Goal: Task Accomplishment & Management: Manage account settings

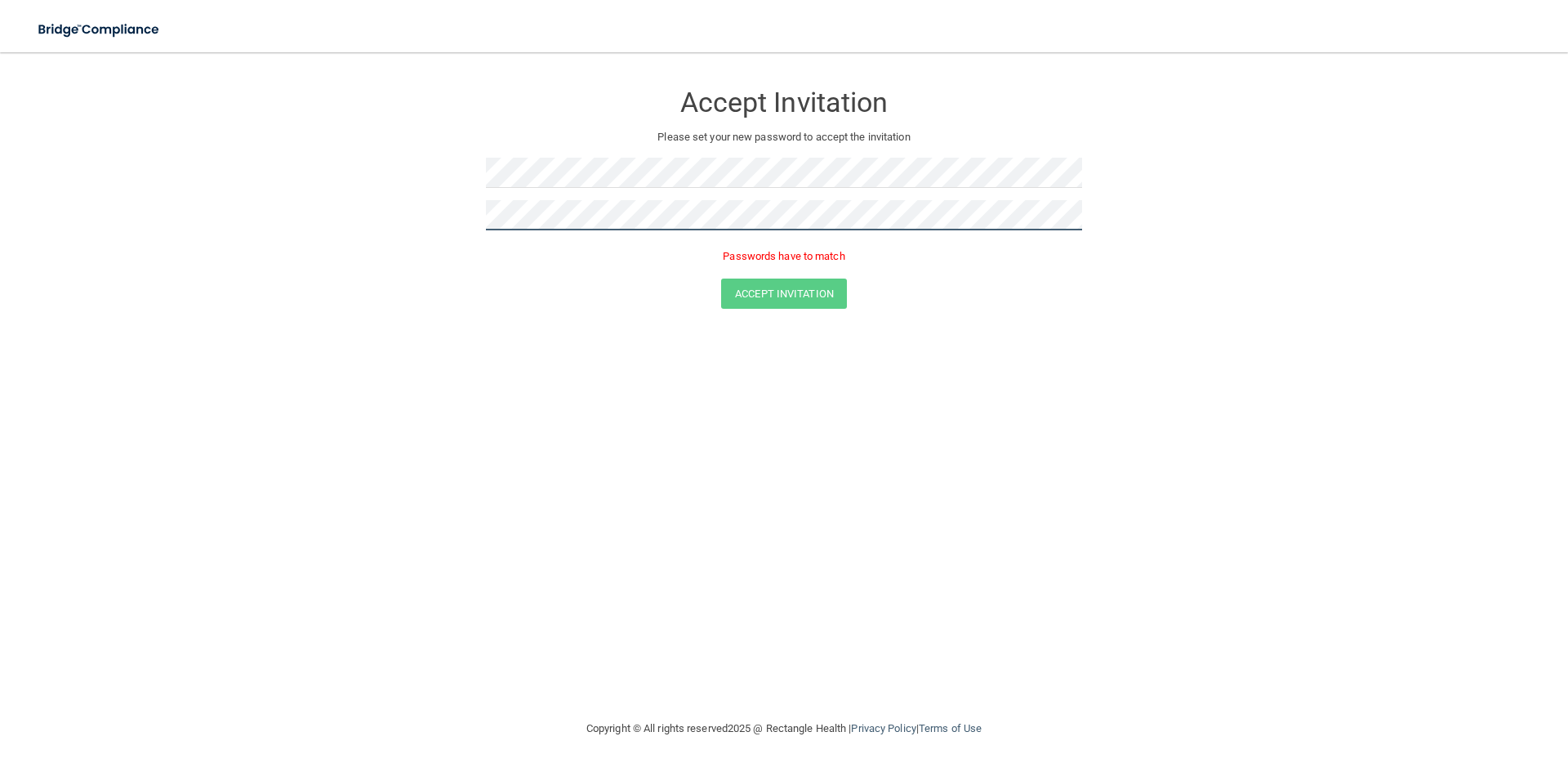
click at [402, 220] on form "Accept Invitation Please set your new password to accept the invitation Passwor…" at bounding box center [784, 198] width 1503 height 259
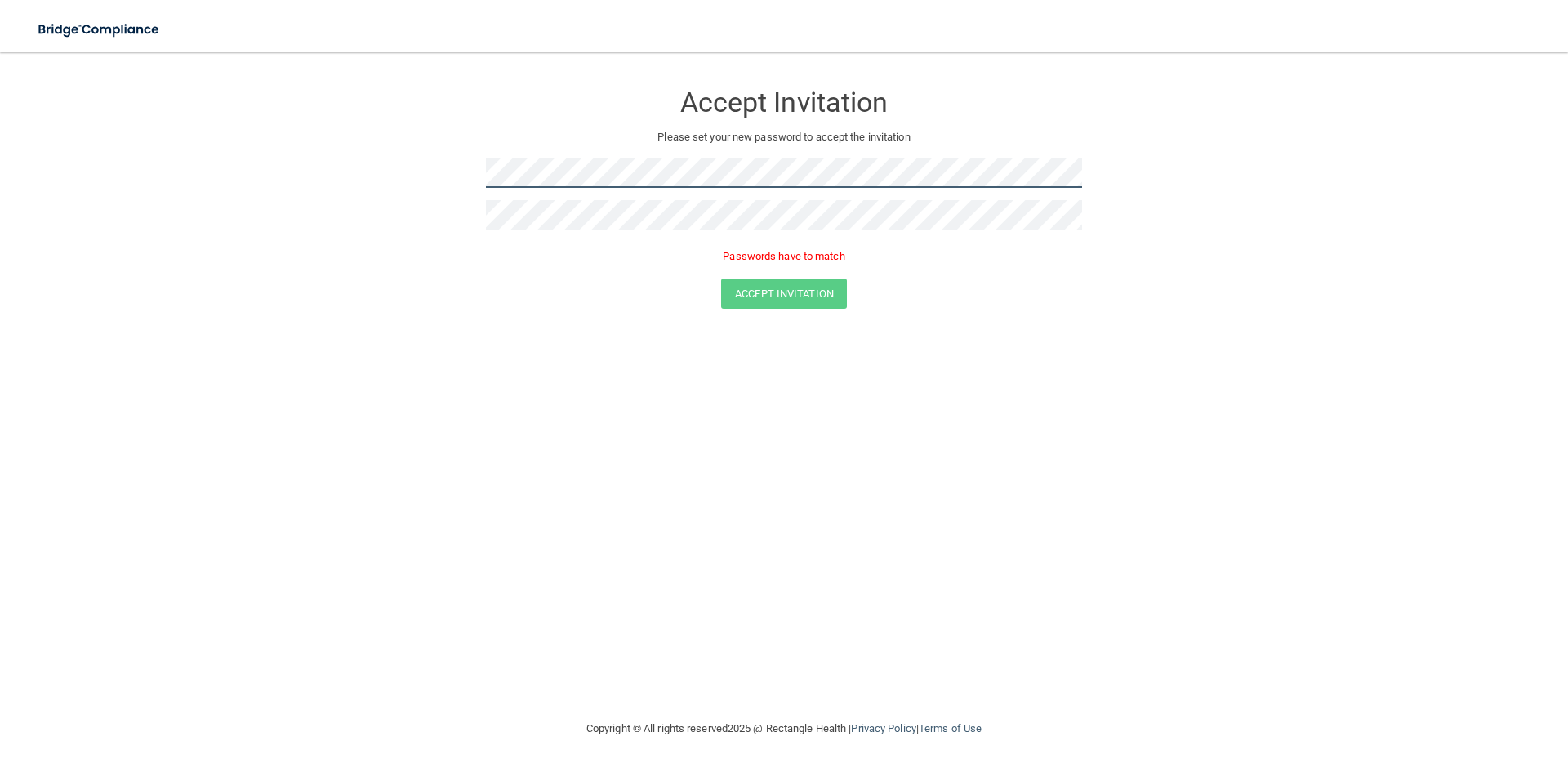
click at [388, 167] on form "Accept Invitation Please set your new password to accept the invitation Passwor…" at bounding box center [784, 198] width 1503 height 259
drag, startPoint x: 585, startPoint y: 298, endPoint x: 576, endPoint y: 287, distance: 14.2
click at [582, 296] on div "Accept Invitation" at bounding box center [783, 294] width 1527 height 30
click at [421, 167] on form "Accept Invitation Please set your new password to accept the invitation Passwor…" at bounding box center [784, 198] width 1503 height 259
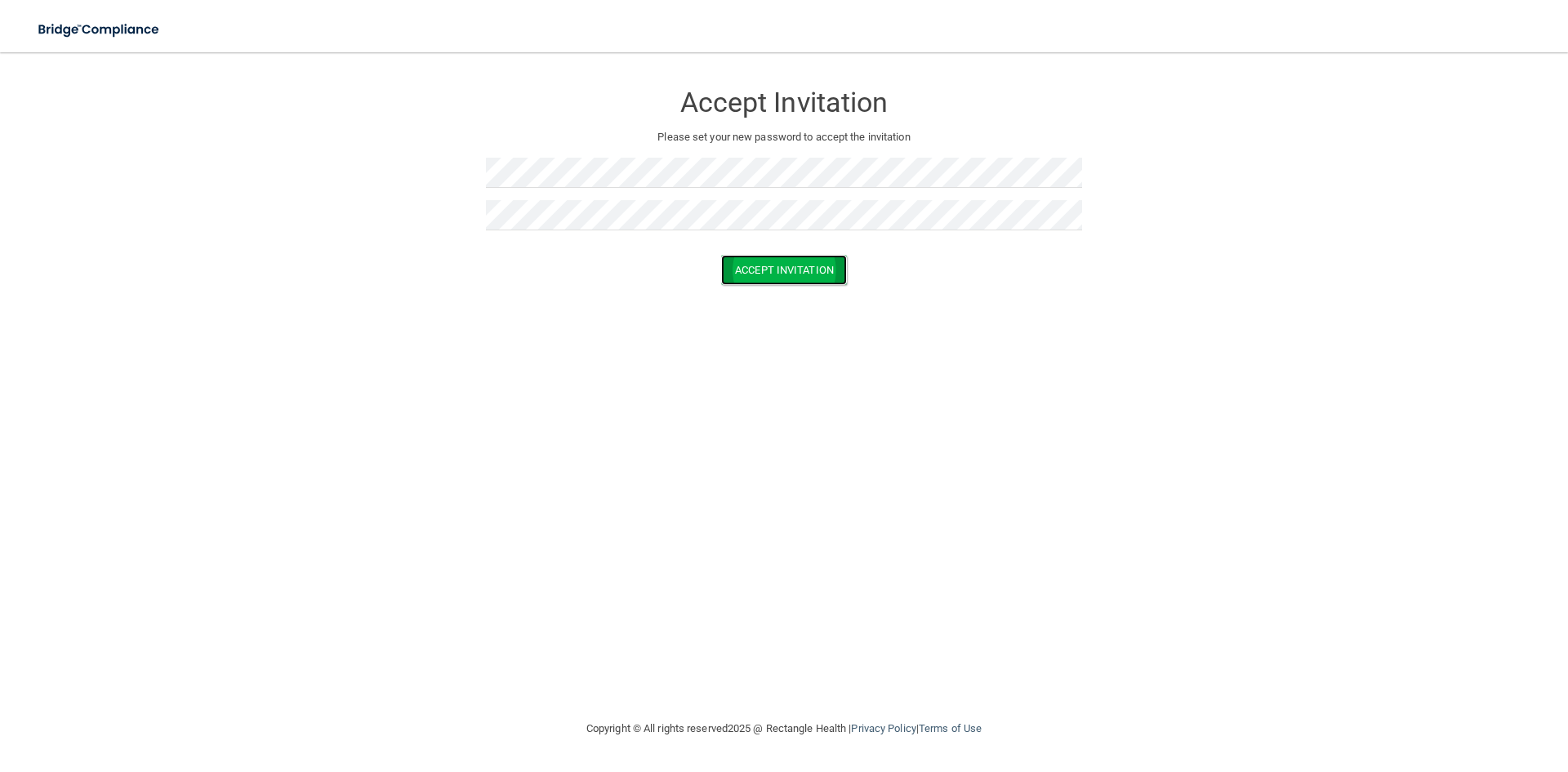
click at [799, 278] on button "Accept Invitation" at bounding box center [784, 270] width 126 height 30
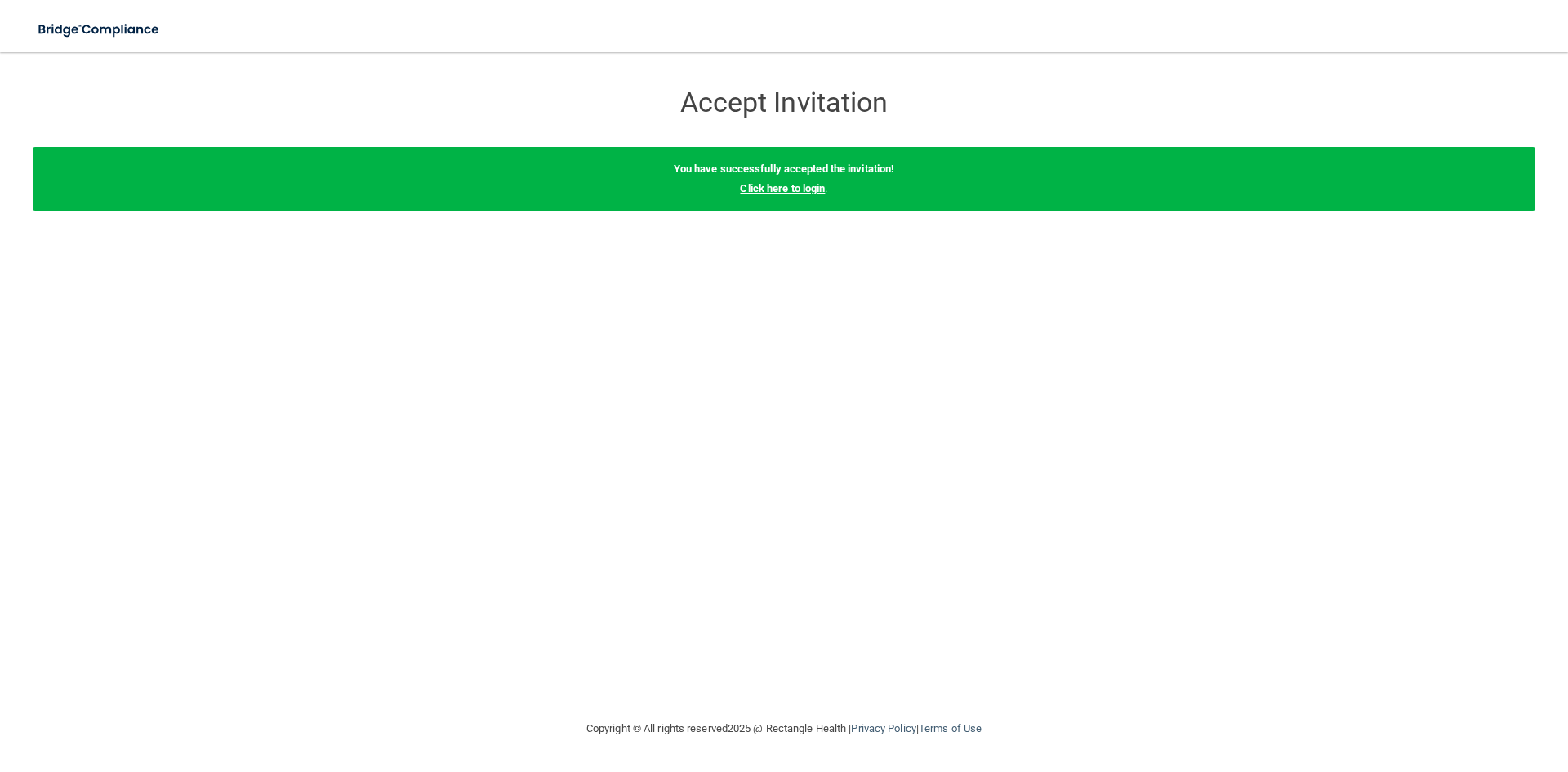
click at [795, 188] on link "Click here to login" at bounding box center [782, 188] width 85 height 12
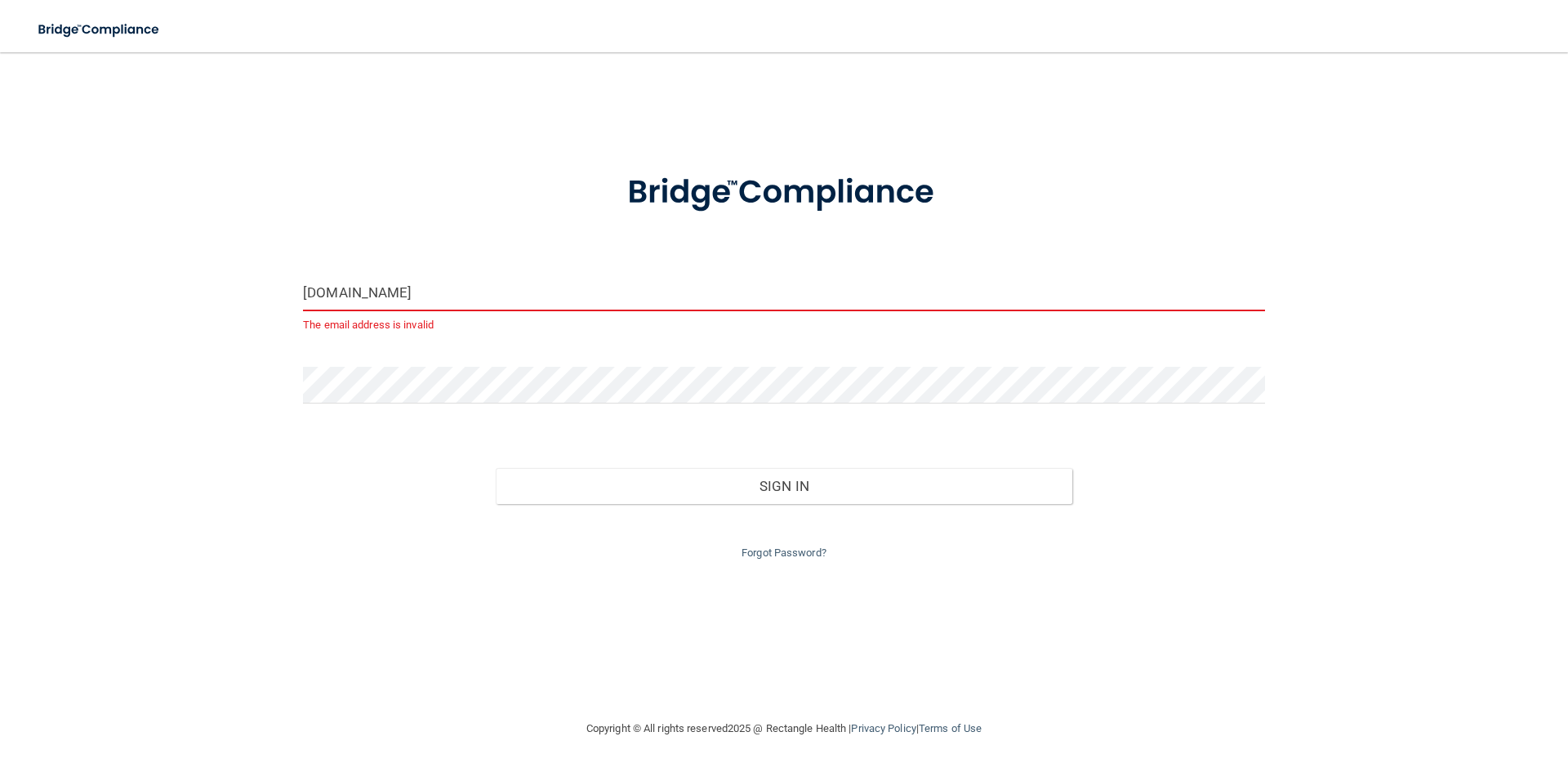
click at [343, 293] on input "rlongAtuscanyfootcare.com" at bounding box center [784, 293] width 962 height 37
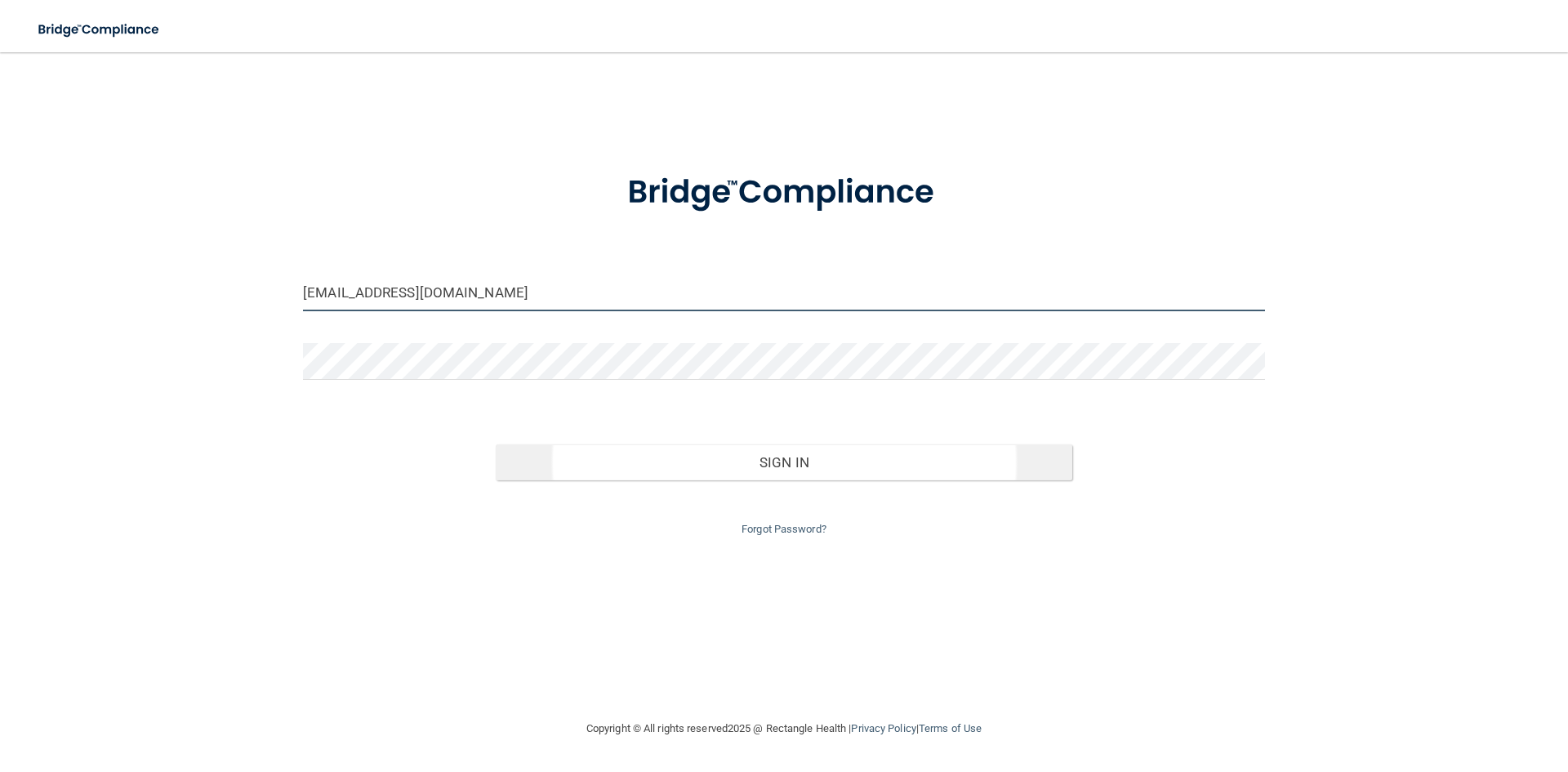
type input "[EMAIL_ADDRESS][DOMAIN_NAME]"
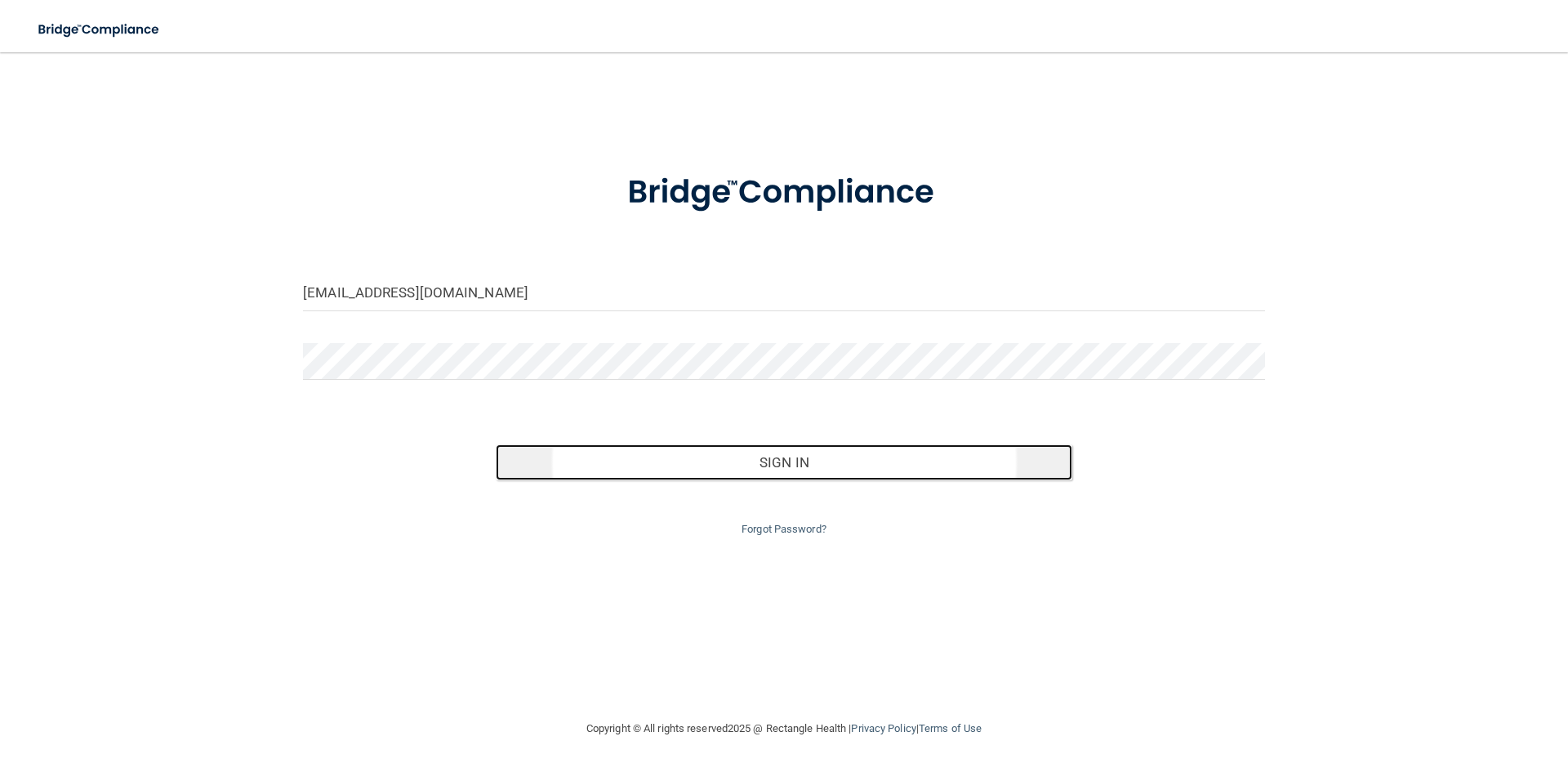
click at [803, 470] on button "Sign In" at bounding box center [784, 462] width 577 height 36
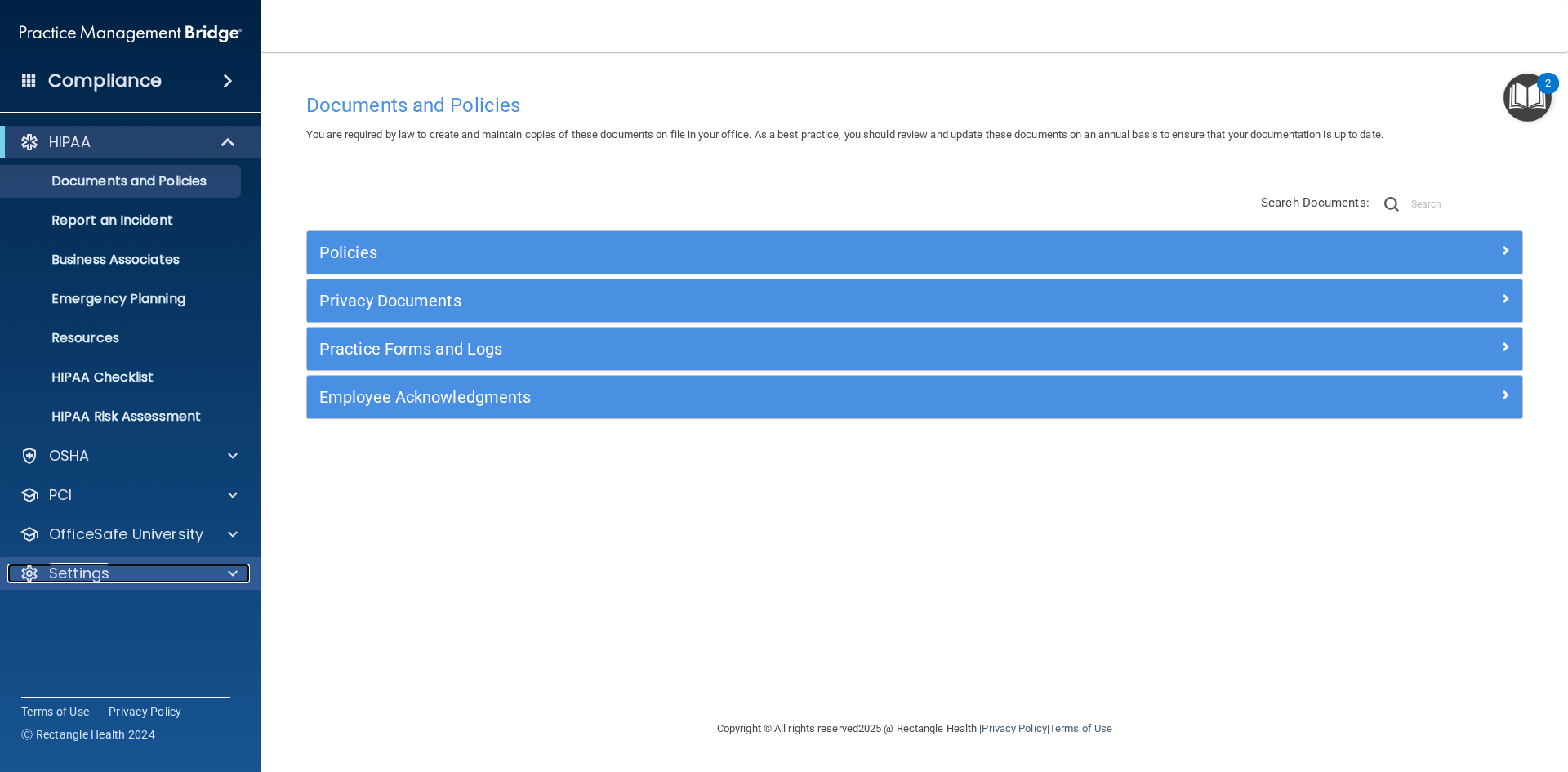
click at [39, 567] on div "Settings" at bounding box center [108, 573] width 202 height 19
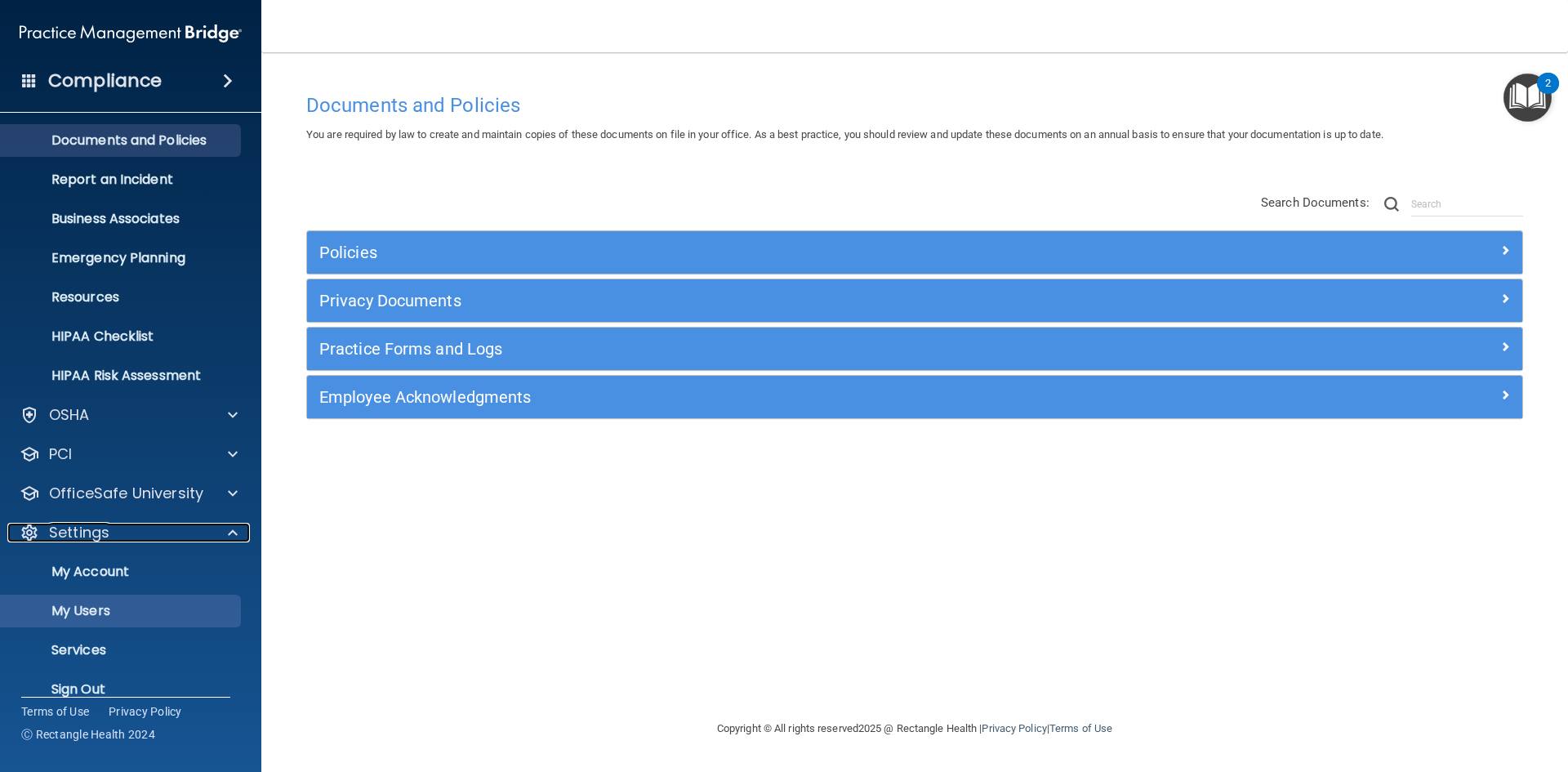
scroll to position [63, 0]
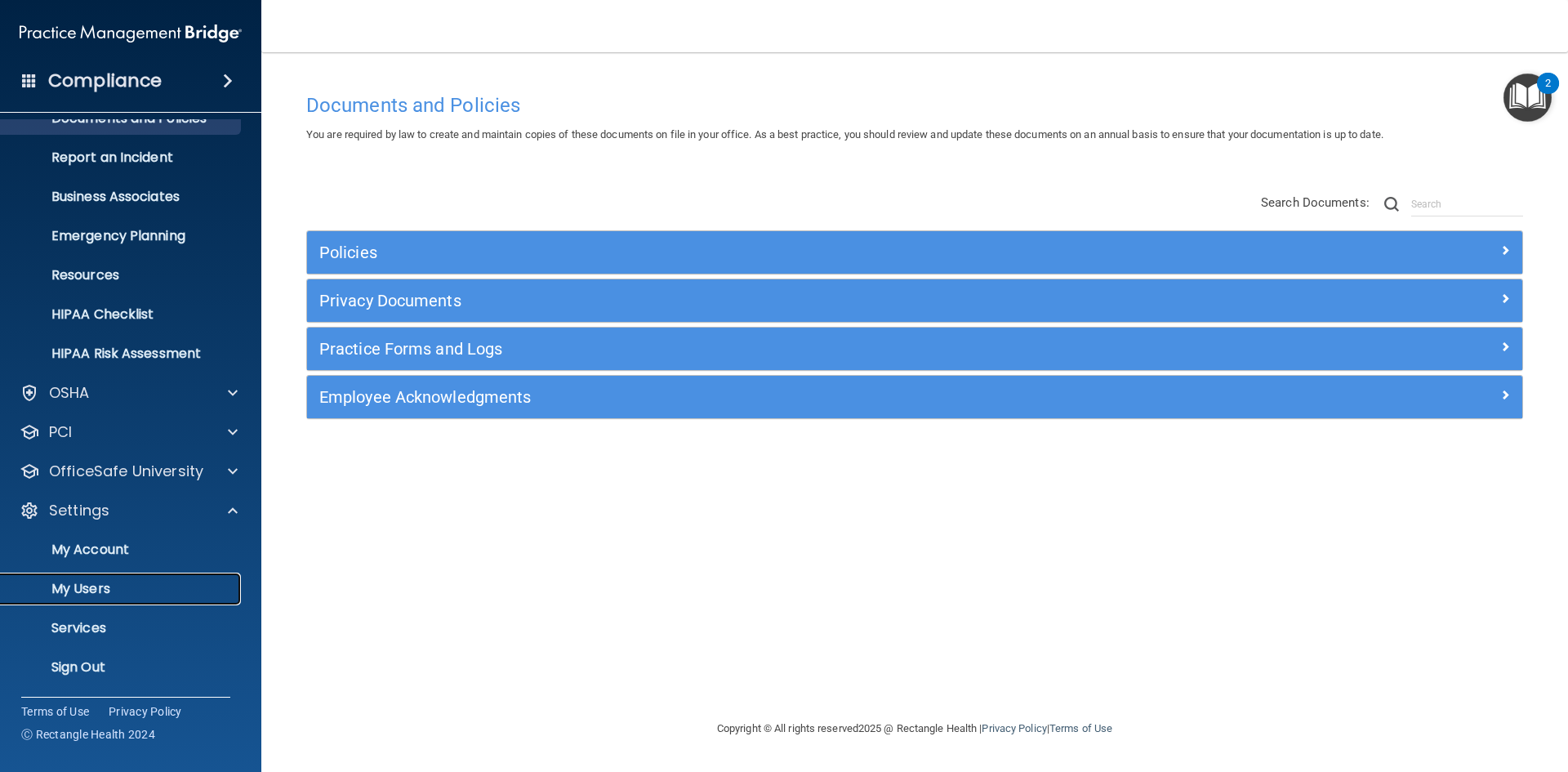
click at [76, 588] on p "My Users" at bounding box center [122, 589] width 223 height 17
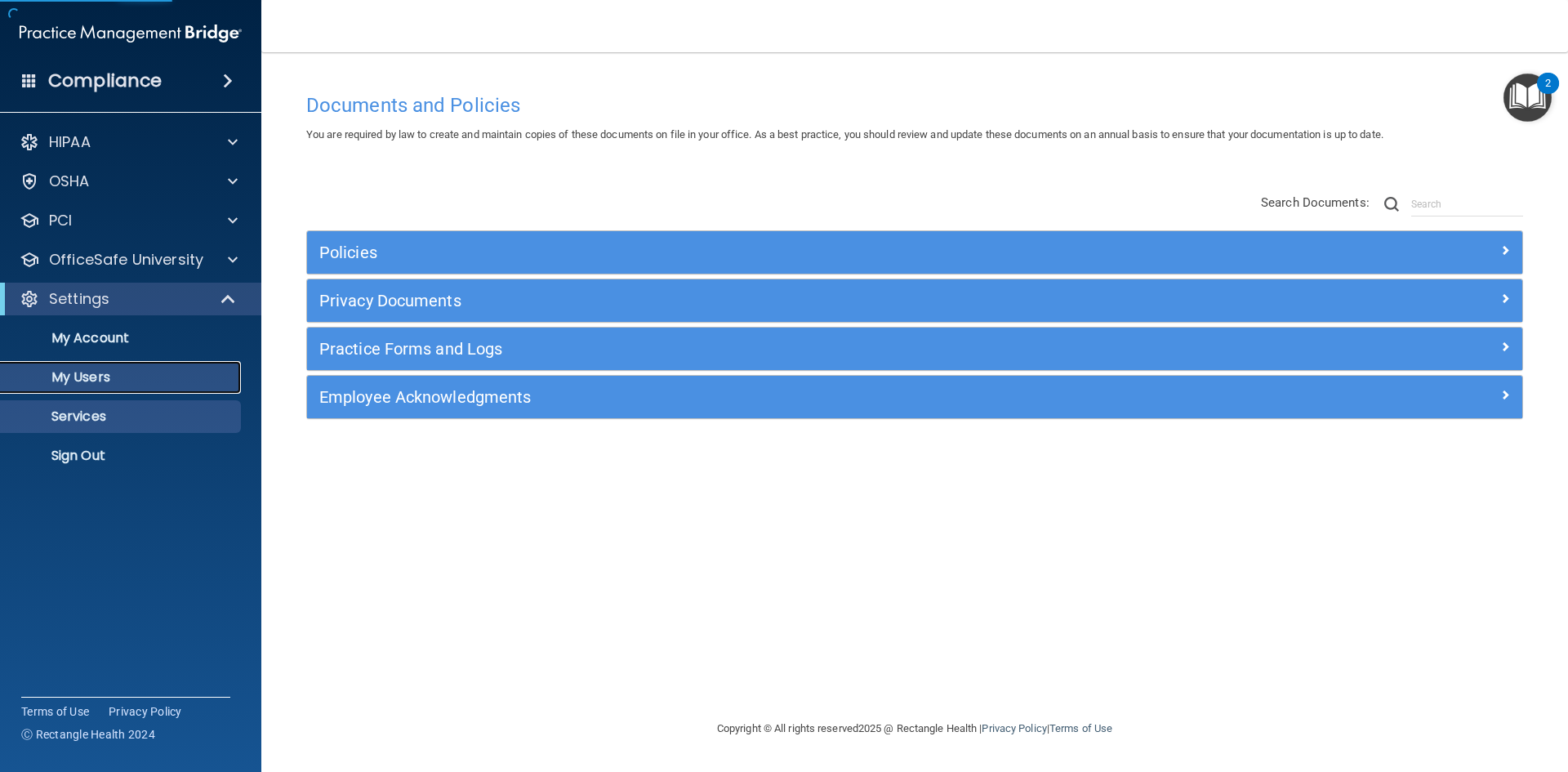
select select "20"
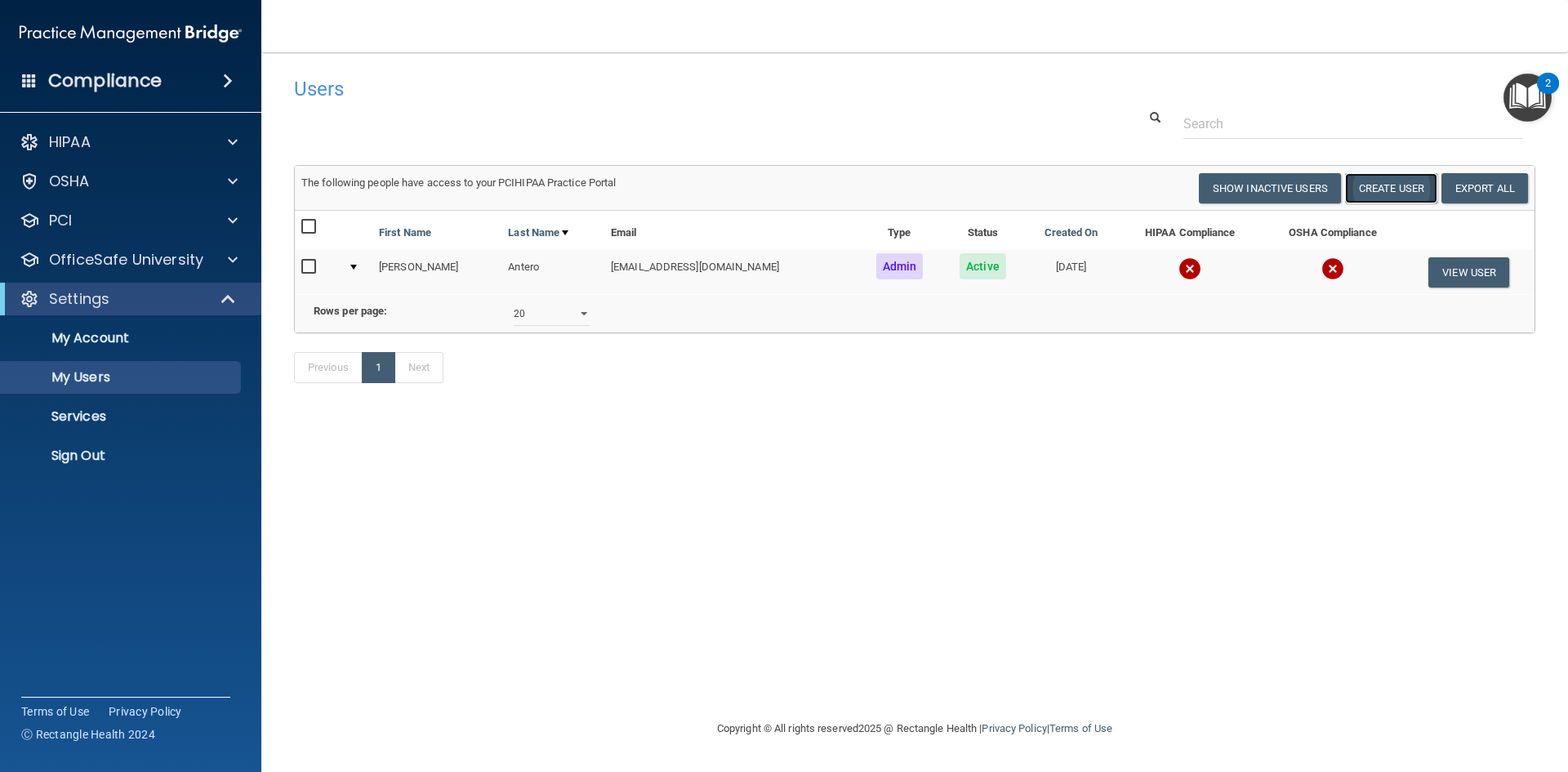
click at [1401, 187] on button "Create User" at bounding box center [1391, 188] width 92 height 30
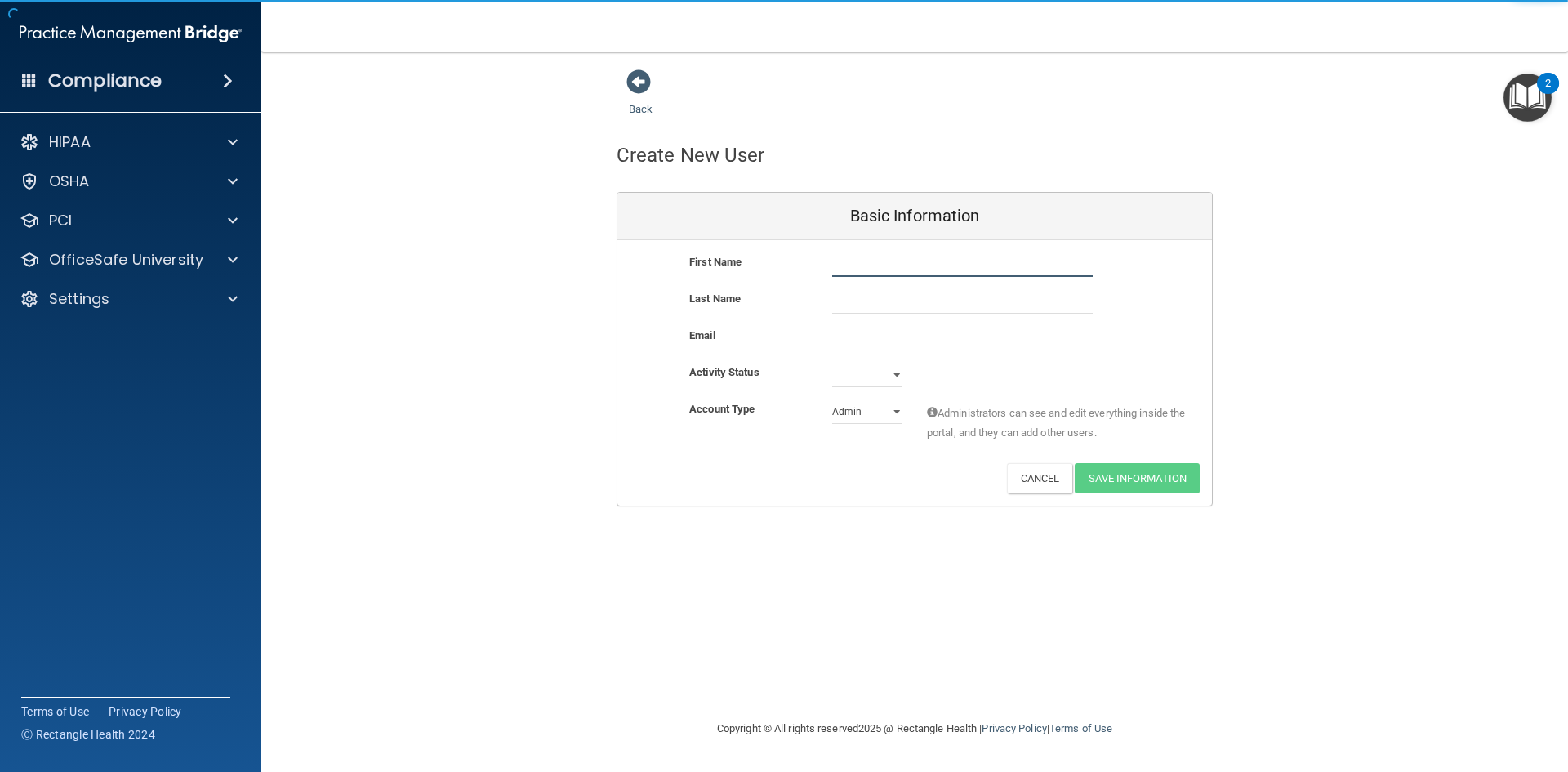
click at [848, 263] on input "text" at bounding box center [962, 265] width 260 height 25
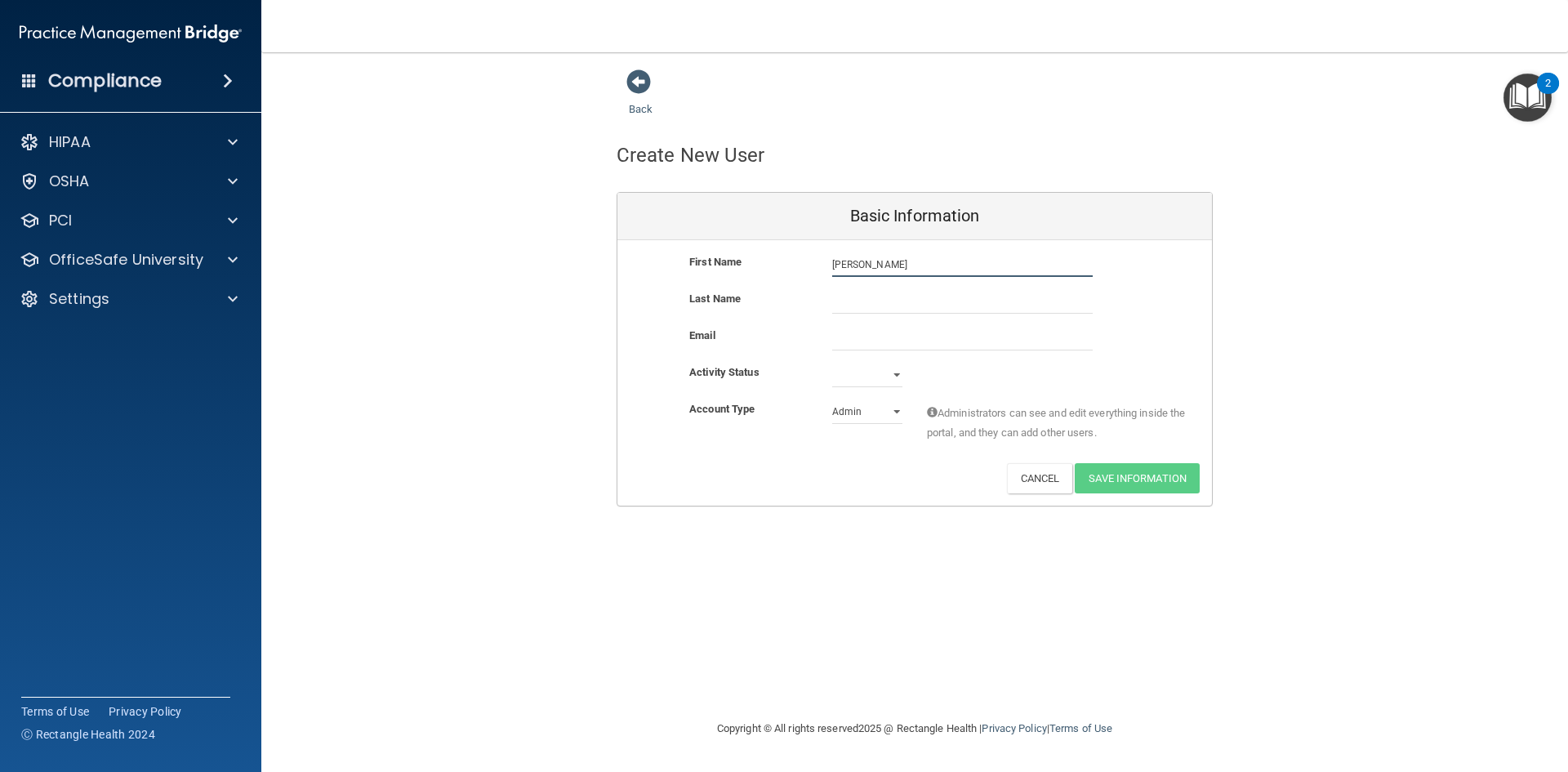
type input "[PERSON_NAME]"
type input "Long"
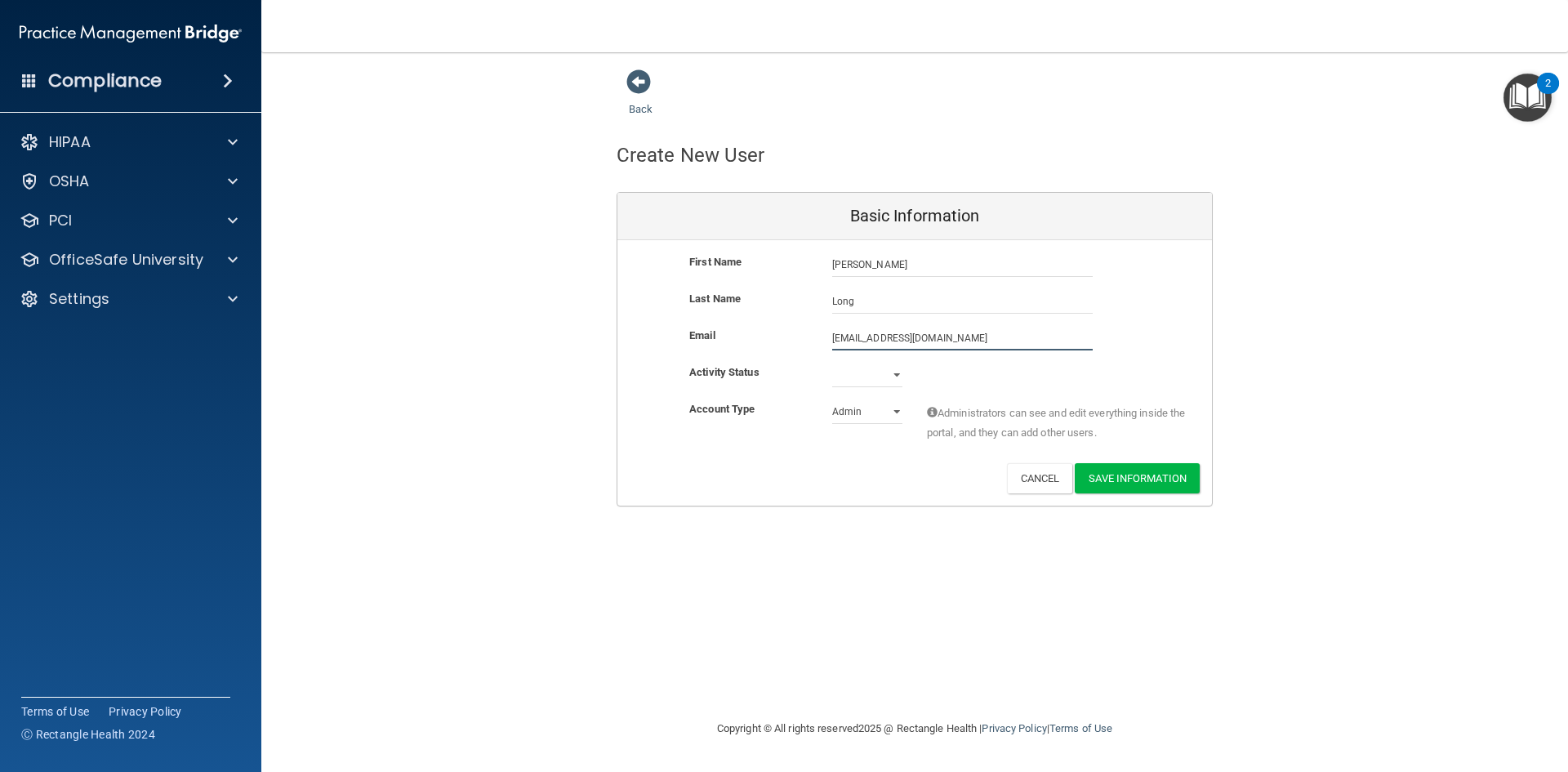
type input "[EMAIL_ADDRESS][DOMAIN_NAME]"
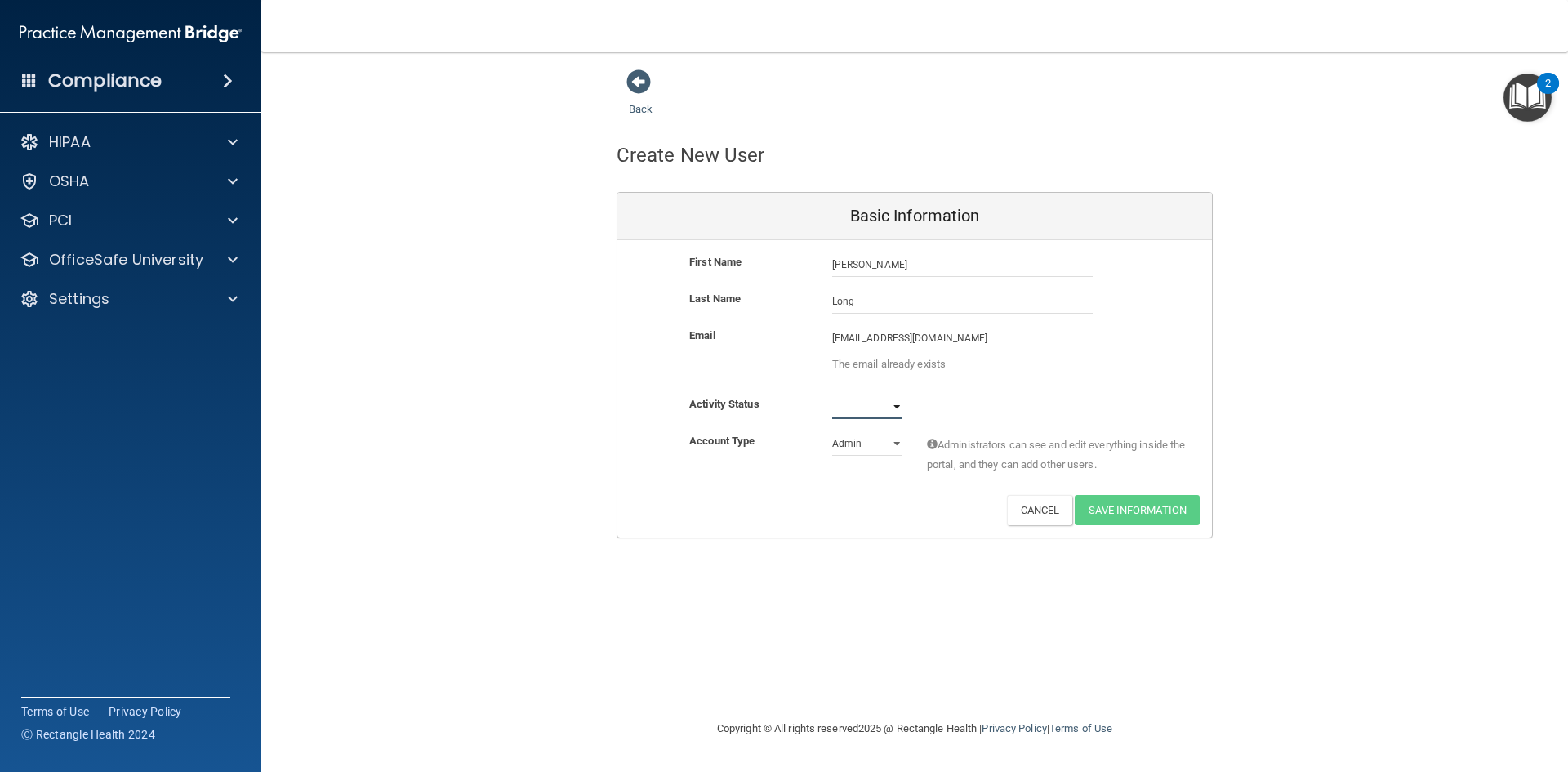
click at [893, 410] on select "Active Inactive" at bounding box center [867, 407] width 70 height 25
select select "active"
click at [832, 394] on select "Active Inactive" at bounding box center [867, 407] width 70 height 25
click at [634, 83] on span at bounding box center [639, 81] width 25 height 25
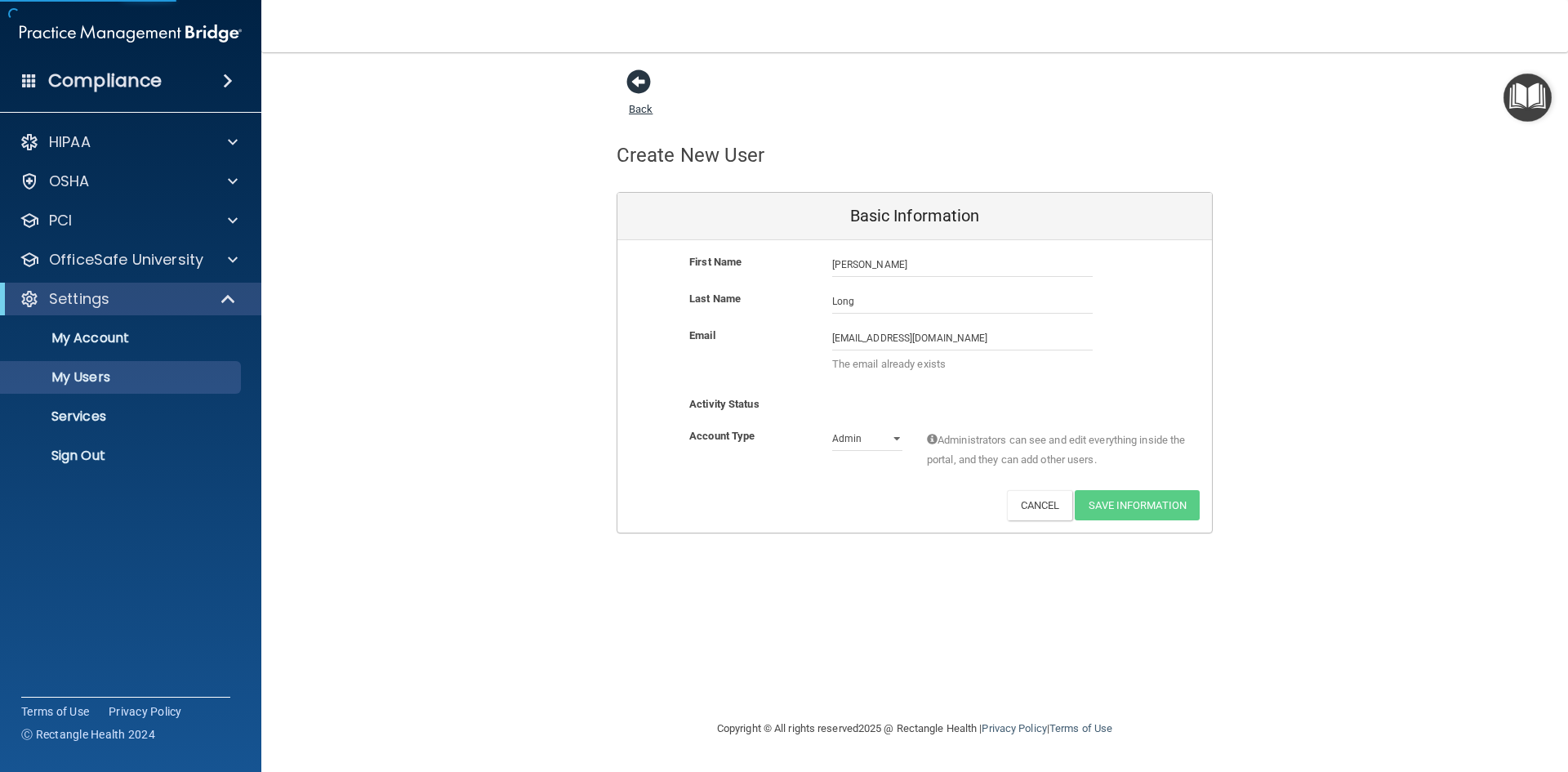
select select "20"
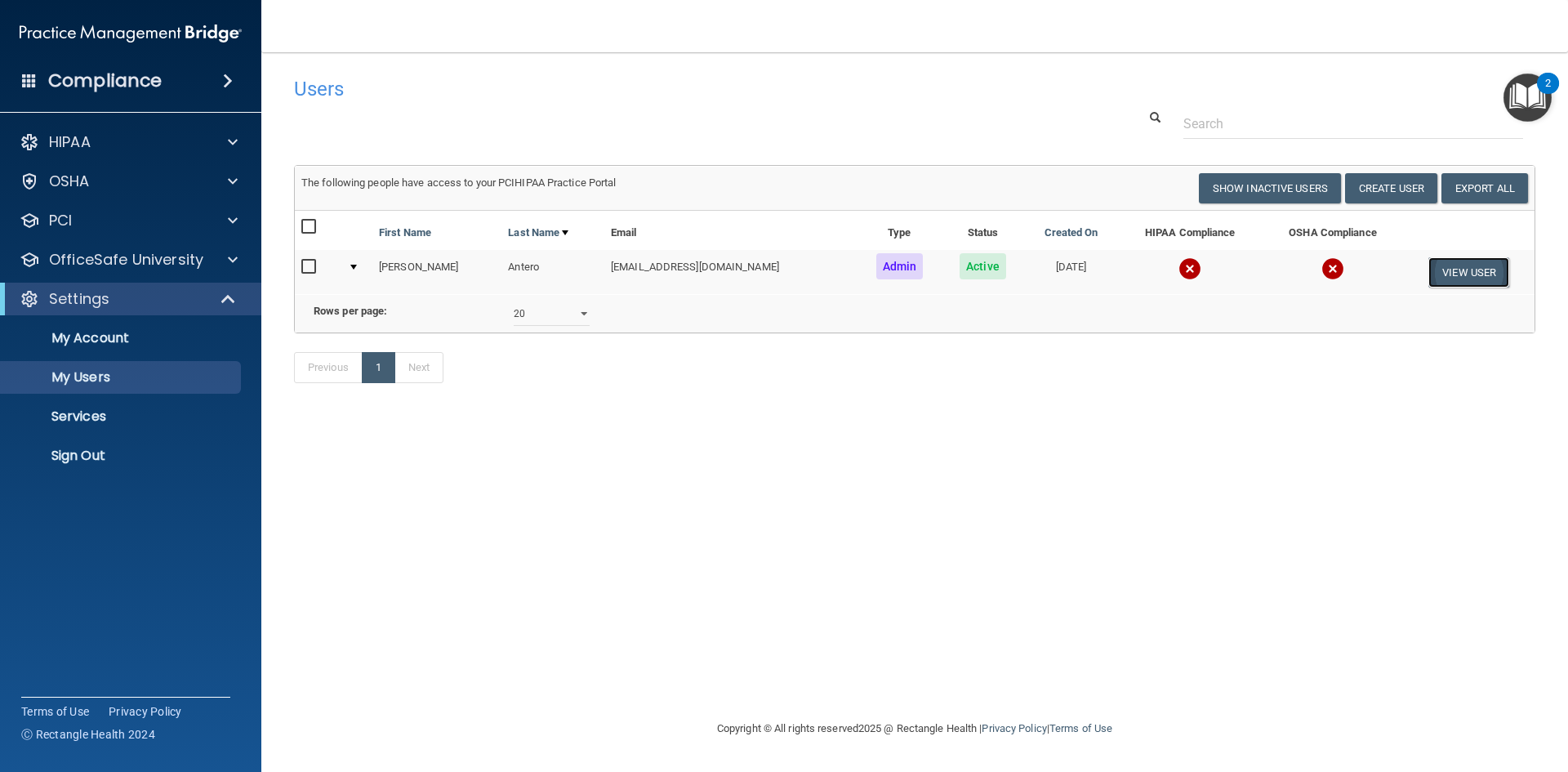
click at [1434, 266] on button "View User" at bounding box center [1469, 273] width 81 height 30
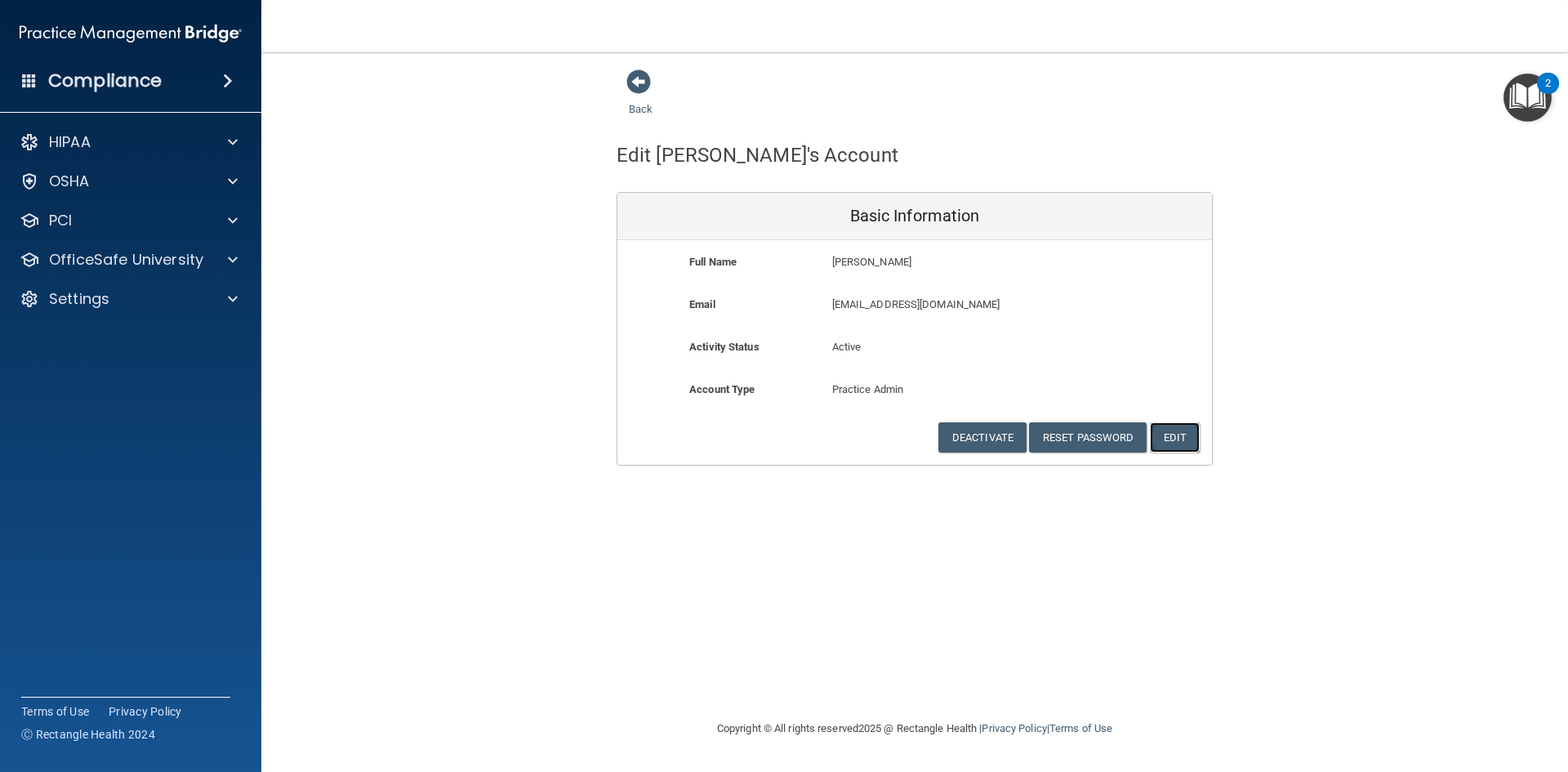
click at [1176, 434] on button "Edit" at bounding box center [1175, 437] width 50 height 30
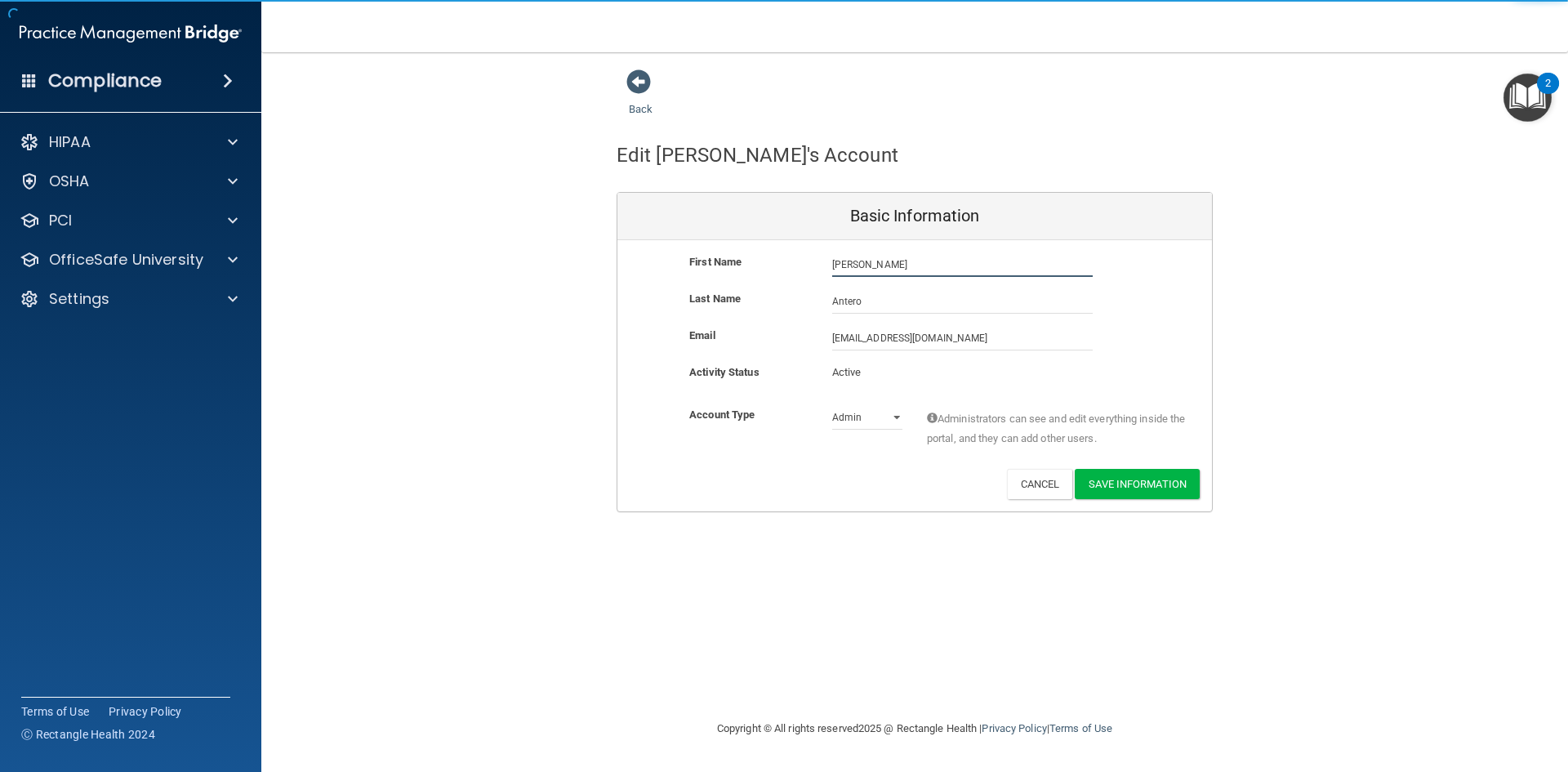
drag, startPoint x: 881, startPoint y: 258, endPoint x: 765, endPoint y: 259, distance: 116.0
click at [765, 259] on div "First Name Patricia Antero Patricia" at bounding box center [915, 265] width 595 height 25
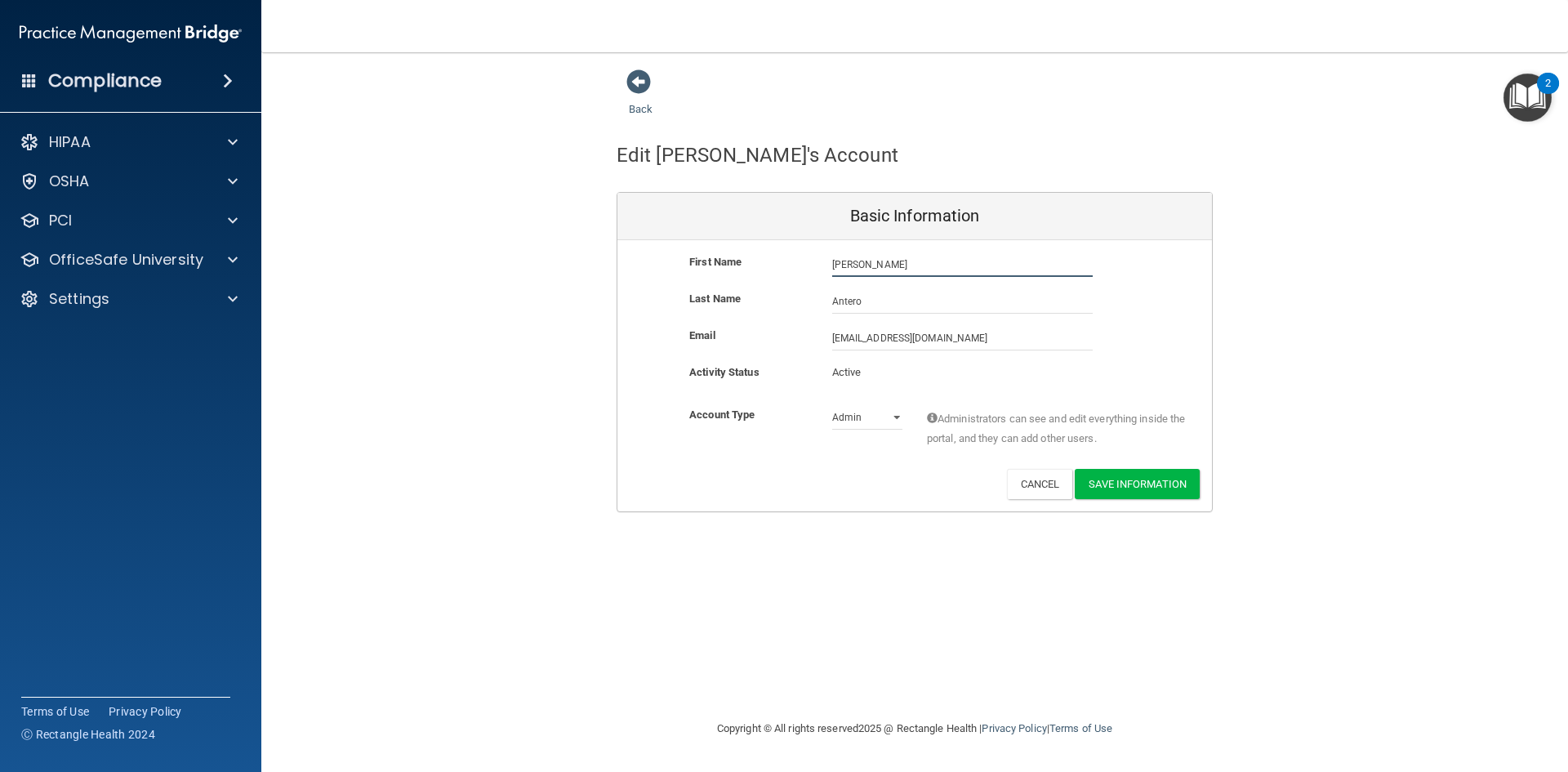
type input "[PERSON_NAME]"
type input "Long"
click at [1146, 486] on button "Save Information" at bounding box center [1137, 484] width 125 height 30
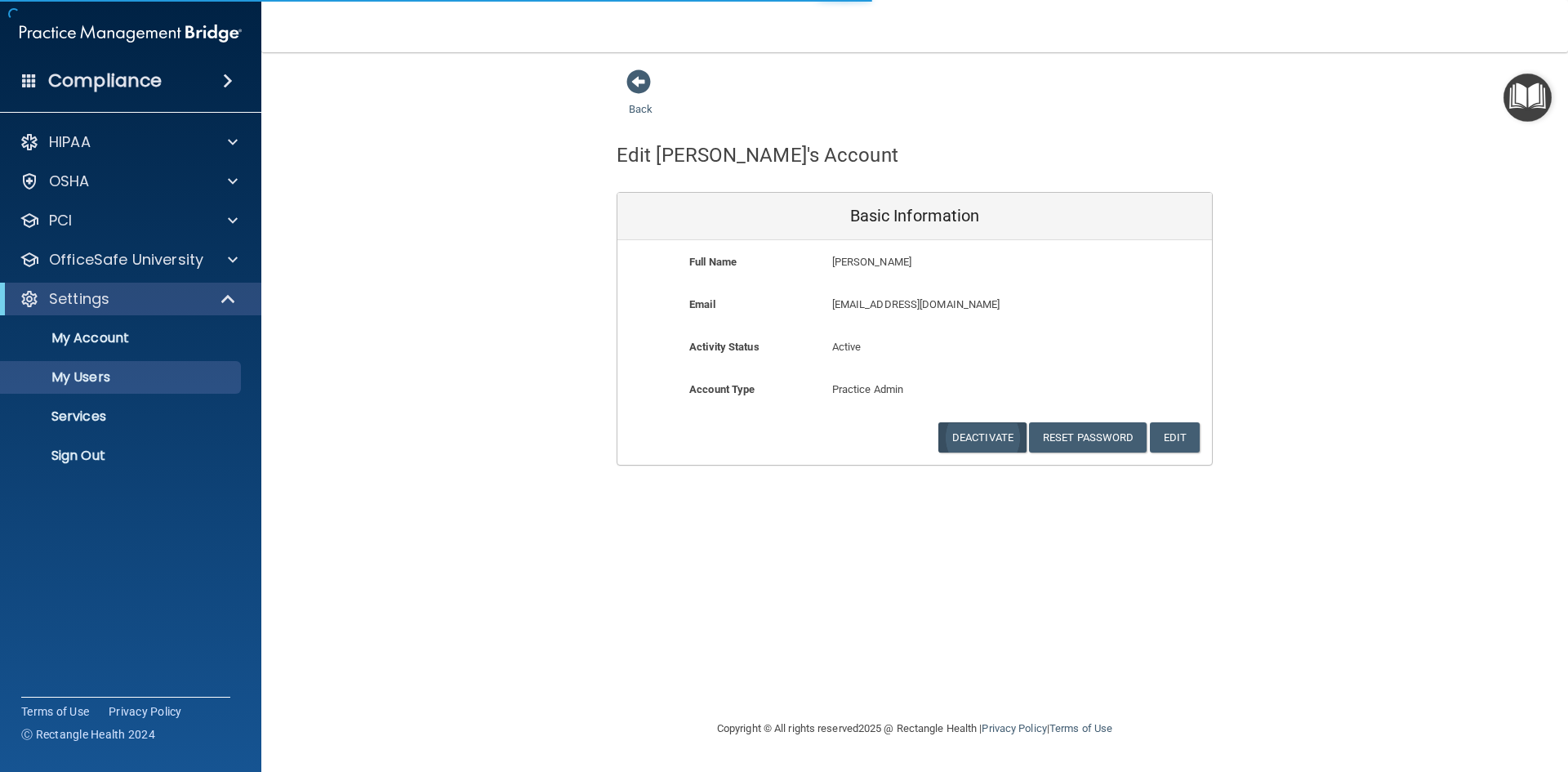
select select "20"
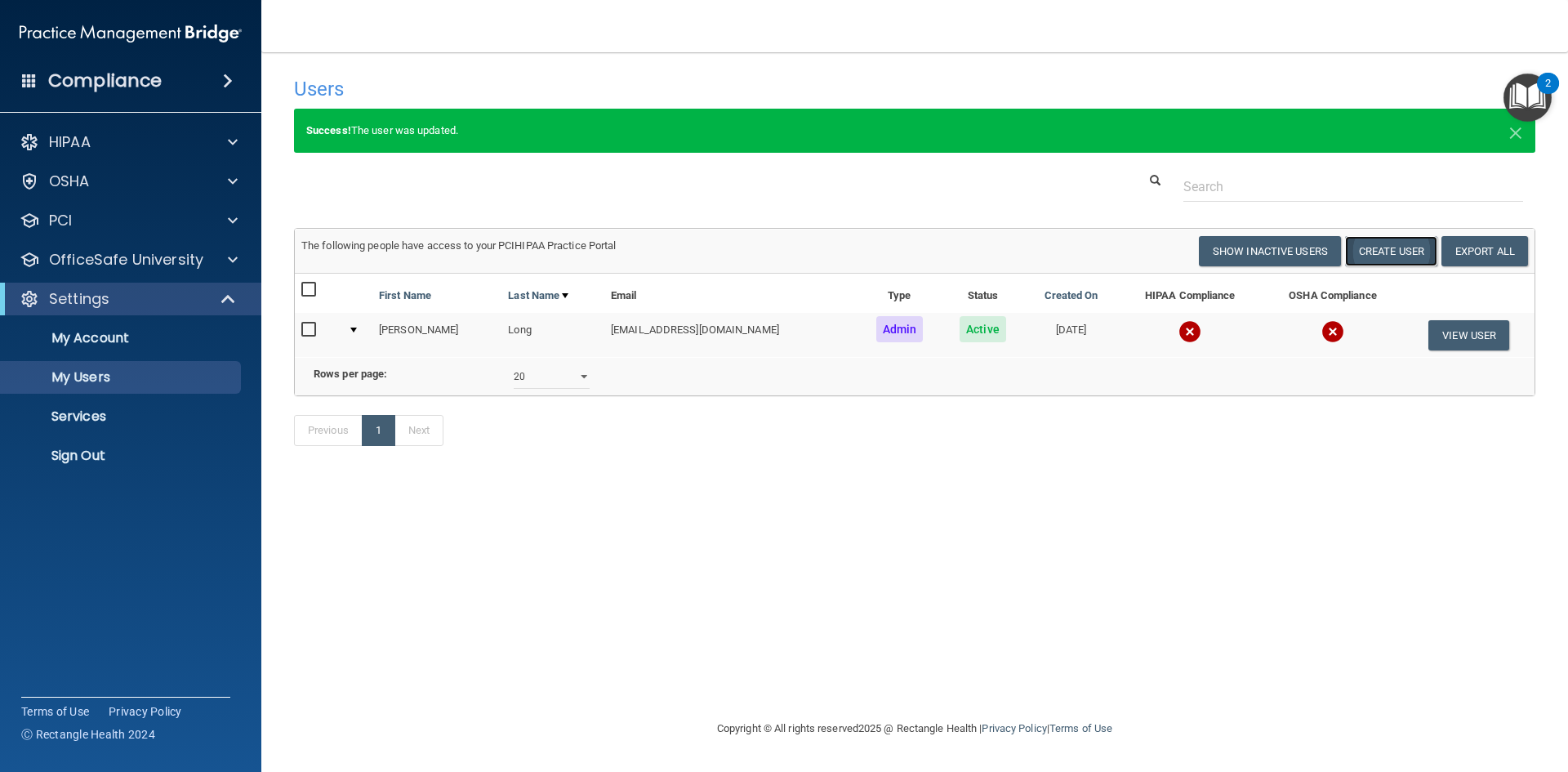
click at [1392, 245] on button "Create User" at bounding box center [1391, 251] width 92 height 30
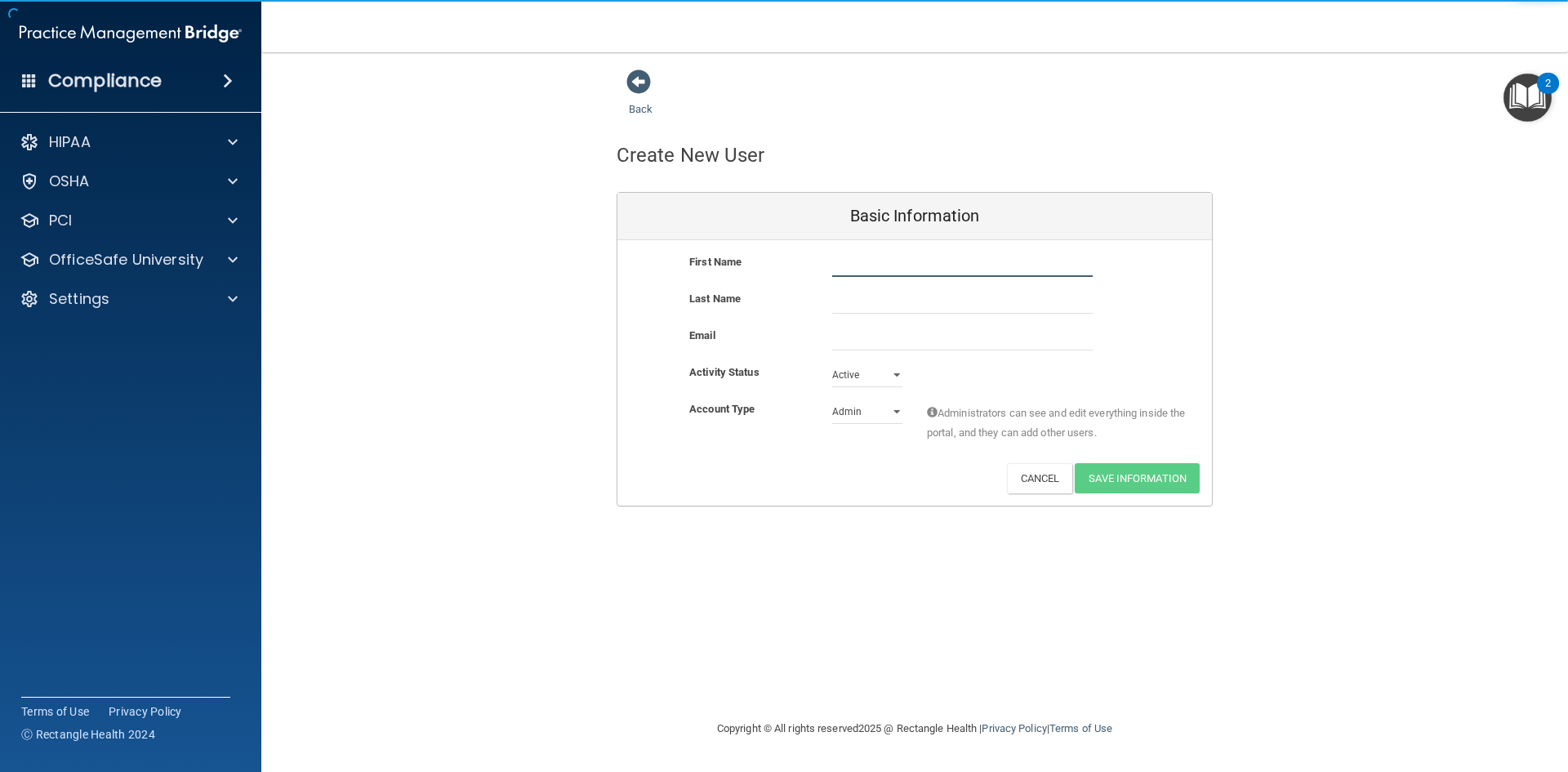
click at [895, 276] on input "text" at bounding box center [962, 265] width 260 height 25
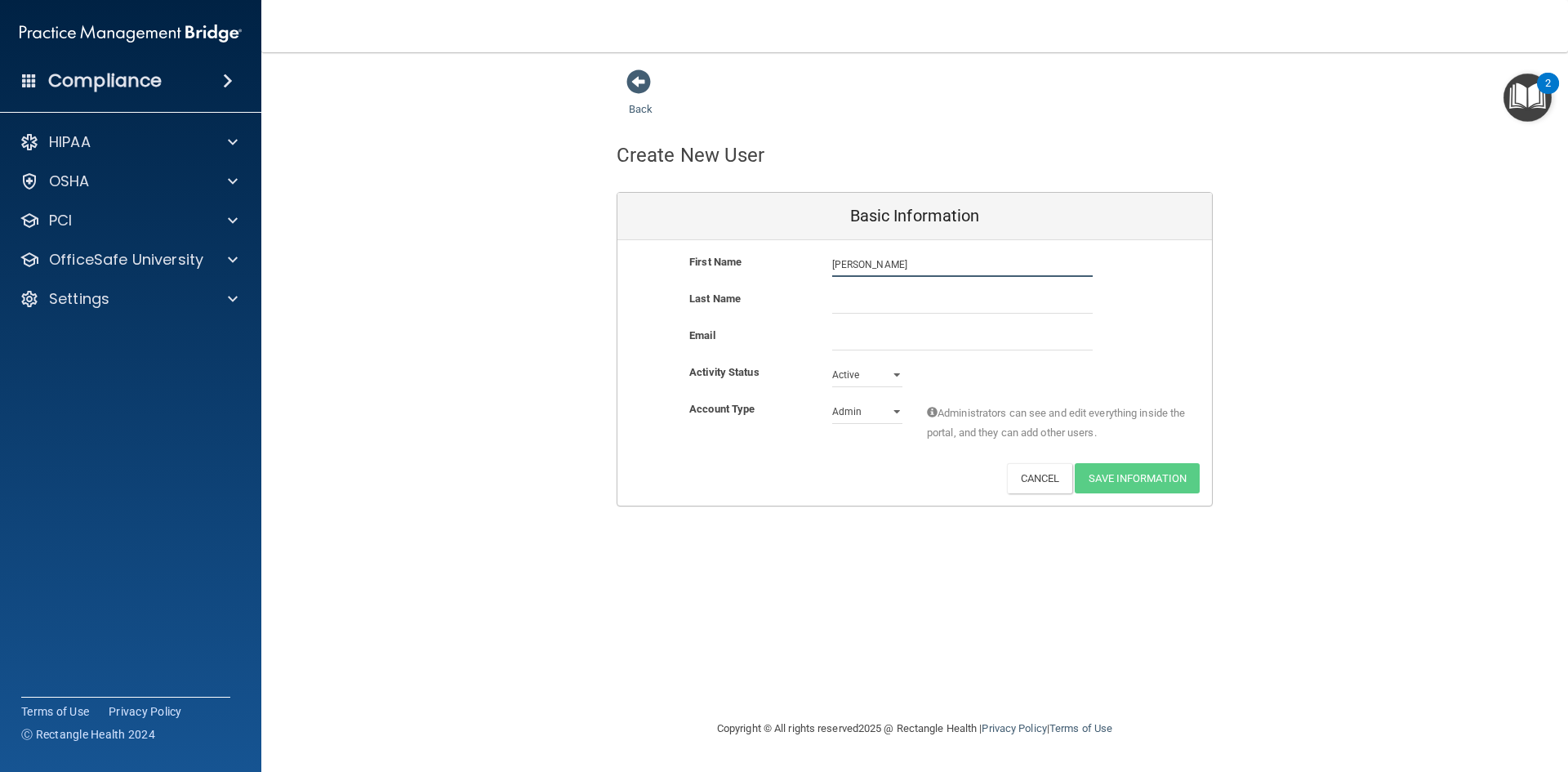
type input "[PERSON_NAME]"
type input "Antero"
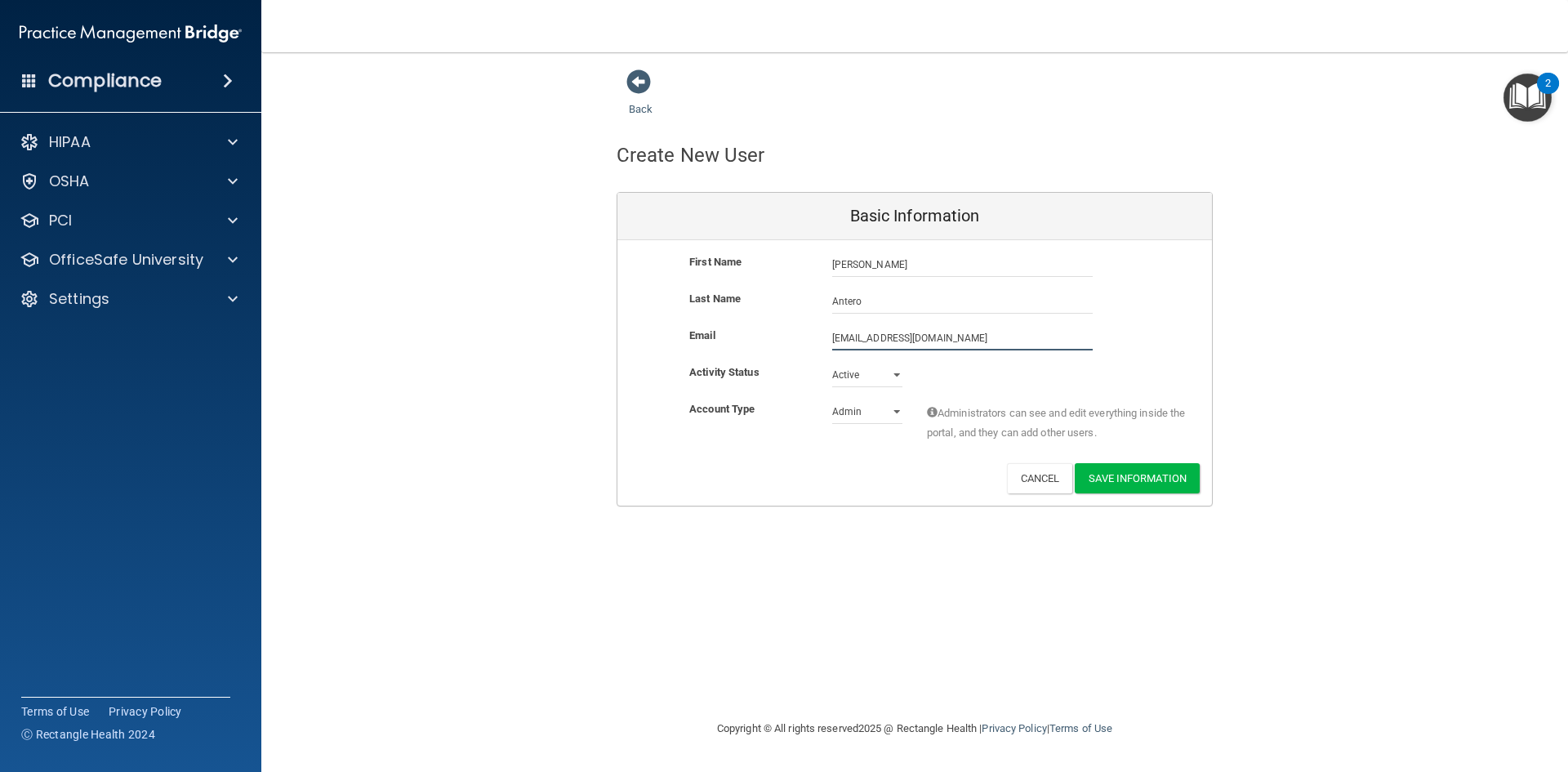
type input "[EMAIL_ADDRESS][DOMAIN_NAME]"
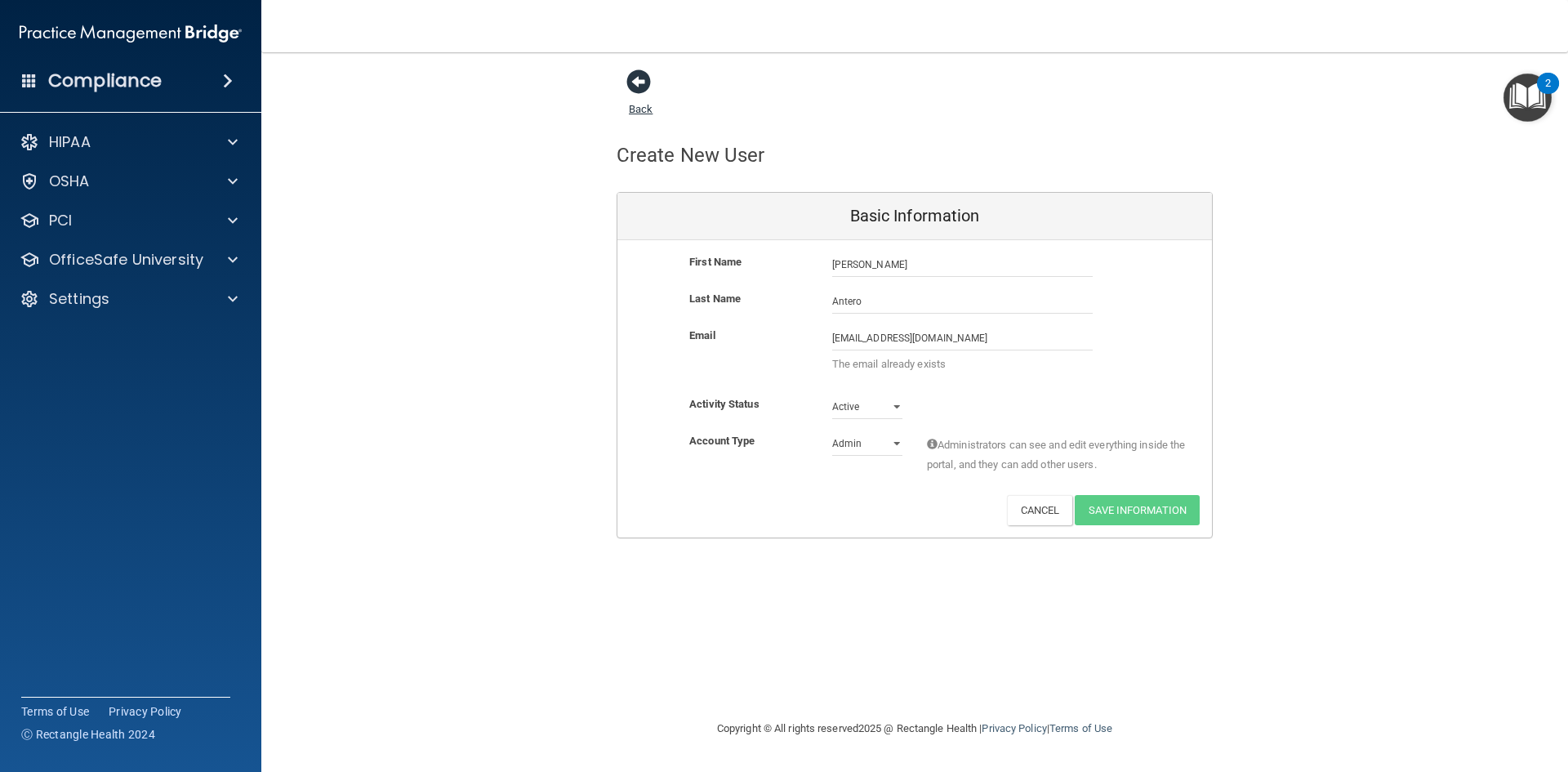
click at [639, 84] on span at bounding box center [639, 81] width 25 height 25
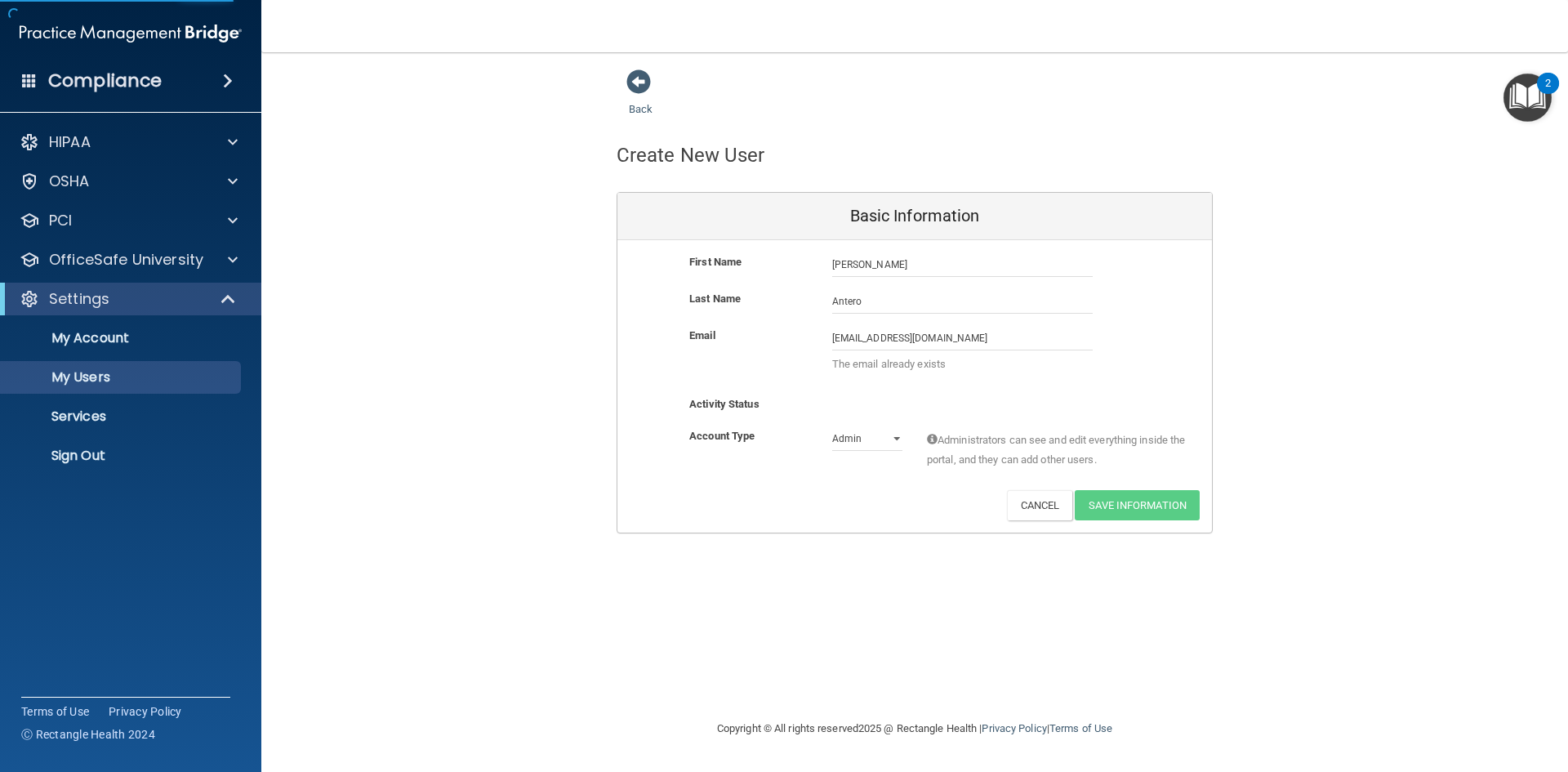
select select "20"
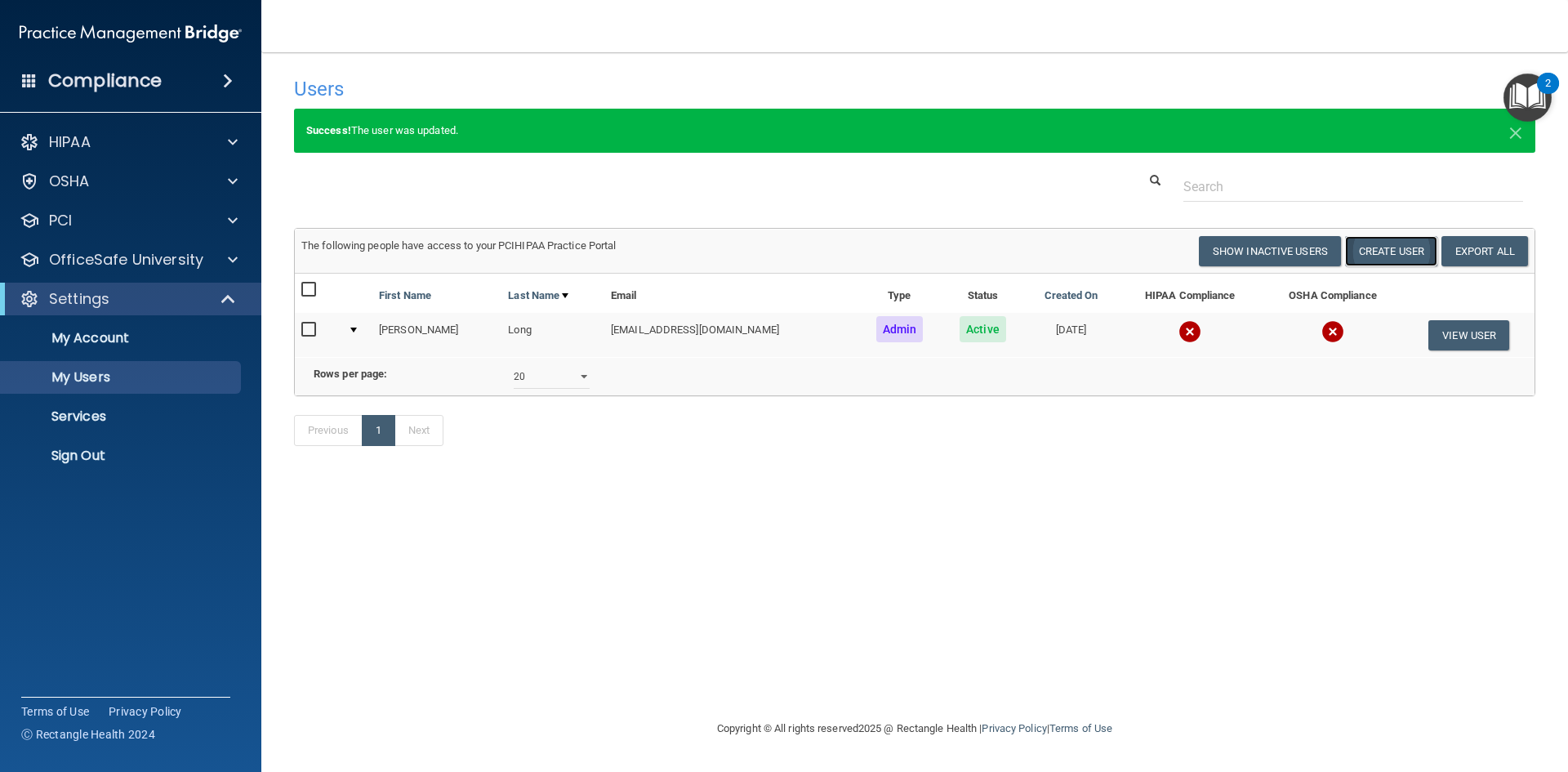
click at [1399, 259] on button "Create User" at bounding box center [1391, 251] width 92 height 30
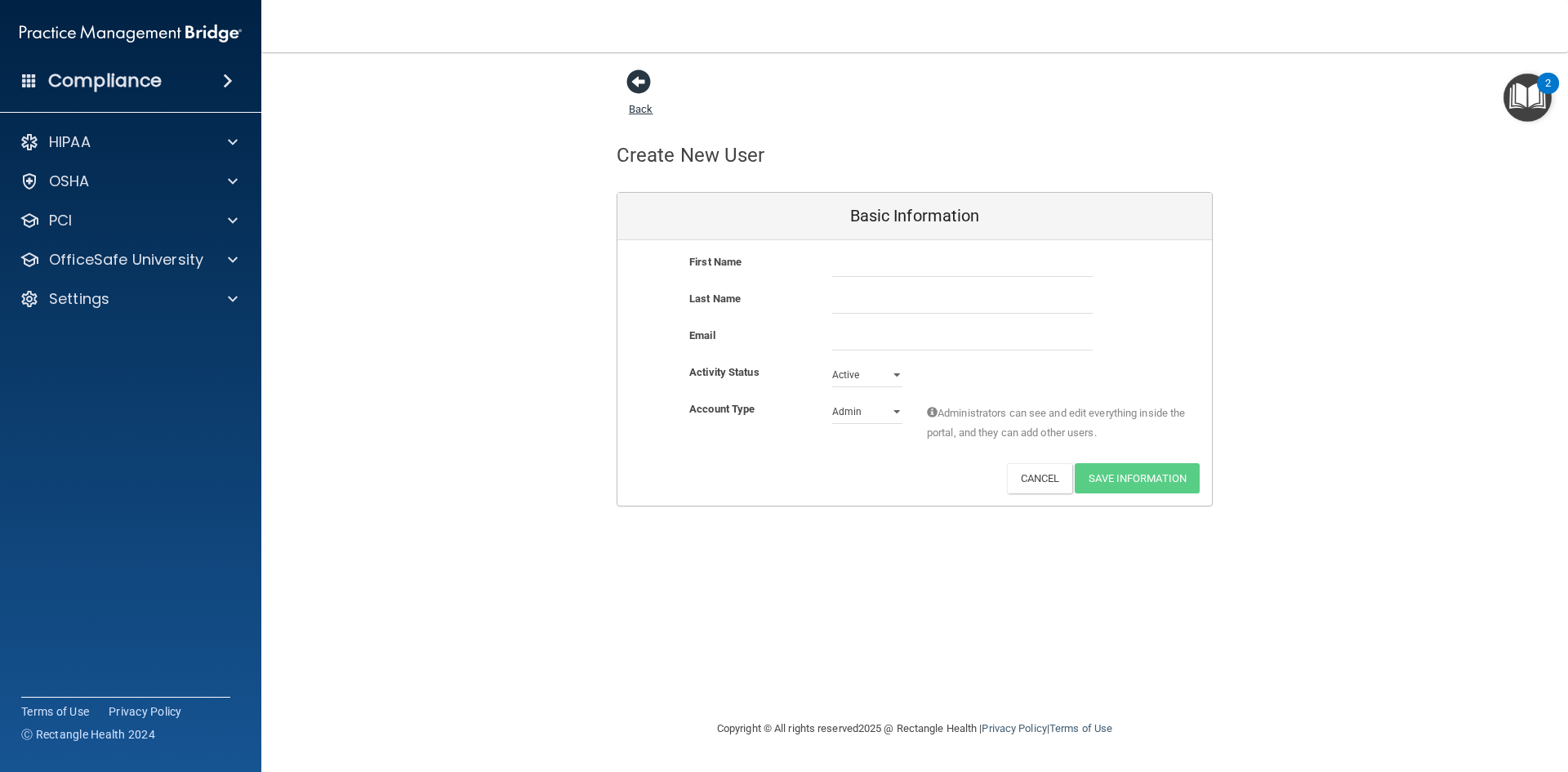
click at [649, 80] on span at bounding box center [639, 81] width 25 height 25
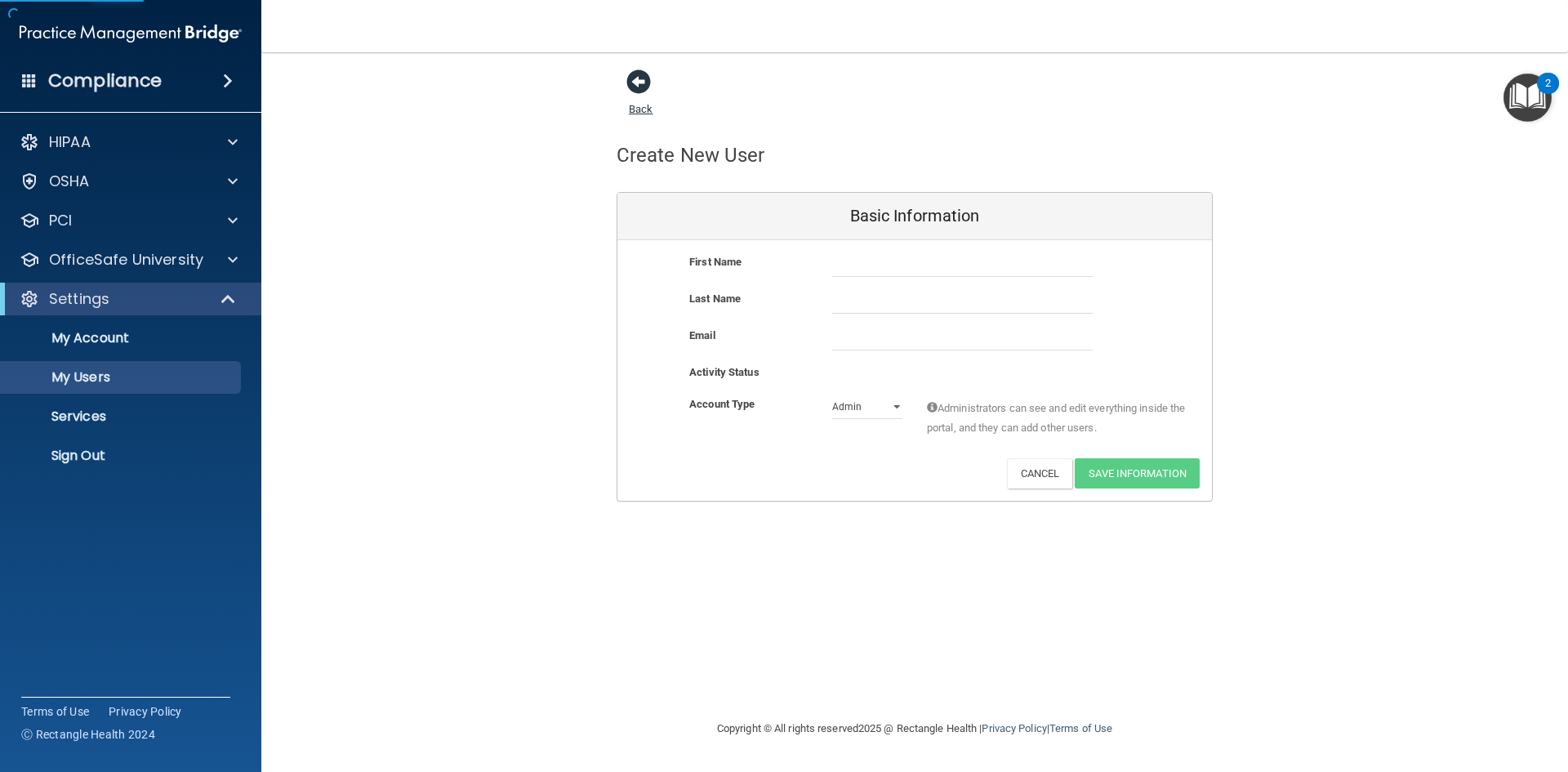
select select "20"
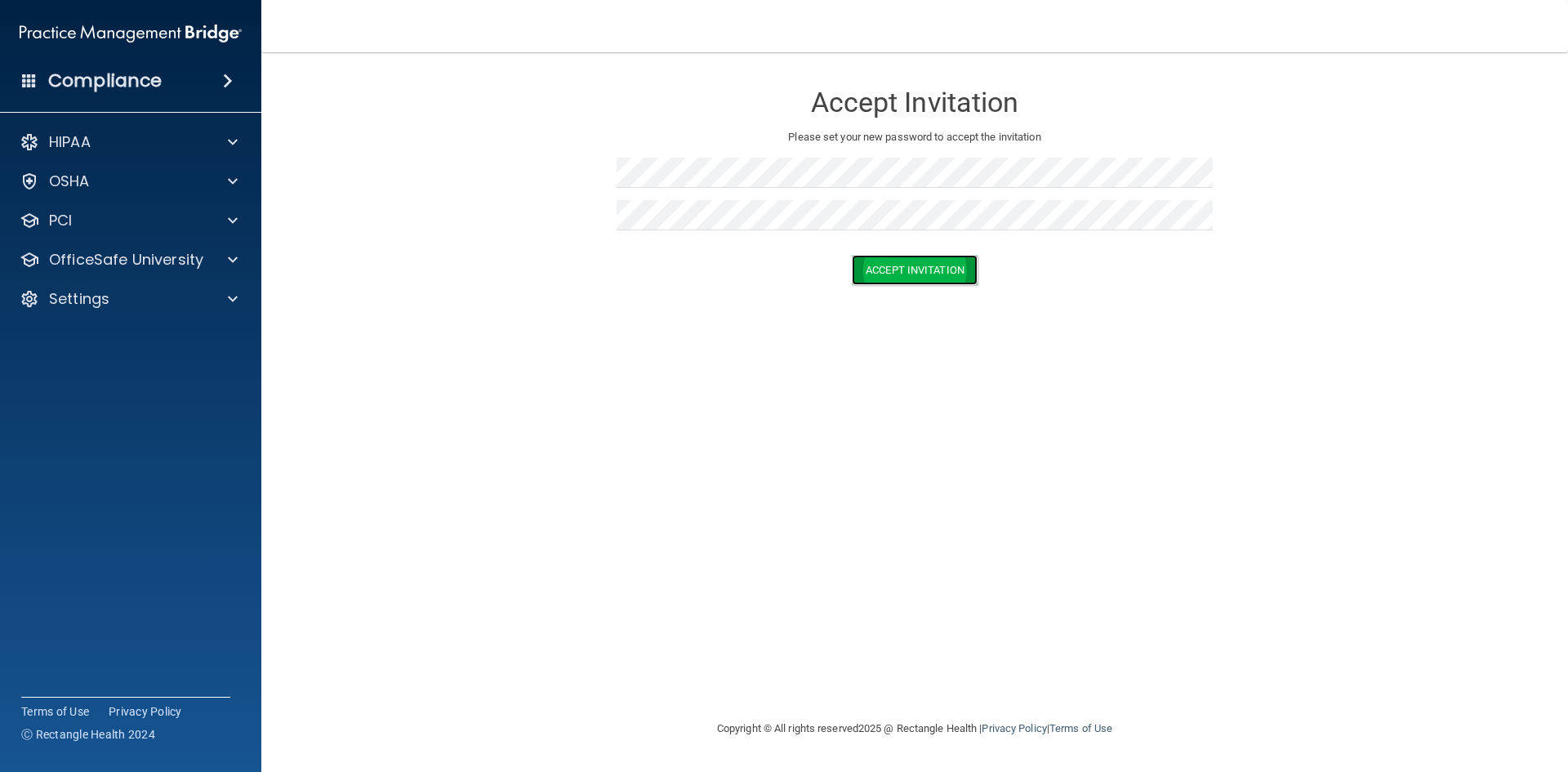
click at [939, 263] on button "Accept Invitation" at bounding box center [915, 270] width 126 height 30
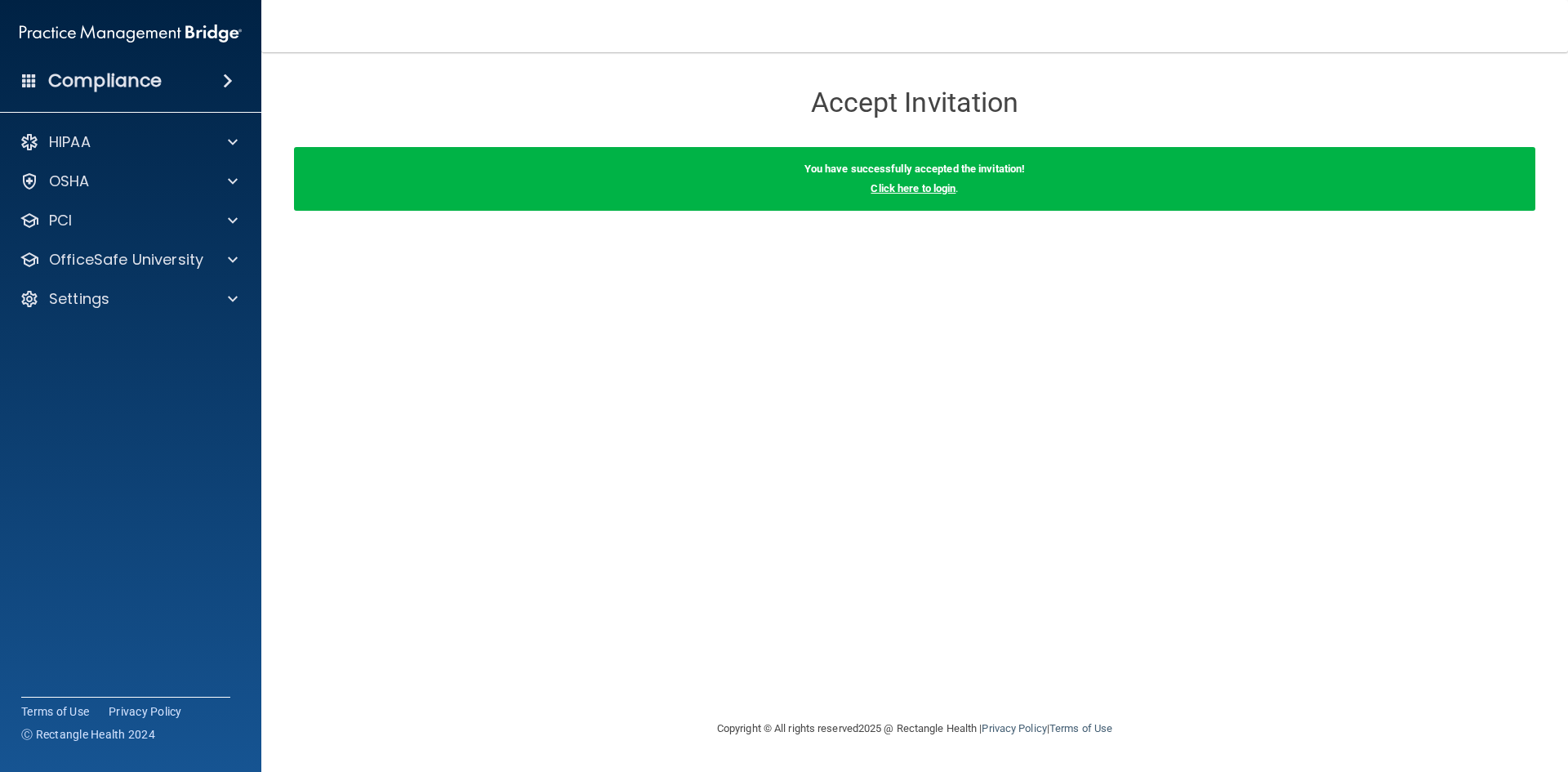
click at [928, 188] on link "Click here to login" at bounding box center [913, 188] width 85 height 12
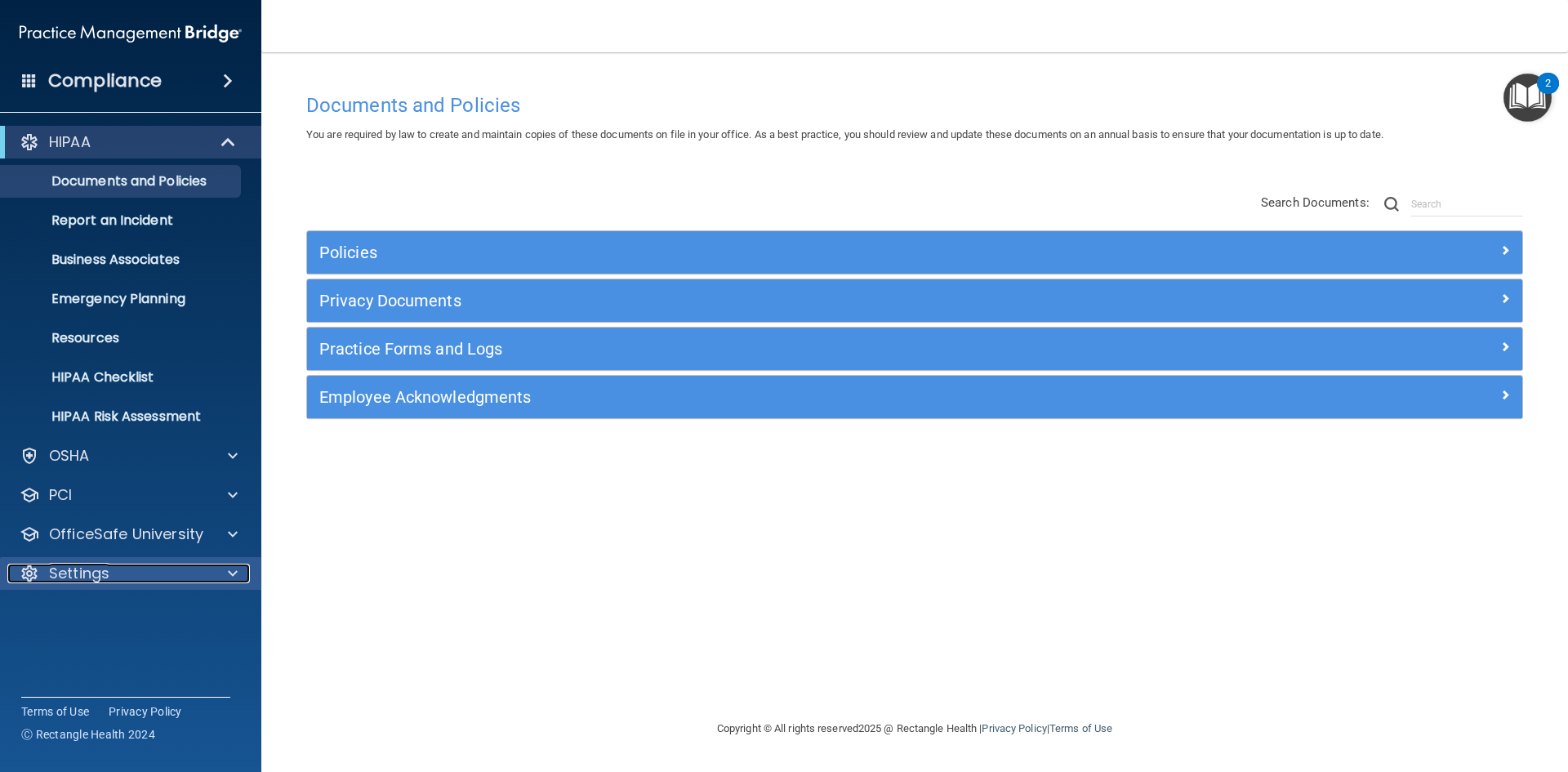
click at [68, 566] on p "Settings" at bounding box center [79, 573] width 60 height 19
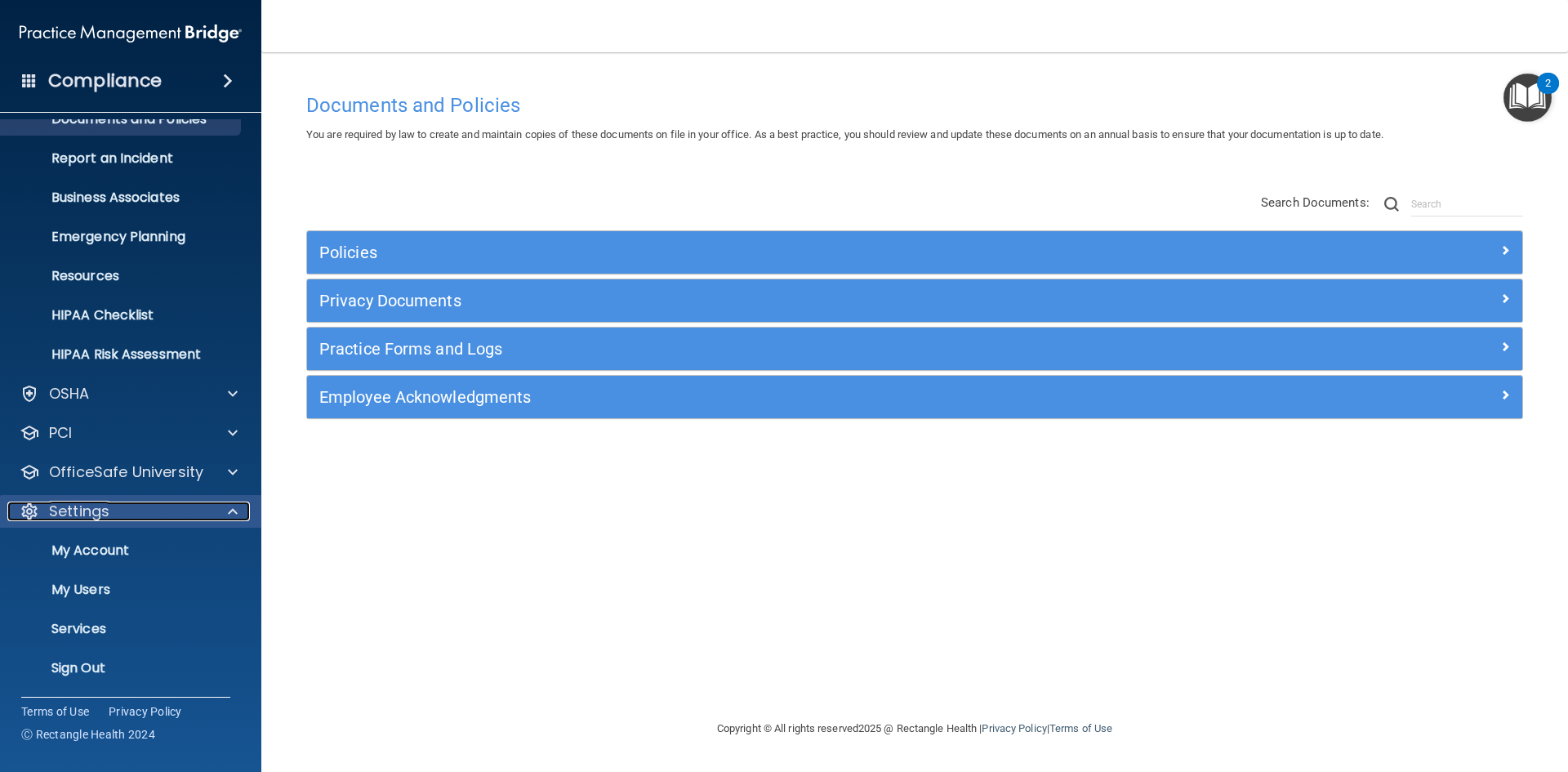
scroll to position [63, 0]
click at [85, 581] on p "My Users" at bounding box center [122, 589] width 223 height 17
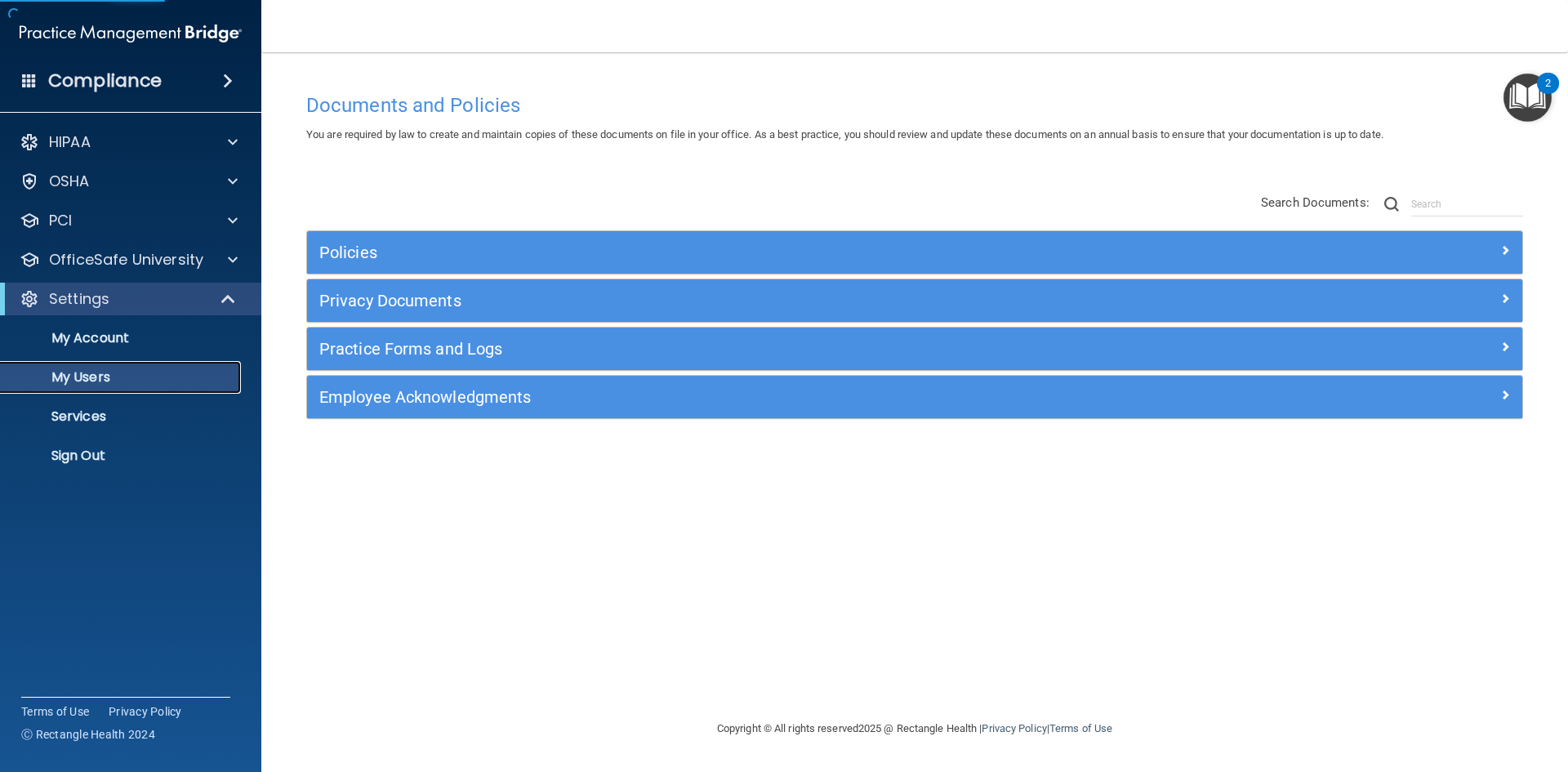
select select "20"
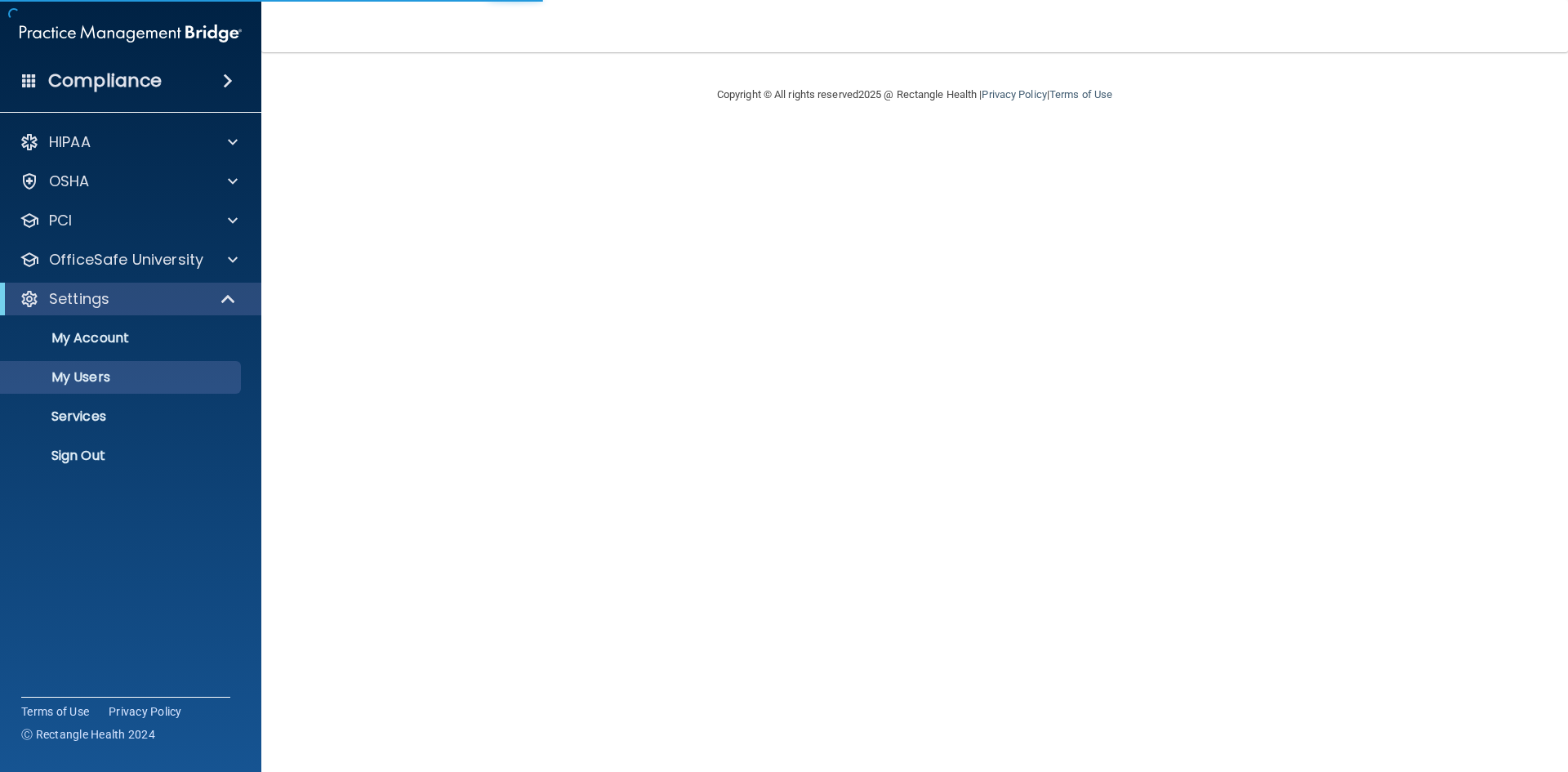
select select "20"
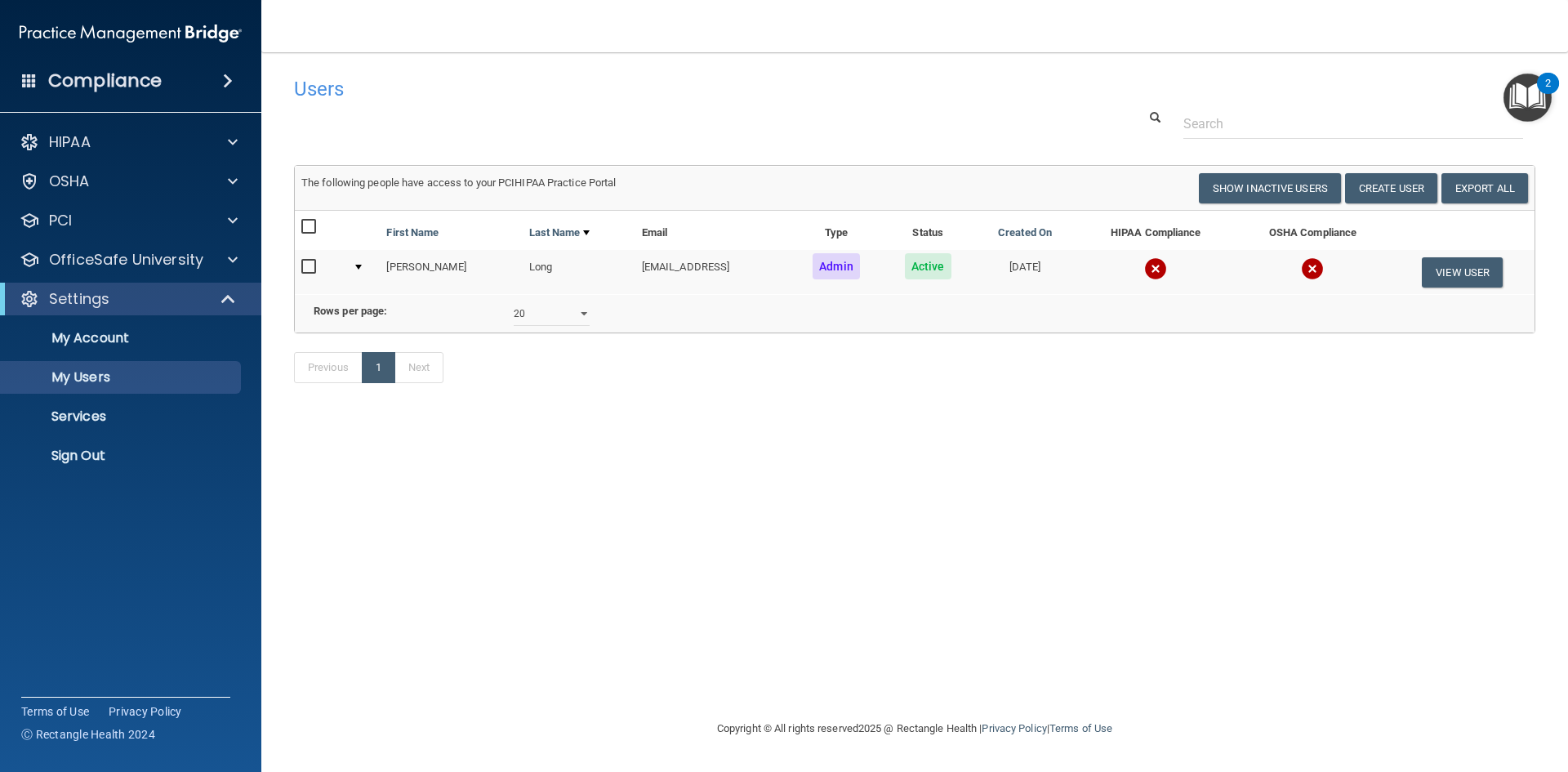
click at [1520, 112] on img "Open Resource Center, 2 new notifications" at bounding box center [1527, 97] width 48 height 48
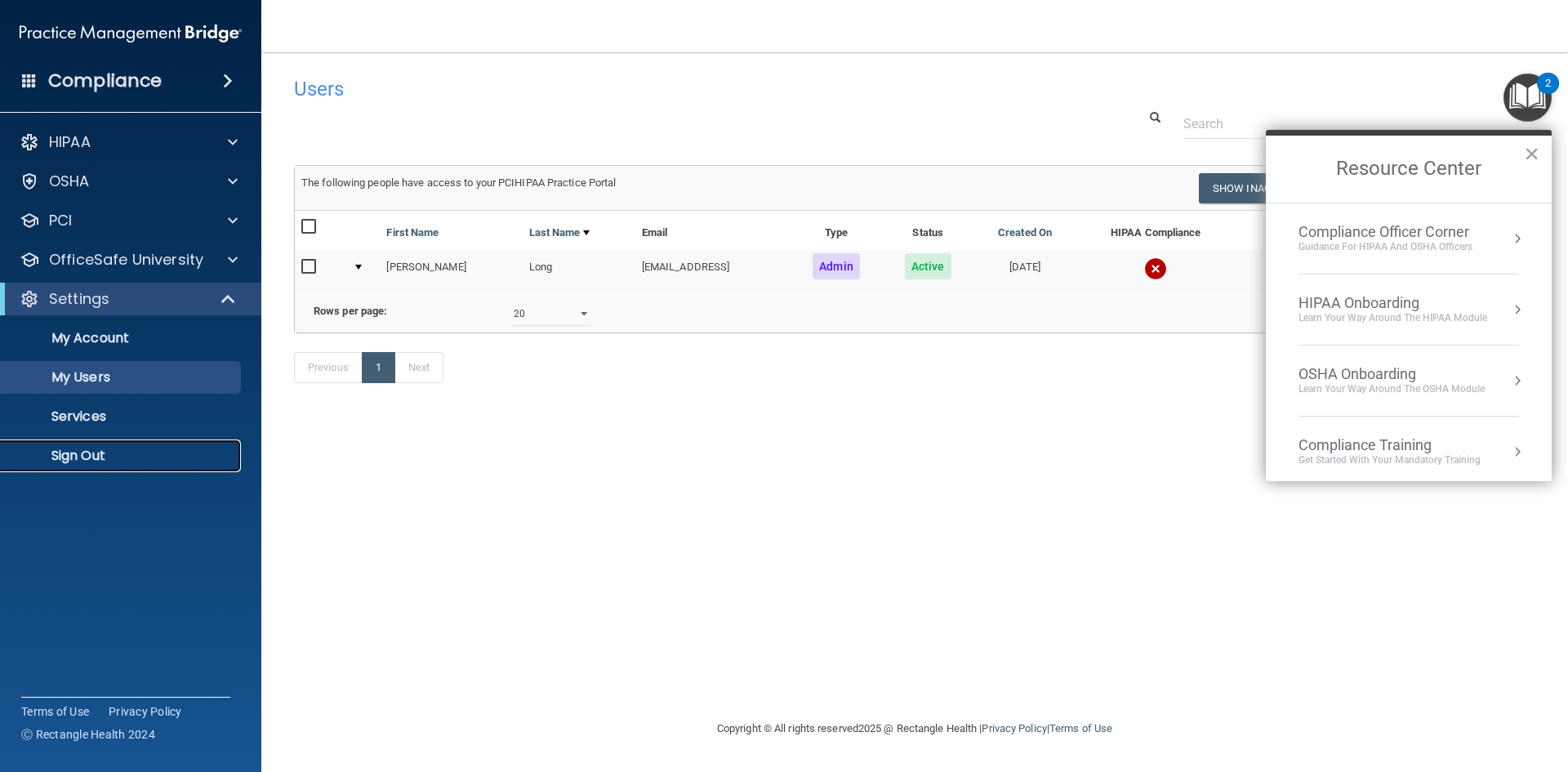
click at [93, 448] on p "Sign Out" at bounding box center [122, 456] width 223 height 17
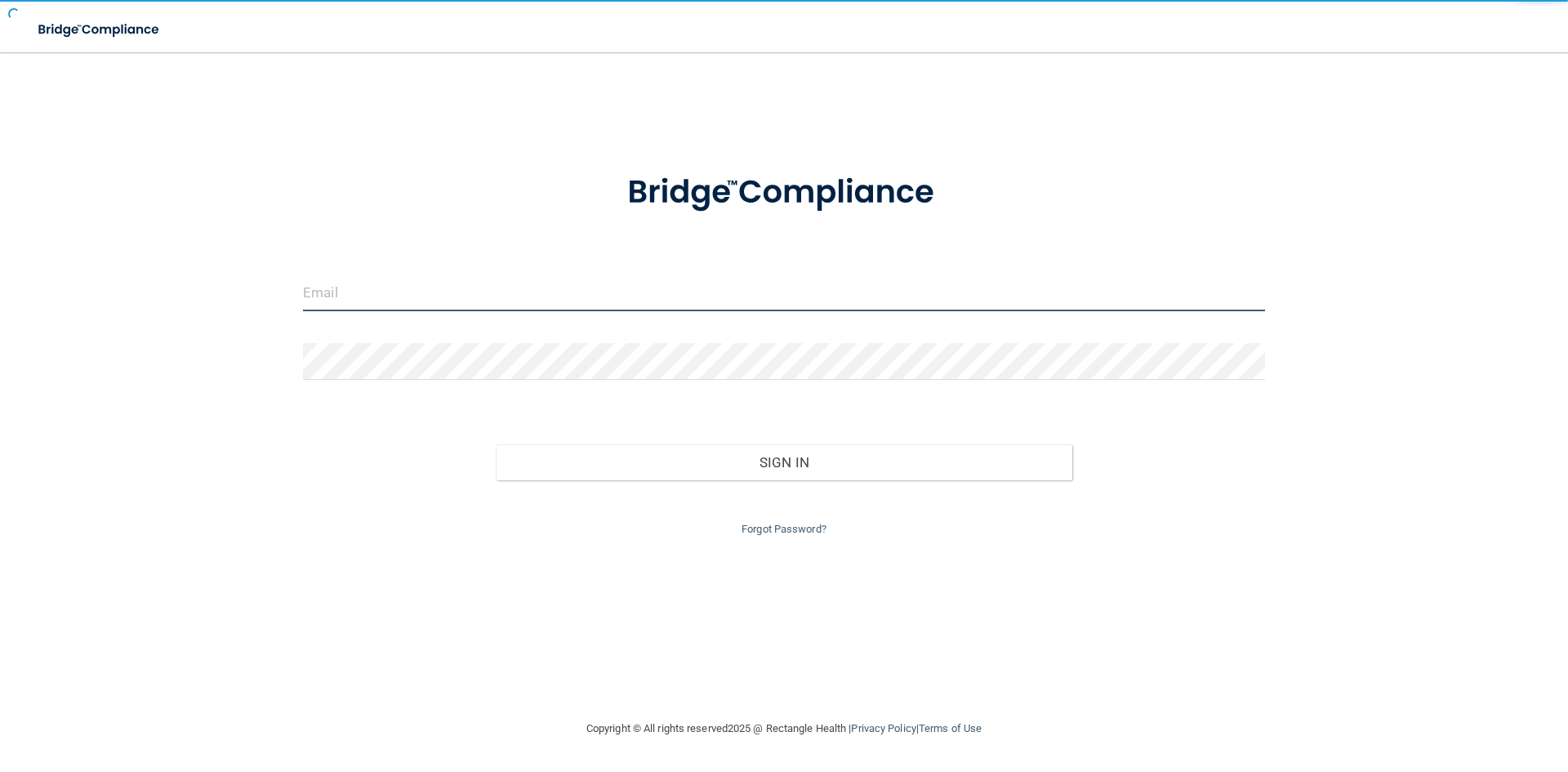
type input "[EMAIL_ADDRESS][DOMAIN_NAME]"
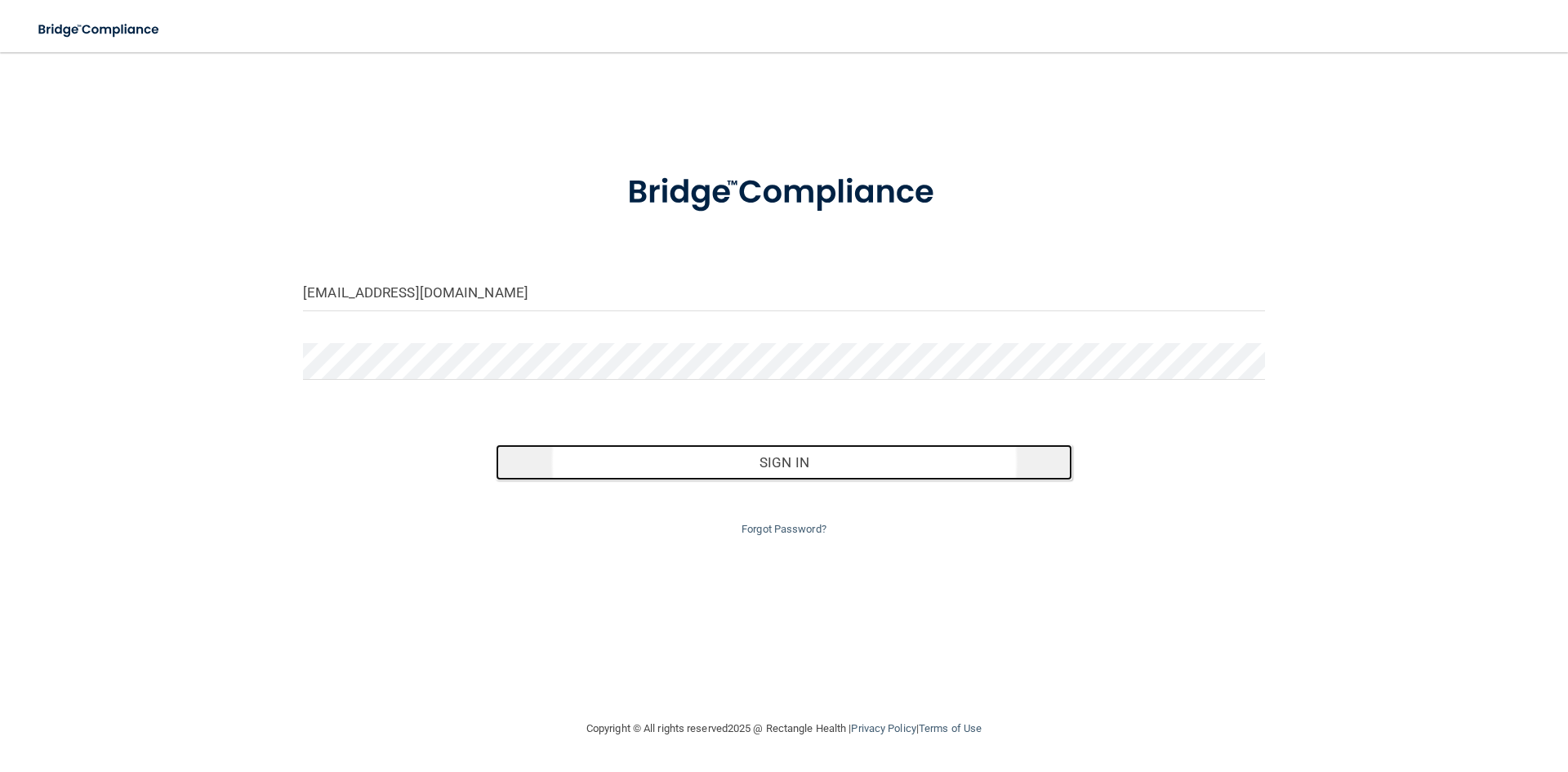
click at [788, 455] on button "Sign In" at bounding box center [784, 462] width 577 height 36
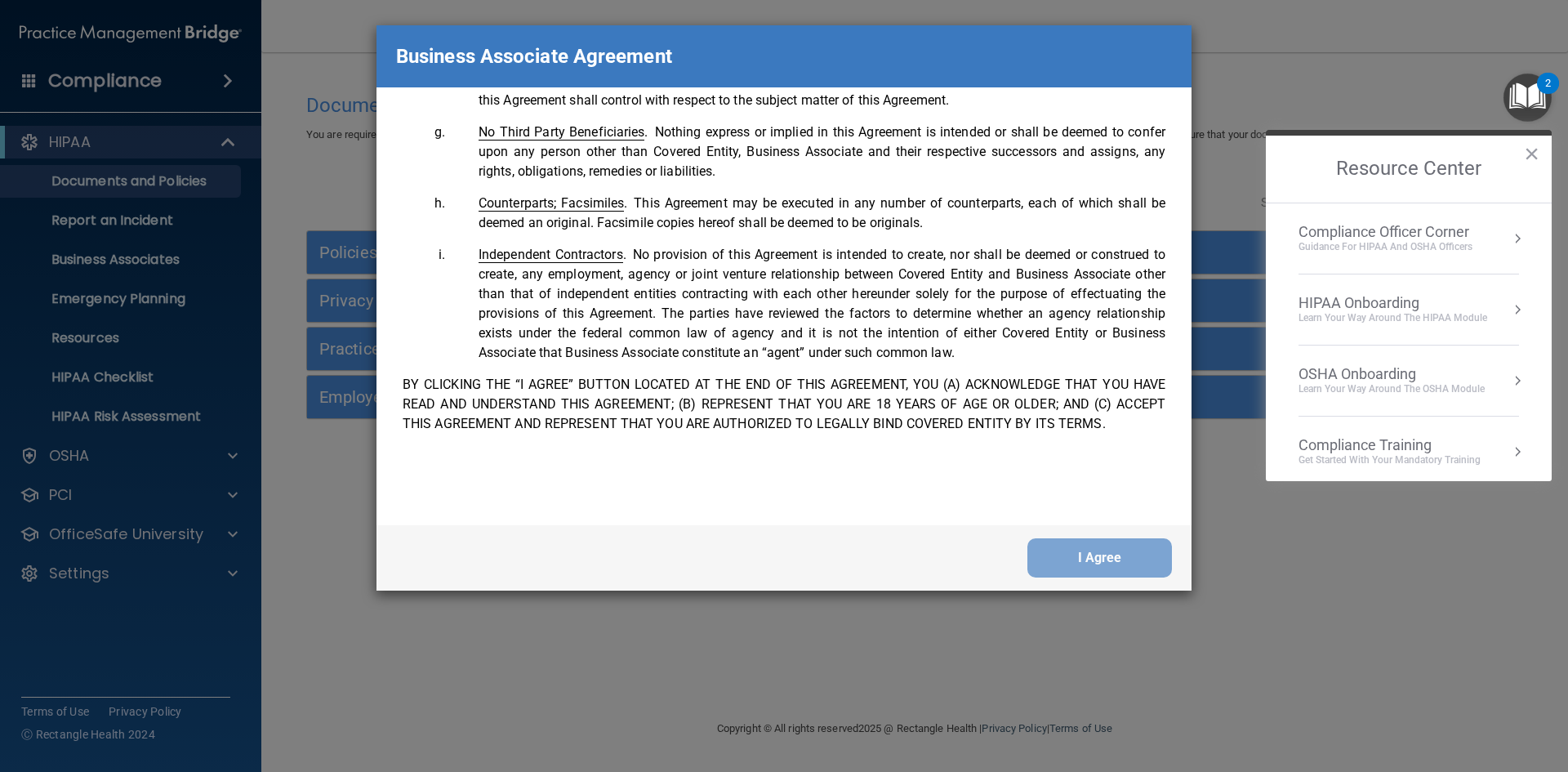
scroll to position [3332, 0]
click at [1116, 560] on button "I Agree" at bounding box center [1099, 557] width 145 height 39
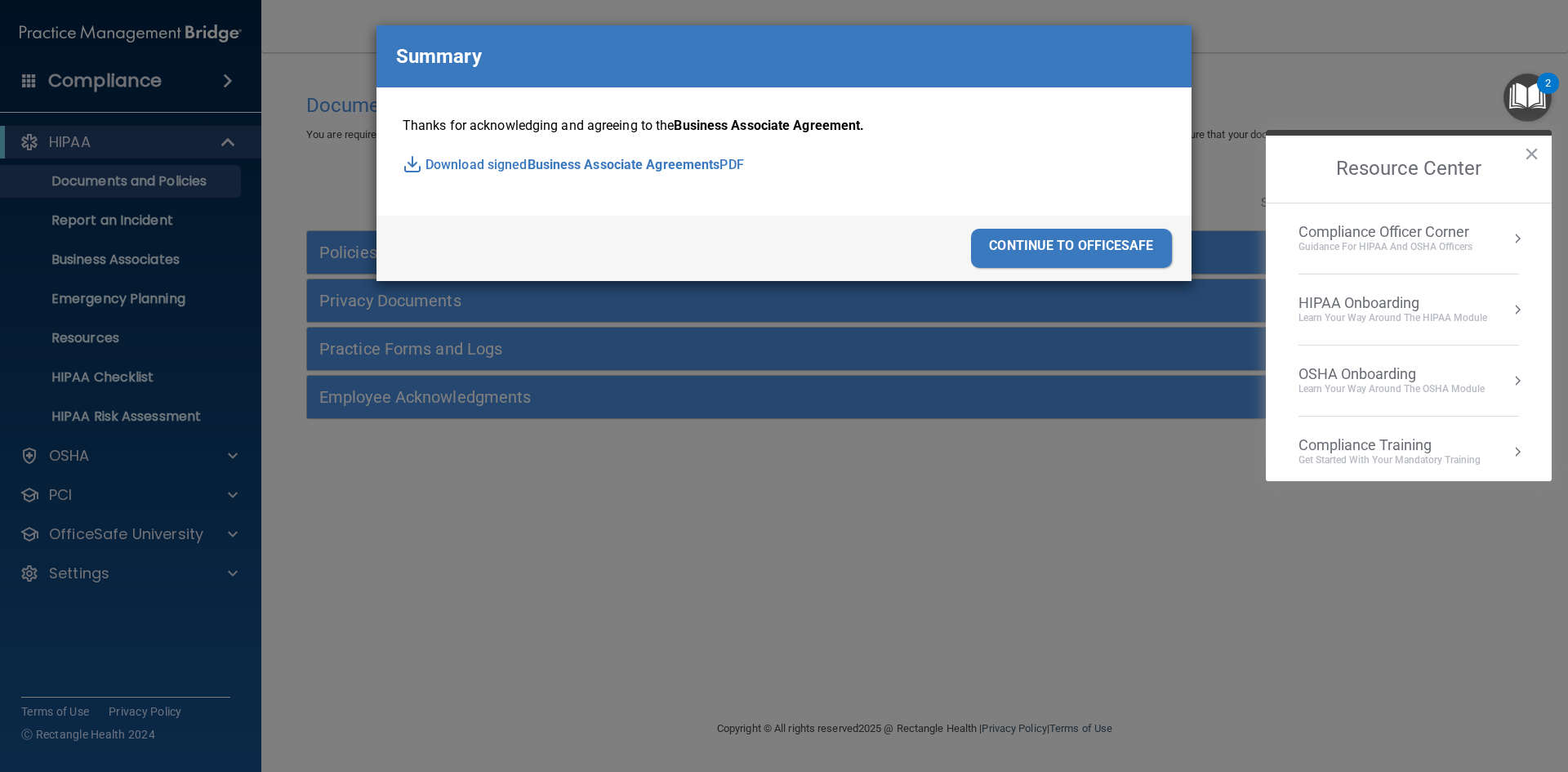
click at [1053, 247] on div "continue to officesafe" at bounding box center [1071, 248] width 201 height 39
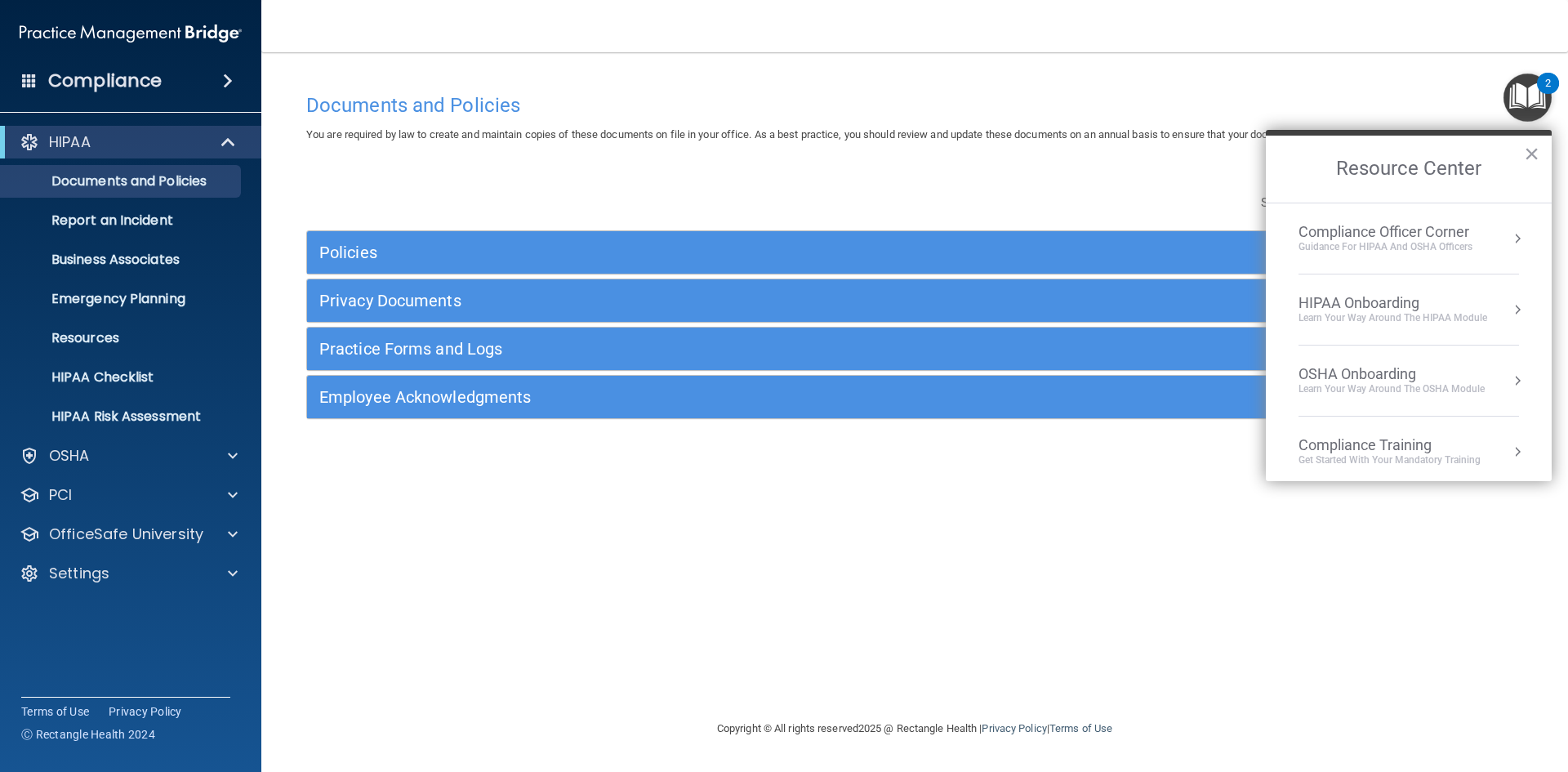
click at [1528, 152] on button "×" at bounding box center [1532, 153] width 16 height 26
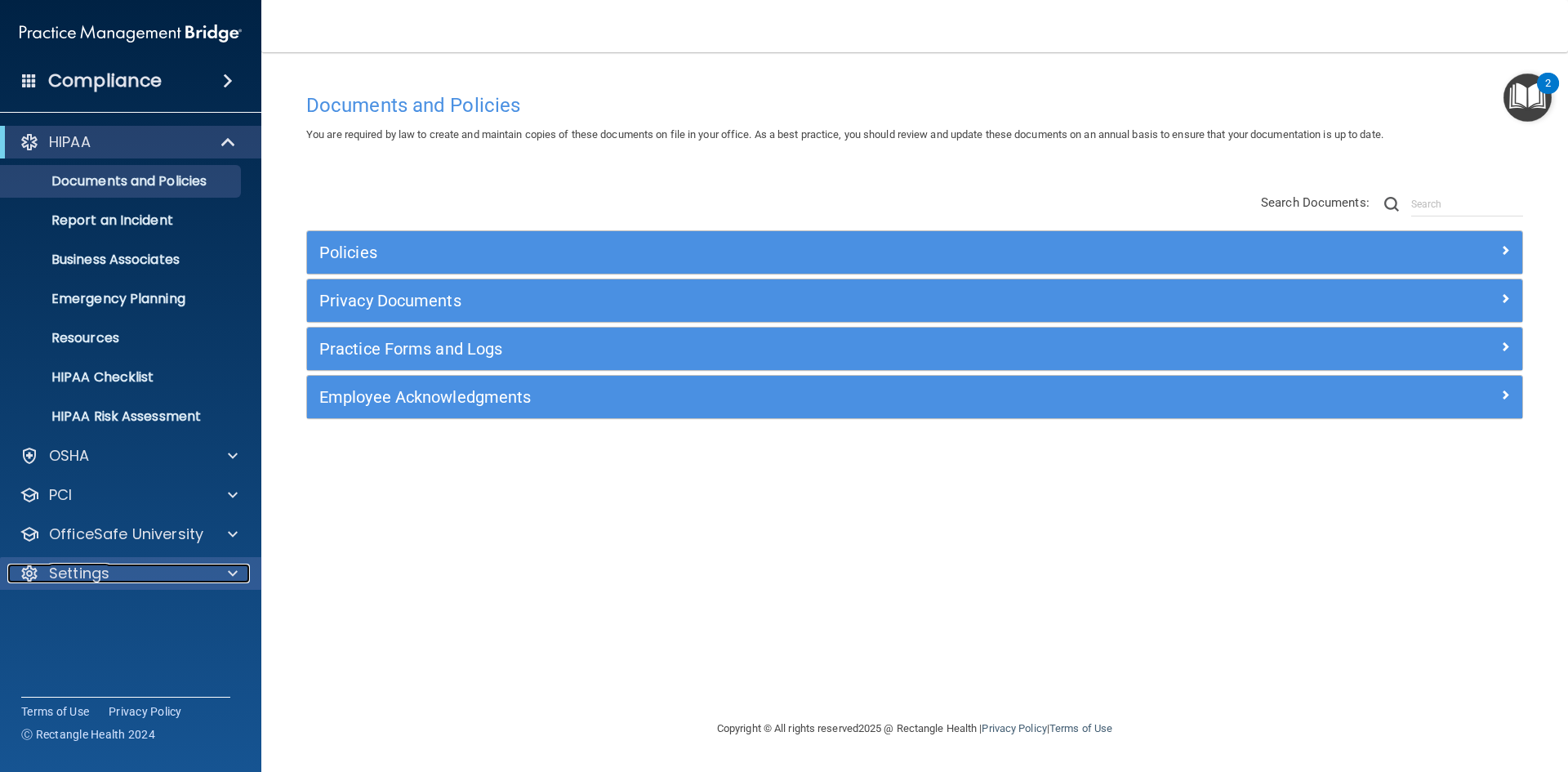
click at [74, 569] on p "Settings" at bounding box center [79, 573] width 60 height 19
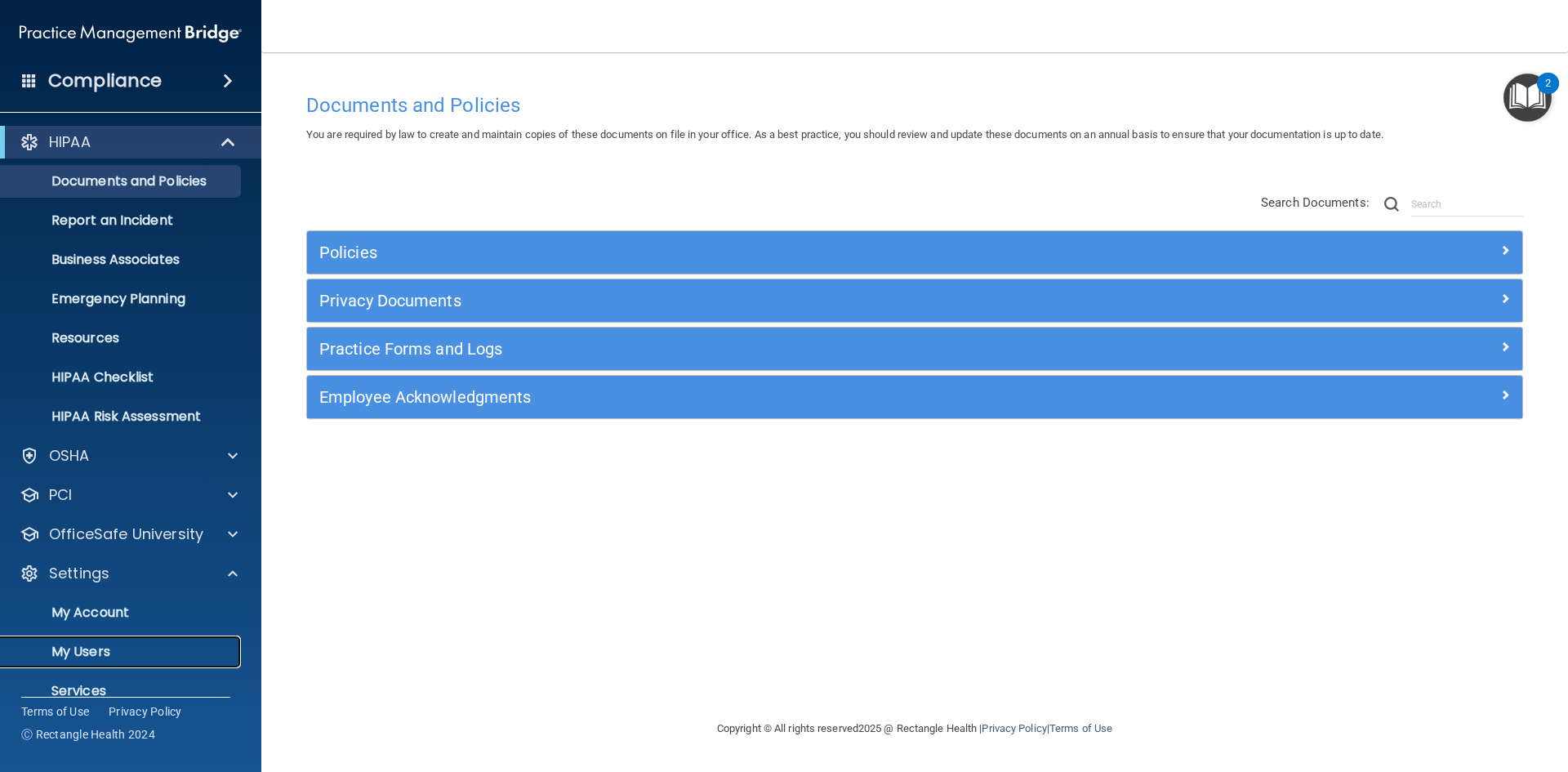
click at [72, 649] on p "My Users" at bounding box center [122, 652] width 223 height 17
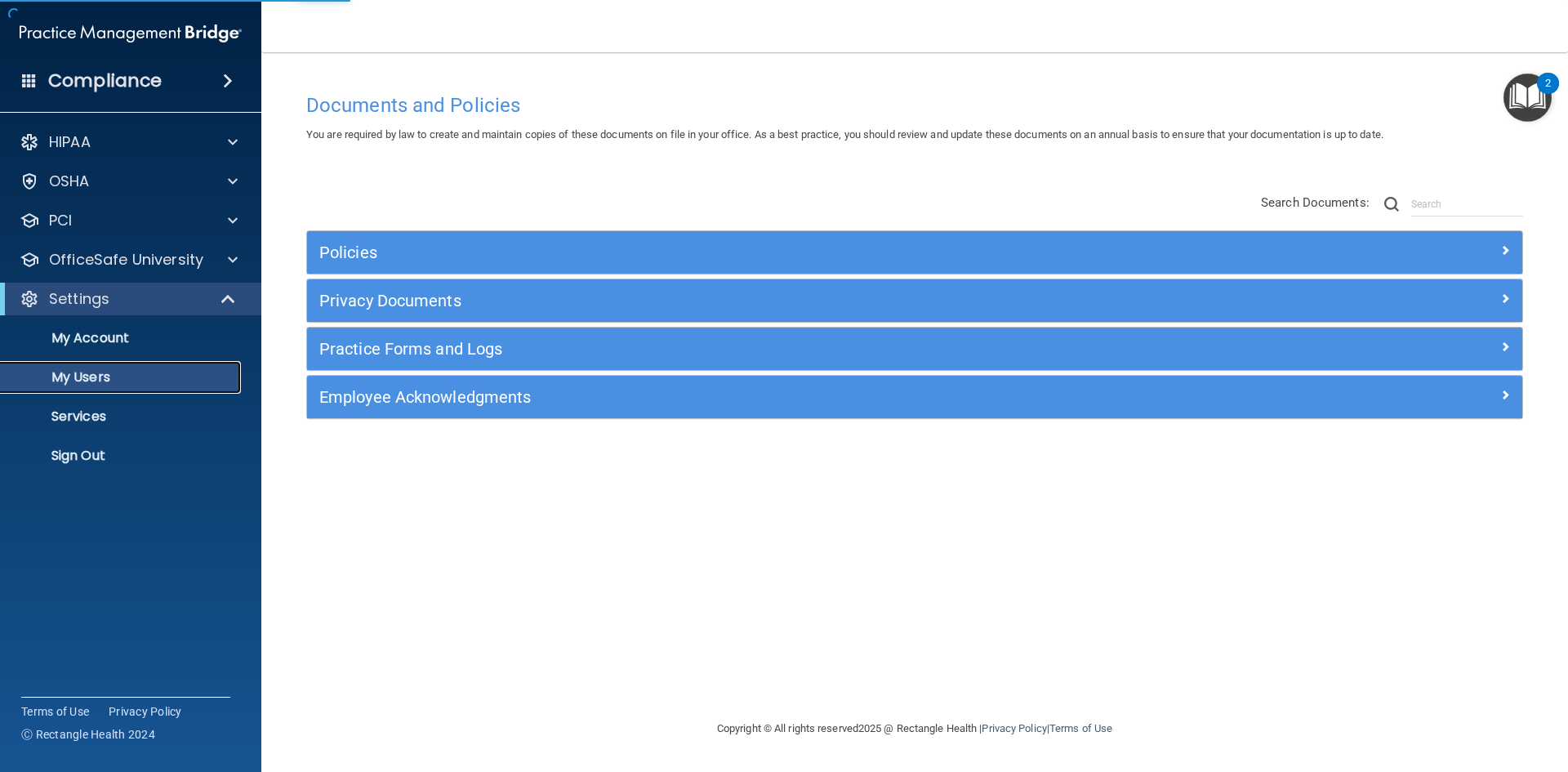
select select "20"
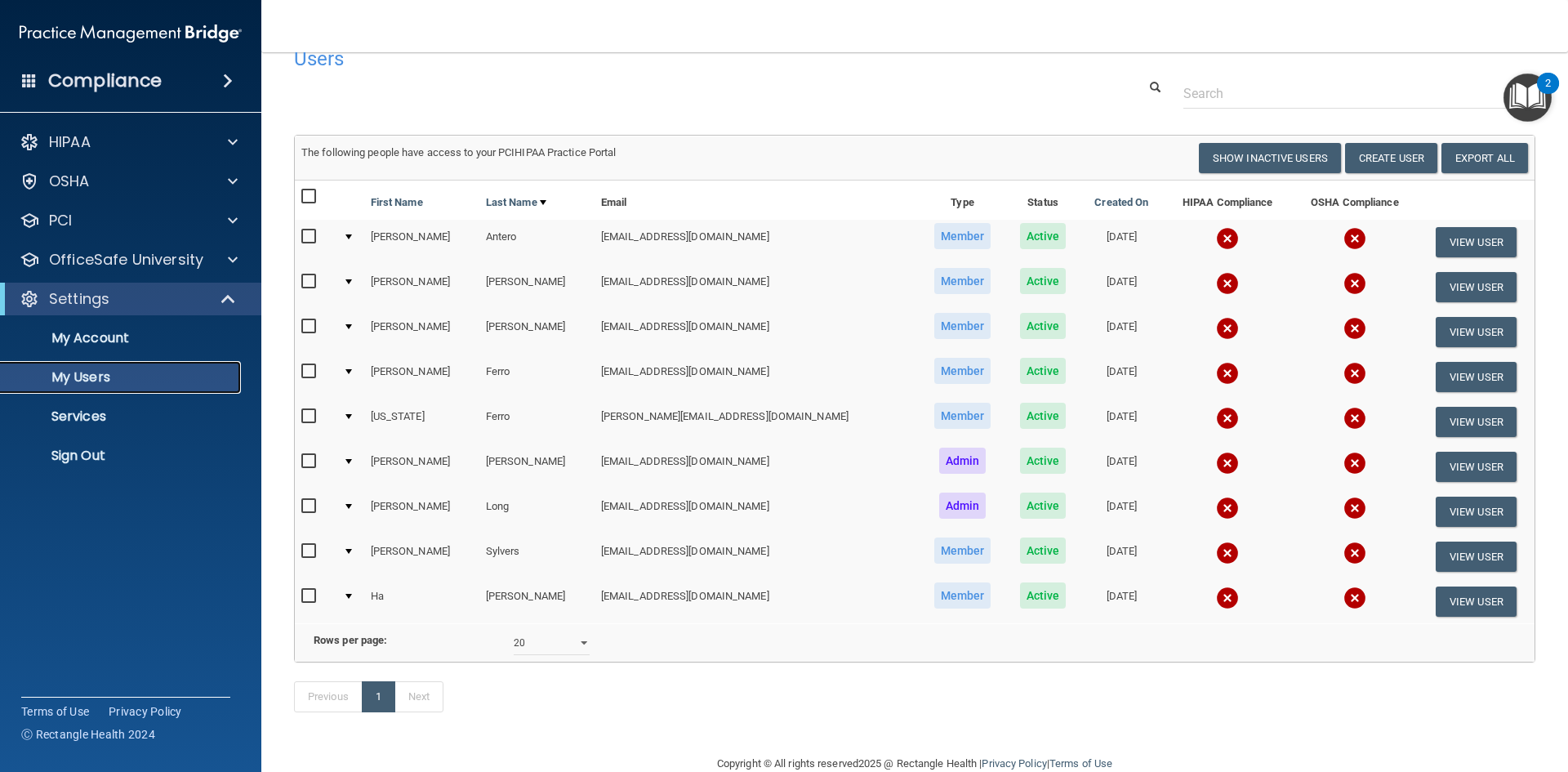
scroll to position [86, 0]
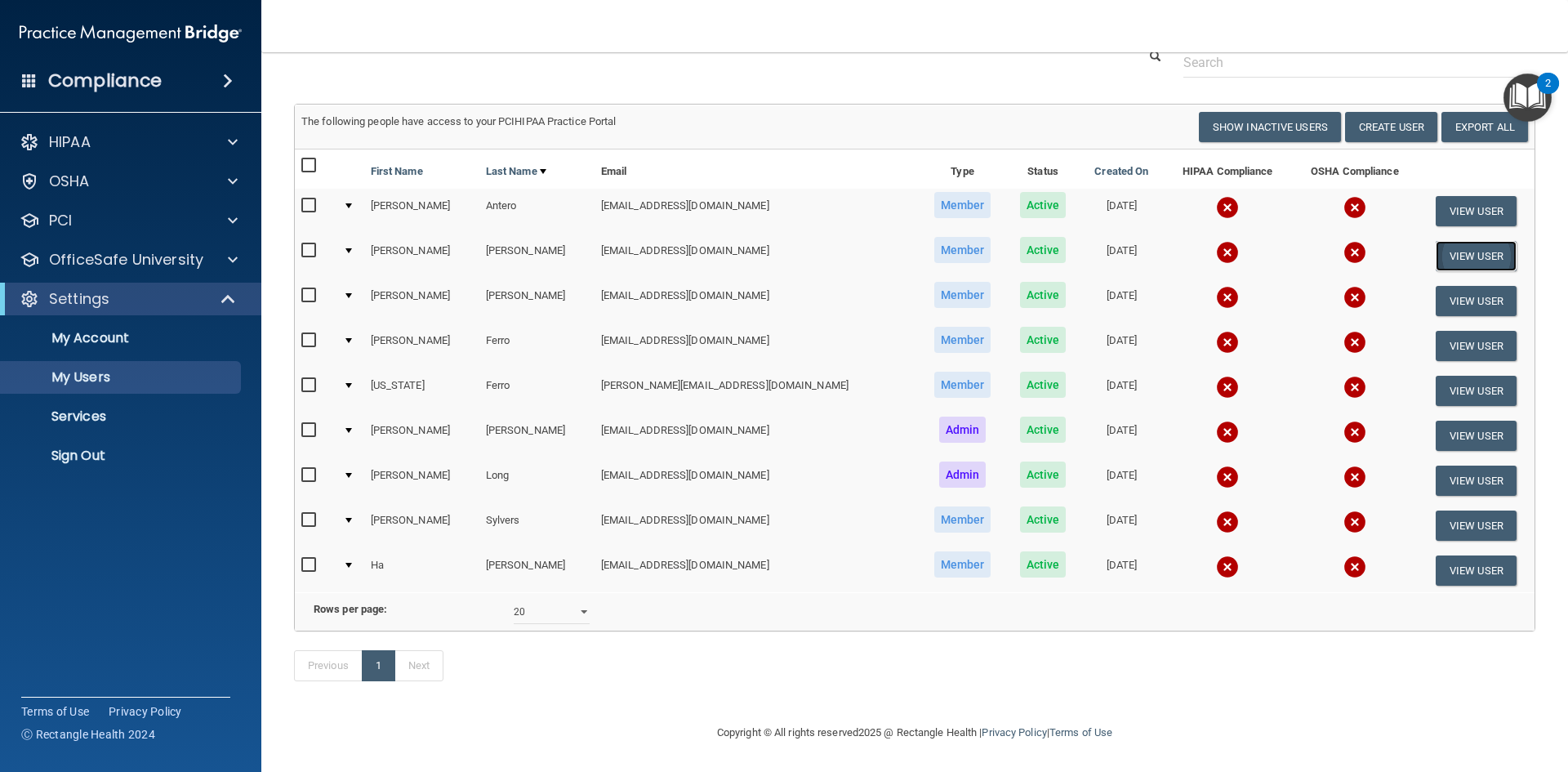
click at [1448, 241] on button "View User" at bounding box center [1476, 256] width 81 height 30
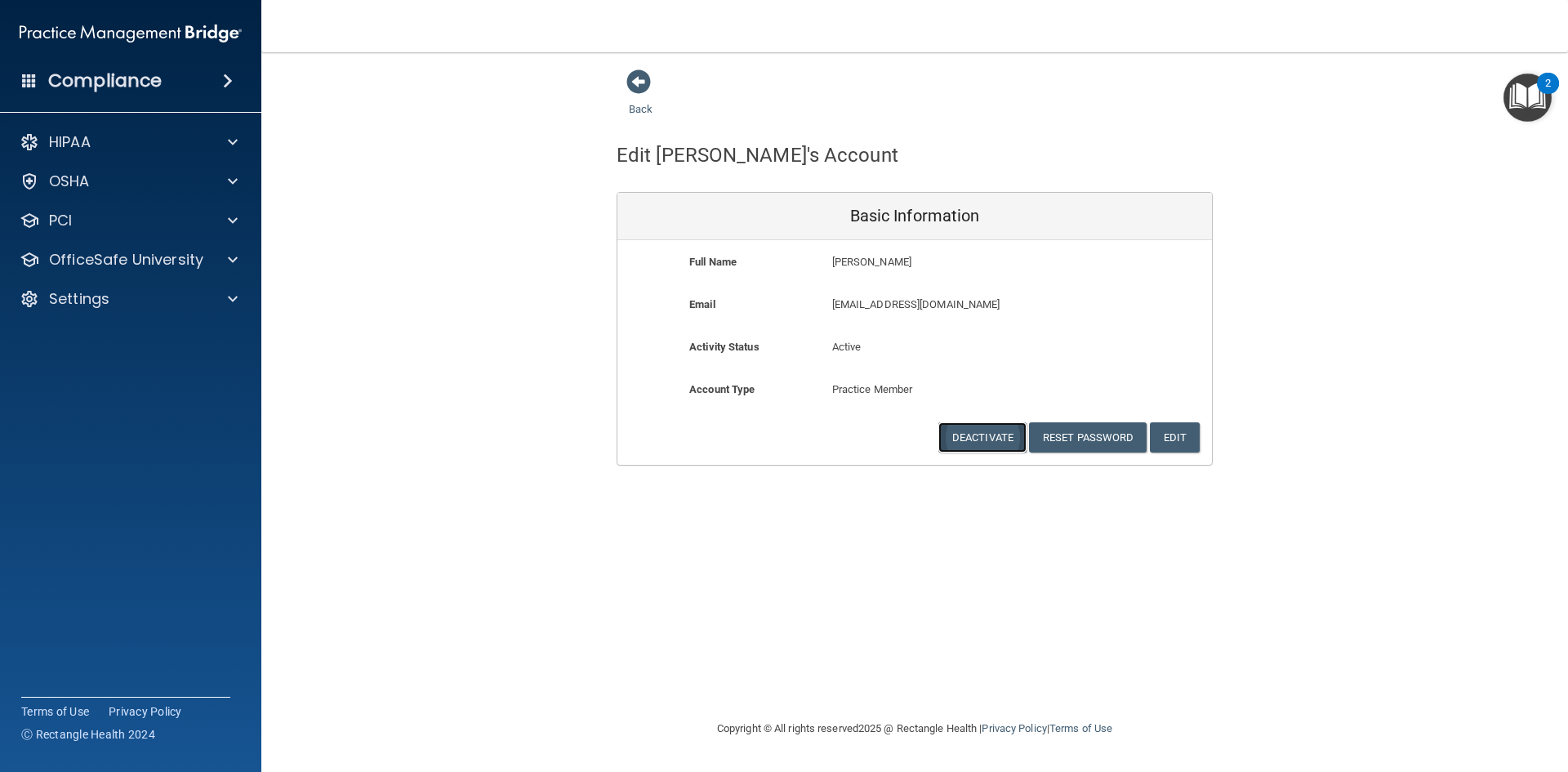
click at [973, 431] on button "Deactivate" at bounding box center [982, 437] width 88 height 30
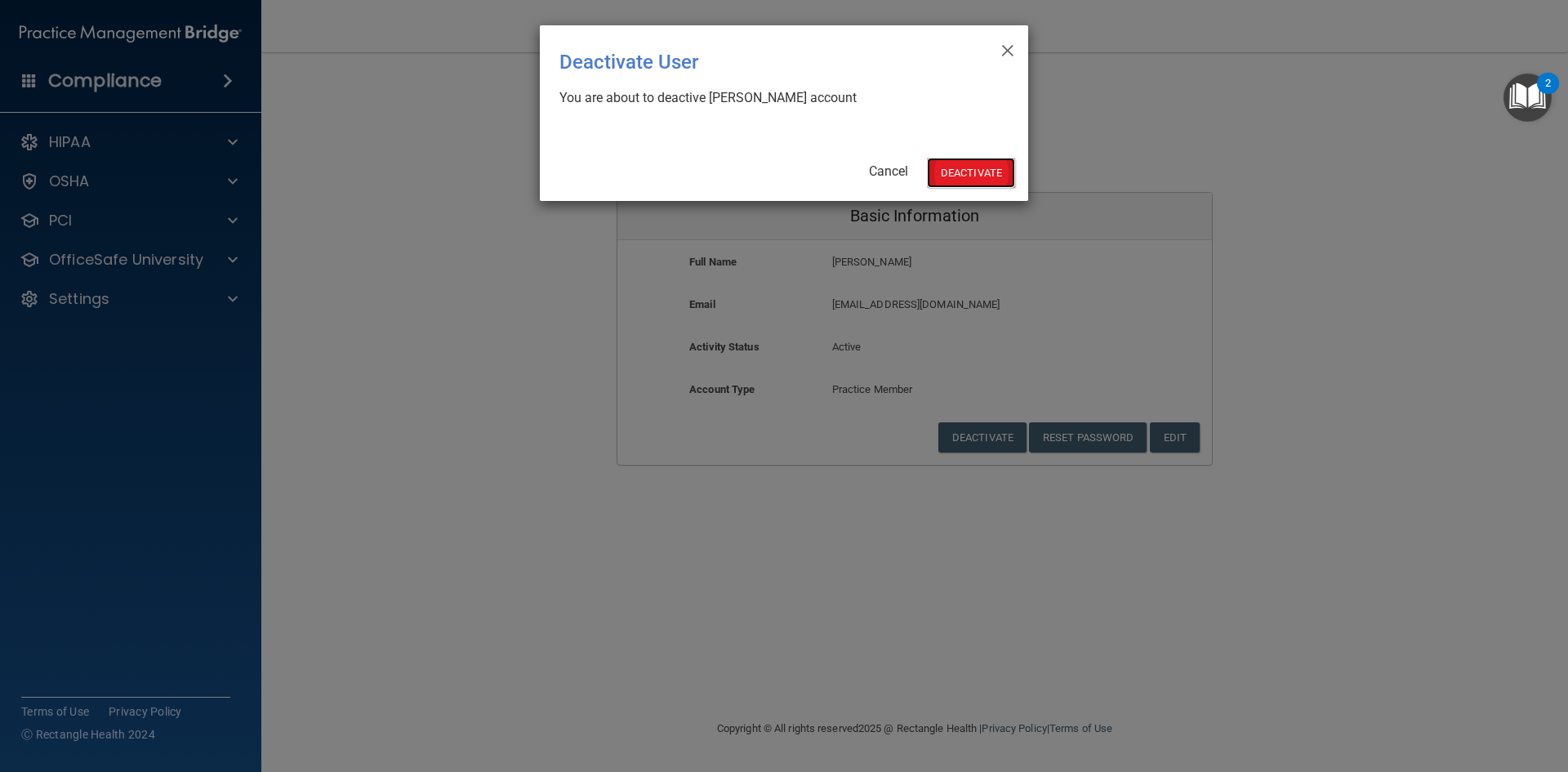
click at [960, 174] on button "Deactivate" at bounding box center [971, 173] width 88 height 30
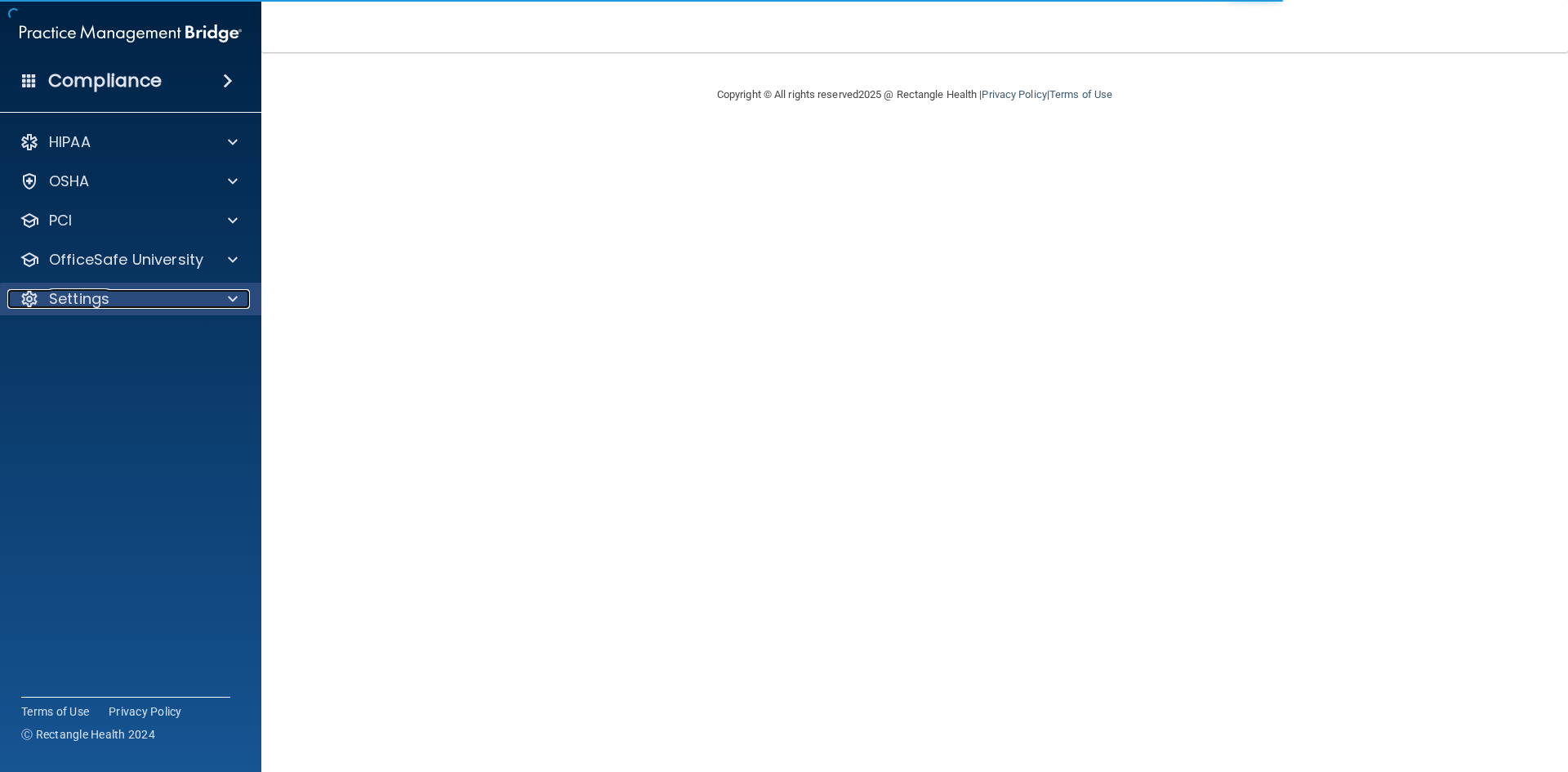
click at [120, 303] on div "Settings" at bounding box center [108, 299] width 202 height 19
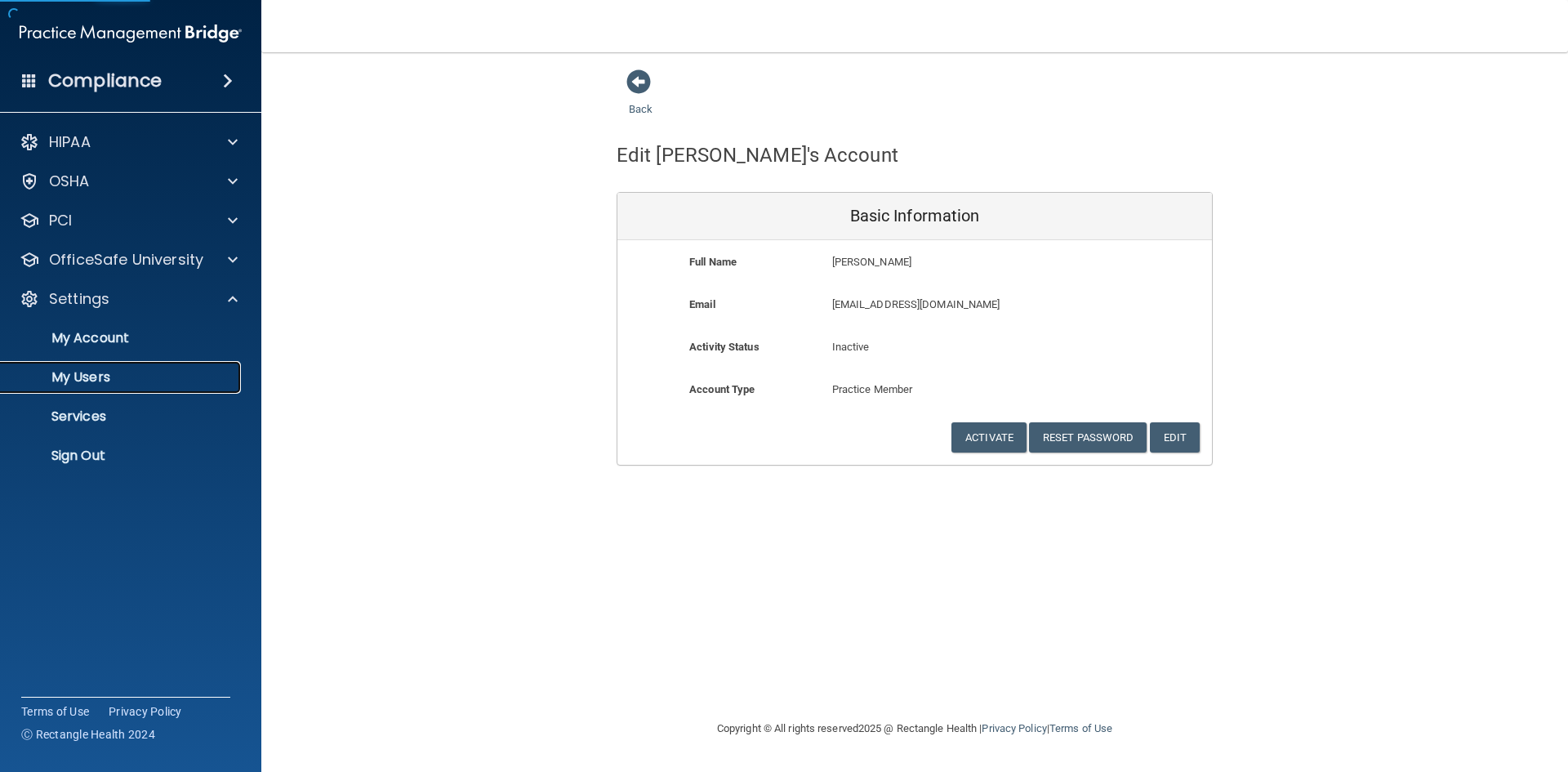
click at [106, 370] on p "My Users" at bounding box center [122, 377] width 223 height 17
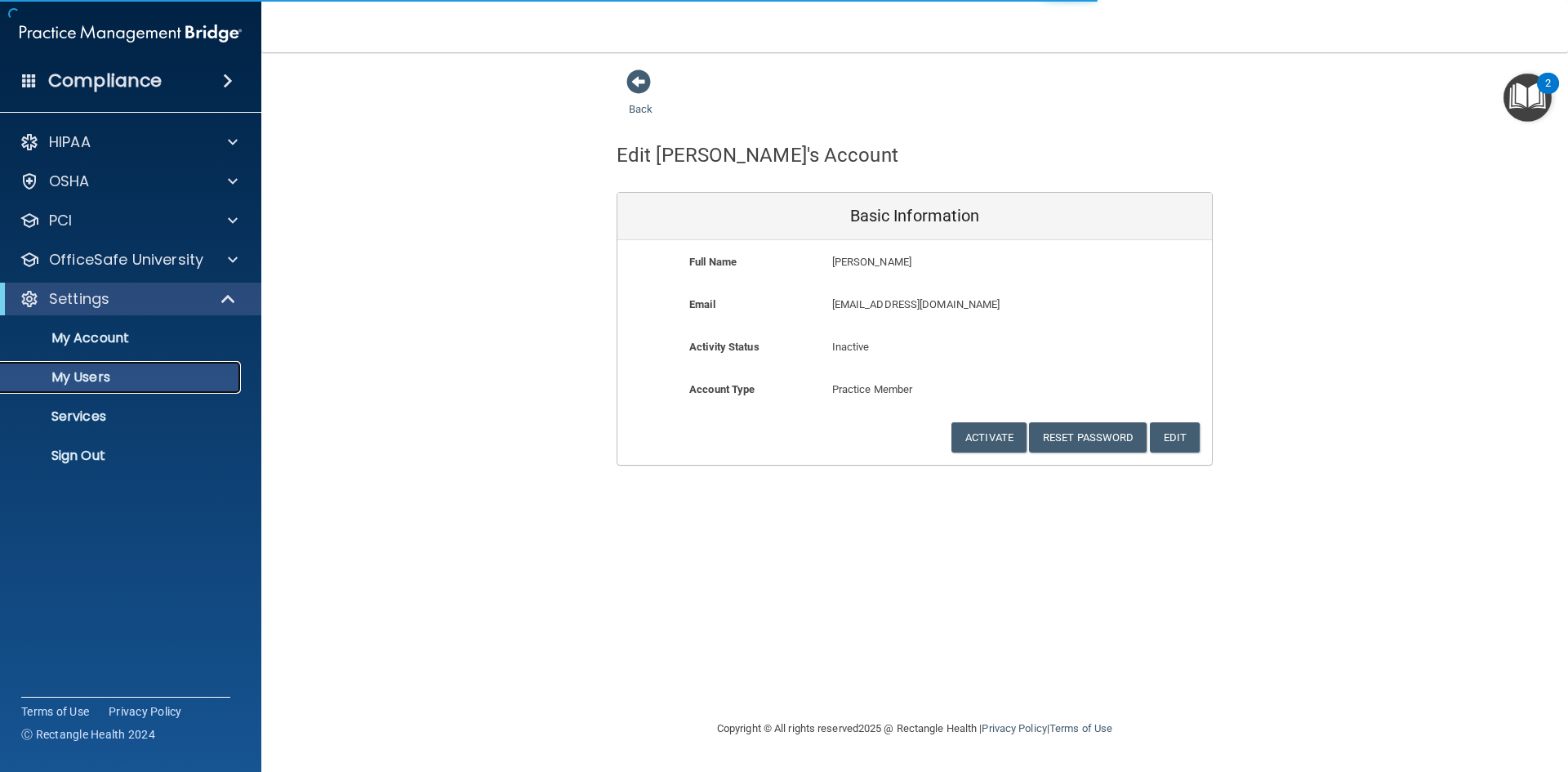
select select "20"
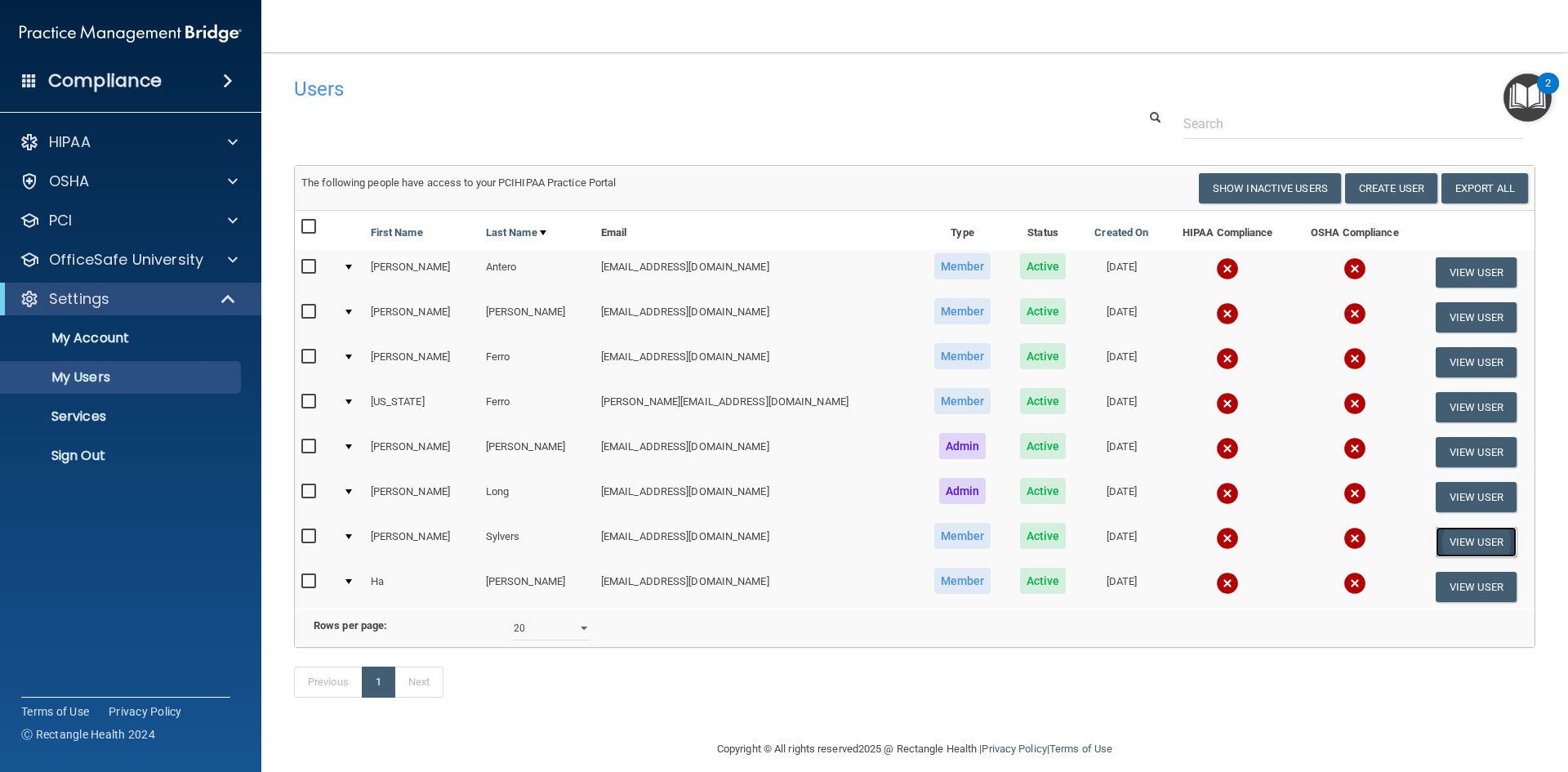
click at [1466, 543] on button "View User" at bounding box center [1476, 542] width 81 height 30
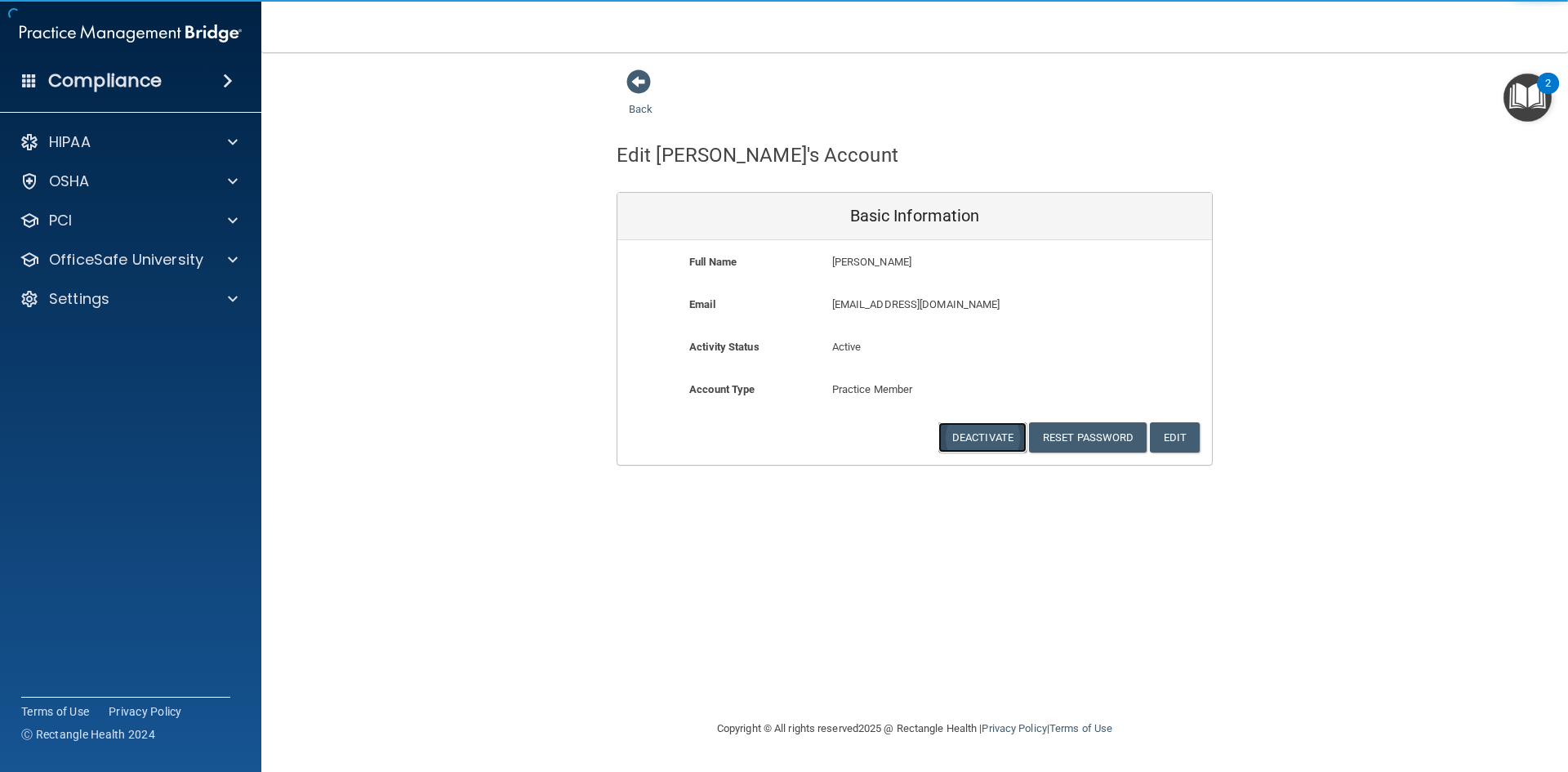
click at [985, 432] on button "Deactivate" at bounding box center [982, 437] width 88 height 30
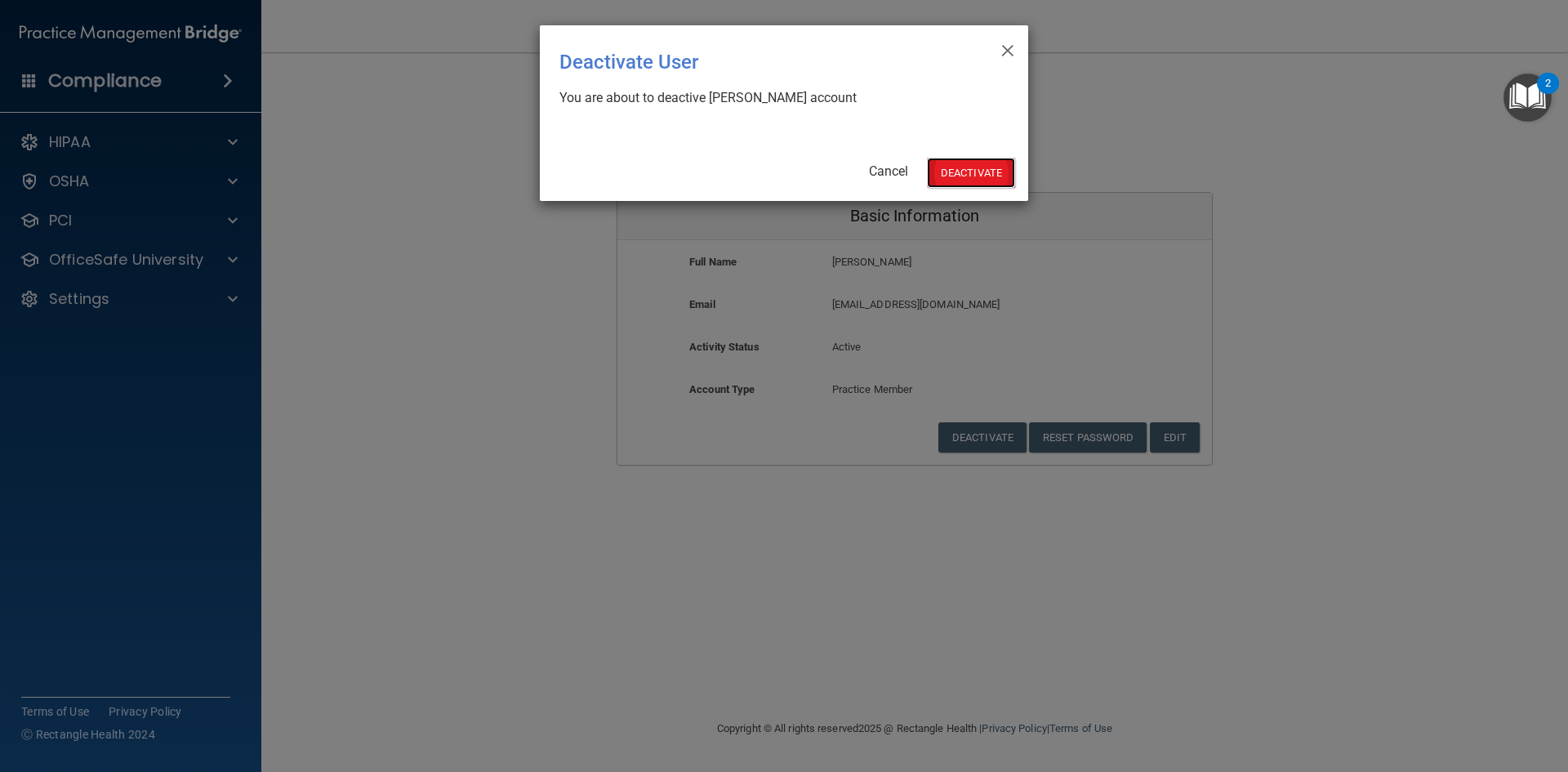
click at [967, 175] on button "Deactivate" at bounding box center [971, 173] width 88 height 30
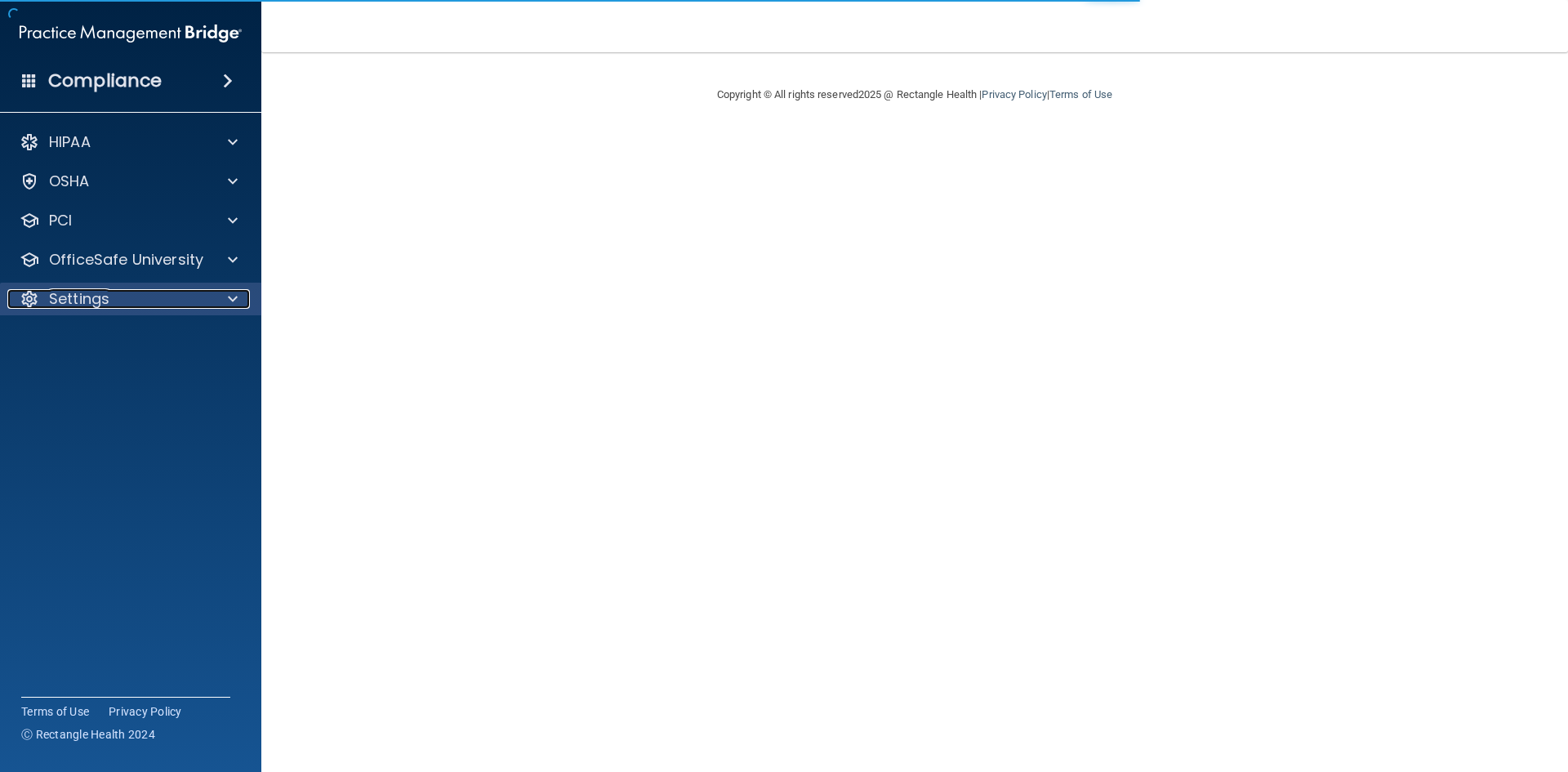
click at [103, 298] on p "Settings" at bounding box center [79, 299] width 60 height 19
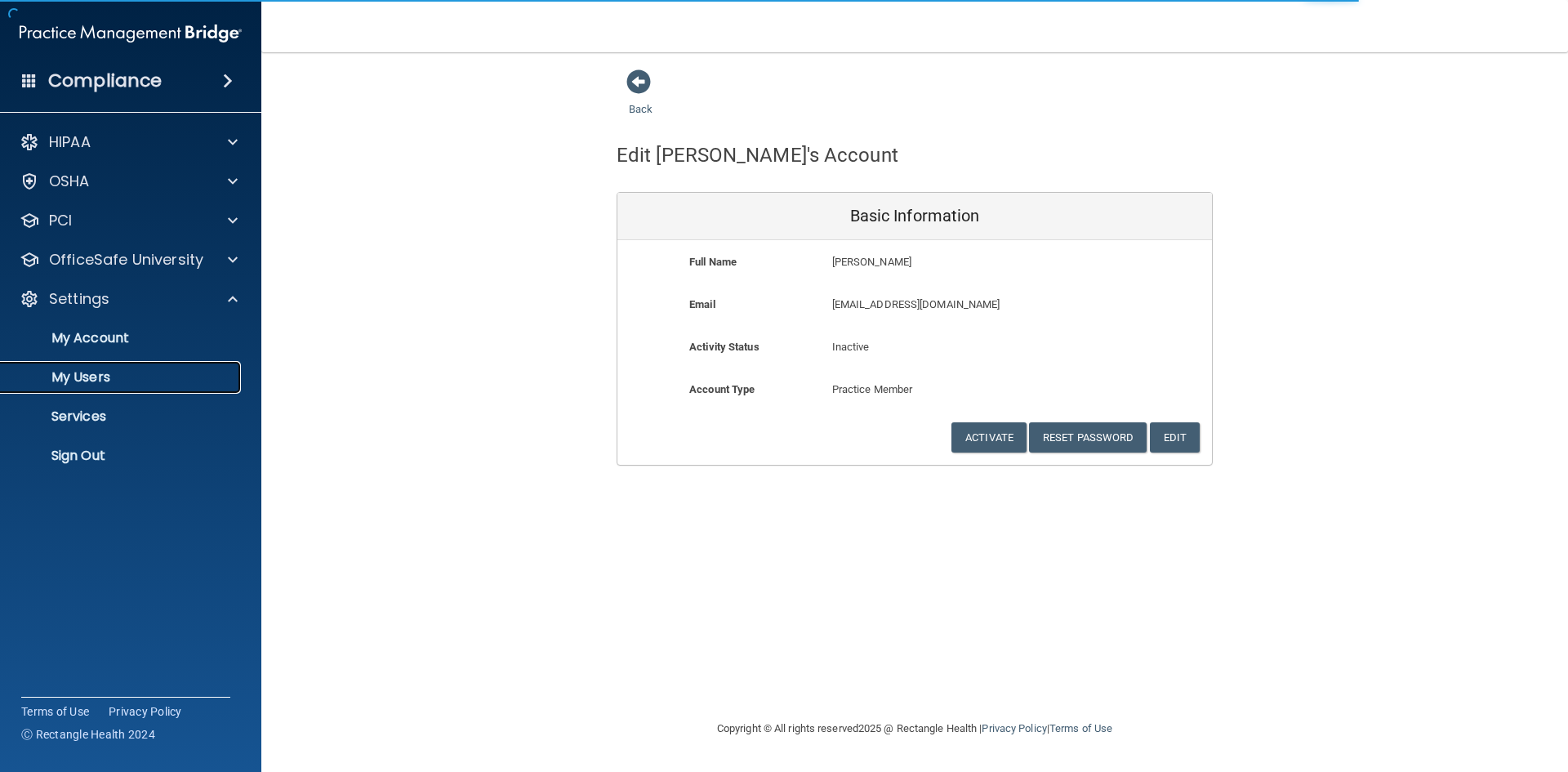
click at [79, 379] on p "My Users" at bounding box center [122, 377] width 223 height 17
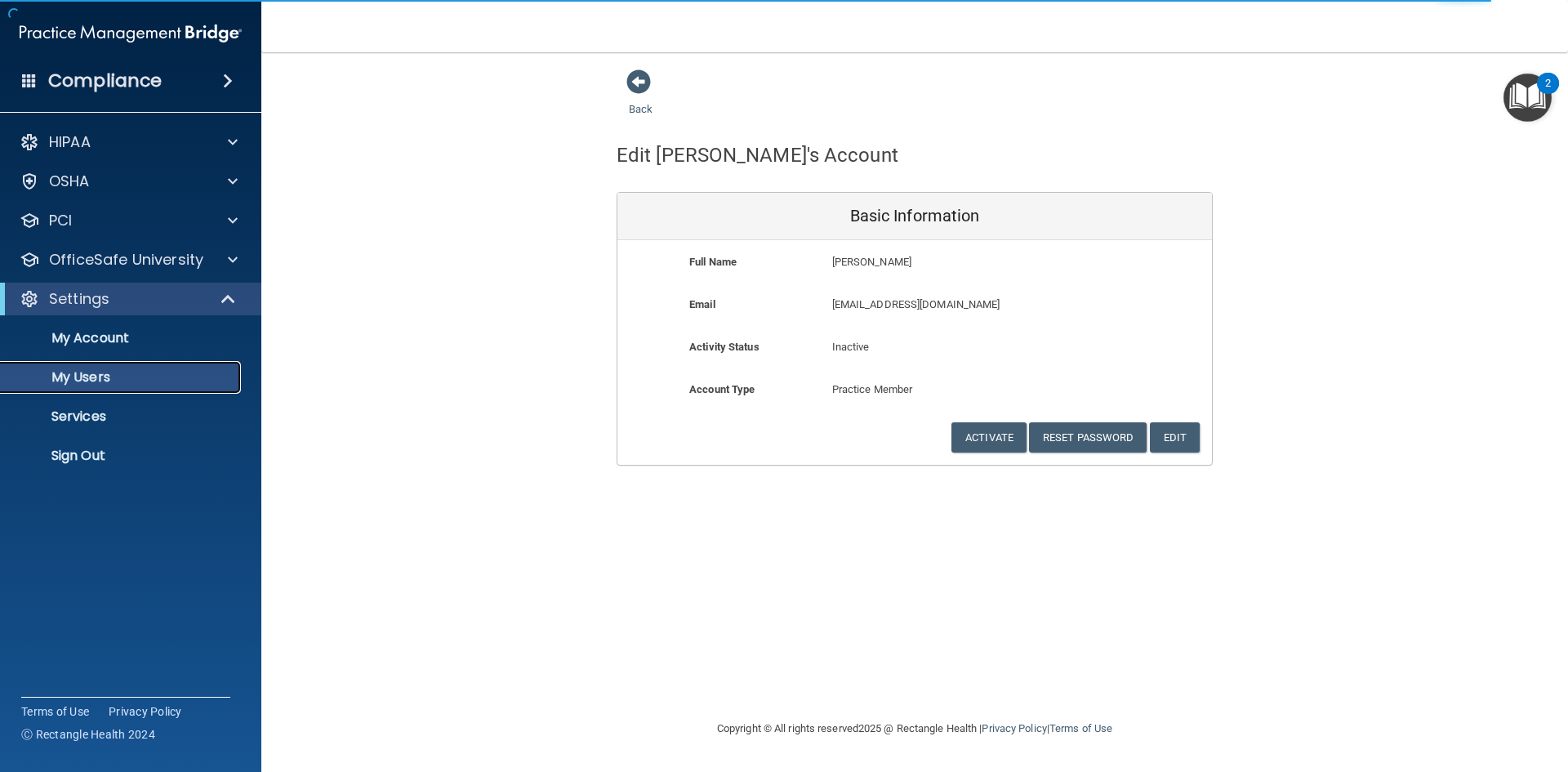
select select "20"
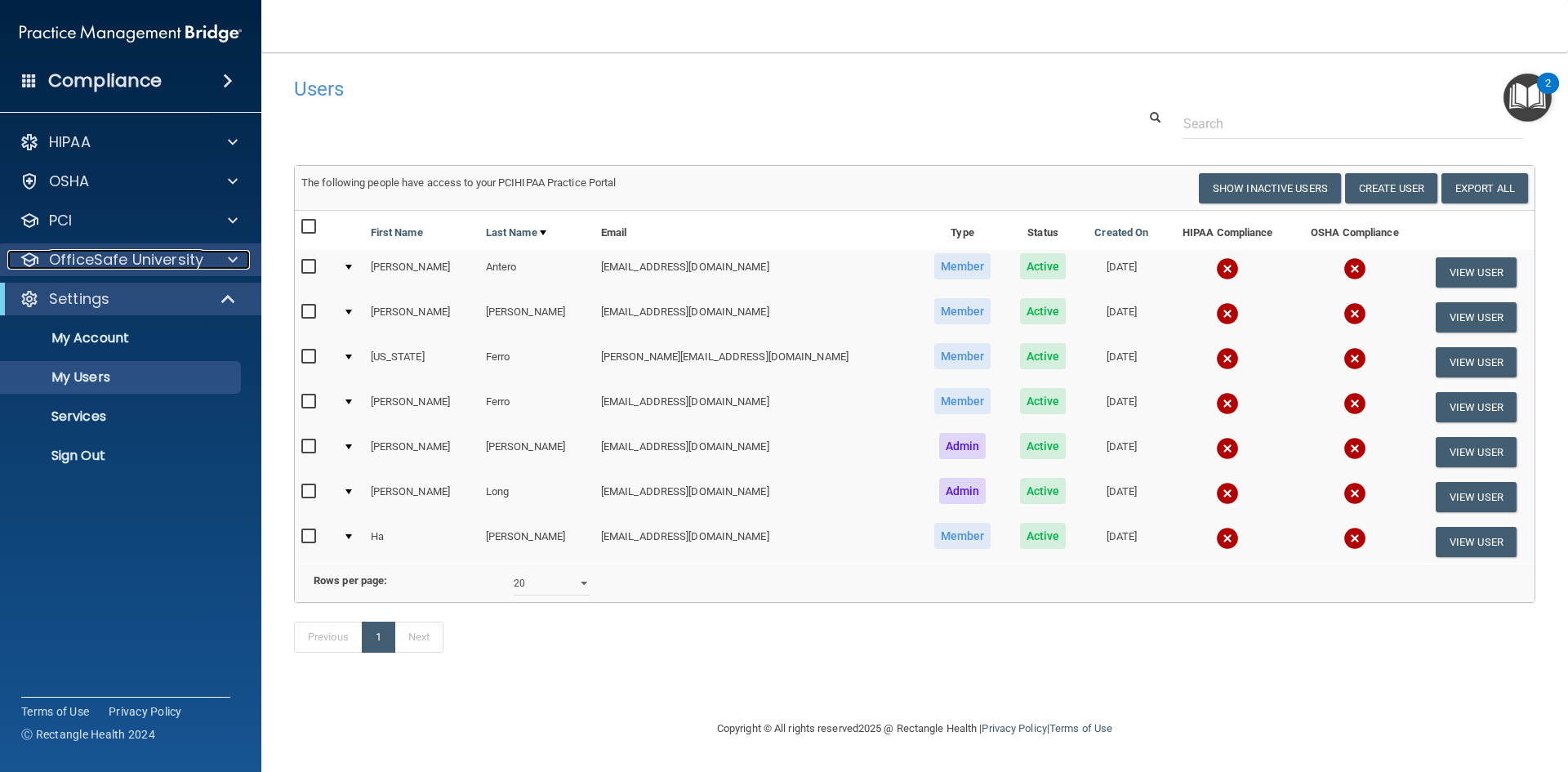
click at [73, 260] on p "OfficeSafe University" at bounding box center [126, 259] width 154 height 19
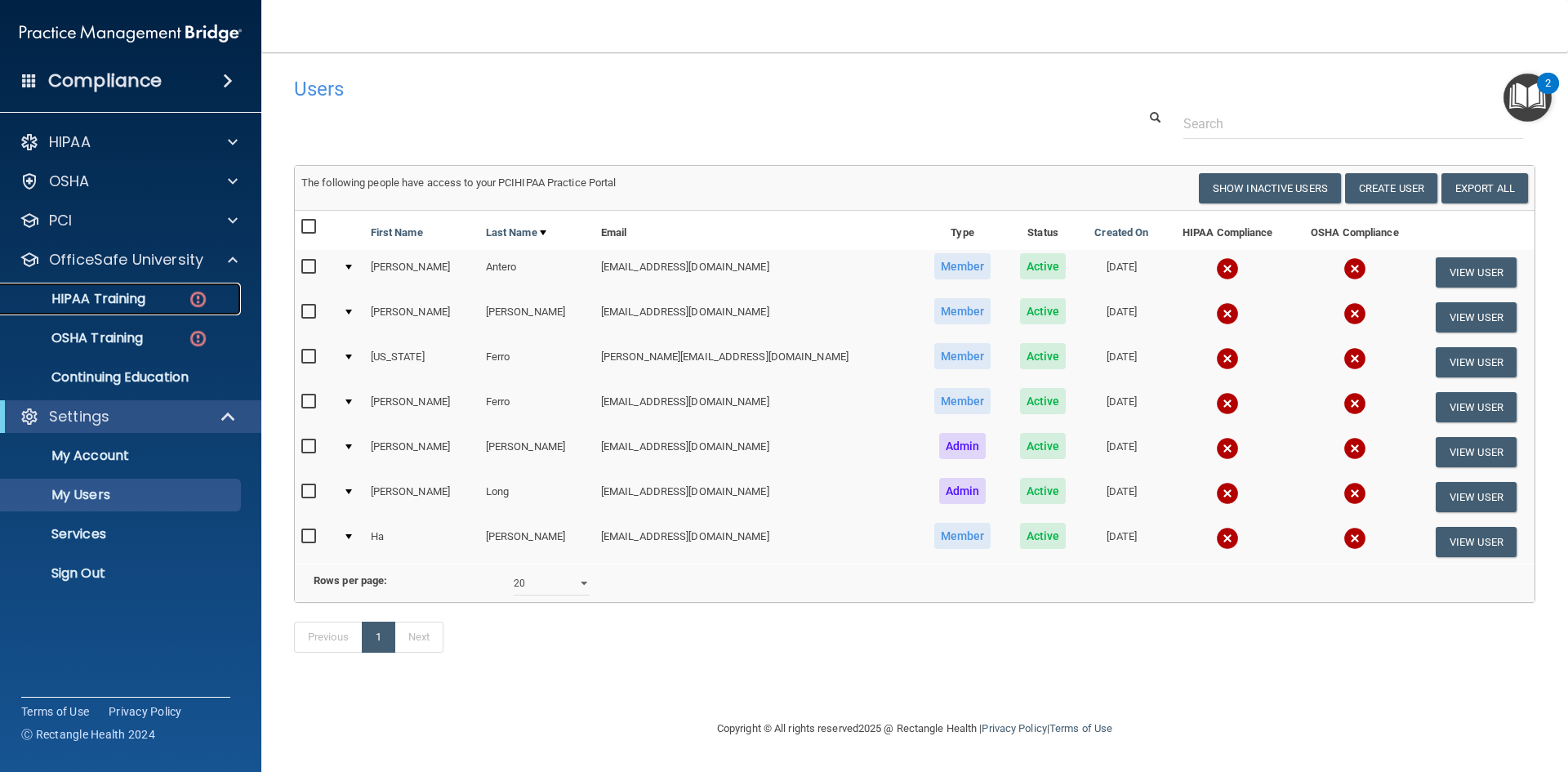
click at [115, 312] on link "HIPAA Training" at bounding box center [112, 299] width 258 height 32
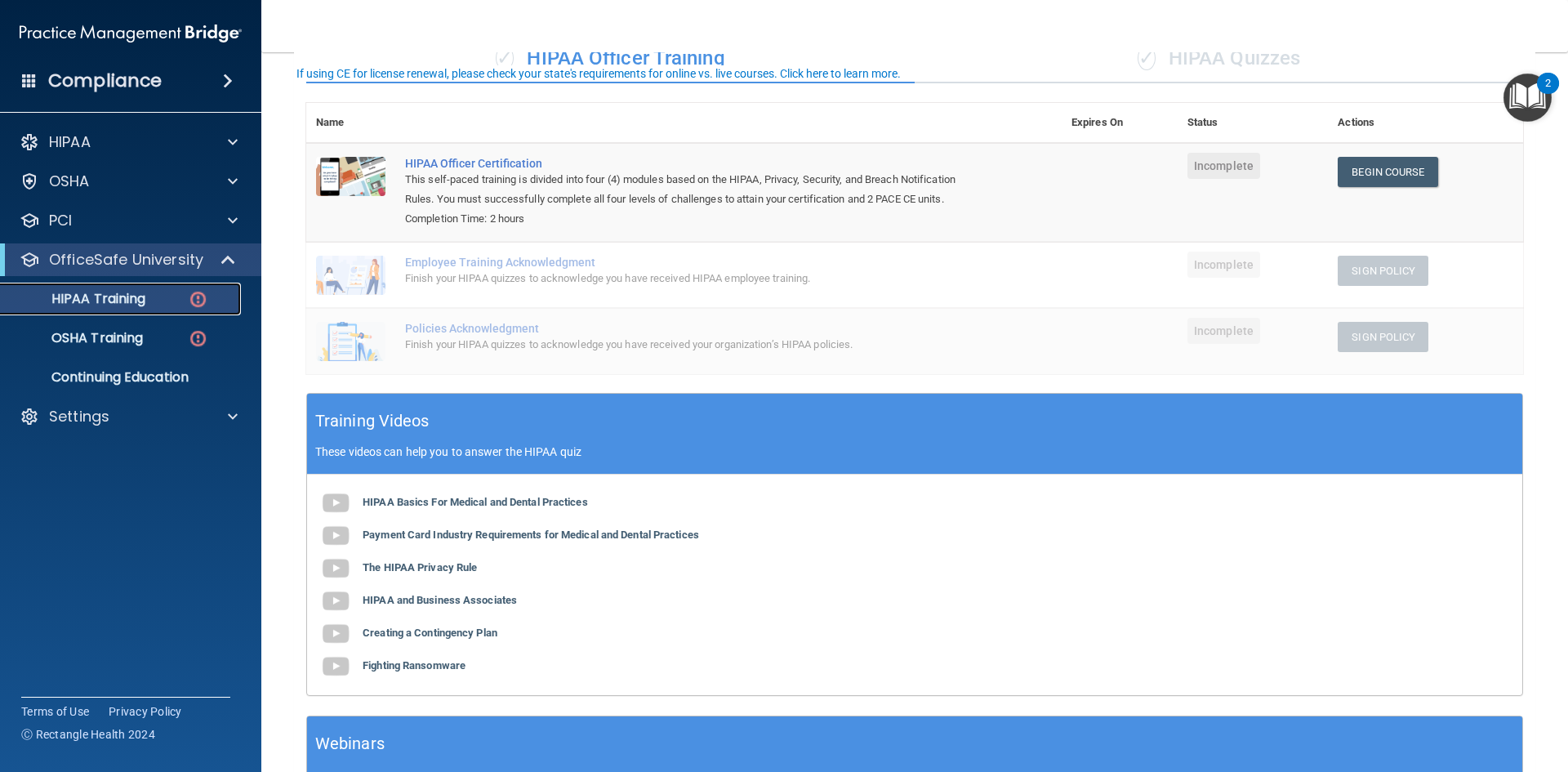
scroll to position [81, 0]
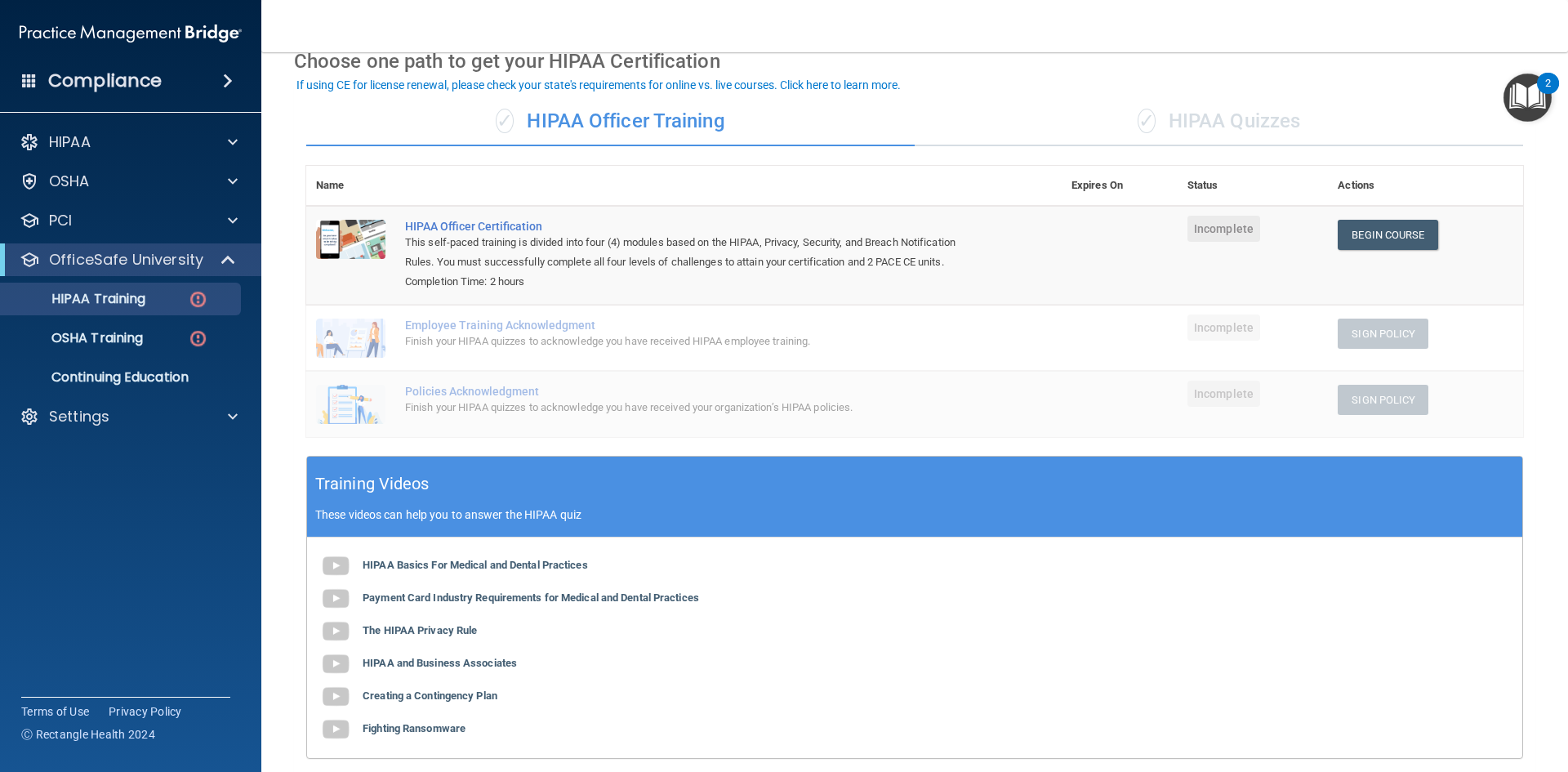
click at [1229, 123] on div "✓ HIPAA Quizzes" at bounding box center [1218, 122] width 609 height 49
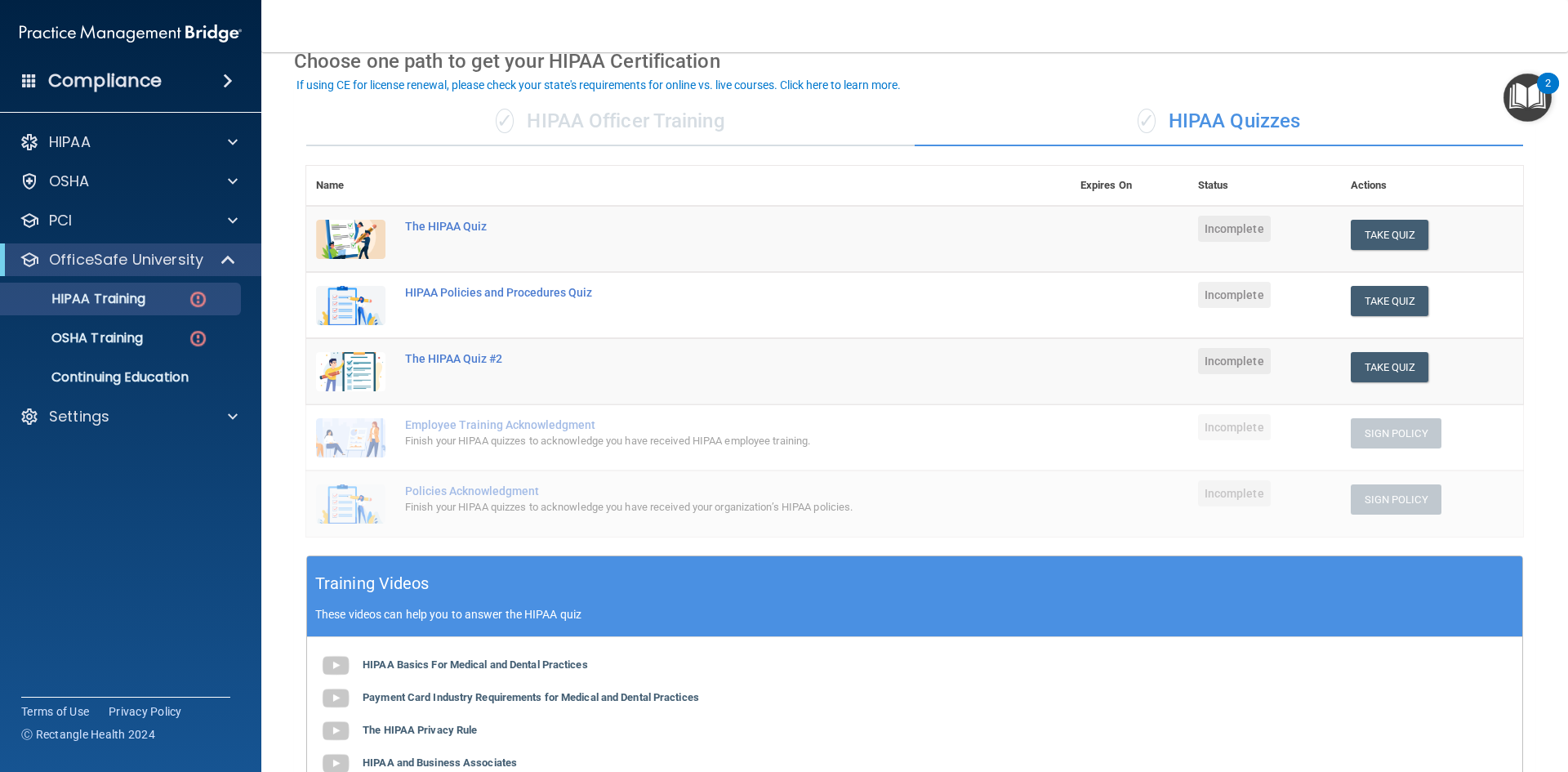
click at [594, 117] on div "✓ HIPAA Officer Training" at bounding box center [611, 122] width 609 height 49
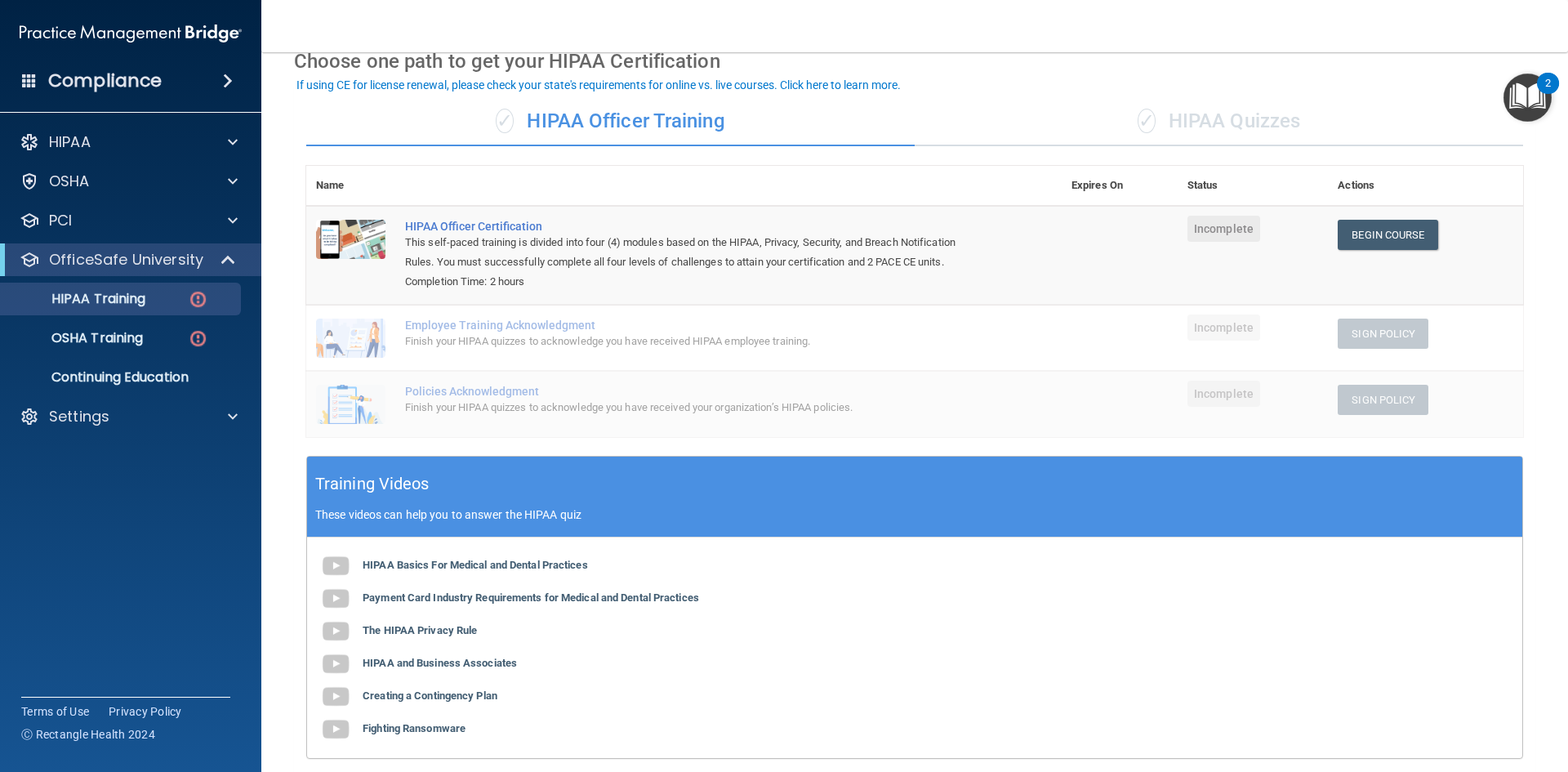
click at [1236, 115] on div "✓ HIPAA Quizzes" at bounding box center [1218, 122] width 609 height 49
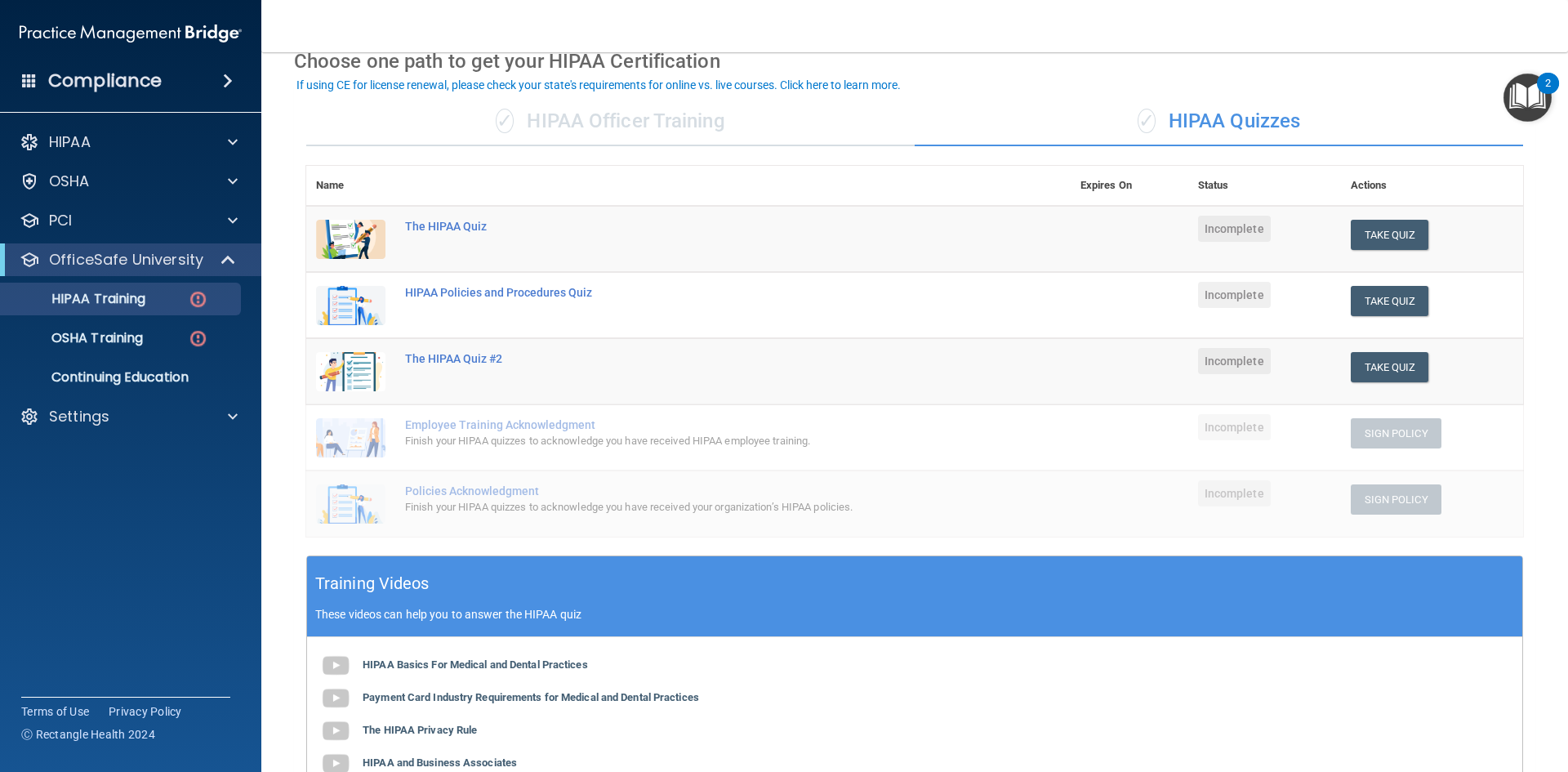
click at [604, 121] on div "✓ HIPAA Officer Training" at bounding box center [611, 122] width 609 height 49
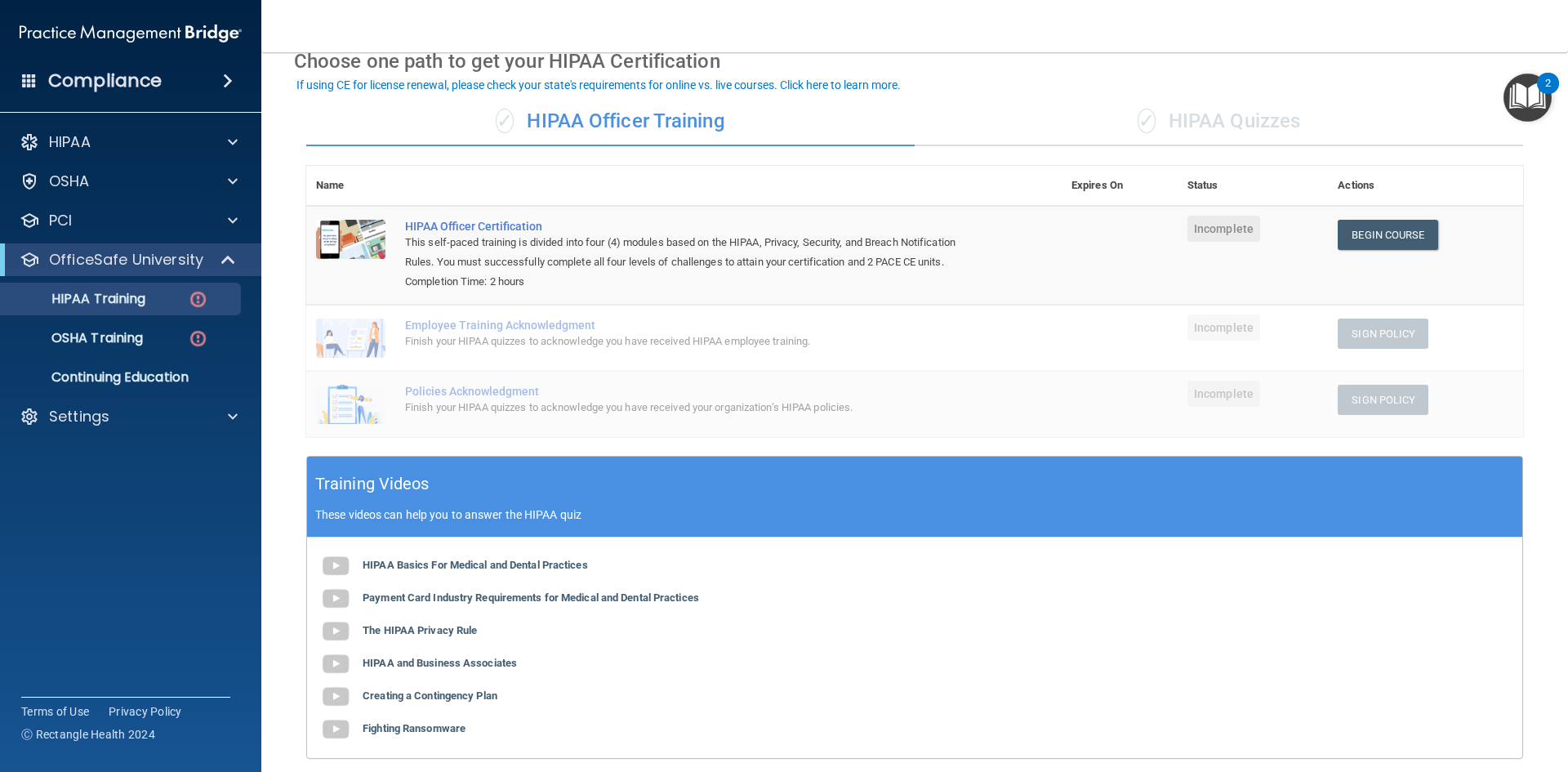
click at [1140, 120] on span "✓" at bounding box center [1147, 121] width 18 height 25
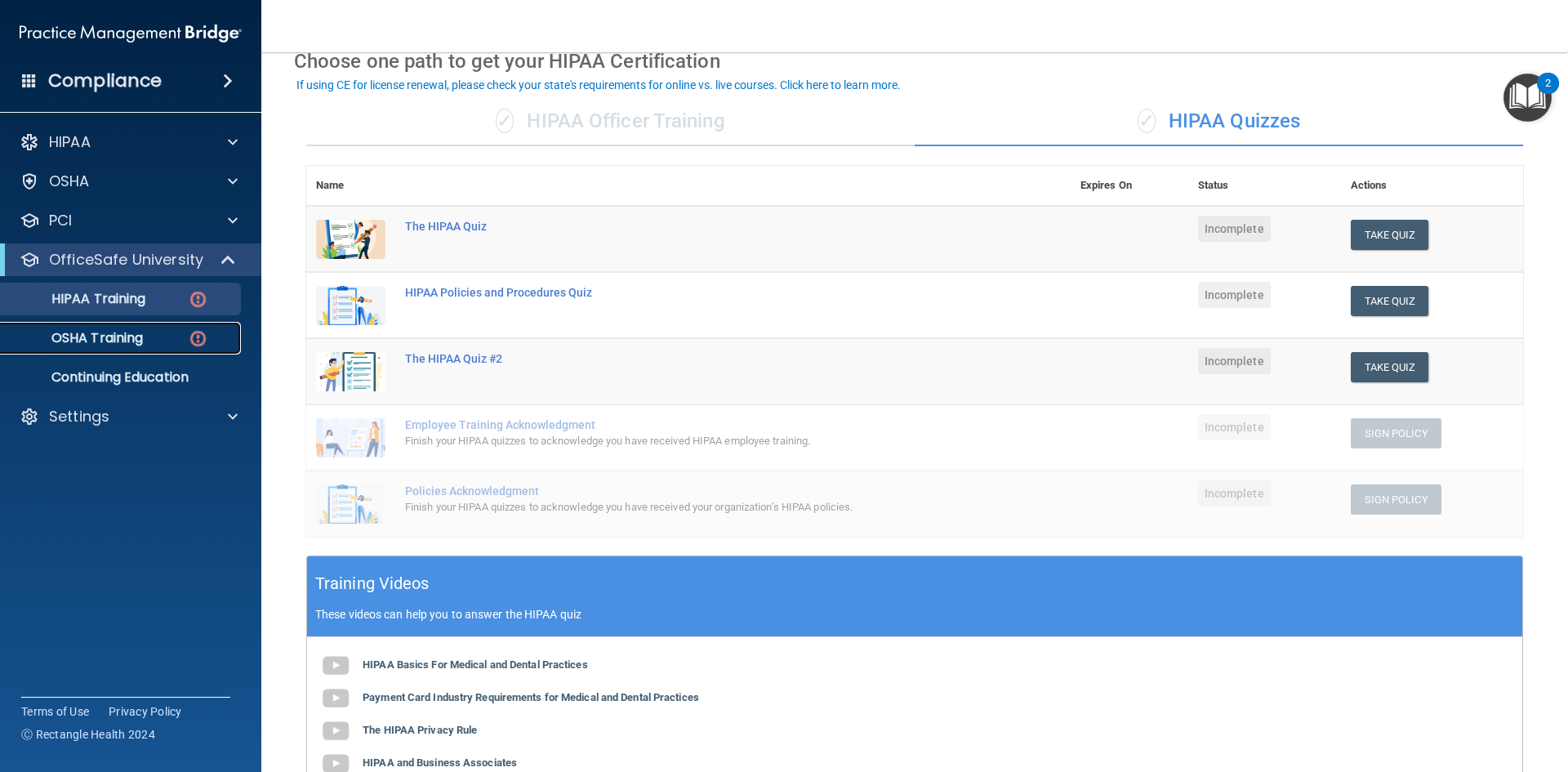
click at [115, 335] on p "OSHA Training" at bounding box center [76, 338] width 132 height 17
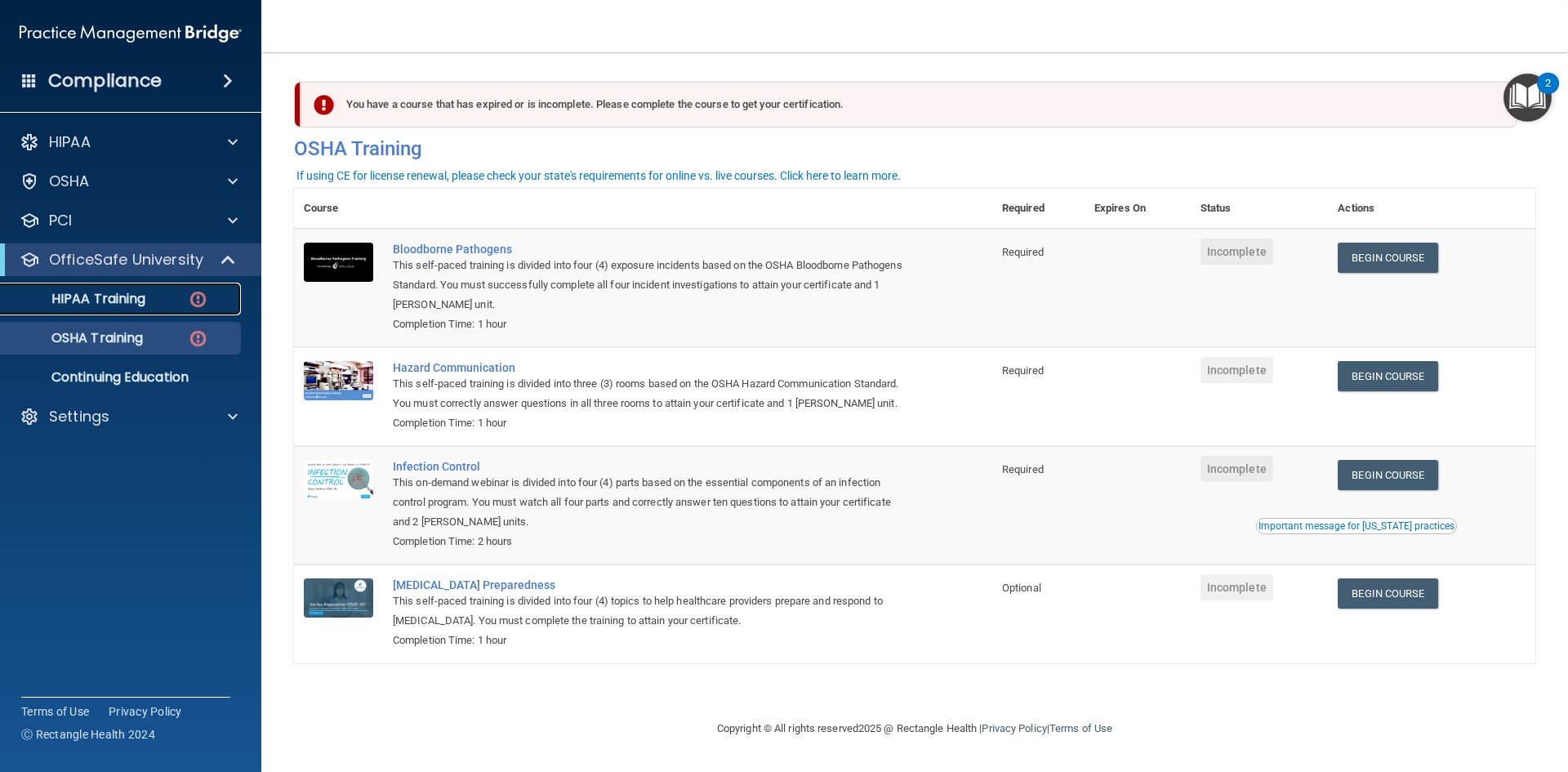
click at [115, 294] on p "HIPAA Training" at bounding box center [78, 299] width 135 height 17
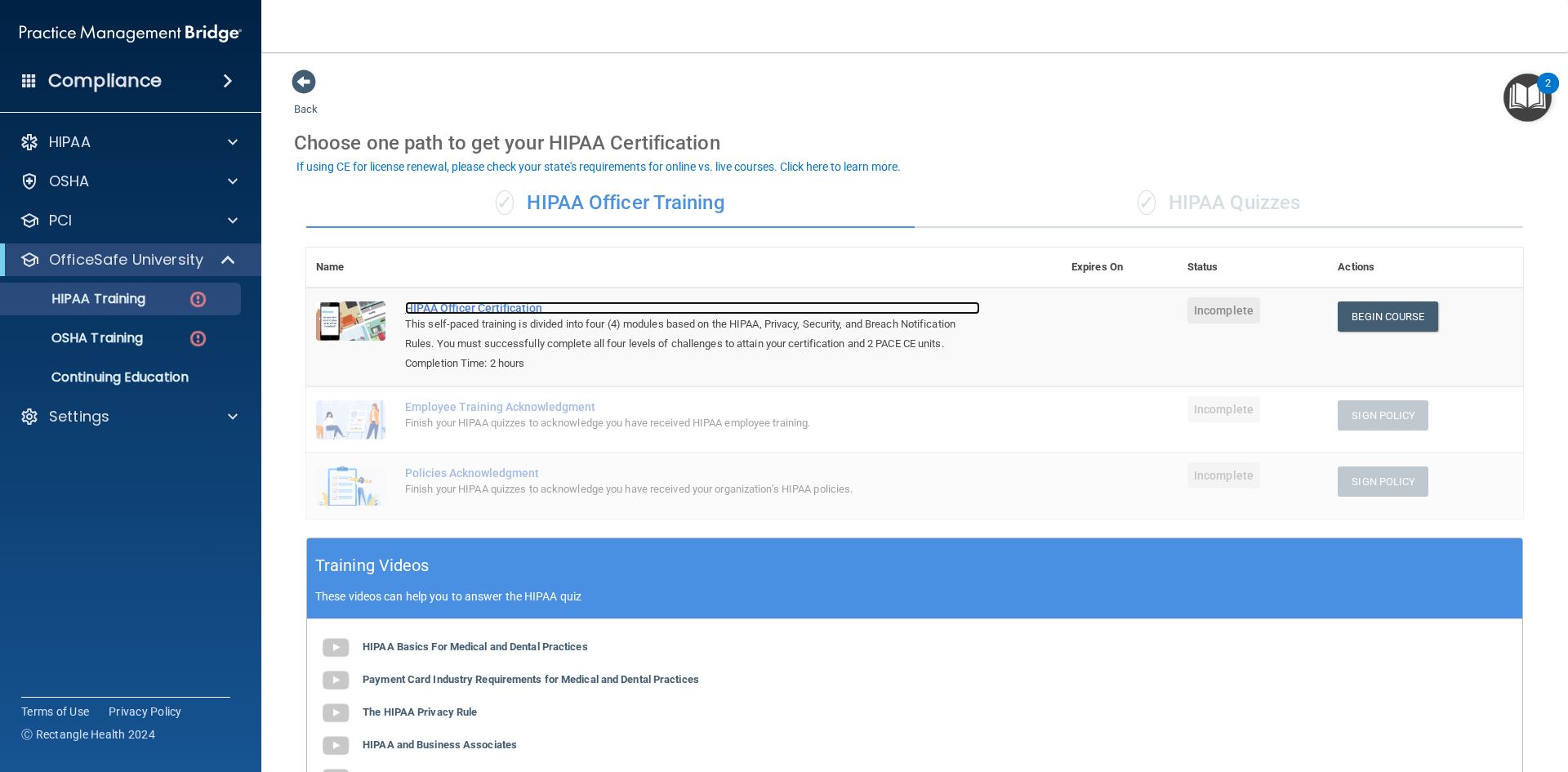
click at [506, 306] on div "HIPAA Officer Certification" at bounding box center [692, 308] width 575 height 13
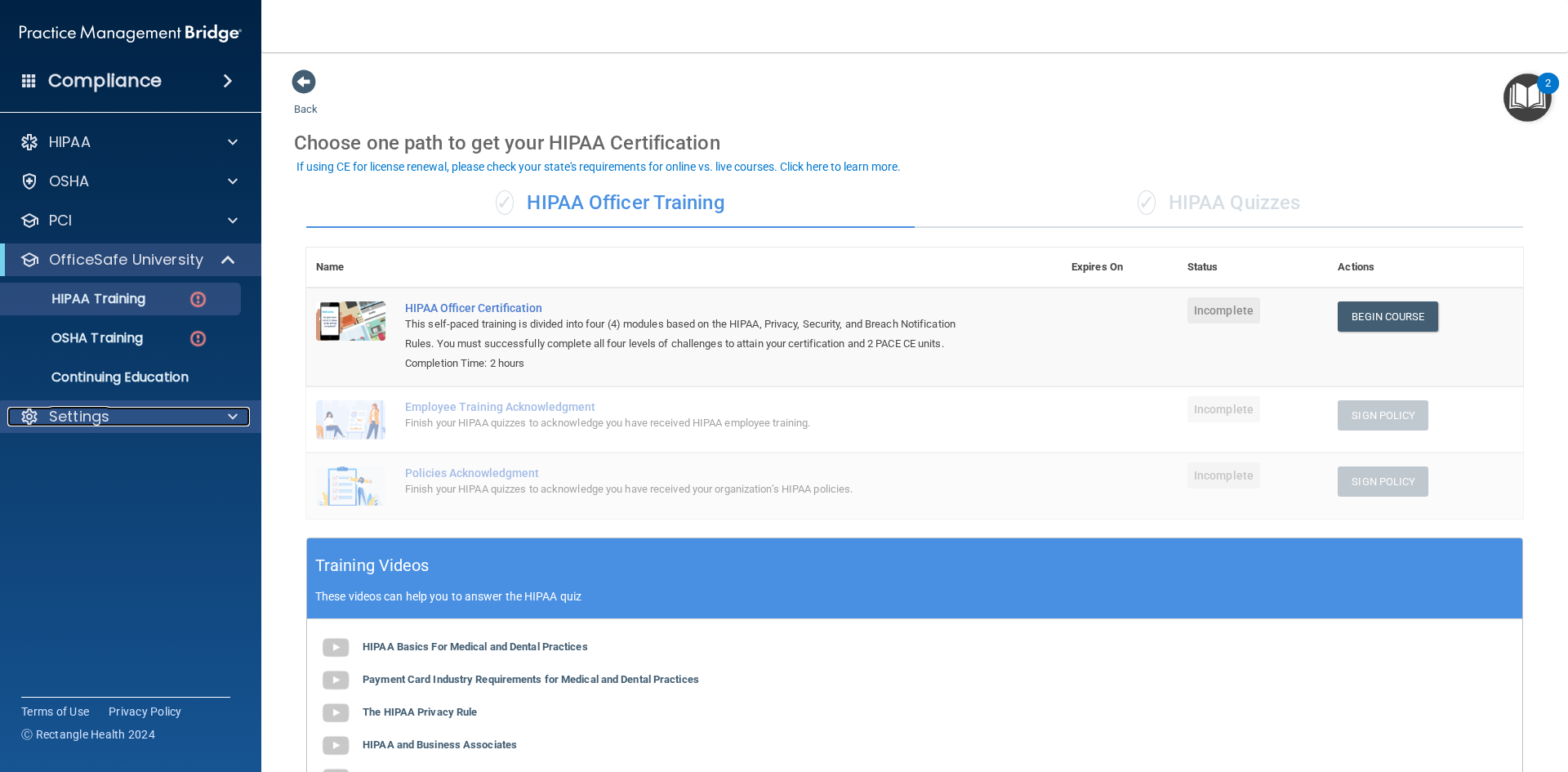
click at [89, 416] on p "Settings" at bounding box center [79, 416] width 60 height 19
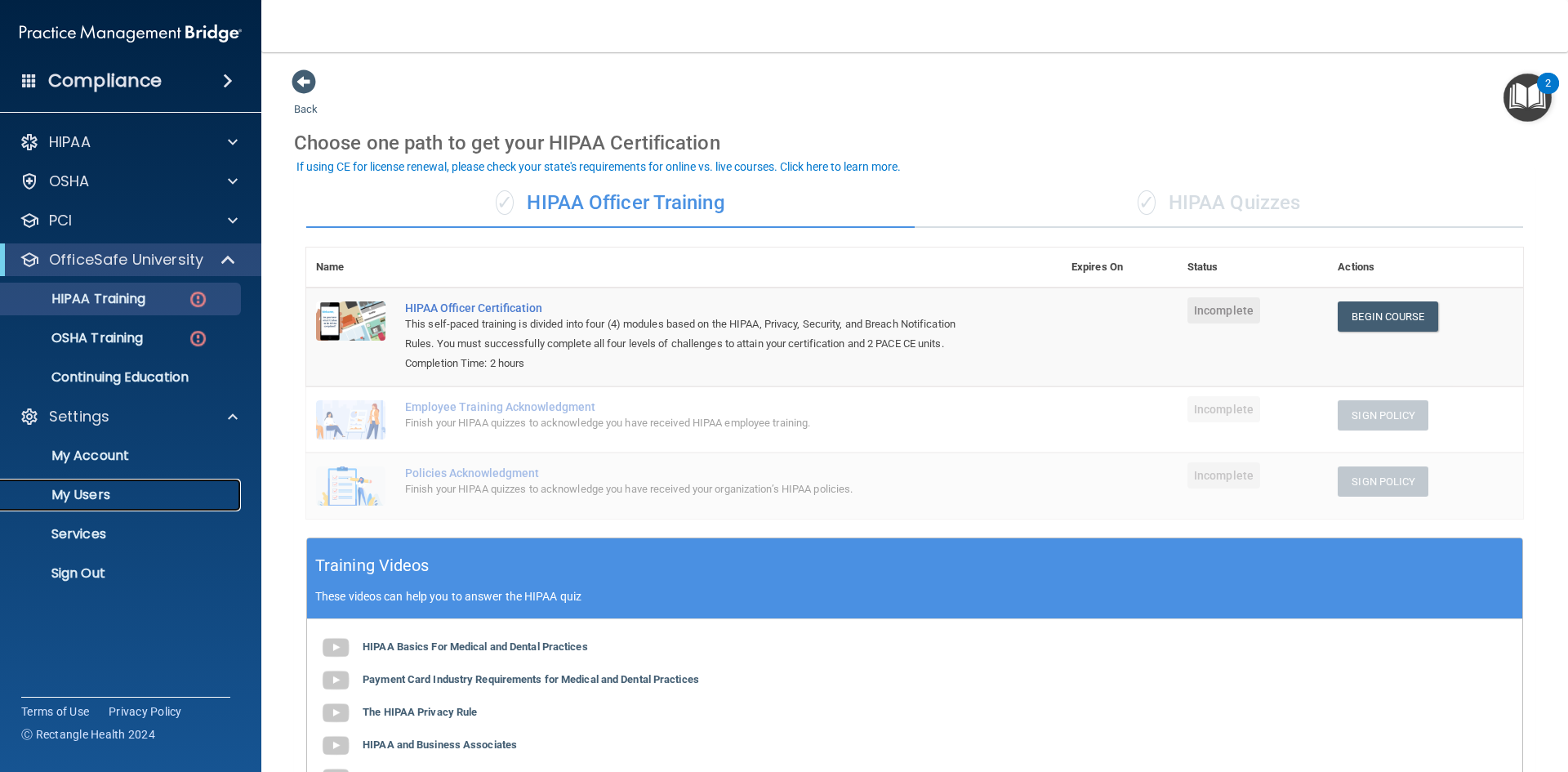
click at [91, 503] on p "My Users" at bounding box center [122, 495] width 223 height 17
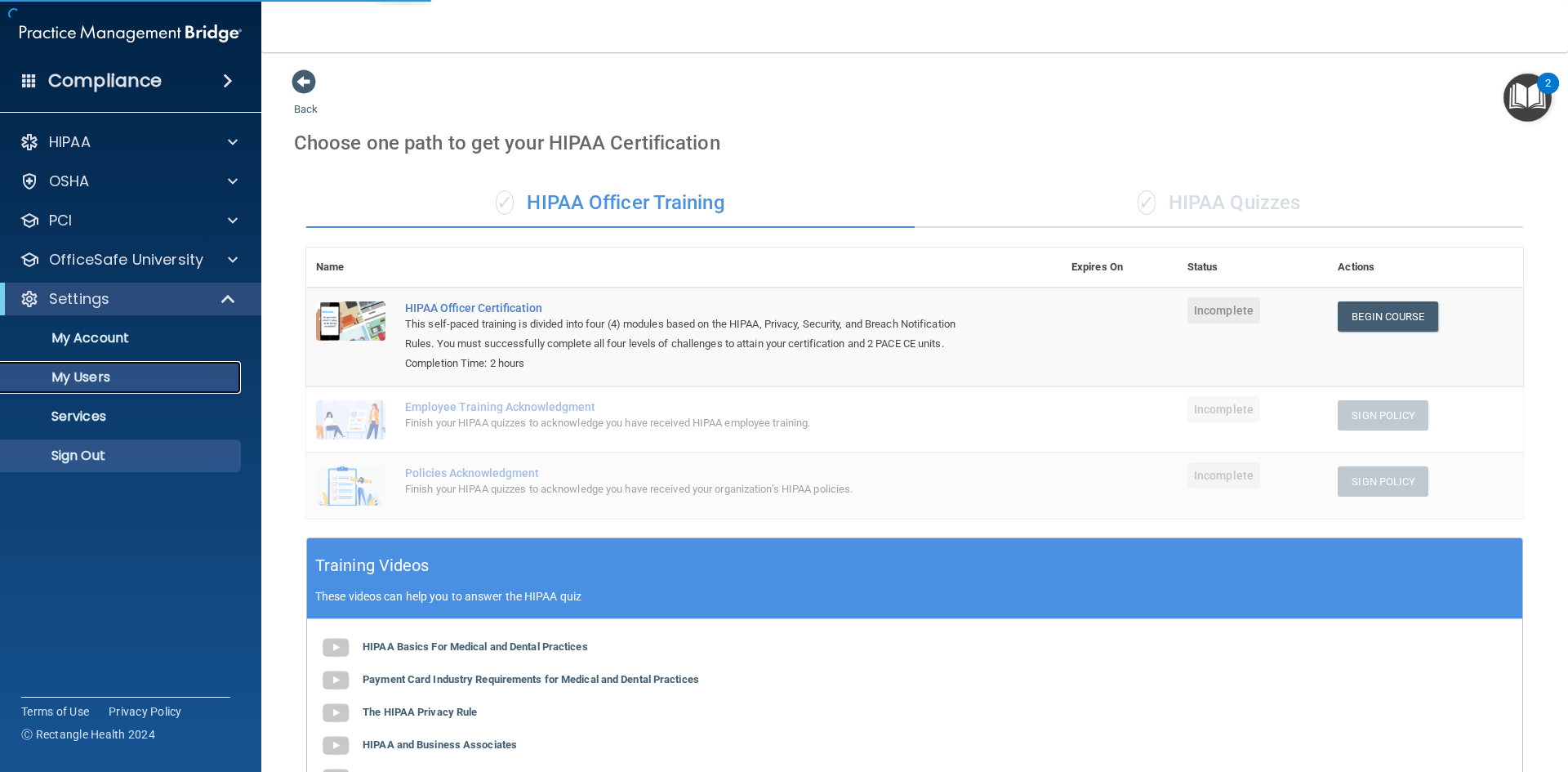
select select "20"
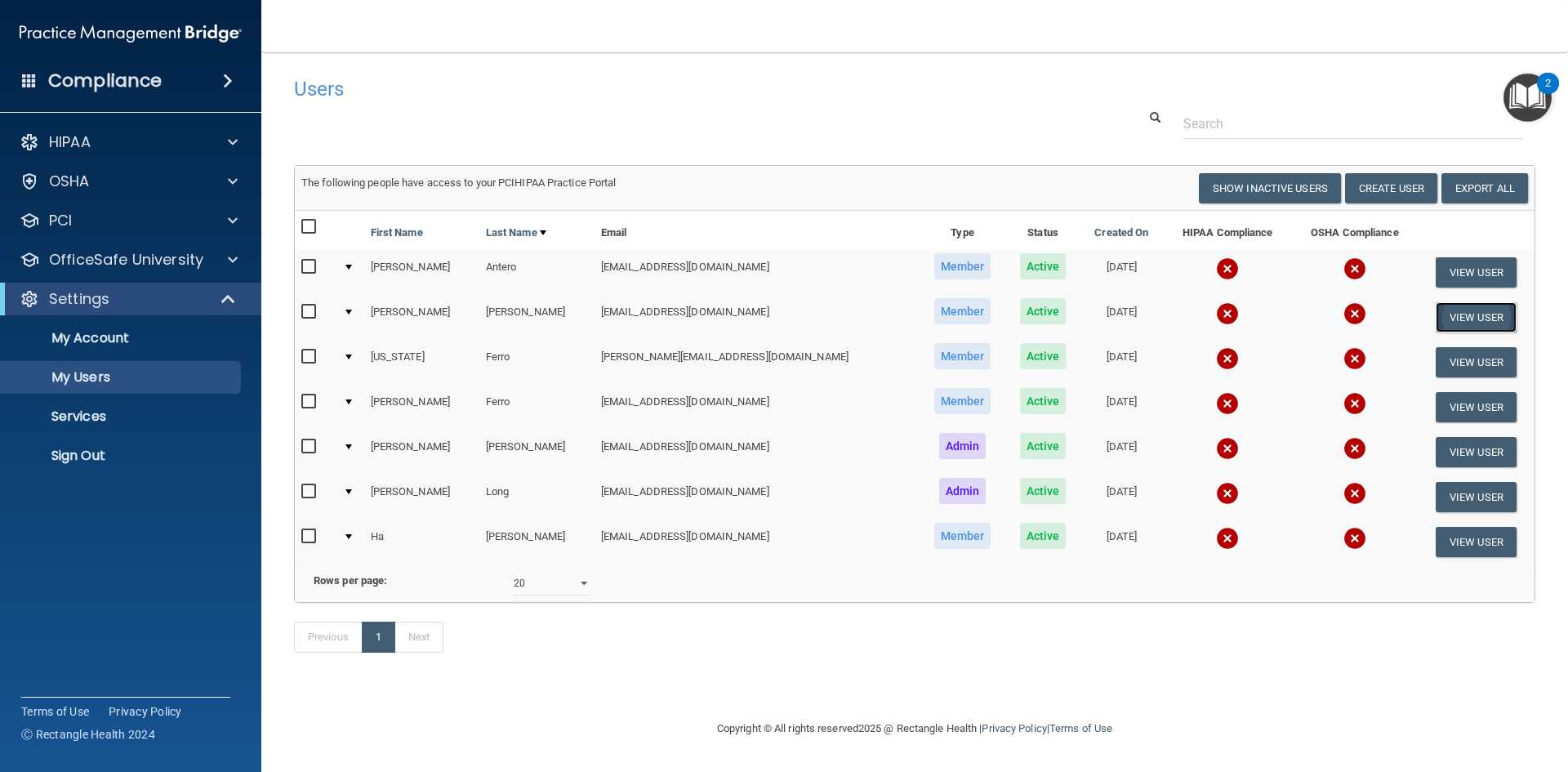
click at [1457, 320] on button "View User" at bounding box center [1476, 317] width 81 height 30
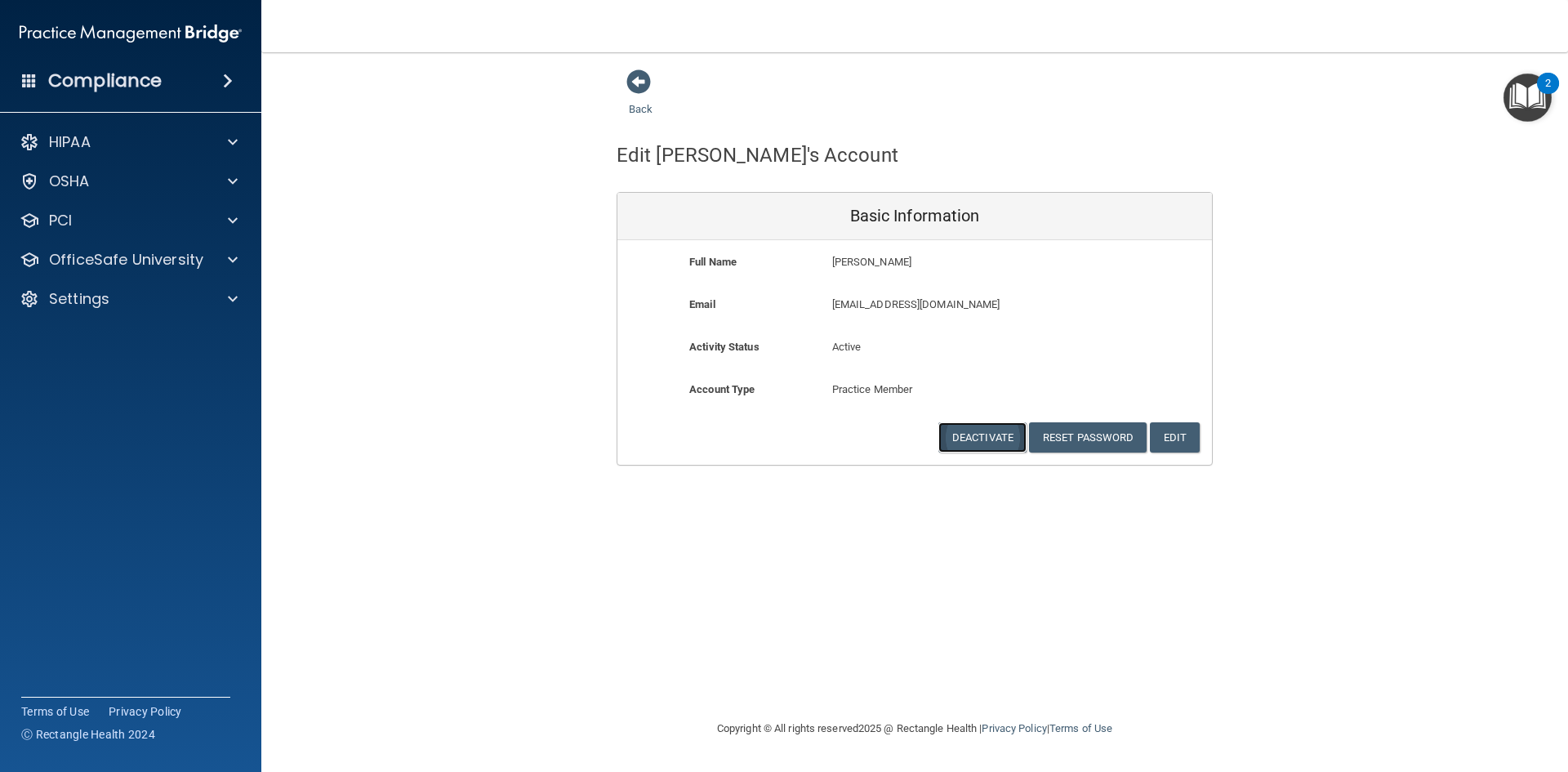
click at [967, 434] on button "Deactivate" at bounding box center [982, 437] width 88 height 30
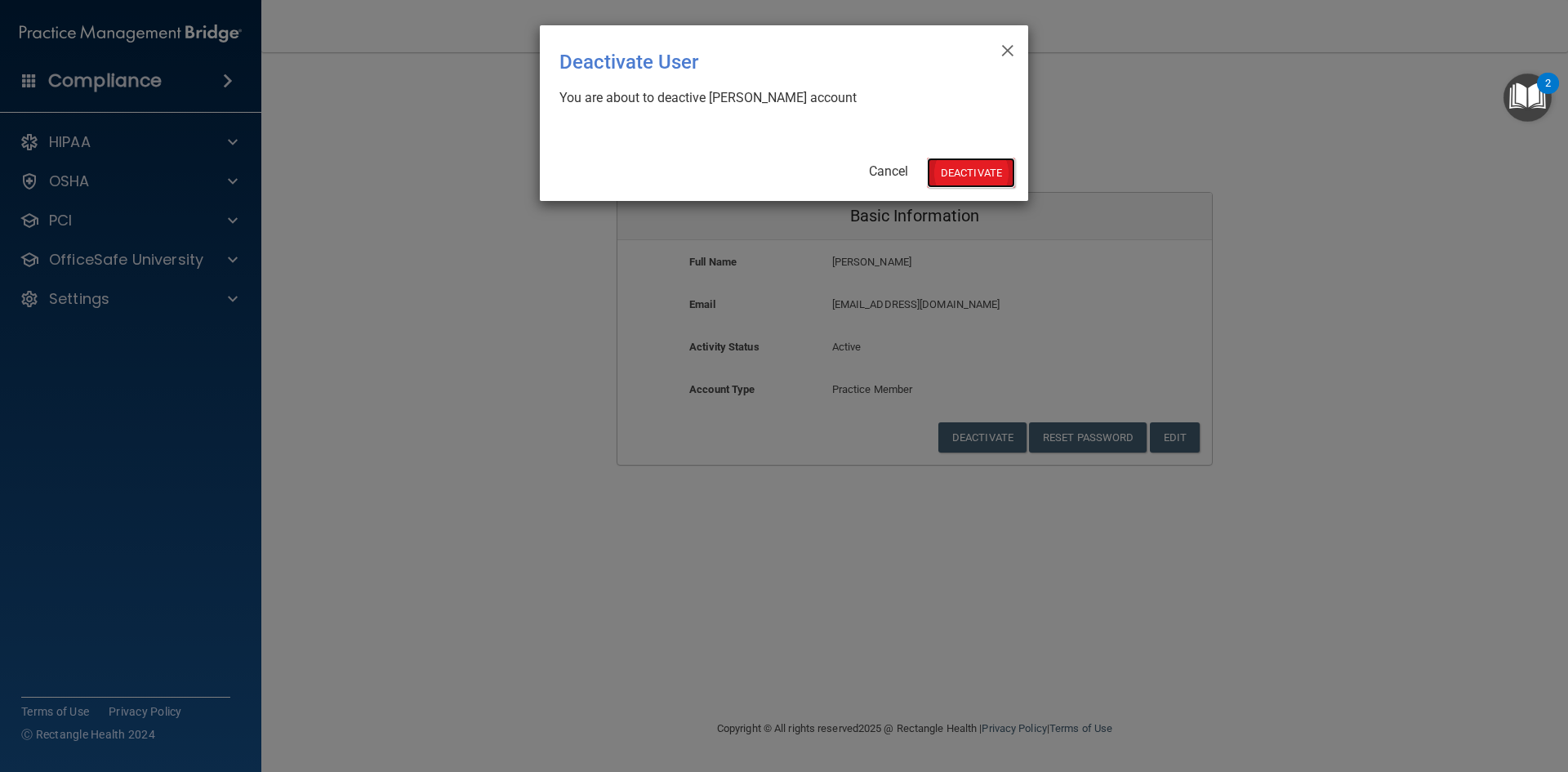
click at [944, 163] on button "Deactivate" at bounding box center [971, 173] width 88 height 30
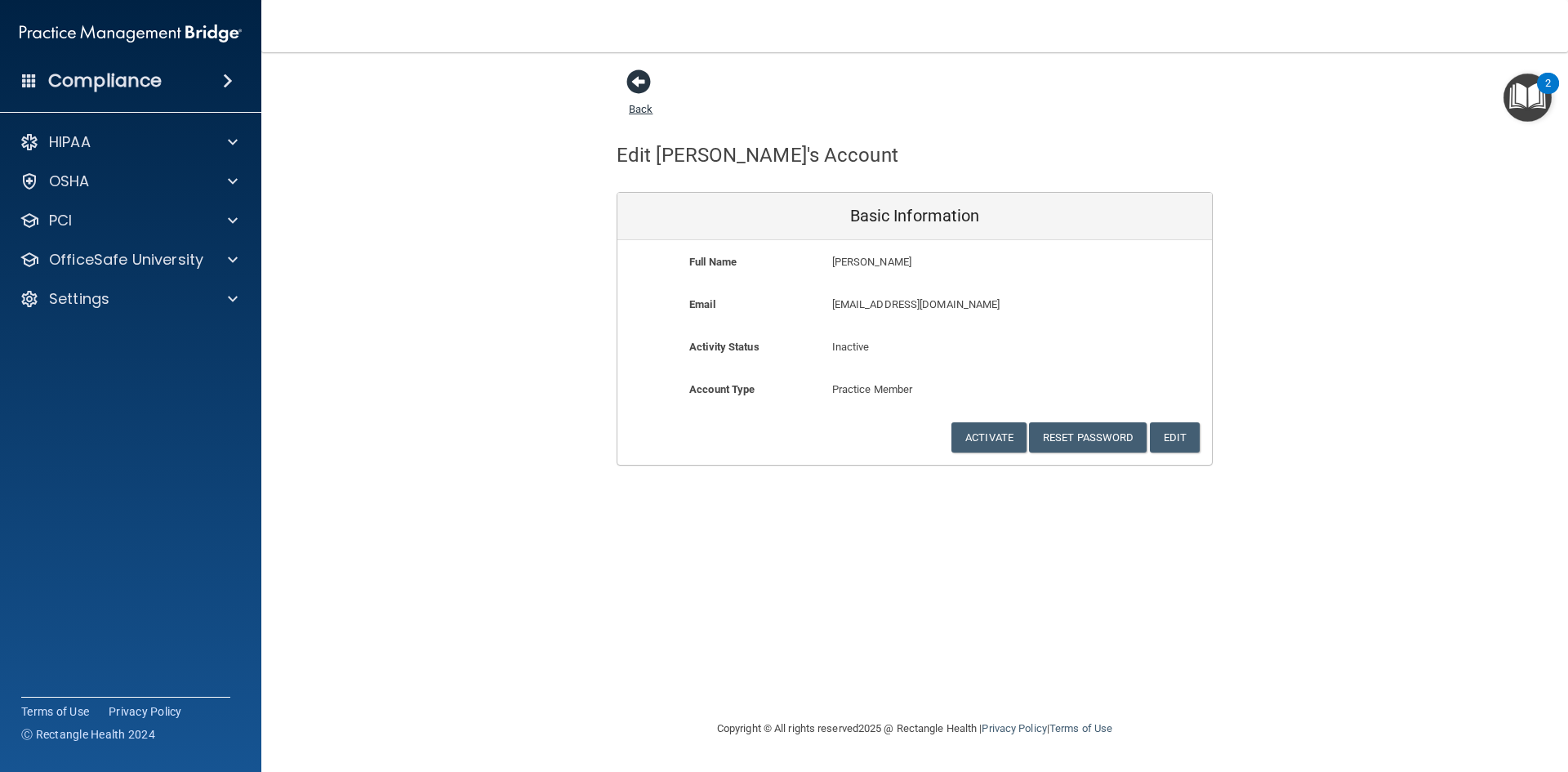
click at [630, 77] on span at bounding box center [639, 81] width 25 height 25
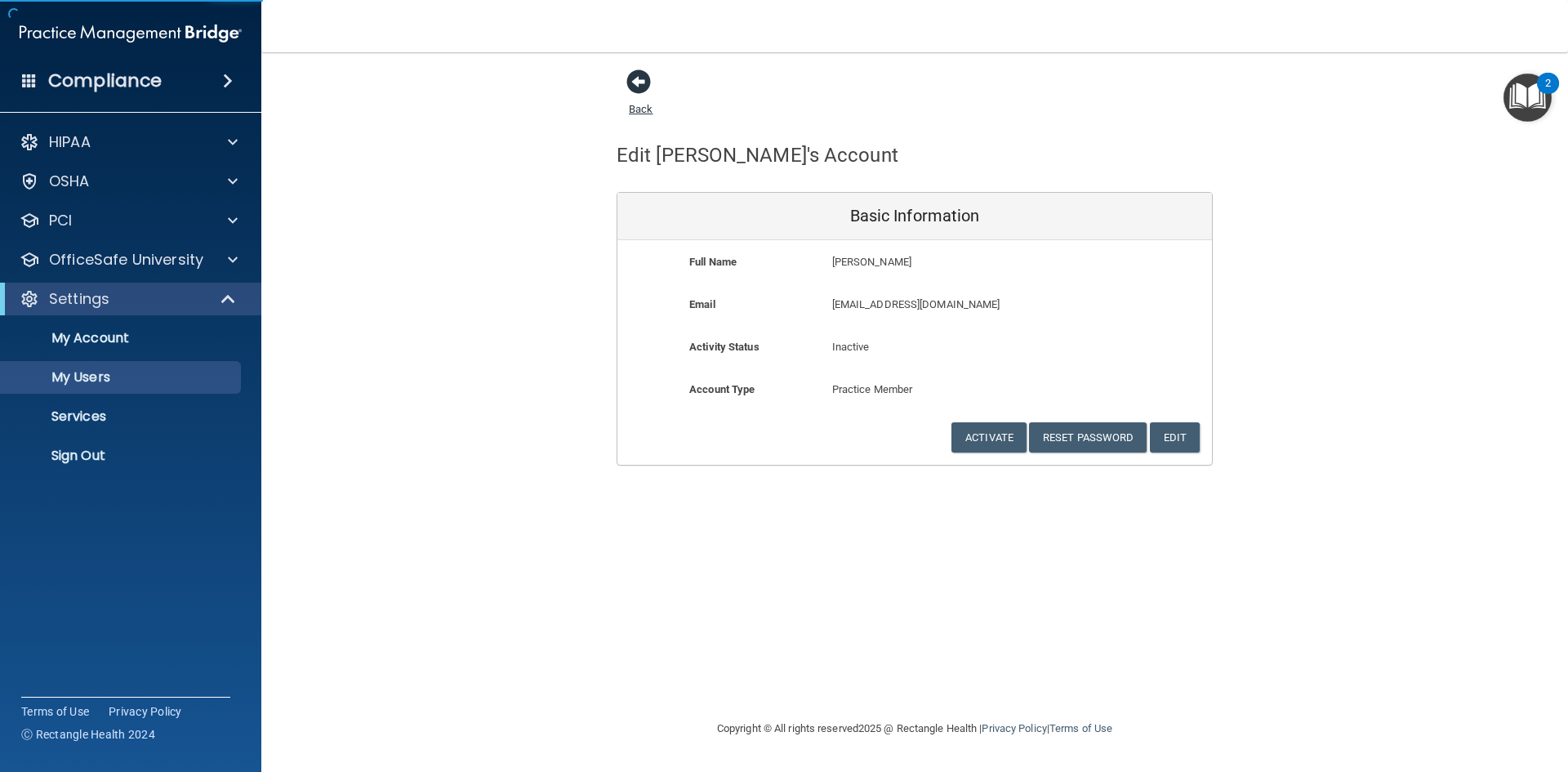
select select "20"
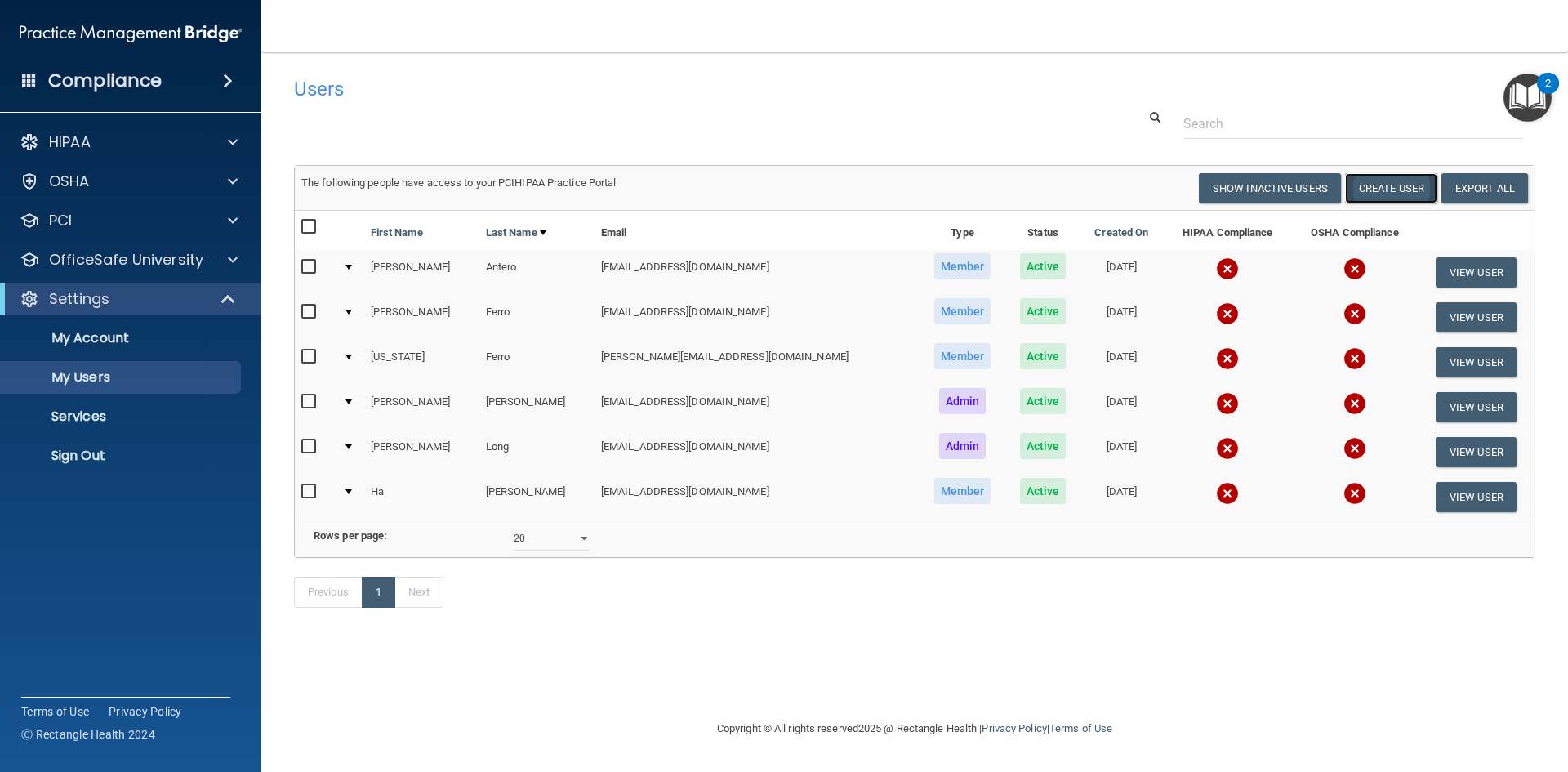
click at [1394, 186] on button "Create User" at bounding box center [1391, 188] width 92 height 30
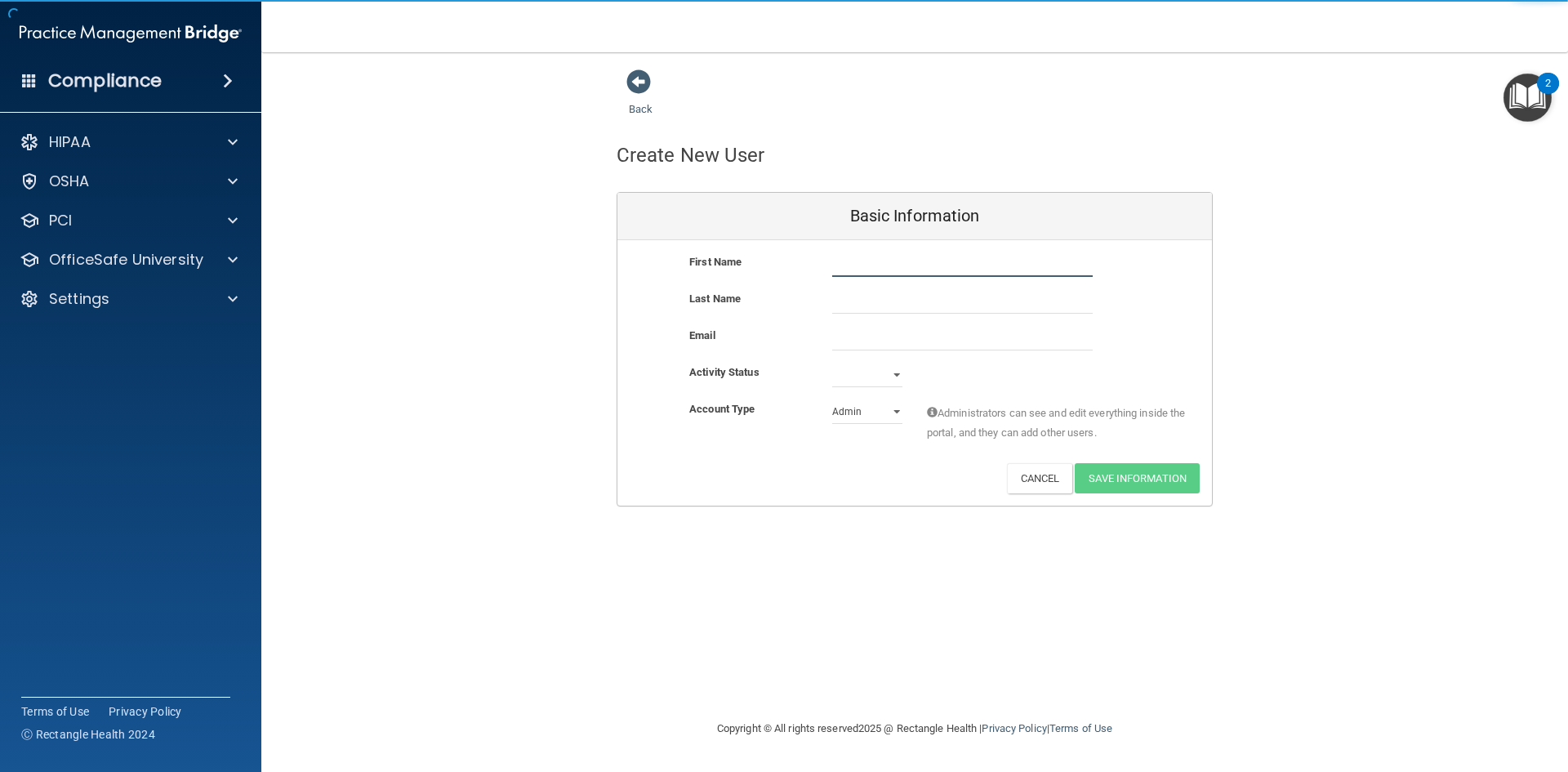
click at [841, 266] on input "text" at bounding box center [962, 265] width 260 height 25
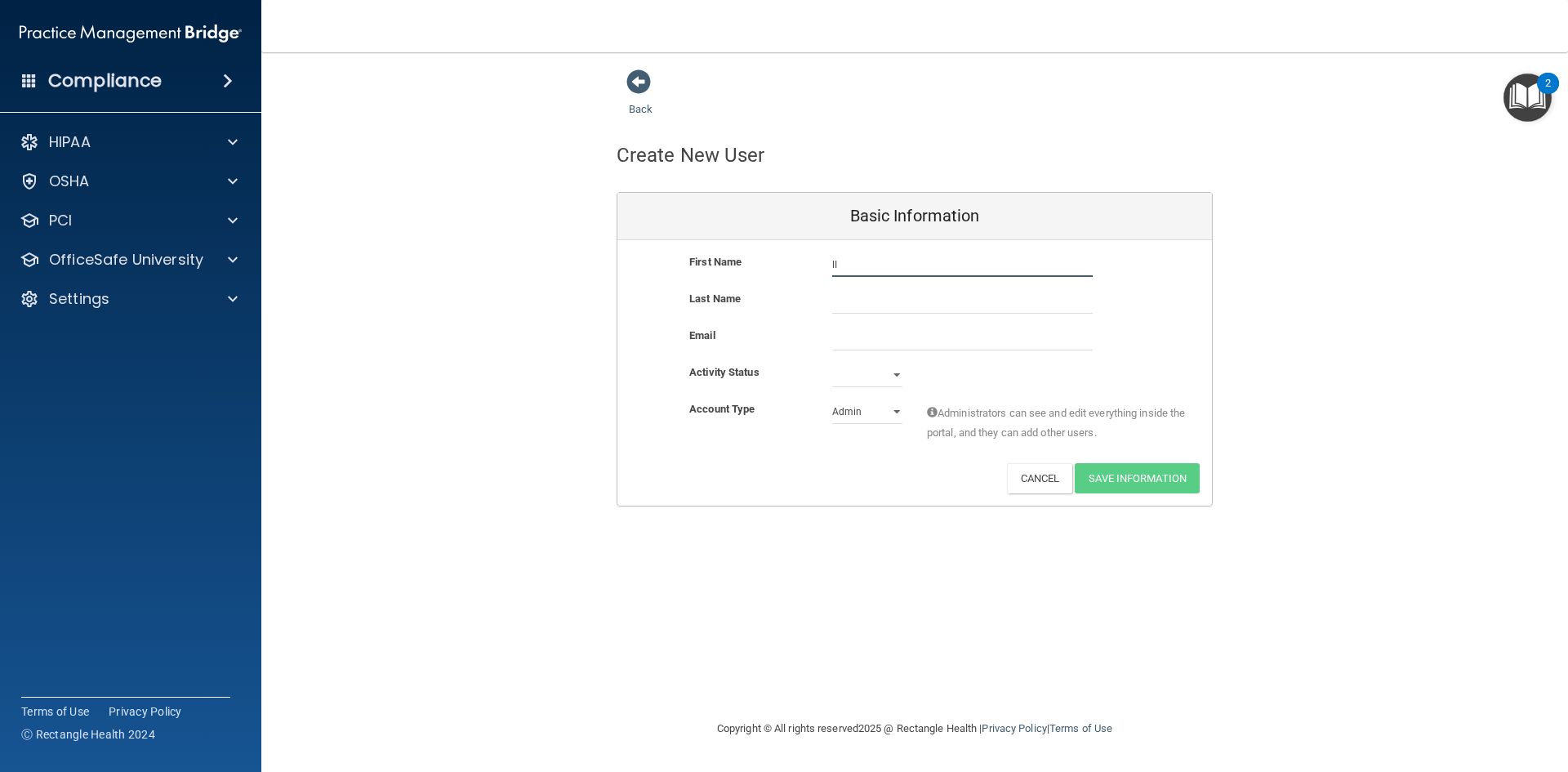
type input "l"
type input "[PERSON_NAME]"
type input "[GEOGRAPHIC_DATA]"
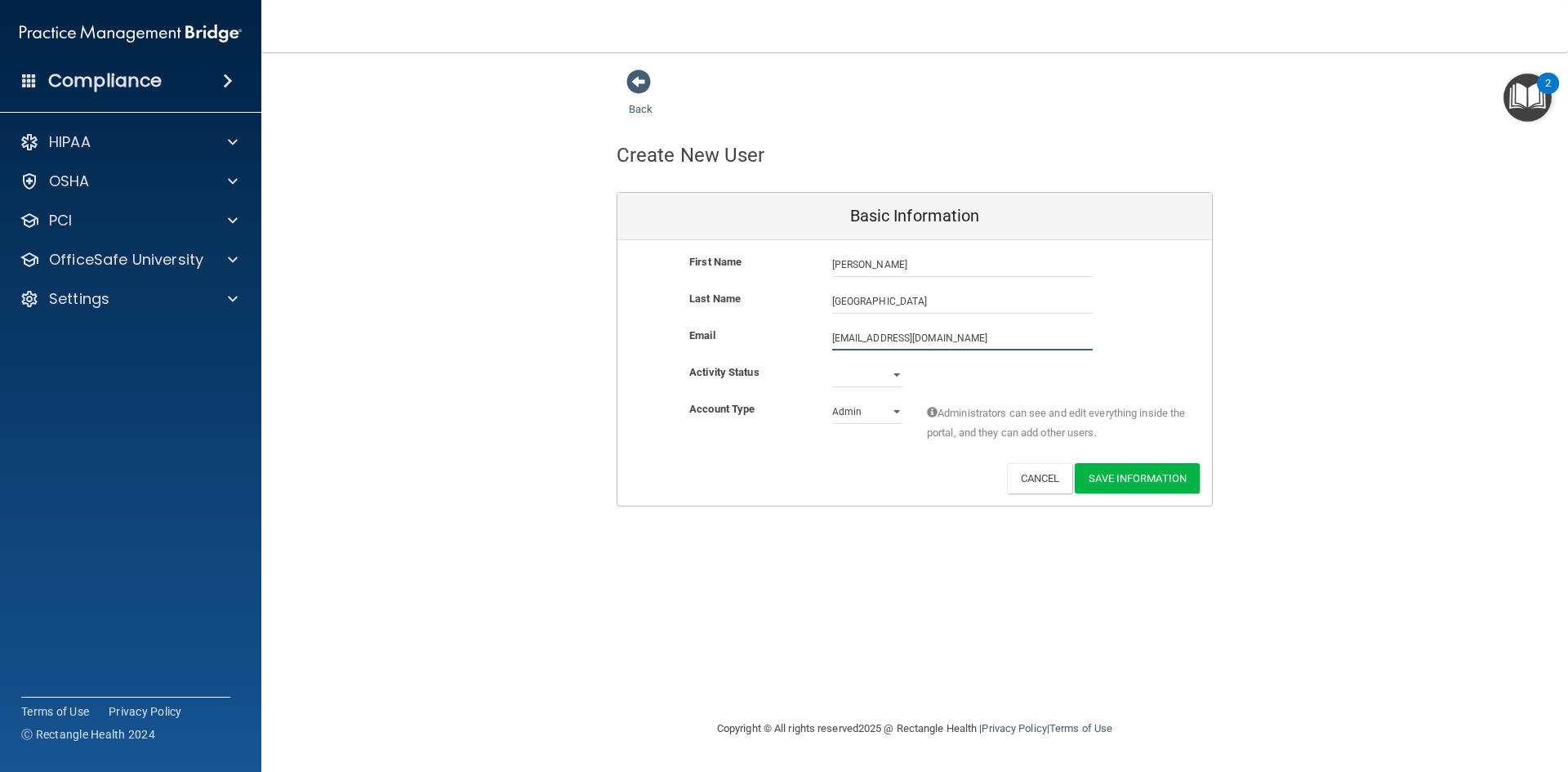
type input "[EMAIL_ADDRESS][DOMAIN_NAME]"
click at [904, 376] on div "Active Inactive" at bounding box center [867, 375] width 95 height 25
click at [900, 374] on select "Active Inactive" at bounding box center [867, 375] width 70 height 25
select select "active"
click at [832, 363] on select "Active Inactive" at bounding box center [867, 375] width 70 height 25
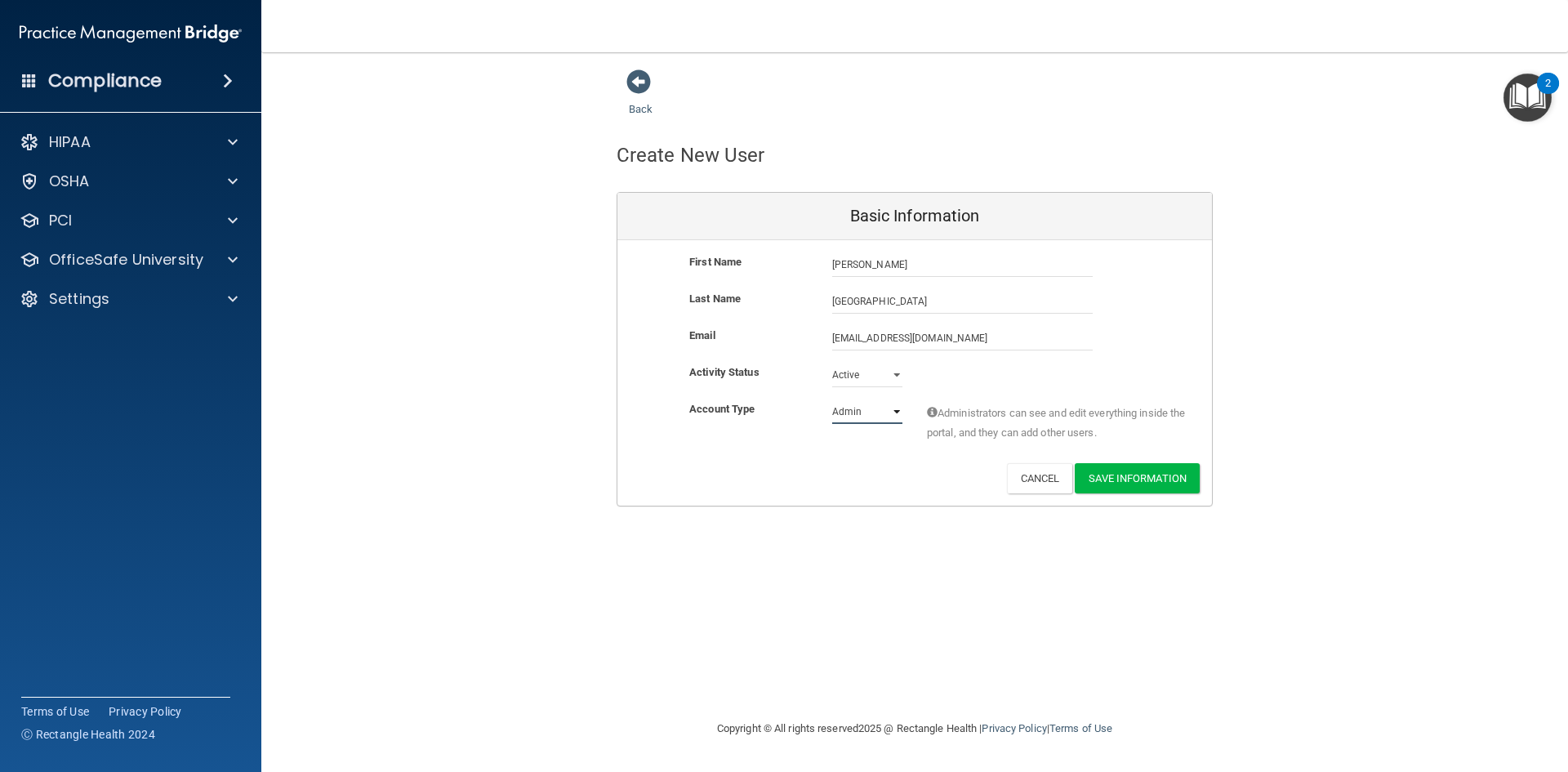
click at [891, 407] on select "Admin Member" at bounding box center [867, 412] width 70 height 25
select select "practice_member"
click at [832, 400] on select "Admin Member" at bounding box center [867, 412] width 70 height 25
click at [1118, 474] on button "Save Information" at bounding box center [1137, 478] width 125 height 30
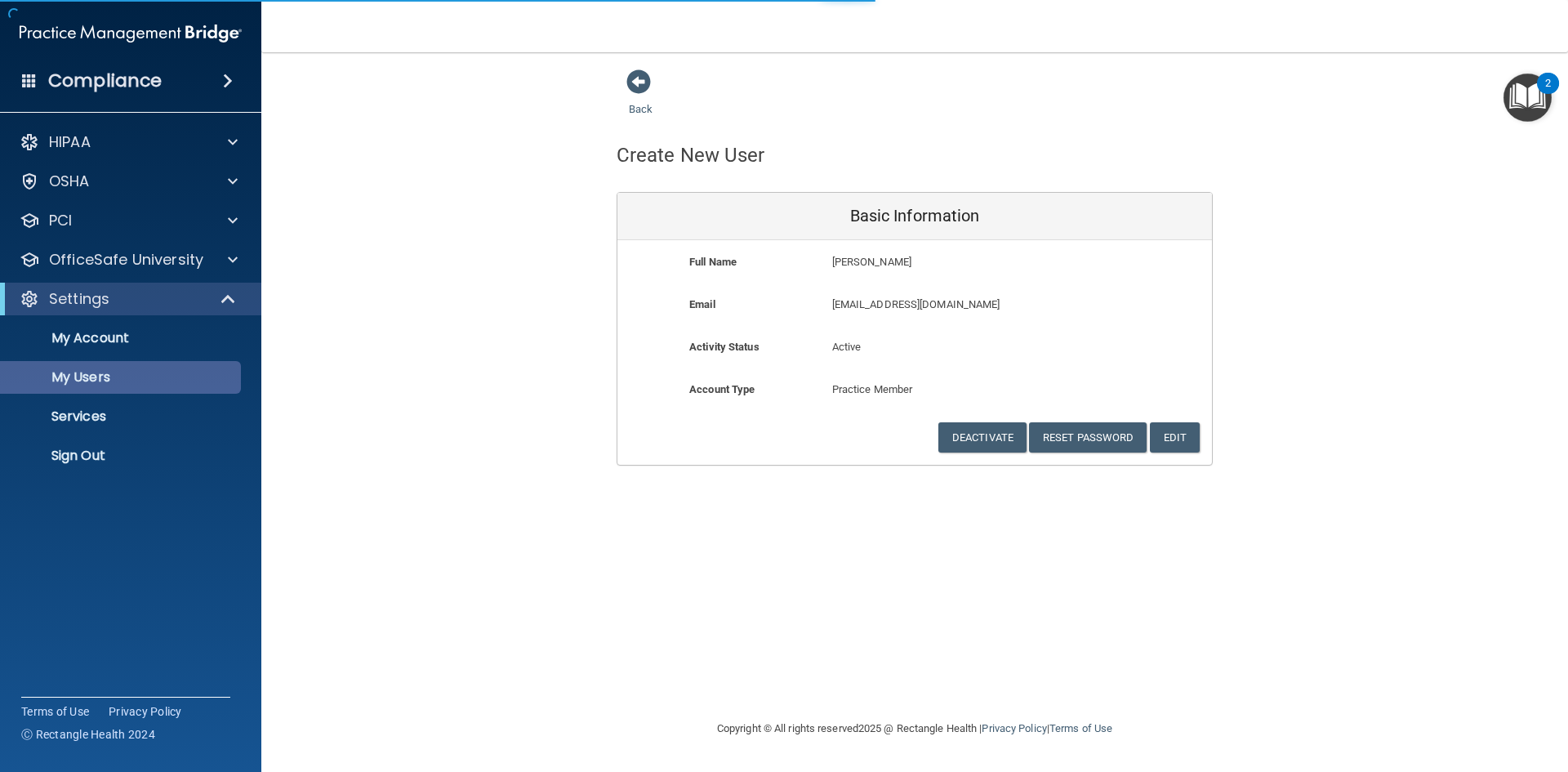
select select "20"
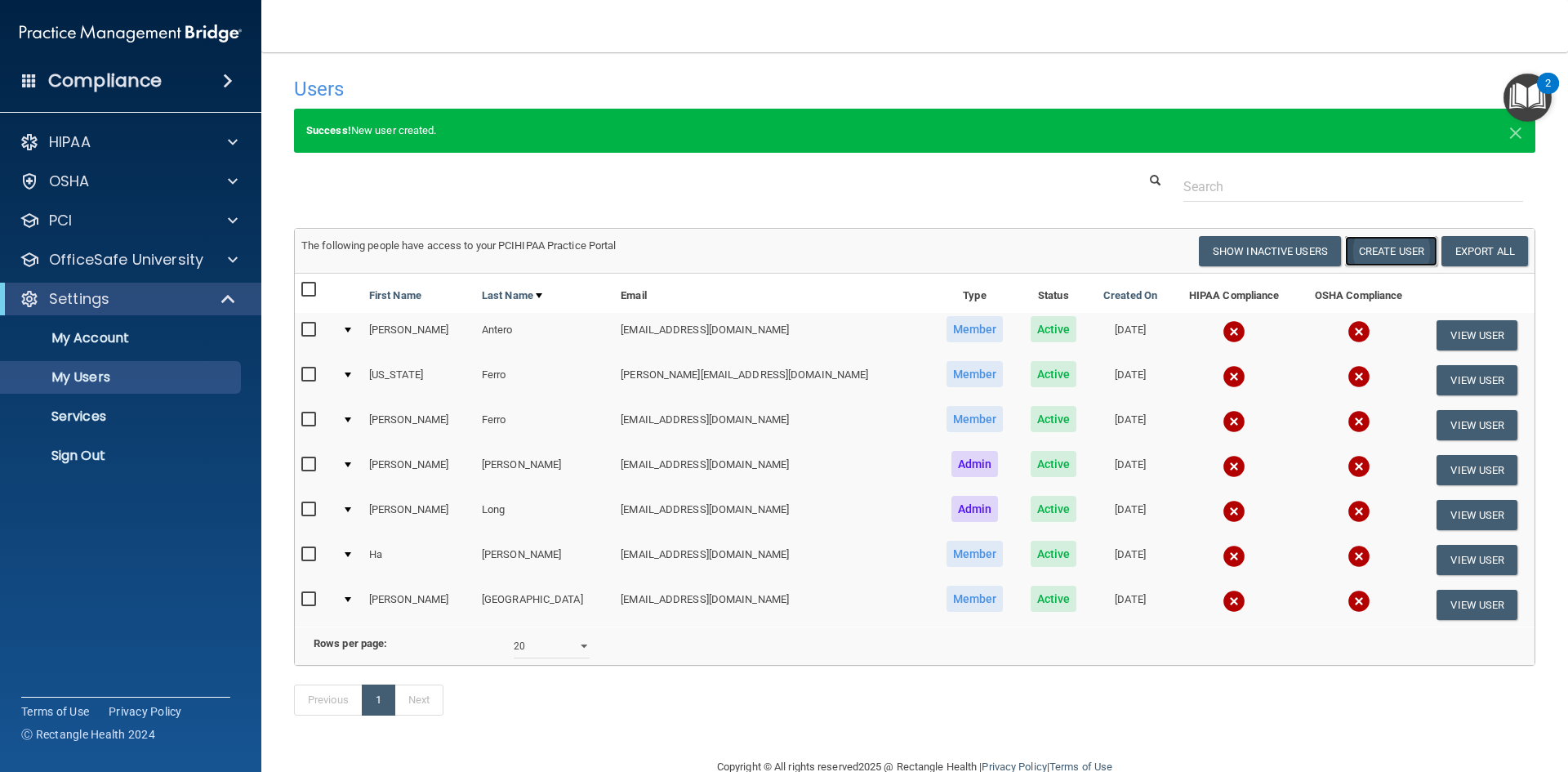
click at [1374, 245] on button "Create User" at bounding box center [1391, 251] width 92 height 30
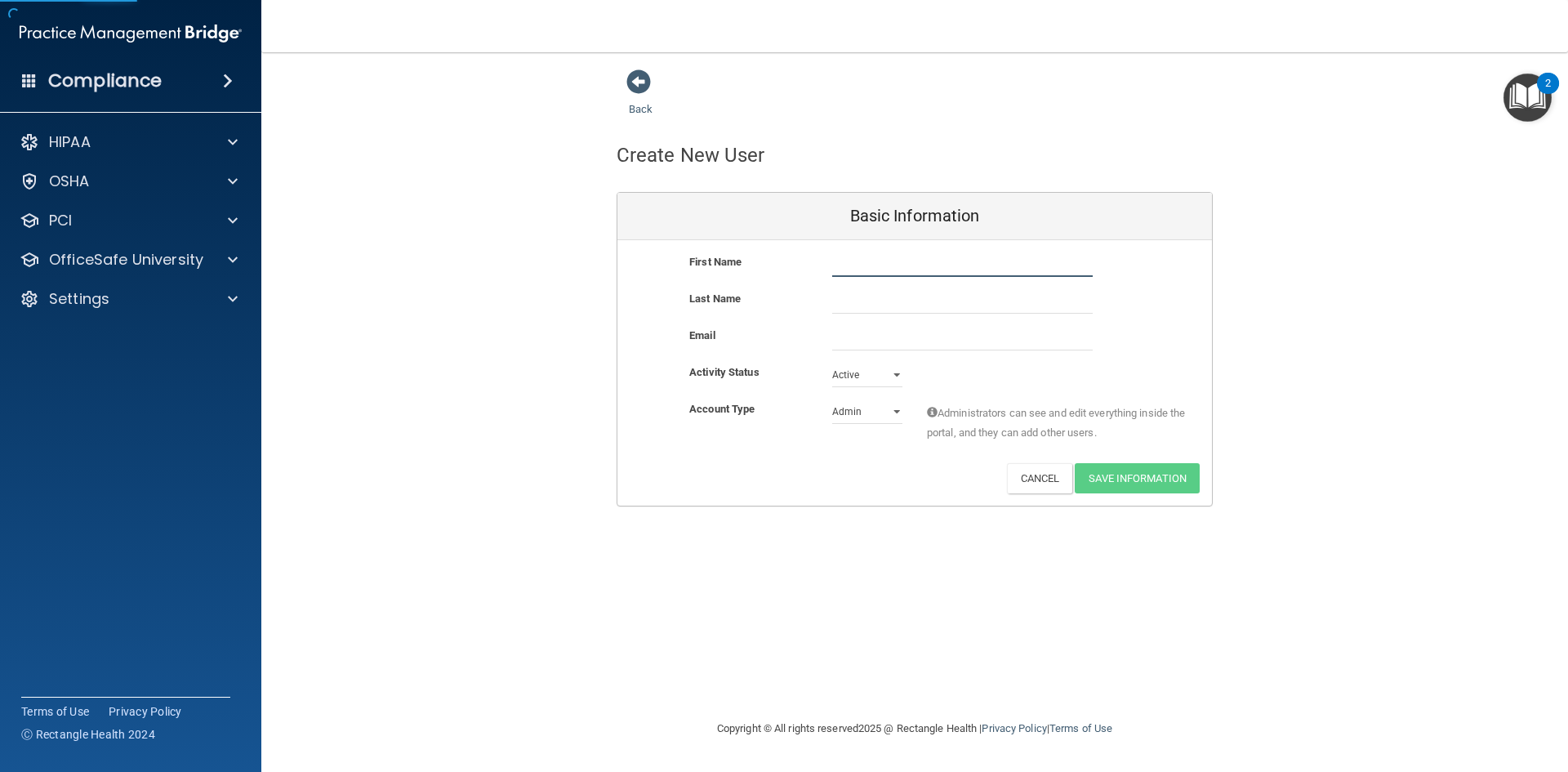
click at [858, 268] on input "text" at bounding box center [962, 265] width 260 height 25
type input "[PERSON_NAME]"
type input "S"
click at [881, 270] on input "[PERSON_NAME]" at bounding box center [962, 265] width 260 height 25
type input "[PERSON_NAME]"
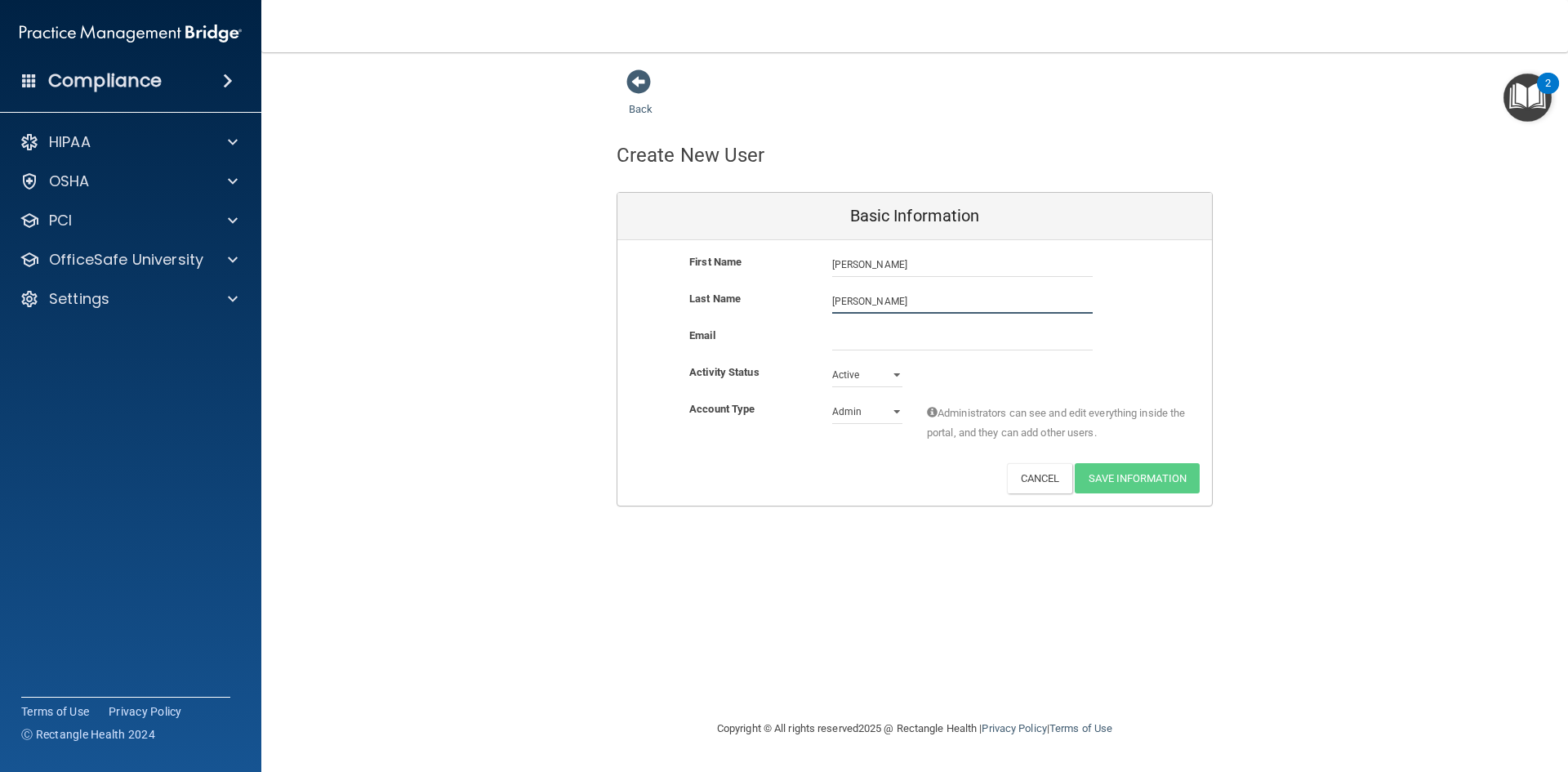
type input "[PERSON_NAME]"
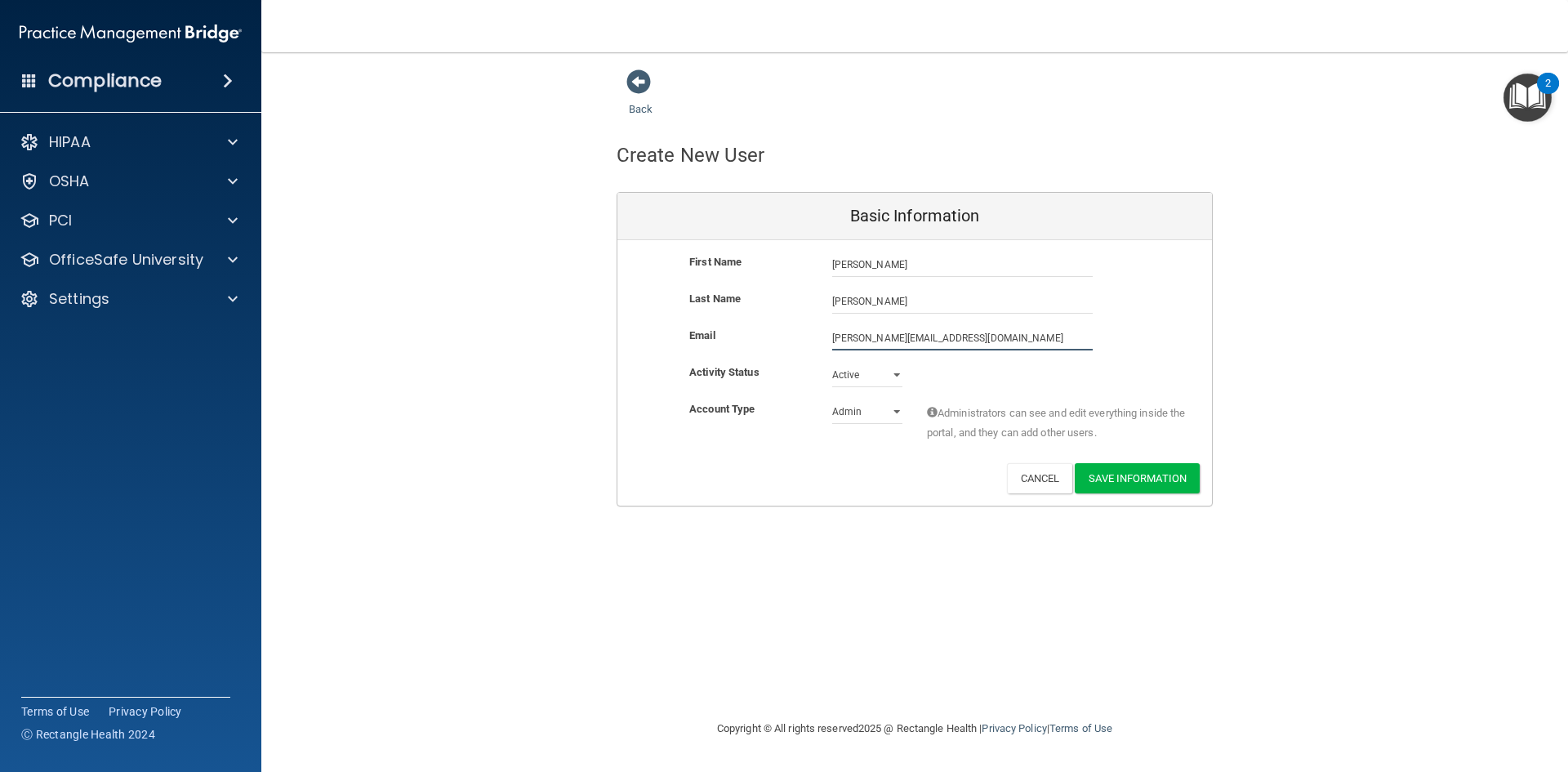
type input "[PERSON_NAME][EMAIL_ADDRESS][DOMAIN_NAME]"
click at [893, 381] on select "Active Inactive" at bounding box center [867, 375] width 70 height 25
click at [832, 363] on select "Active Inactive" at bounding box center [867, 375] width 70 height 25
click at [885, 409] on select "Admin Member" at bounding box center [867, 412] width 70 height 25
select select "practice_member"
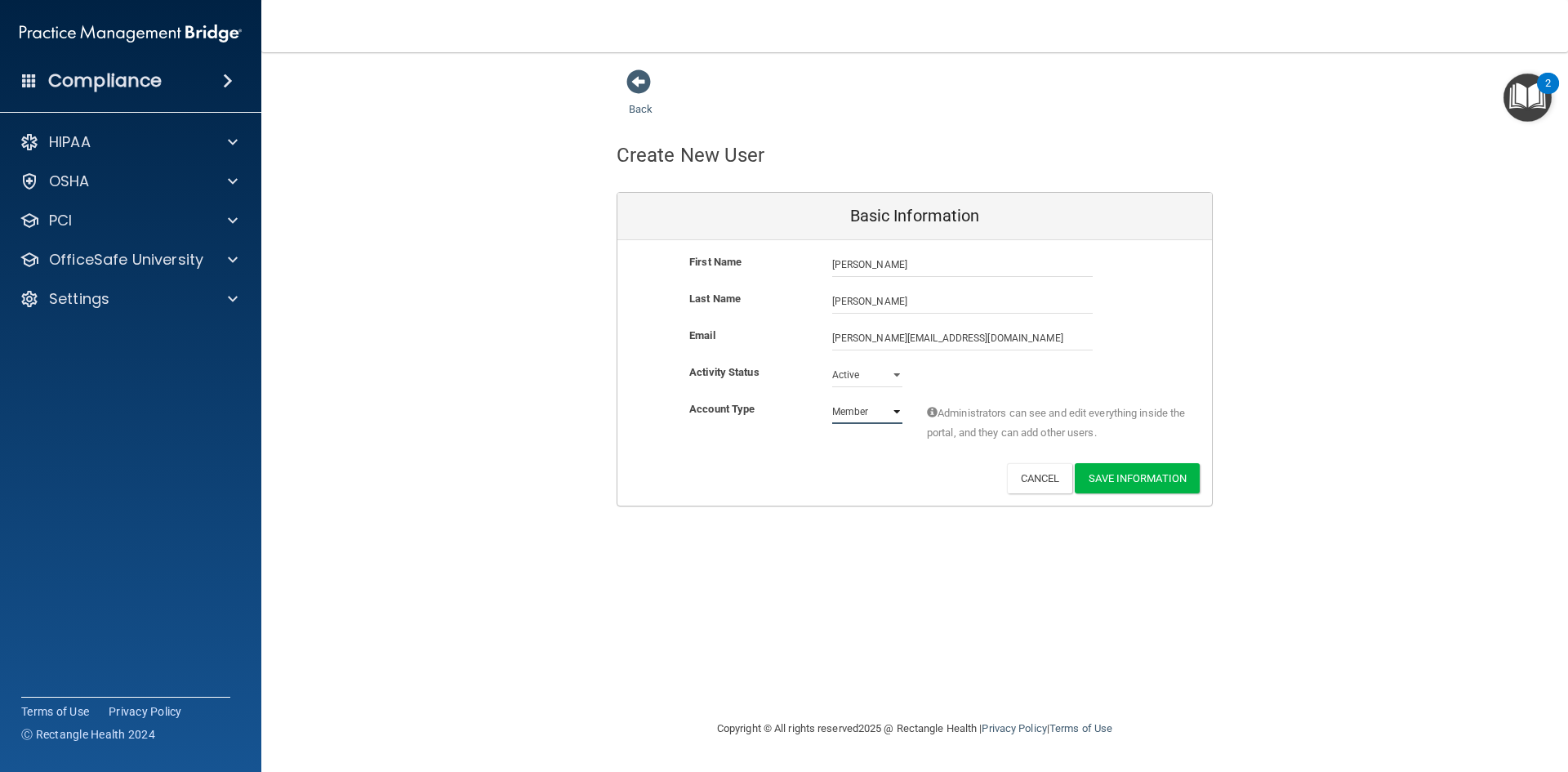
click at [832, 400] on select "Admin Member" at bounding box center [867, 412] width 70 height 25
click at [1134, 487] on button "Save Information" at bounding box center [1137, 478] width 125 height 30
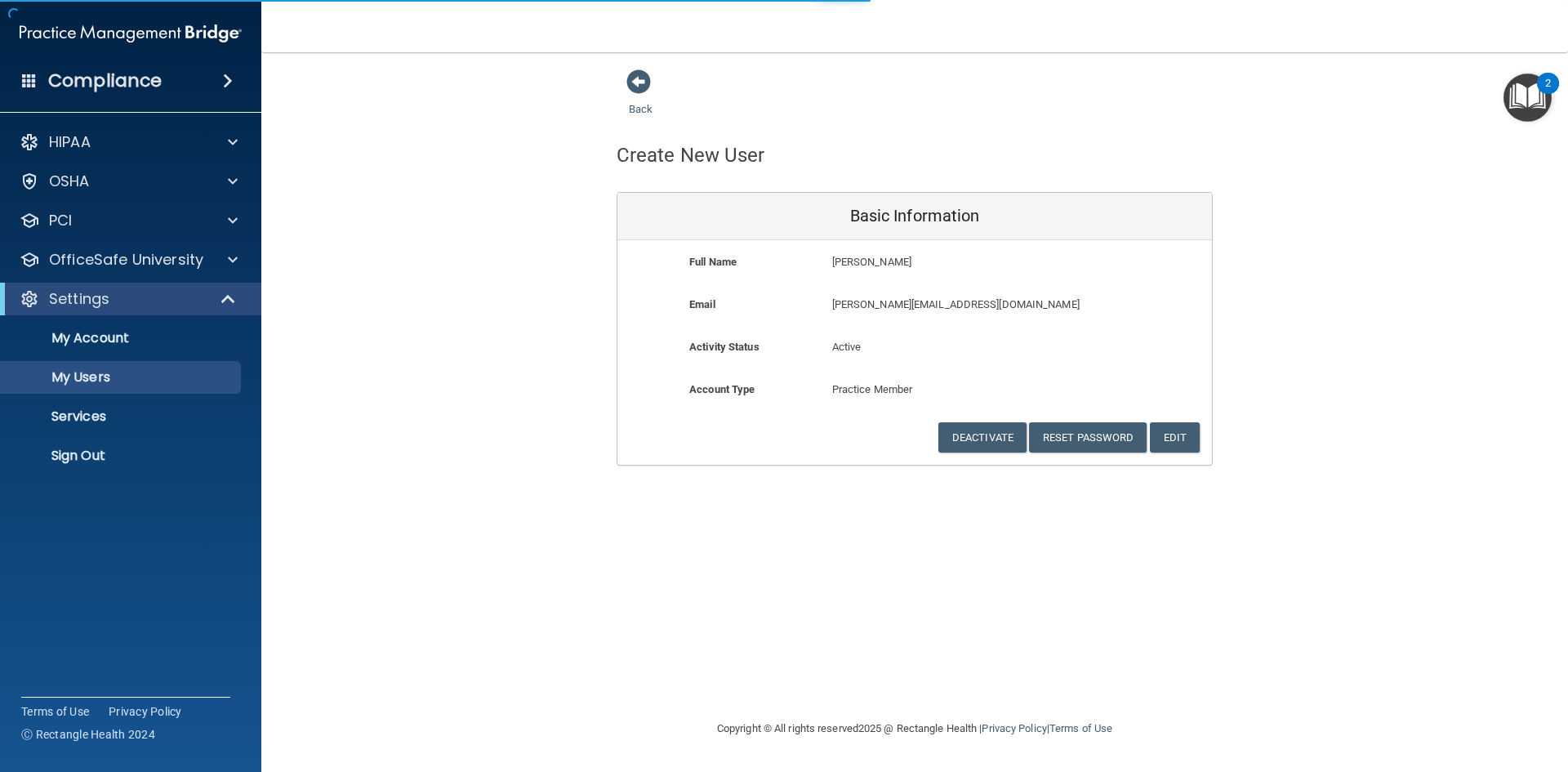
select select "20"
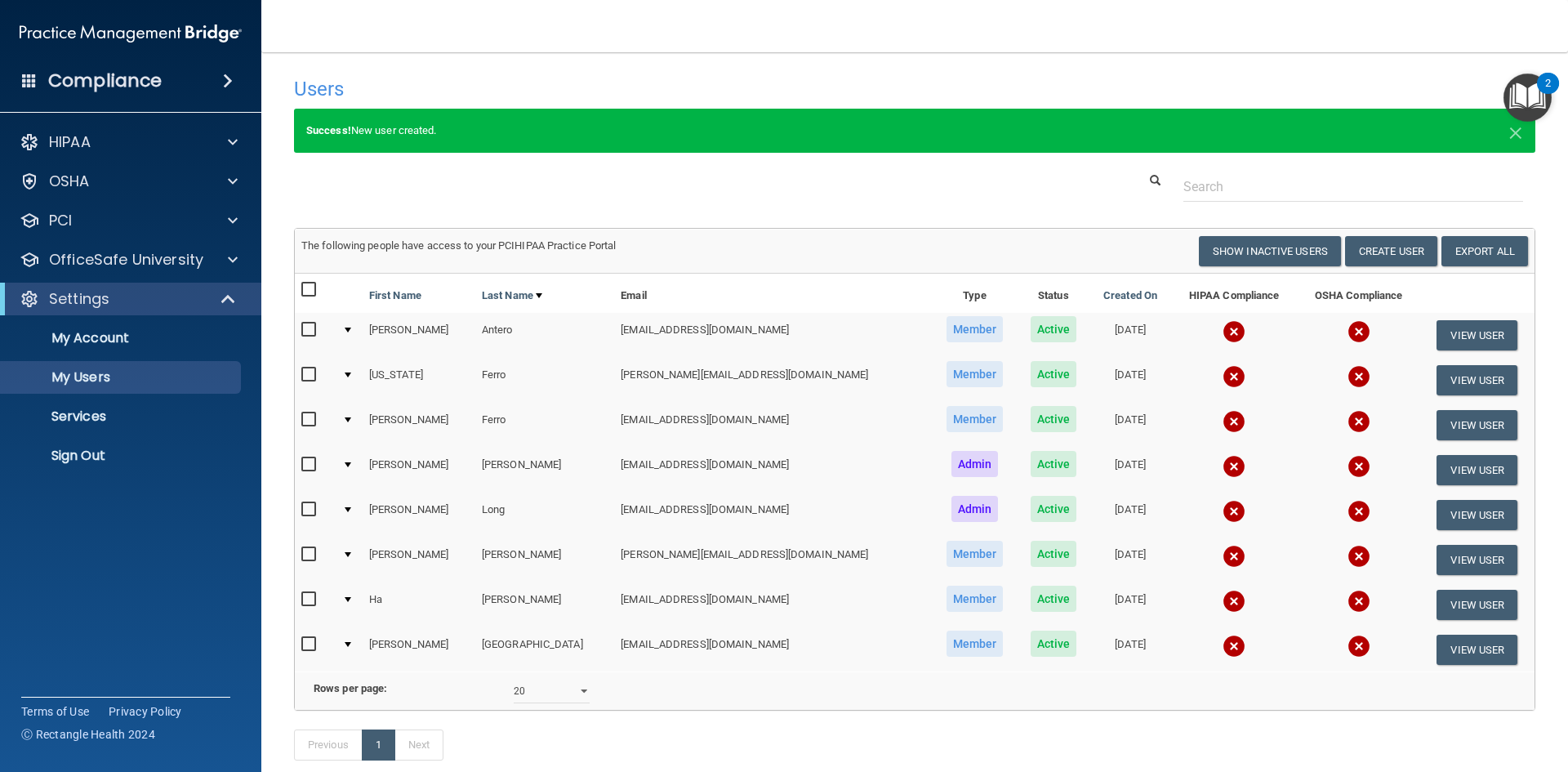
click at [310, 648] on input "checkbox" at bounding box center [310, 644] width 18 height 13
checkbox input "true"
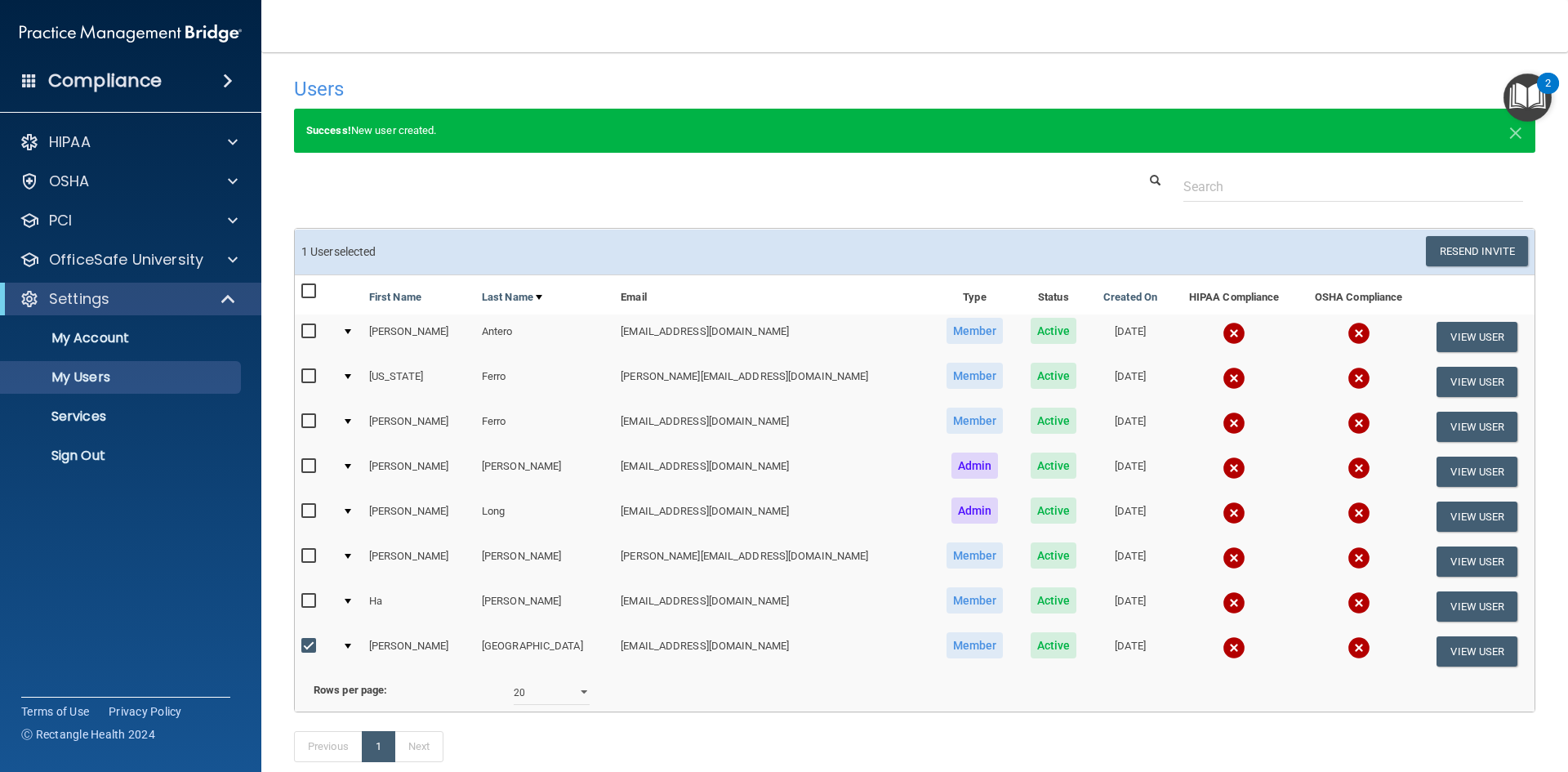
scroll to position [81, 0]
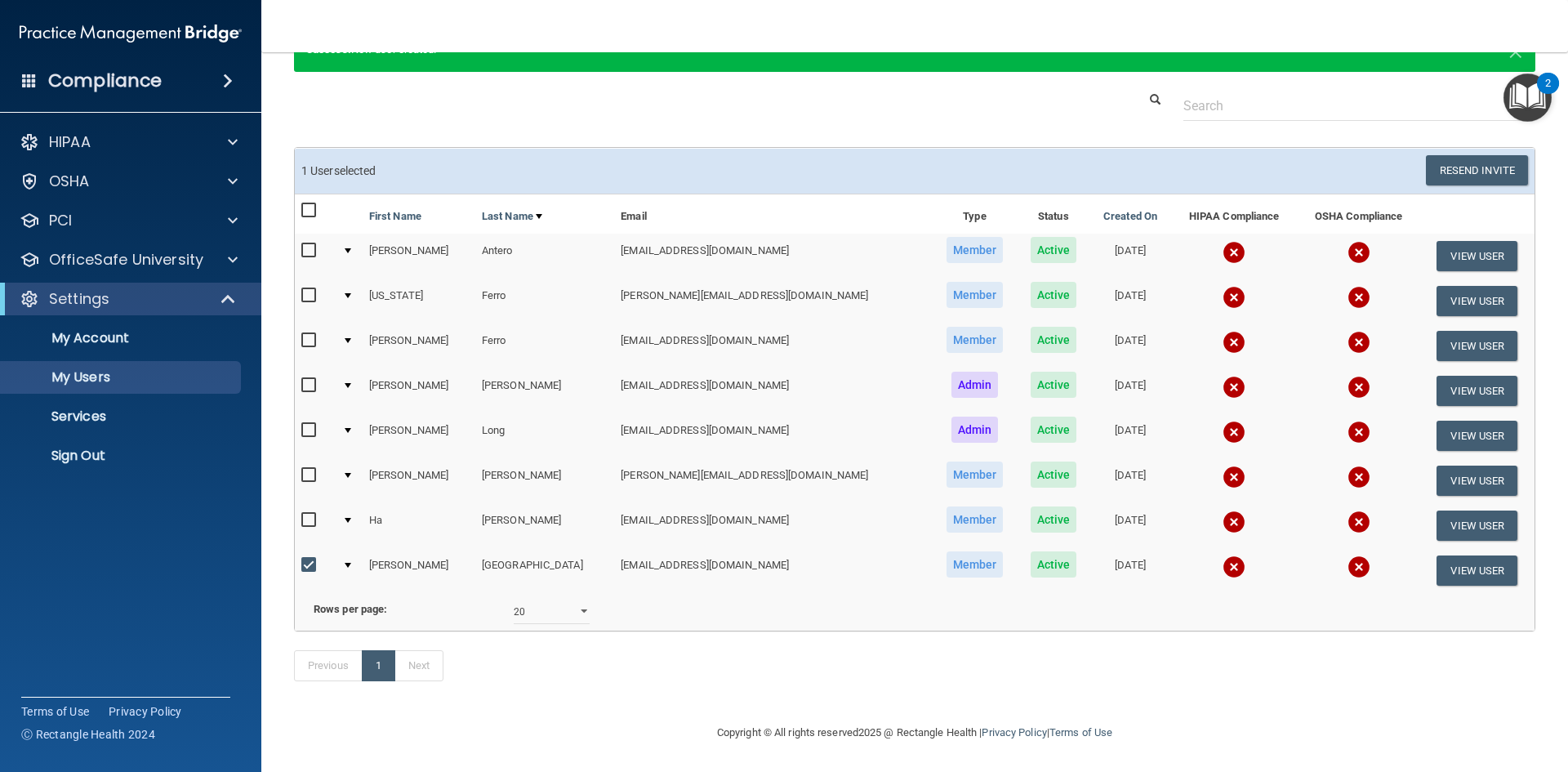
click at [307, 473] on input "checkbox" at bounding box center [310, 475] width 18 height 13
click at [1469, 170] on button "Resend Invite" at bounding box center [1477, 170] width 102 height 30
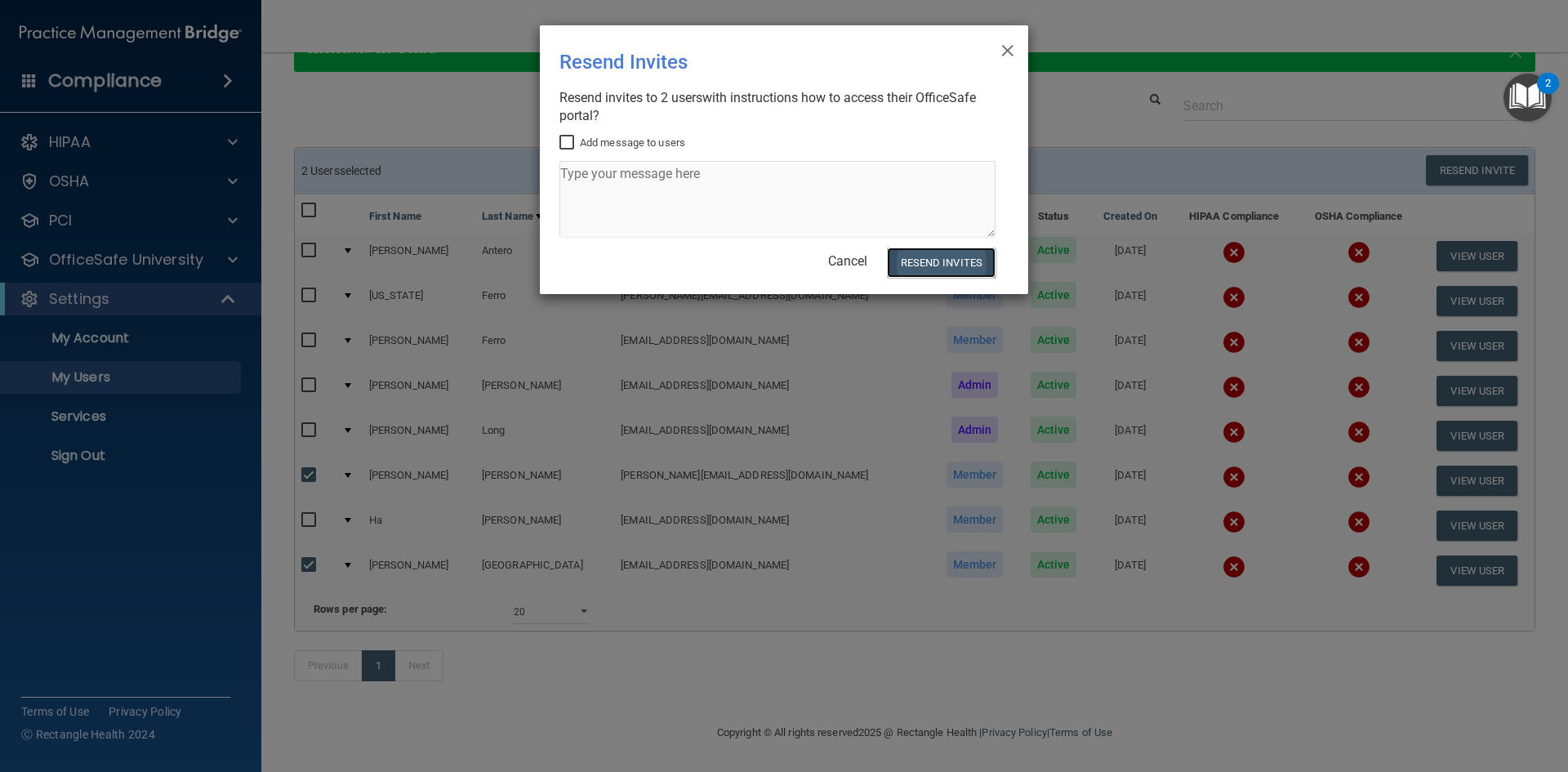
click at [934, 269] on button "Resend Invites" at bounding box center [942, 262] width 109 height 30
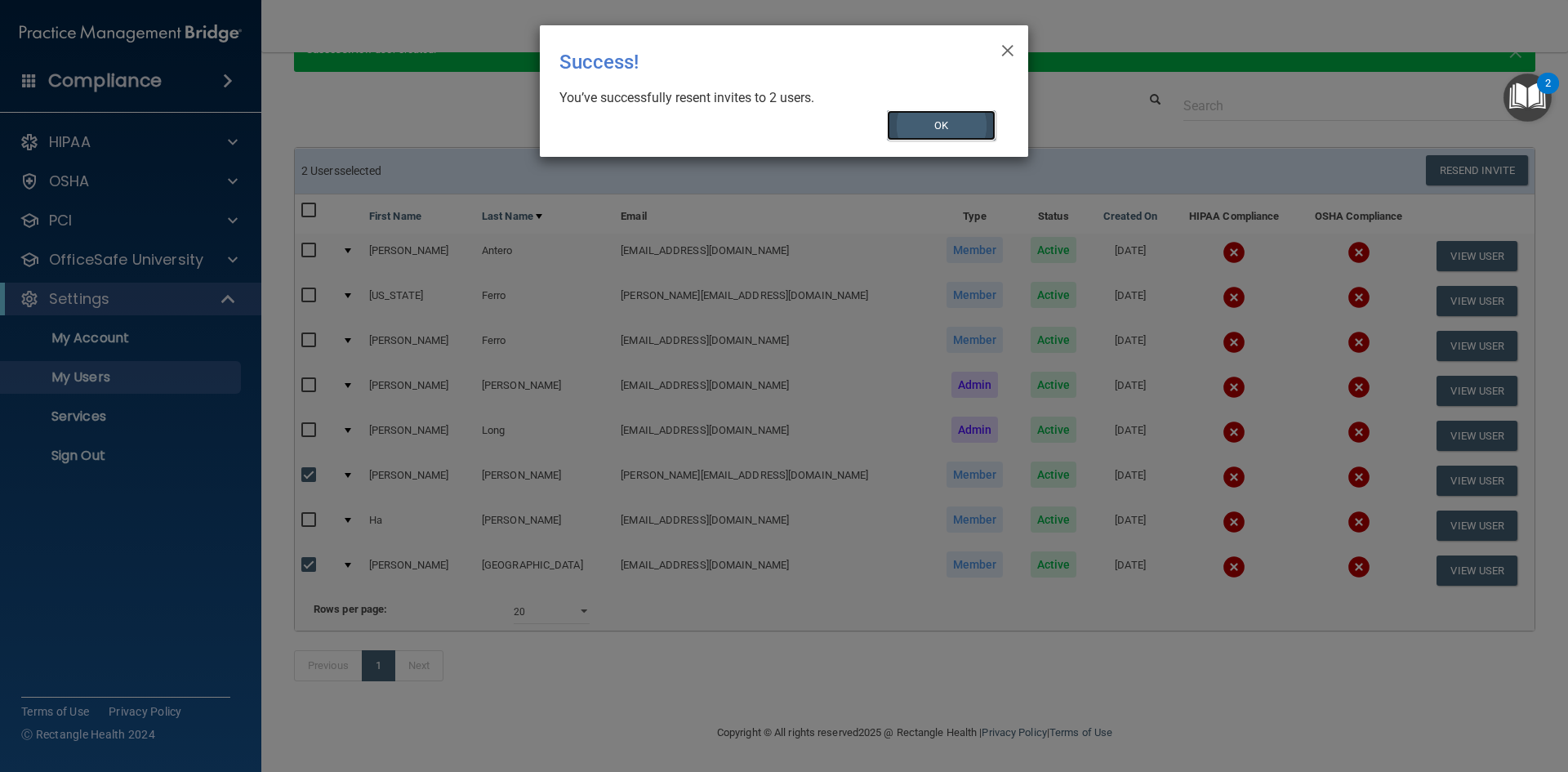
click at [915, 117] on button "OK" at bounding box center [942, 125] width 109 height 30
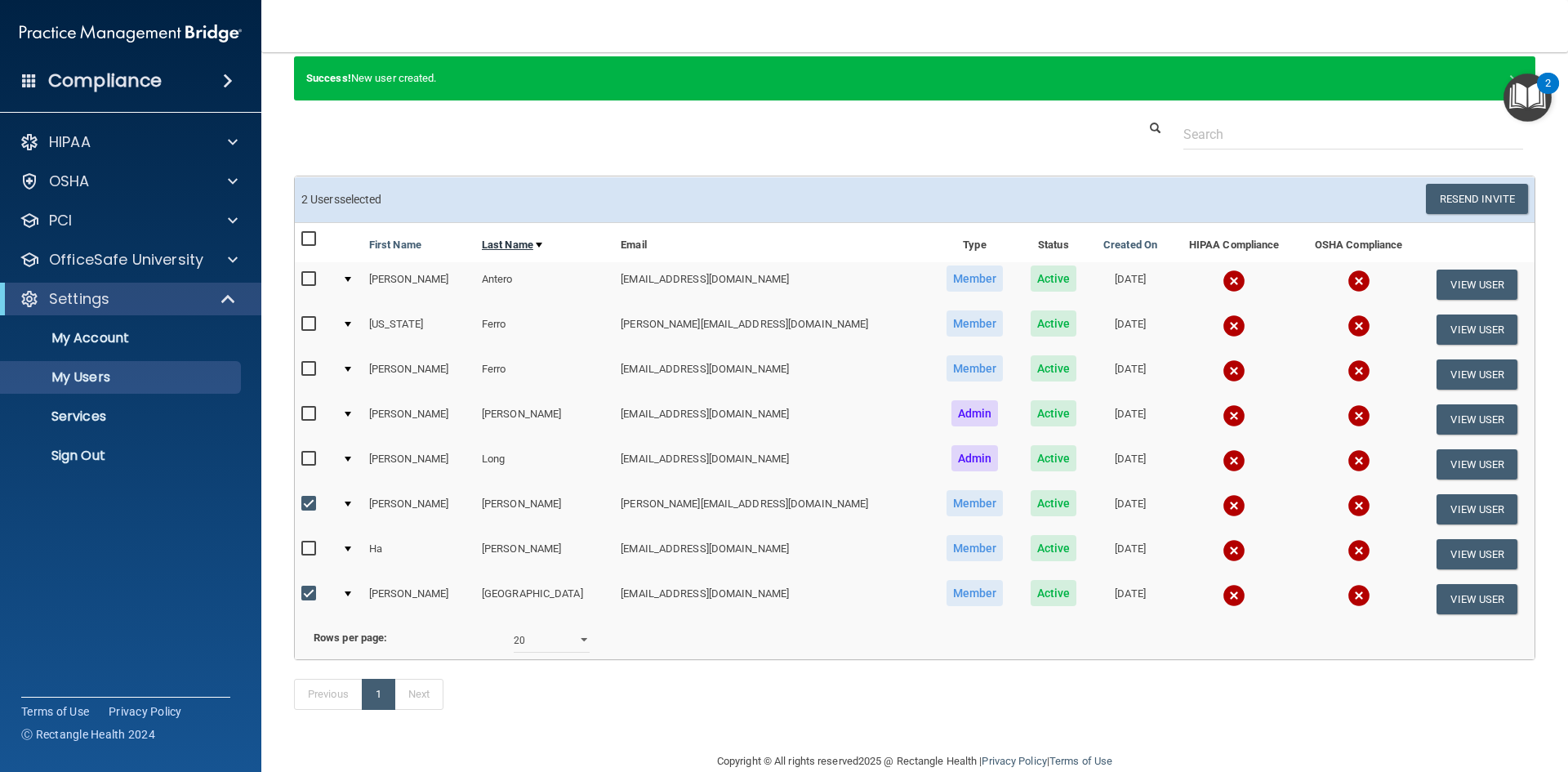
scroll to position [0, 0]
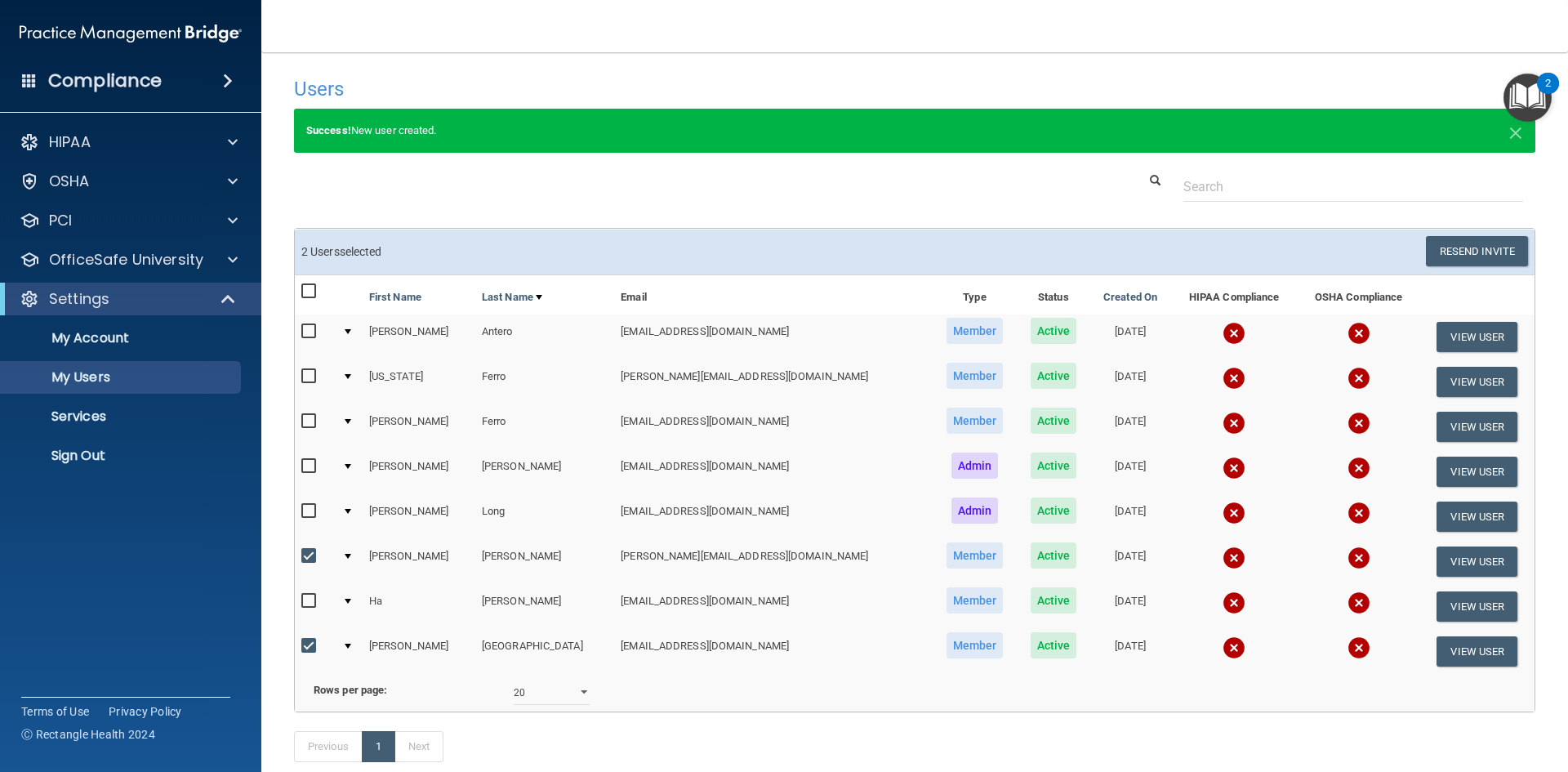
click at [314, 555] on input "checkbox" at bounding box center [310, 556] width 18 height 13
checkbox input "false"
click at [307, 642] on input "checkbox" at bounding box center [310, 646] width 18 height 13
checkbox input "false"
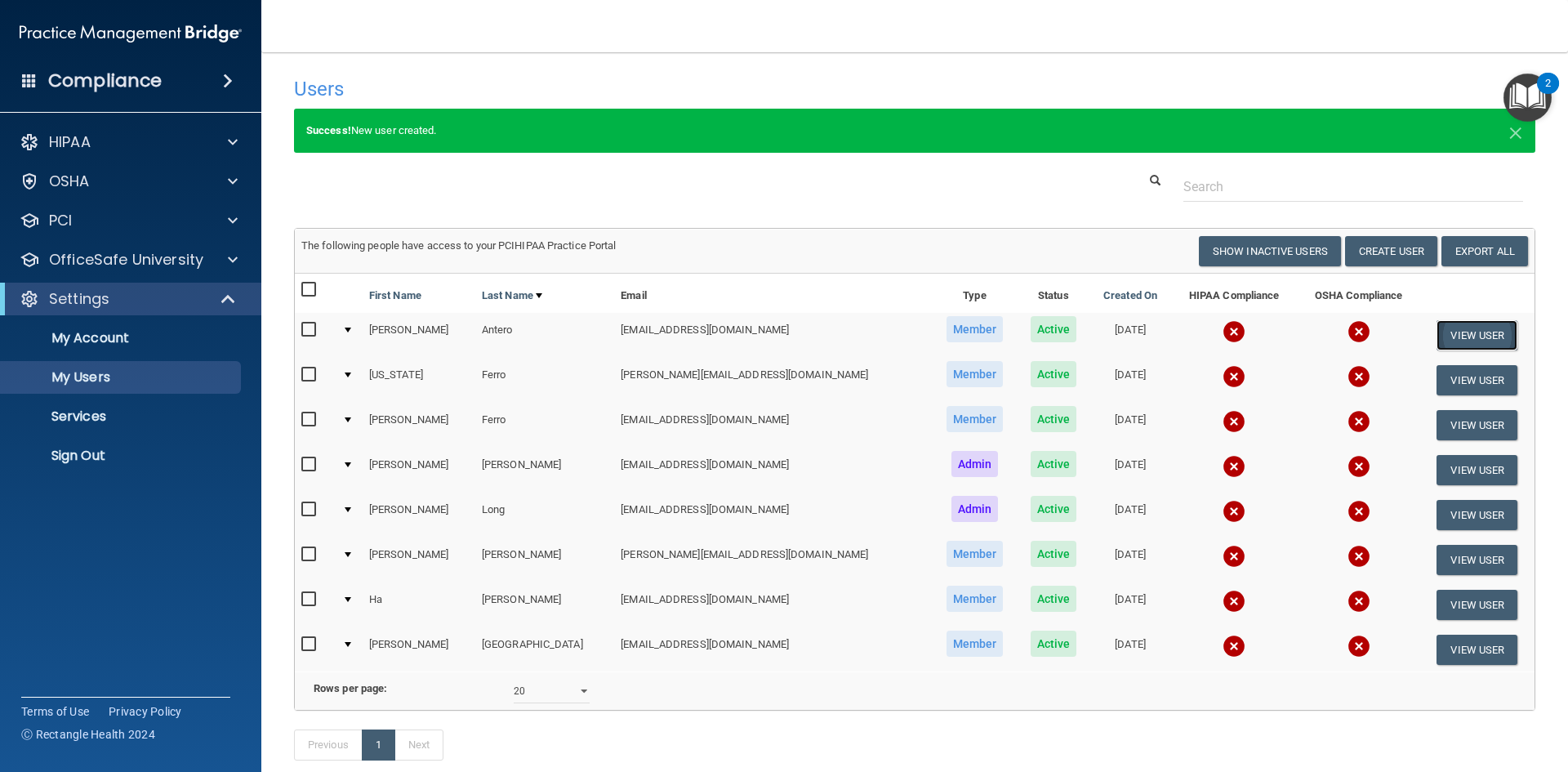
click at [1468, 338] on button "View User" at bounding box center [1477, 335] width 81 height 30
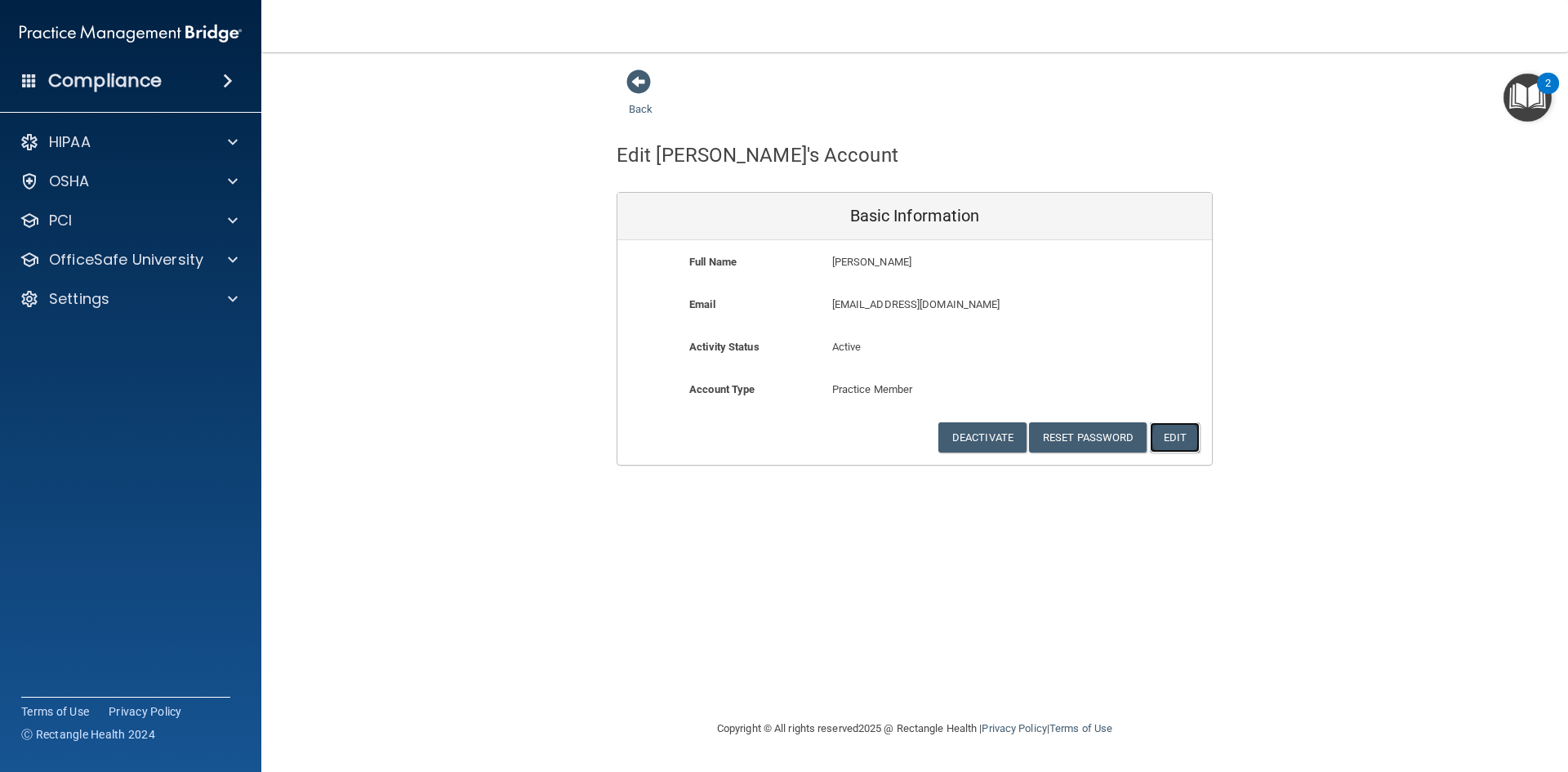
click at [1183, 435] on button "Edit" at bounding box center [1175, 437] width 50 height 30
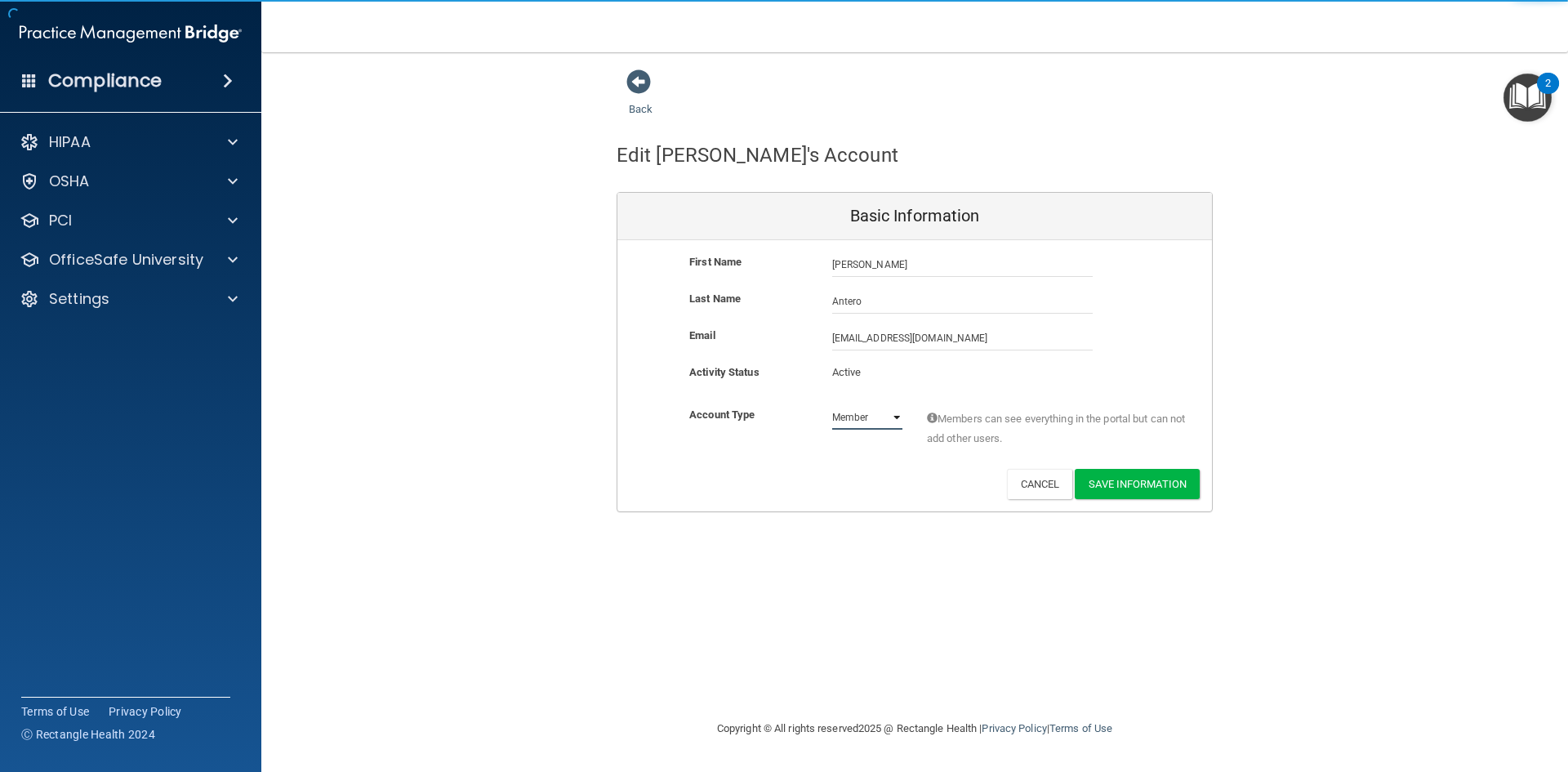
click at [895, 415] on select "Admin Member" at bounding box center [867, 417] width 70 height 25
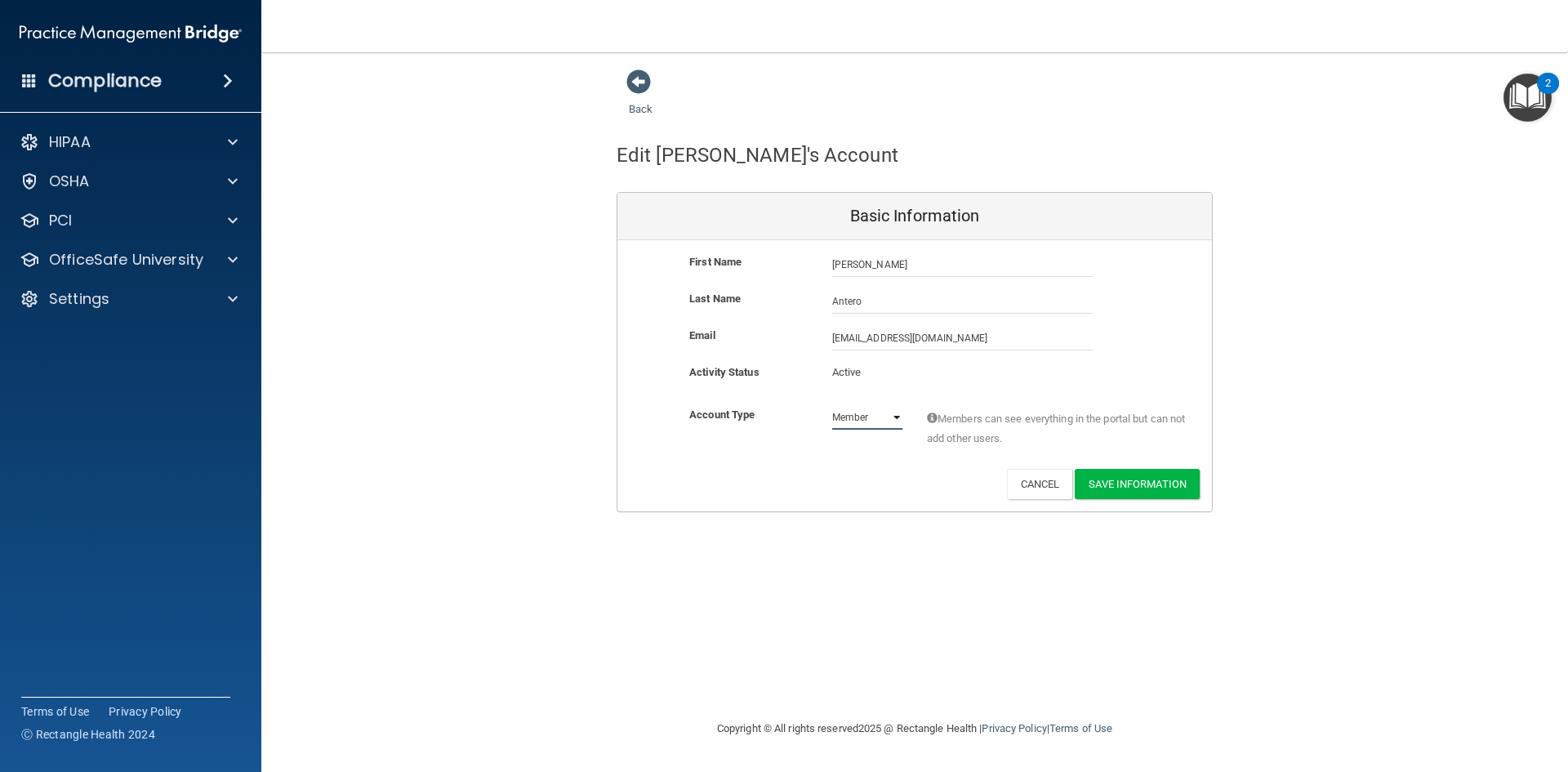
select select "practice_admin"
click at [832, 405] on select "Admin Member" at bounding box center [867, 417] width 70 height 25
click at [1128, 477] on button "Save Information" at bounding box center [1137, 484] width 125 height 30
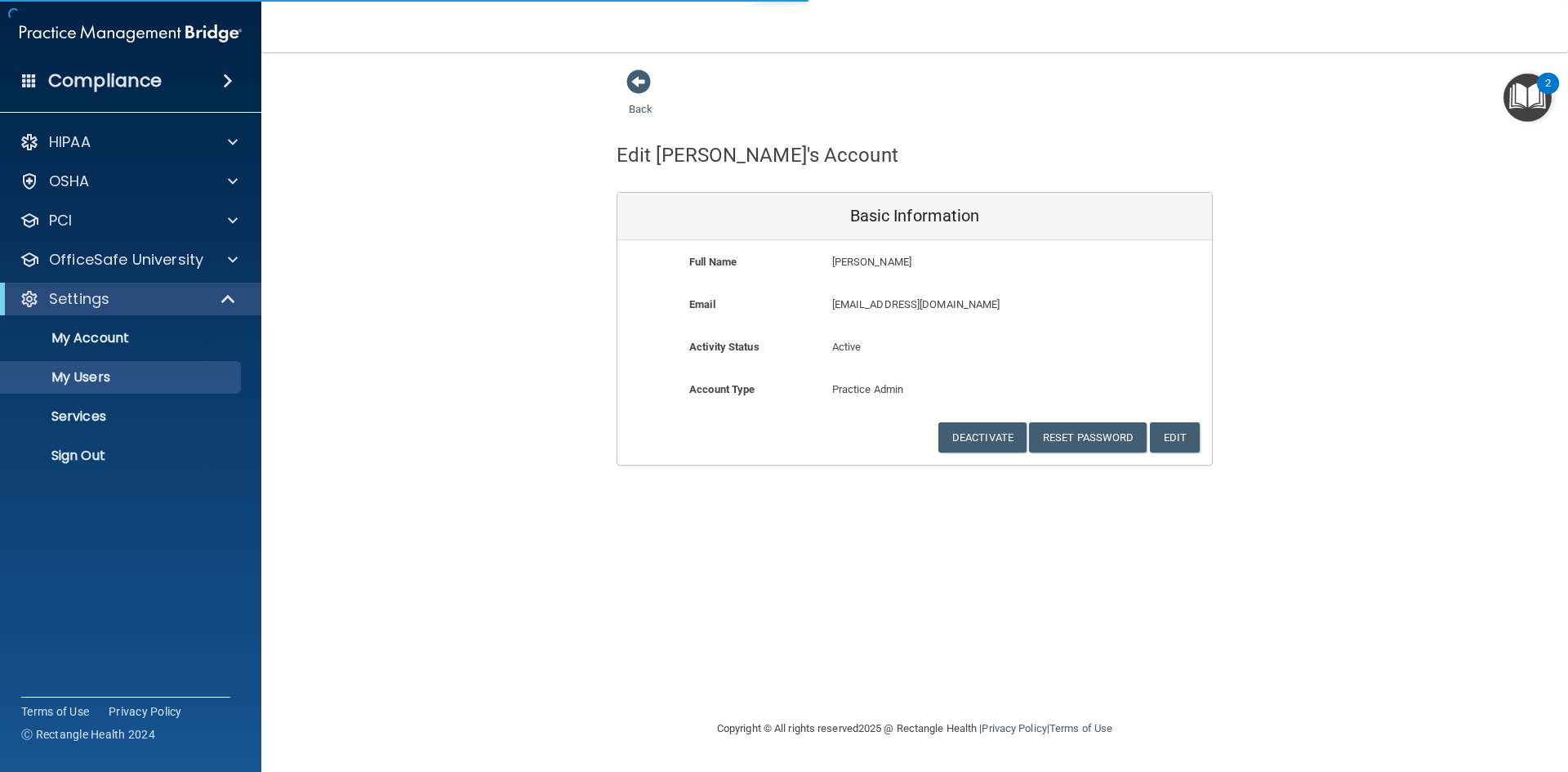
select select "20"
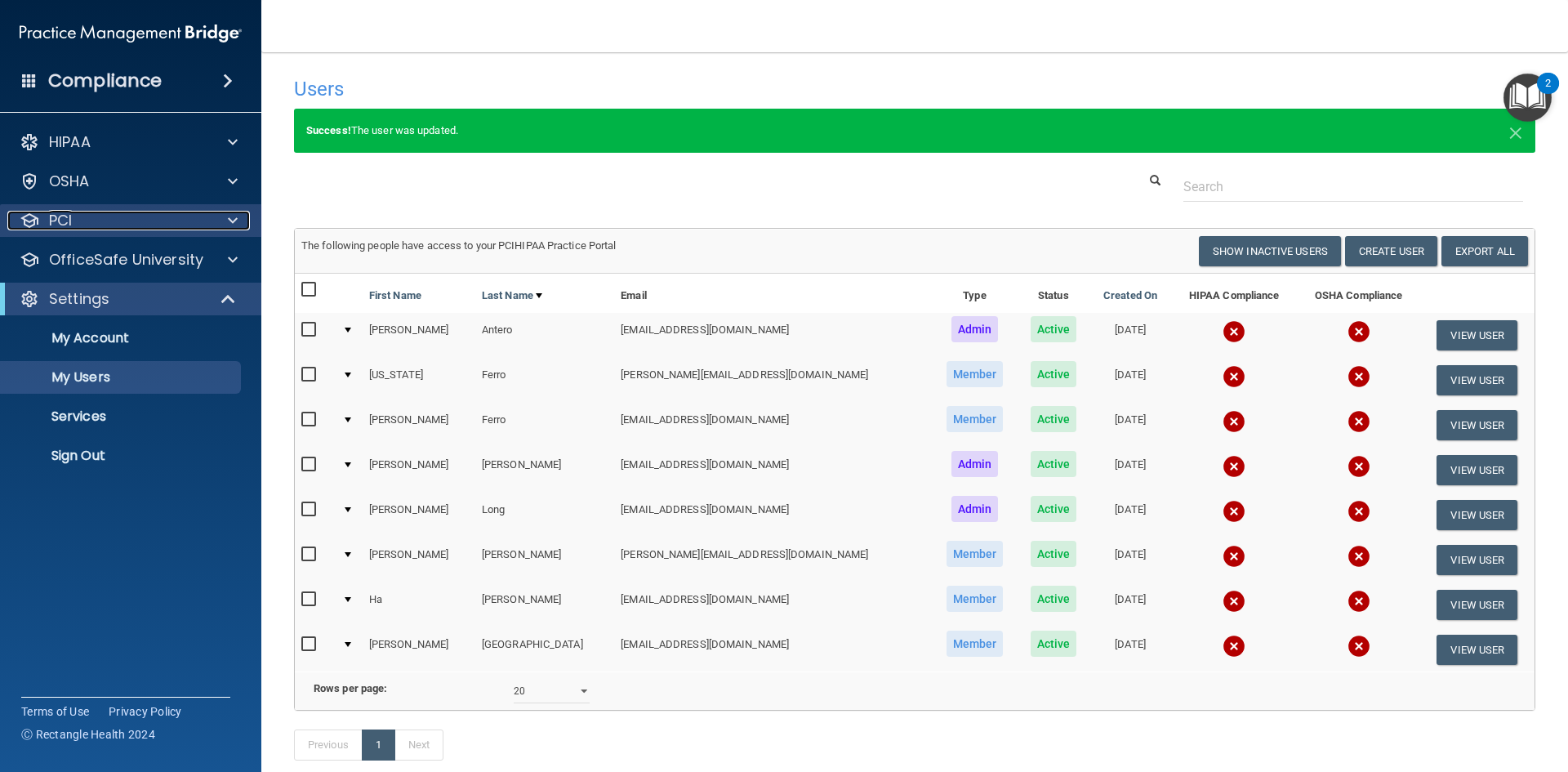
click at [238, 216] on div at bounding box center [230, 221] width 41 height 19
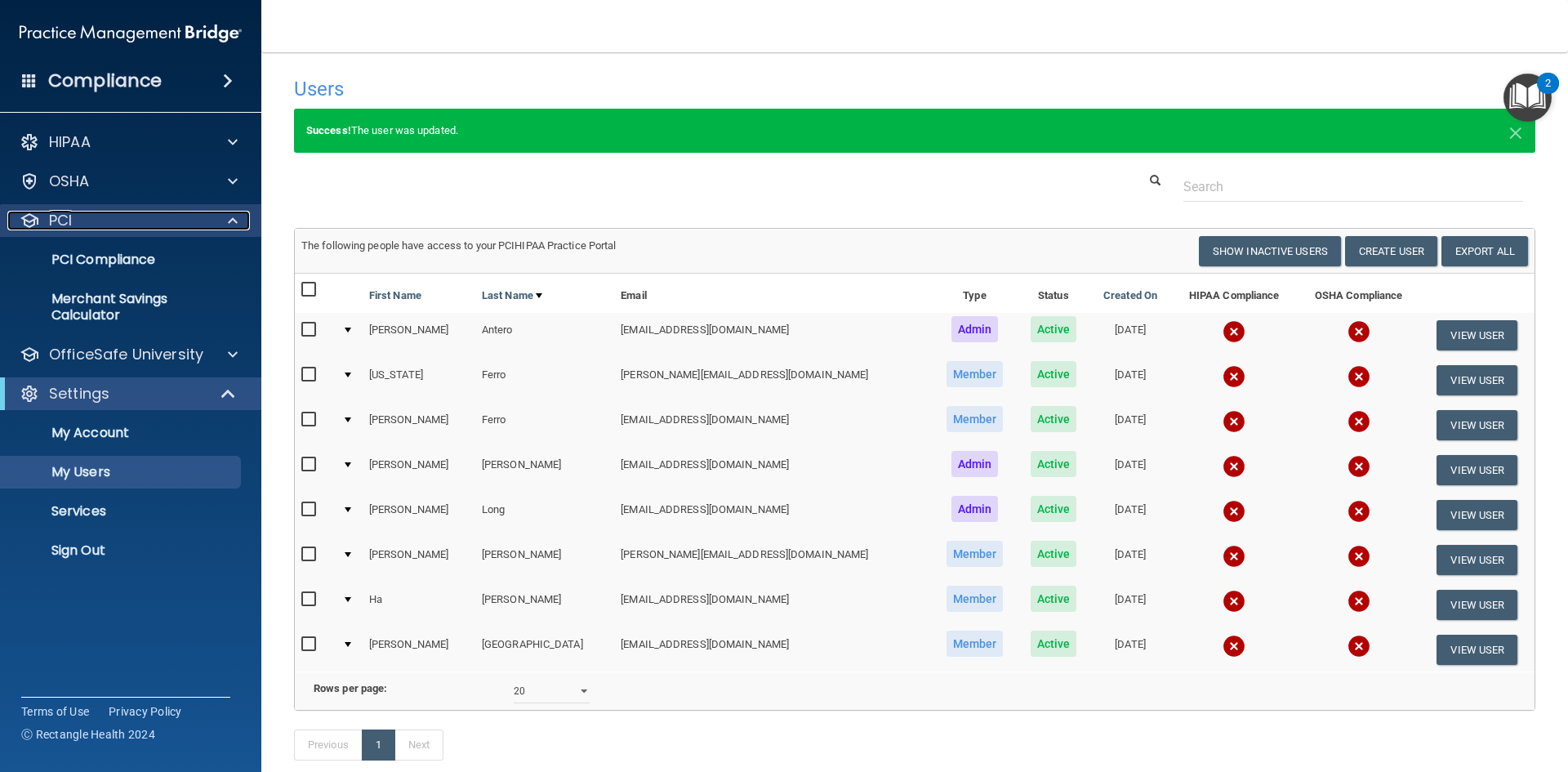
click at [238, 216] on div at bounding box center [230, 221] width 41 height 19
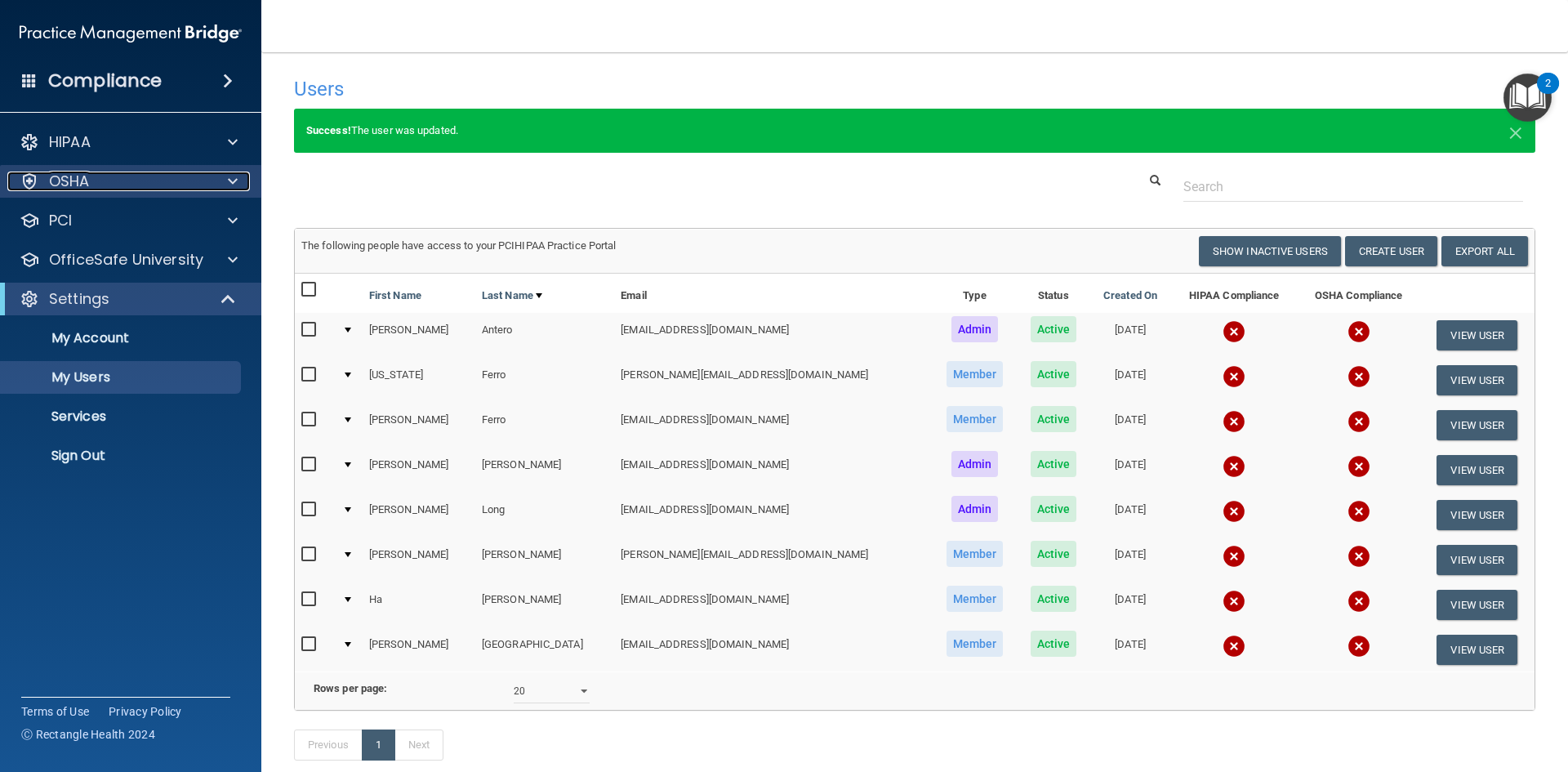
click at [232, 188] on span at bounding box center [232, 181] width 10 height 19
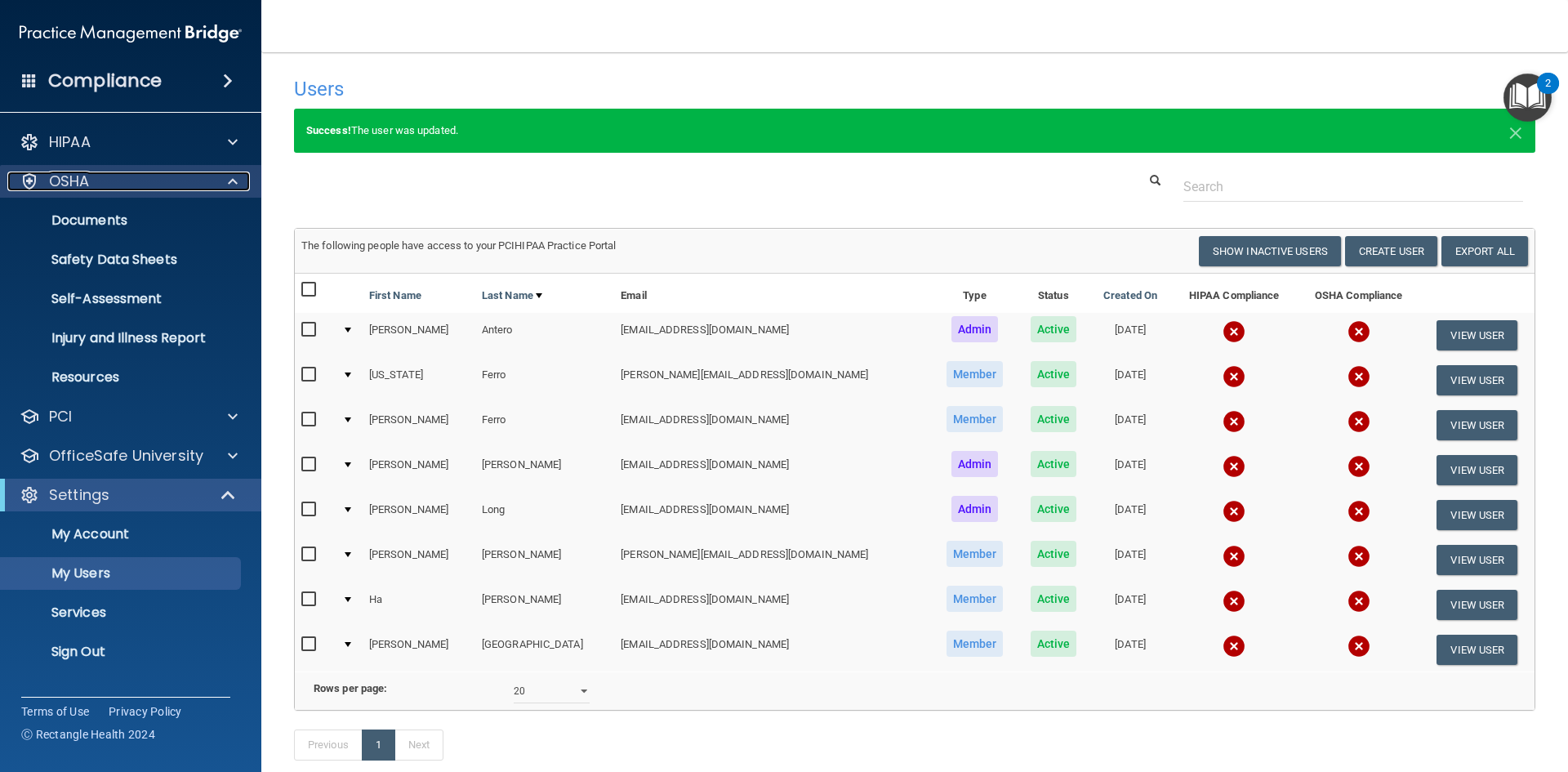
click at [232, 188] on span at bounding box center [232, 181] width 10 height 19
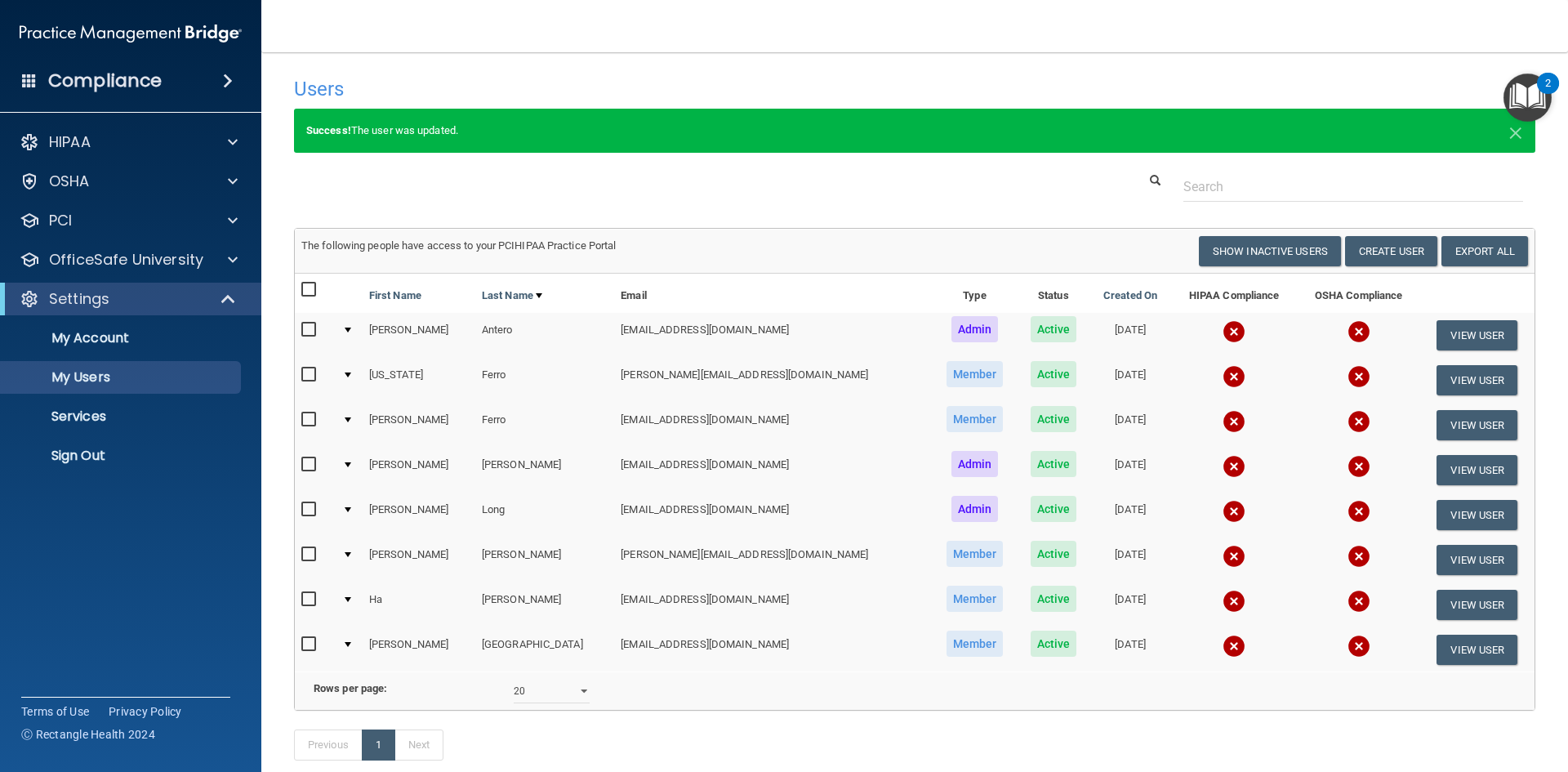
click at [306, 463] on input "checkbox" at bounding box center [310, 464] width 18 height 13
checkbox input "true"
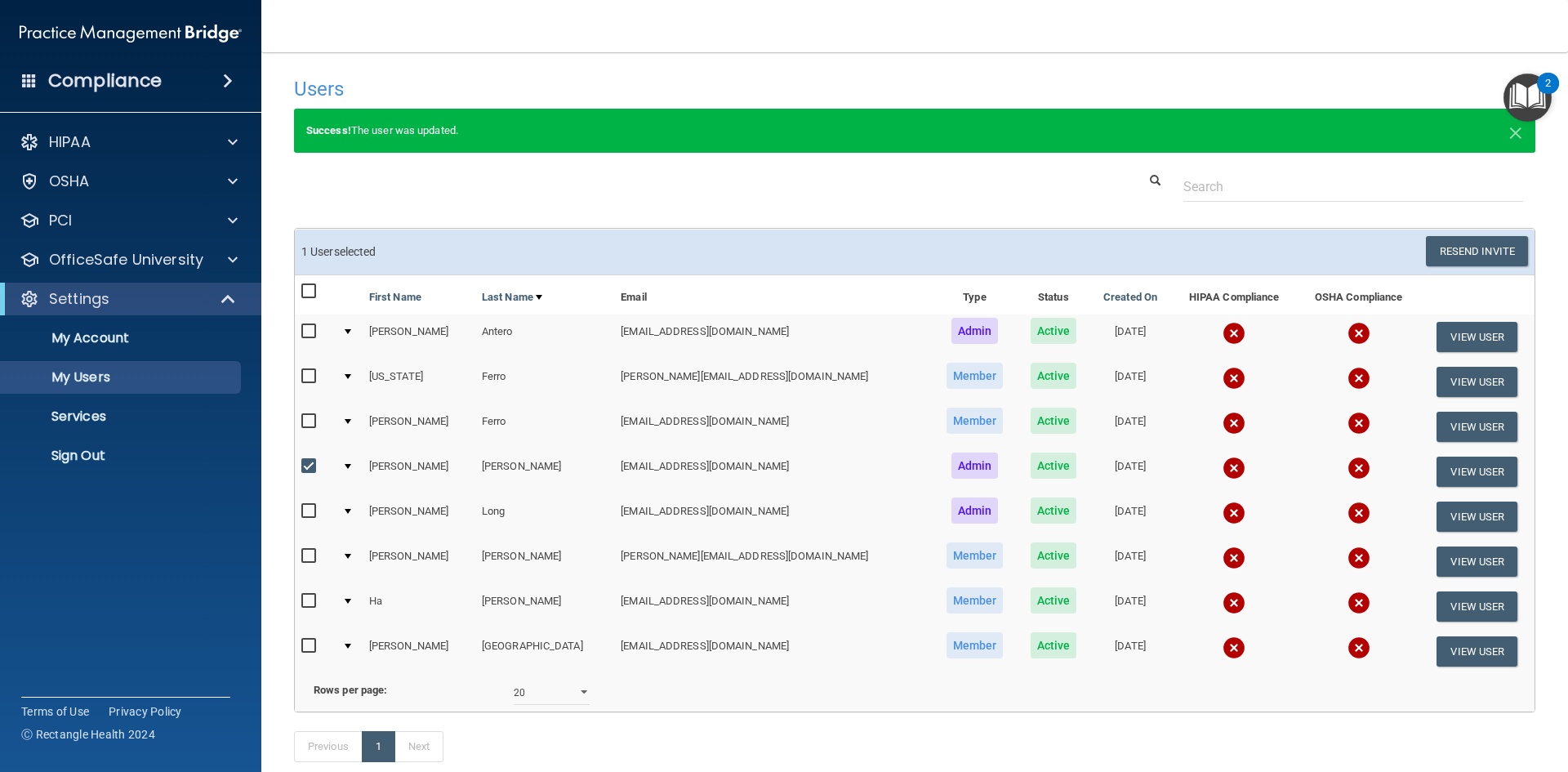
click at [309, 325] on input "checkbox" at bounding box center [310, 331] width 18 height 13
checkbox input "true"
click at [1479, 252] on button "Resend Invite" at bounding box center [1477, 251] width 102 height 30
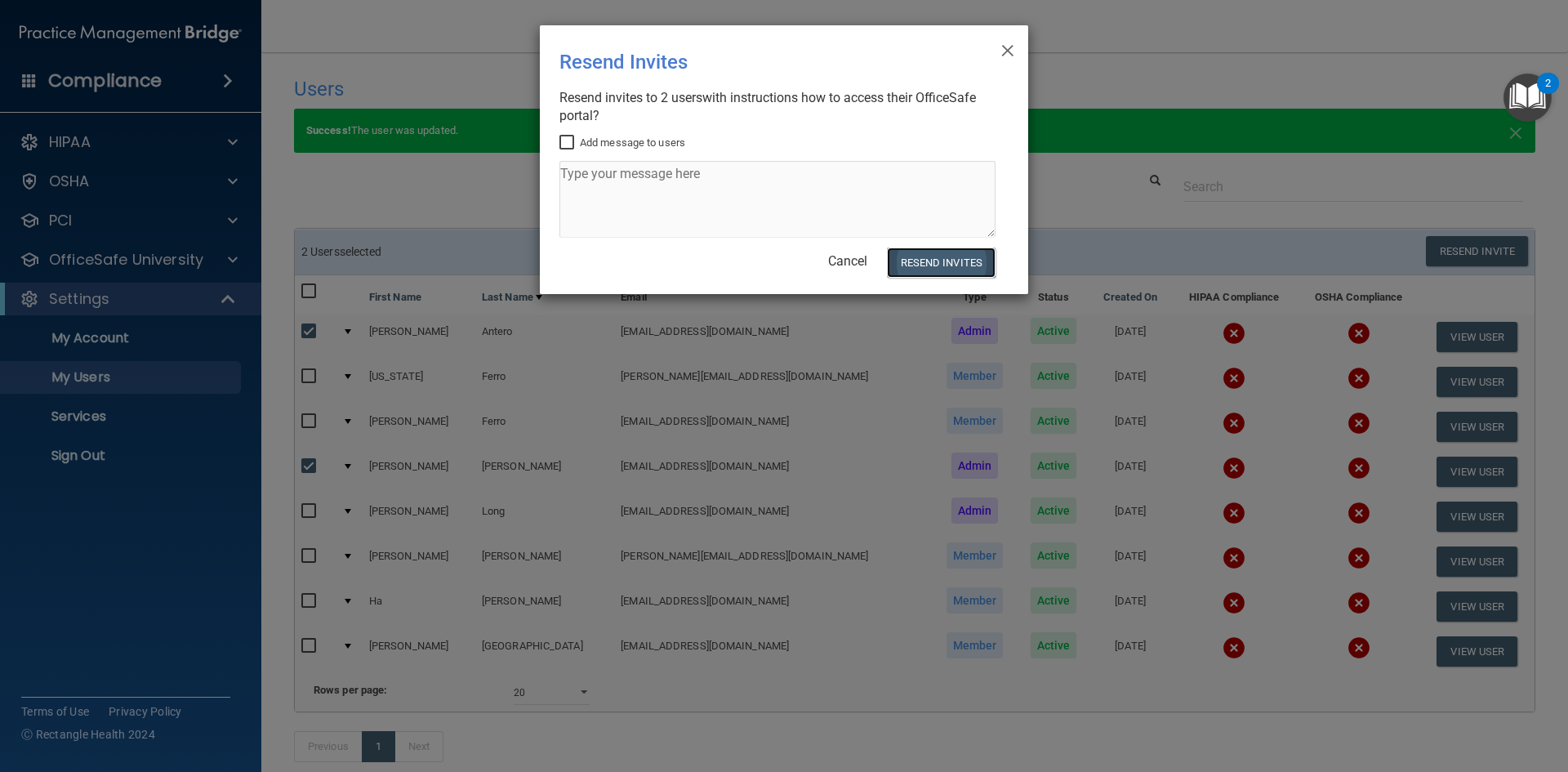
click at [911, 266] on button "Resend Invites" at bounding box center [942, 262] width 109 height 30
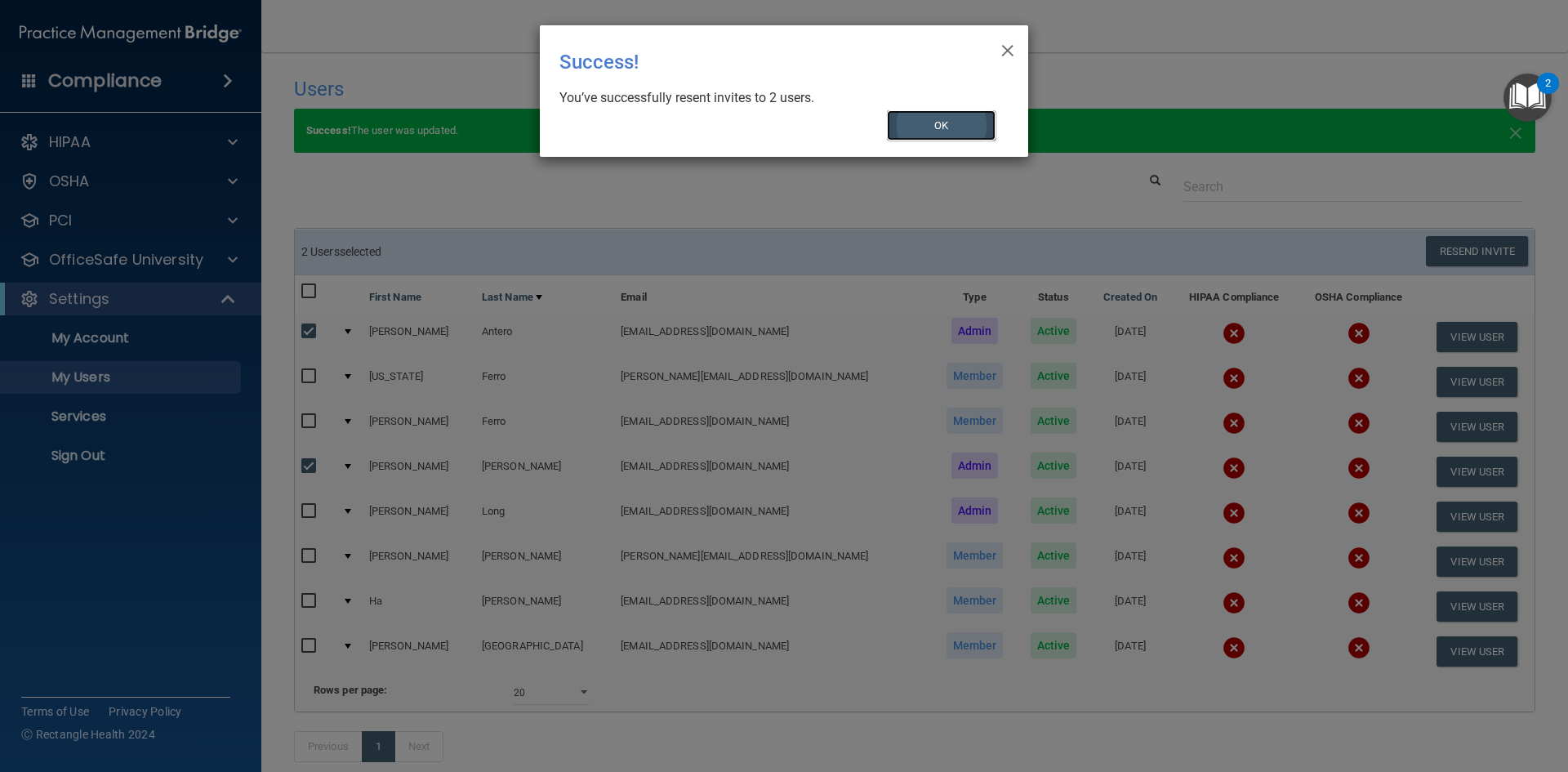
click at [912, 135] on button "OK" at bounding box center [942, 125] width 109 height 30
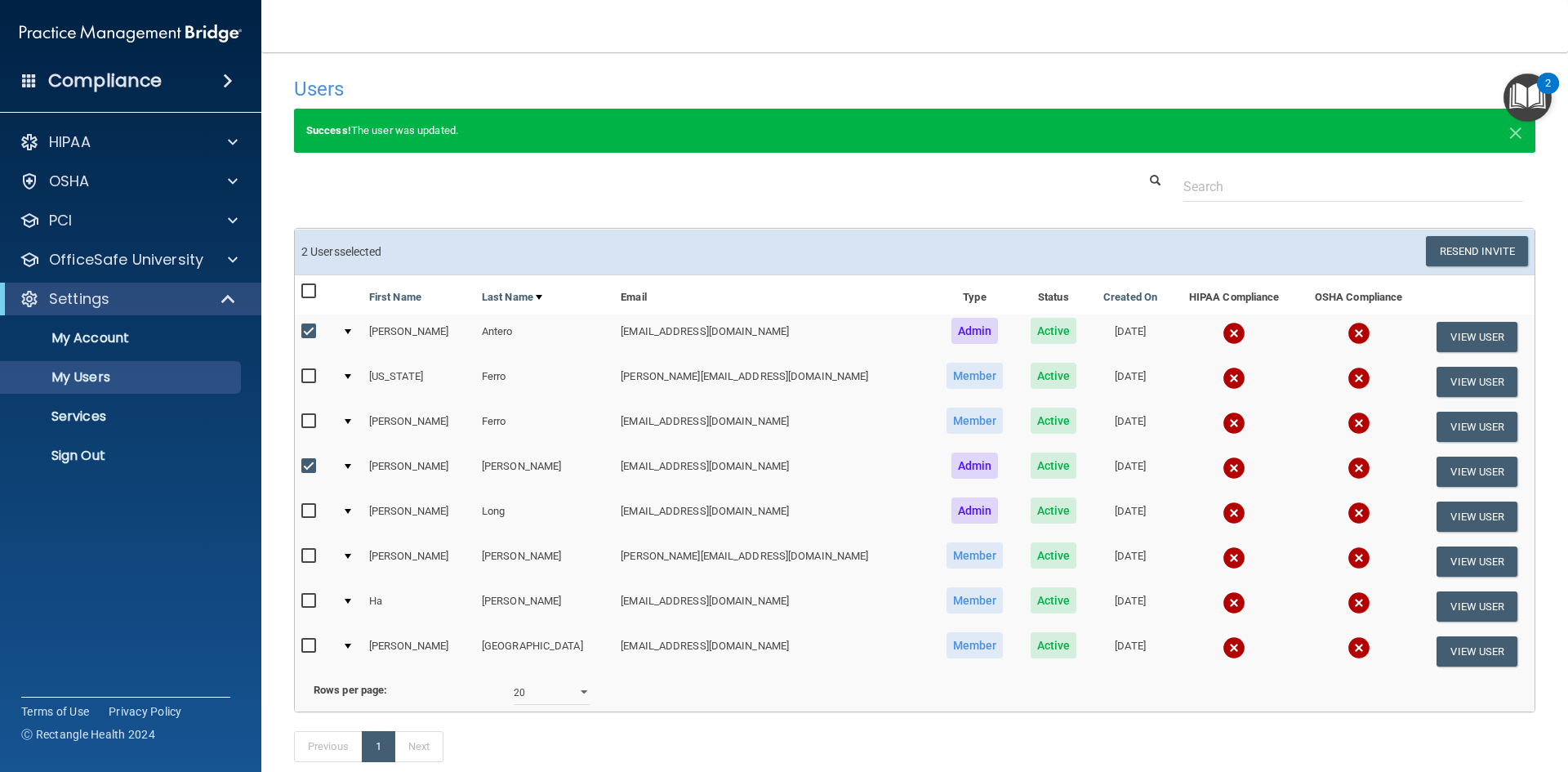
click at [308, 374] on input "checkbox" at bounding box center [310, 376] width 18 height 13
checkbox input "true"
click at [309, 329] on input "checkbox" at bounding box center [310, 331] width 18 height 13
checkbox input "false"
click at [310, 465] on input "checkbox" at bounding box center [310, 466] width 18 height 13
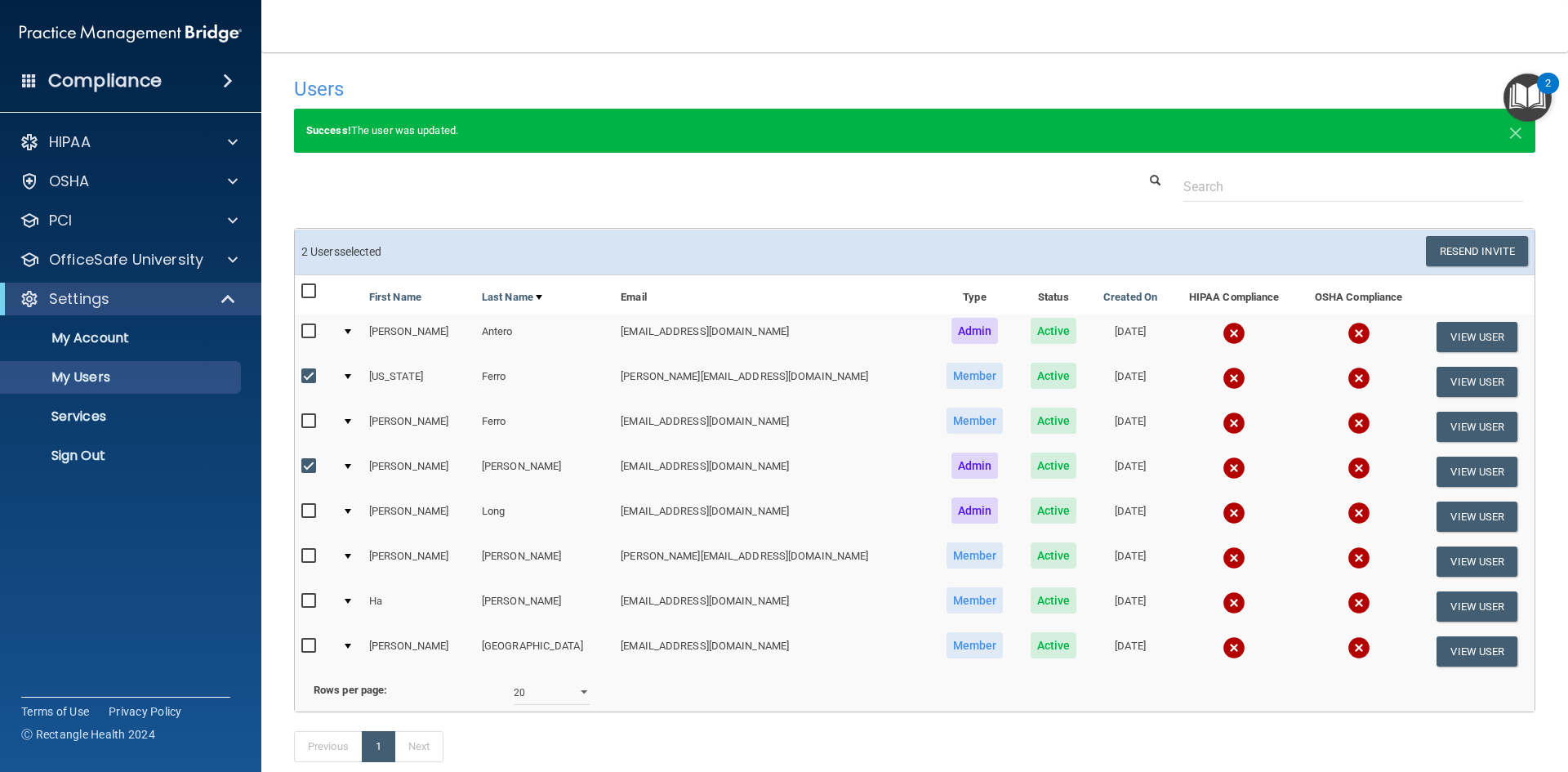
checkbox input "false"
click at [1440, 251] on button "Resend Invite" at bounding box center [1477, 251] width 102 height 30
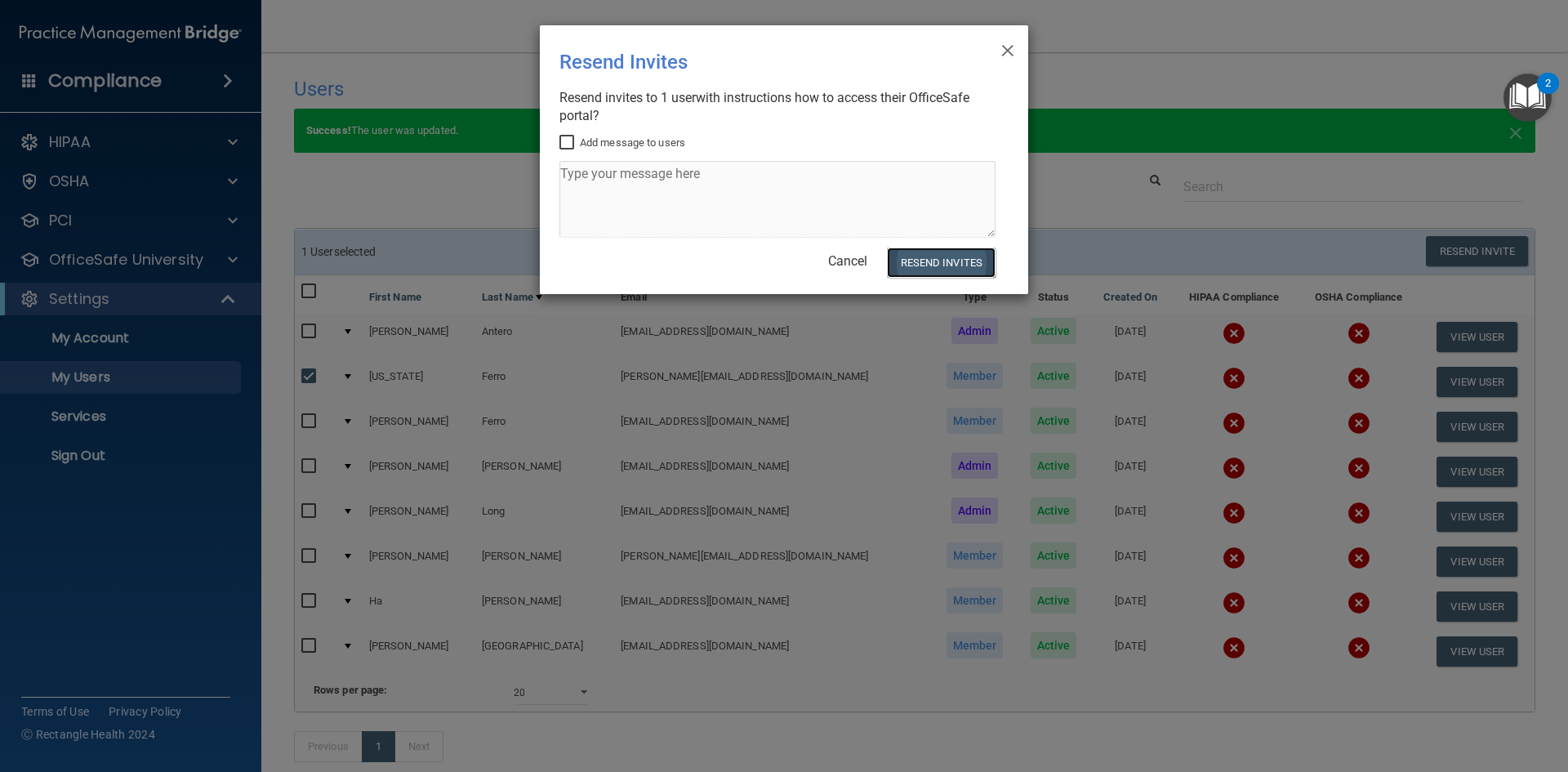
click at [944, 259] on button "Resend Invites" at bounding box center [942, 262] width 109 height 30
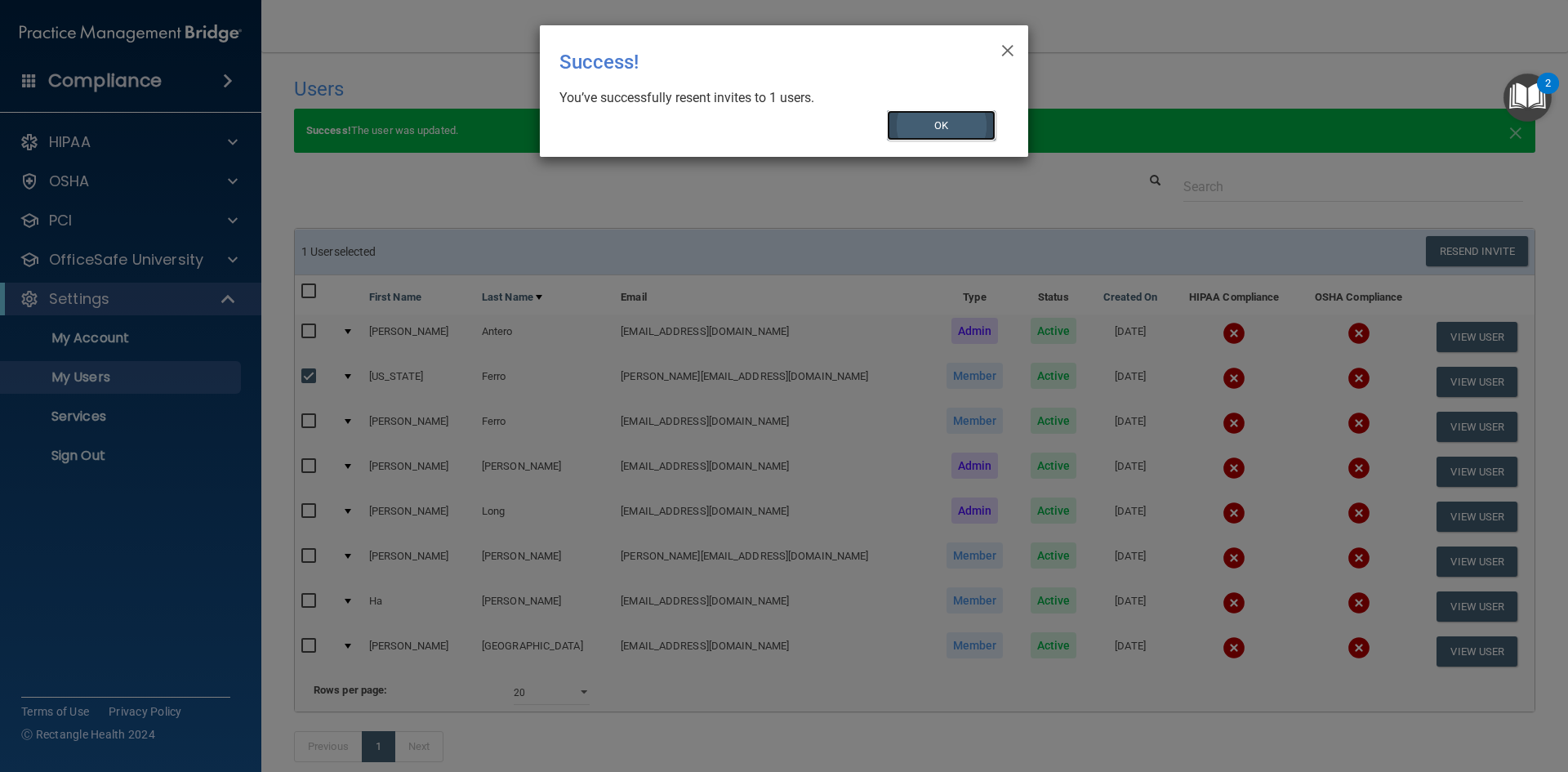
click at [938, 128] on button "OK" at bounding box center [942, 125] width 109 height 30
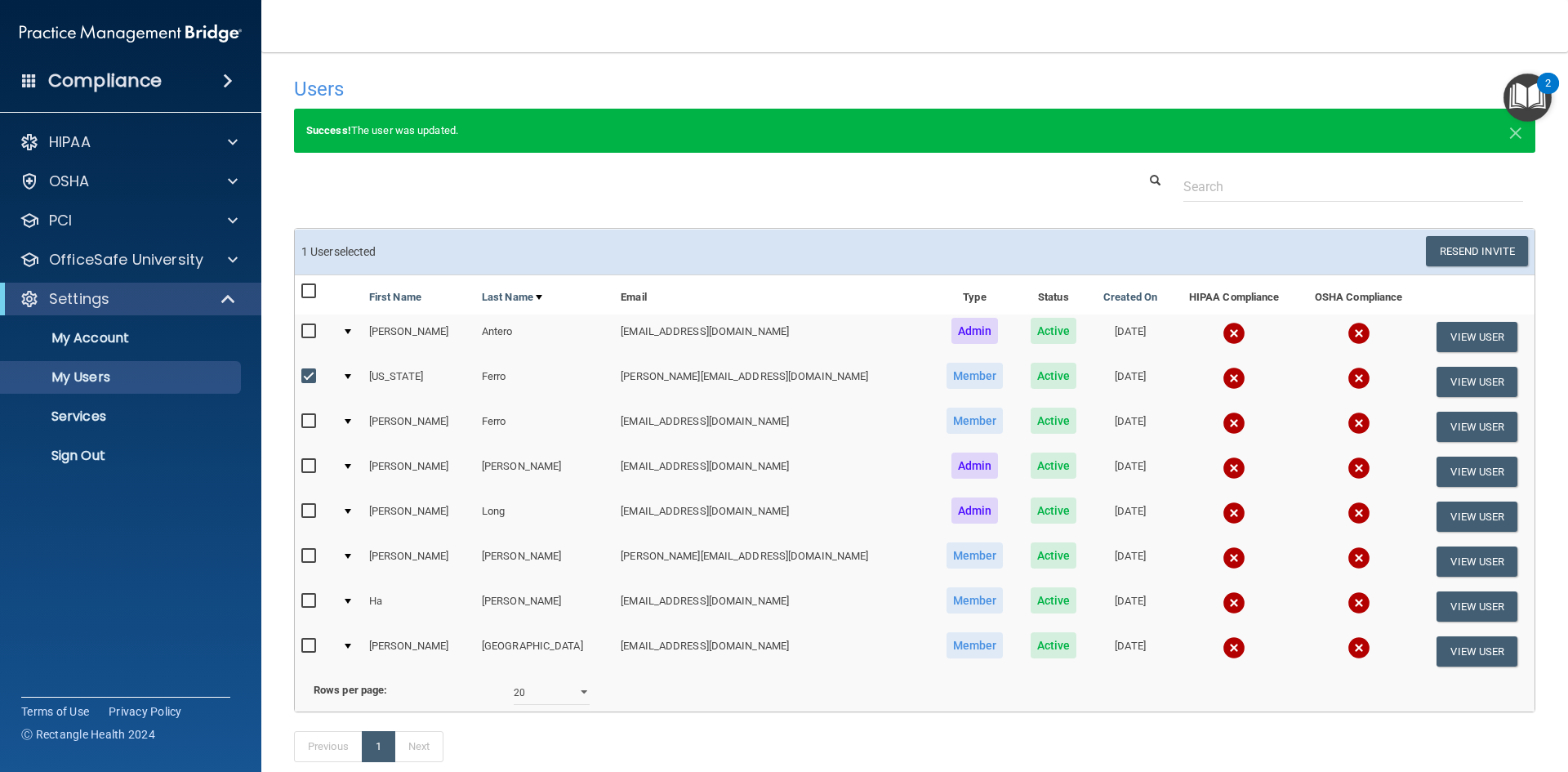
click at [309, 375] on input "checkbox" at bounding box center [310, 376] width 18 height 13
checkbox input "false"
